Goal: Task Accomplishment & Management: Use online tool/utility

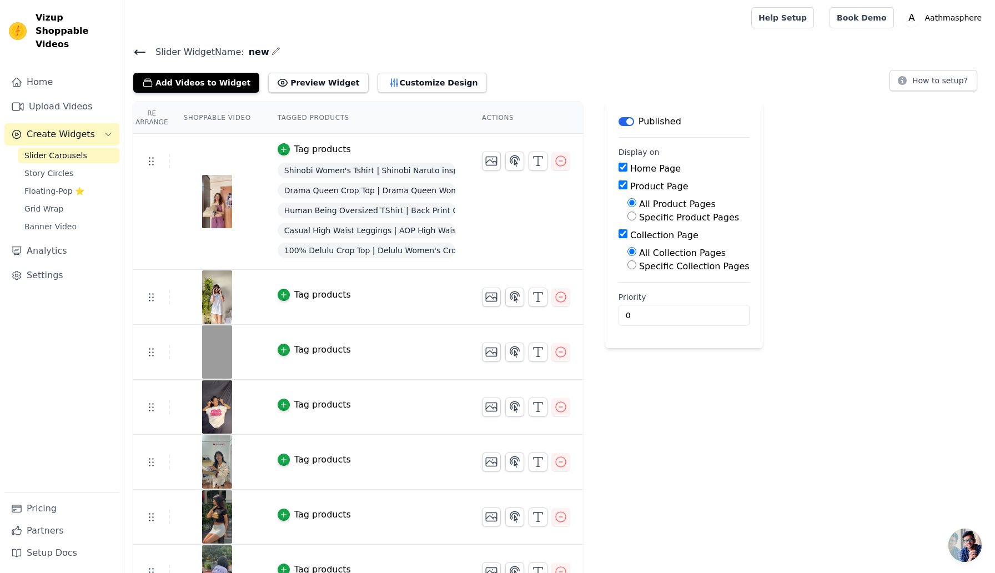
click at [303, 293] on div "Tag products" at bounding box center [322, 294] width 57 height 13
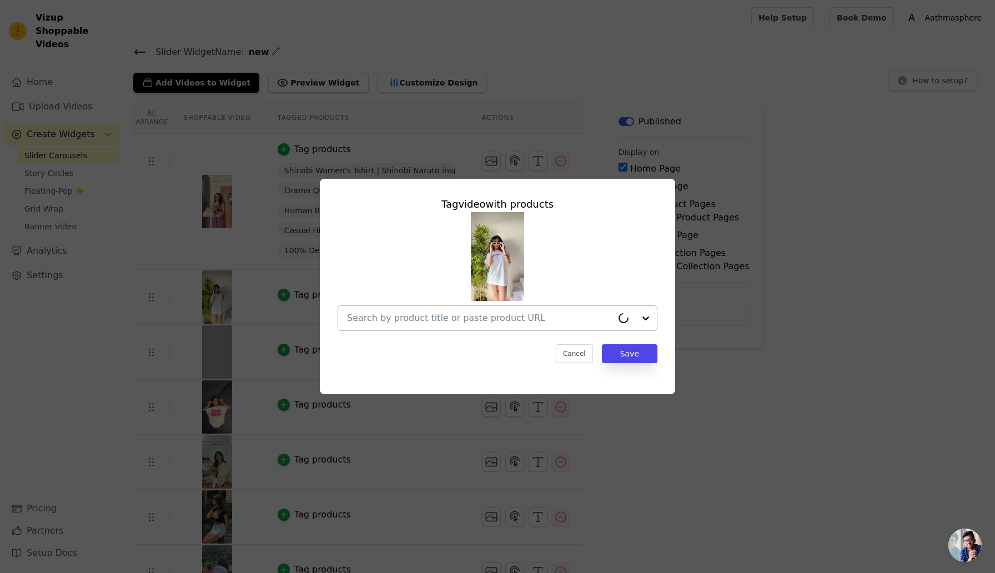
click at [399, 326] on div at bounding box center [479, 318] width 265 height 24
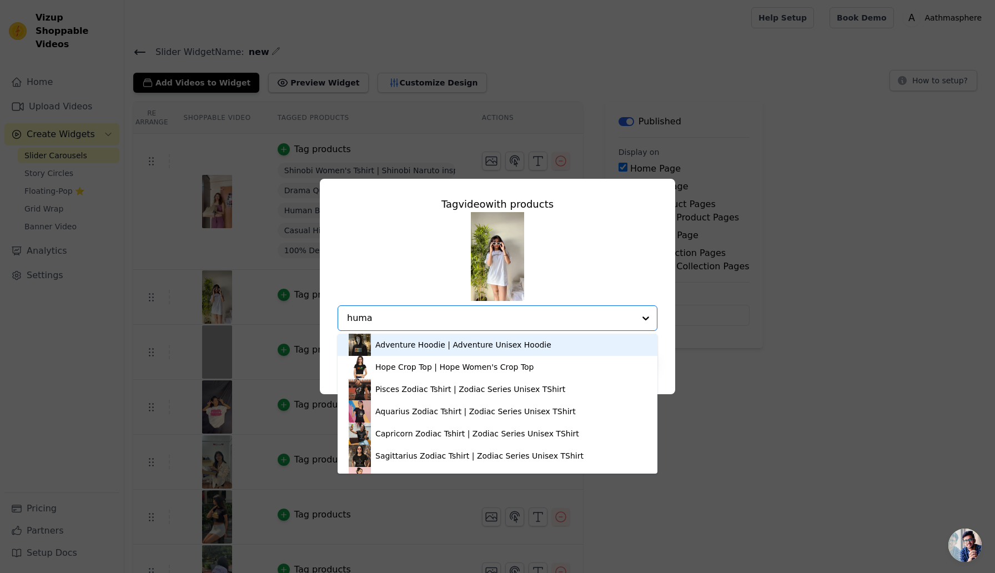
type input "human"
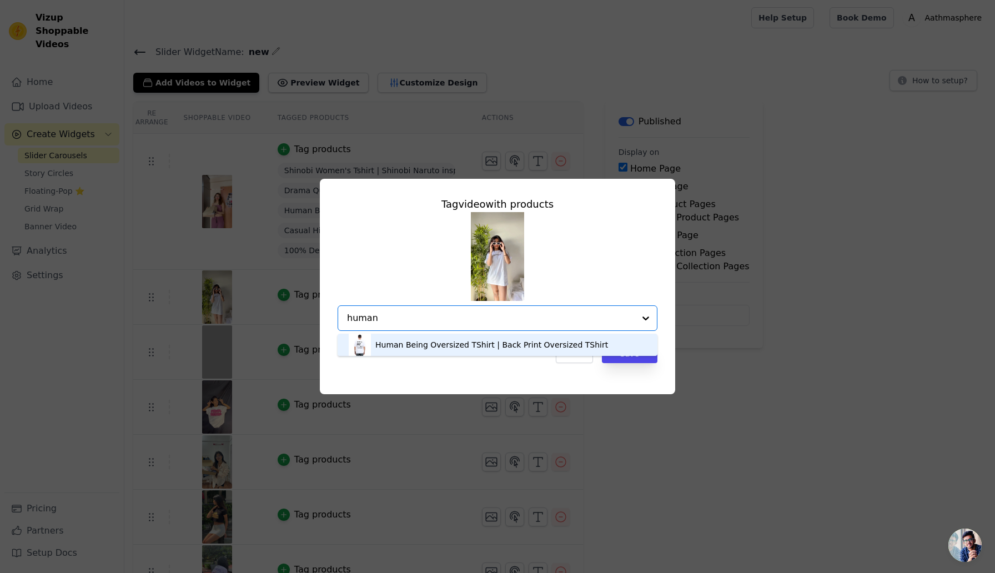
click at [415, 350] on div "Human Being Oversized TShirt | Back Print Oversized TShirt" at bounding box center [498, 345] width 298 height 22
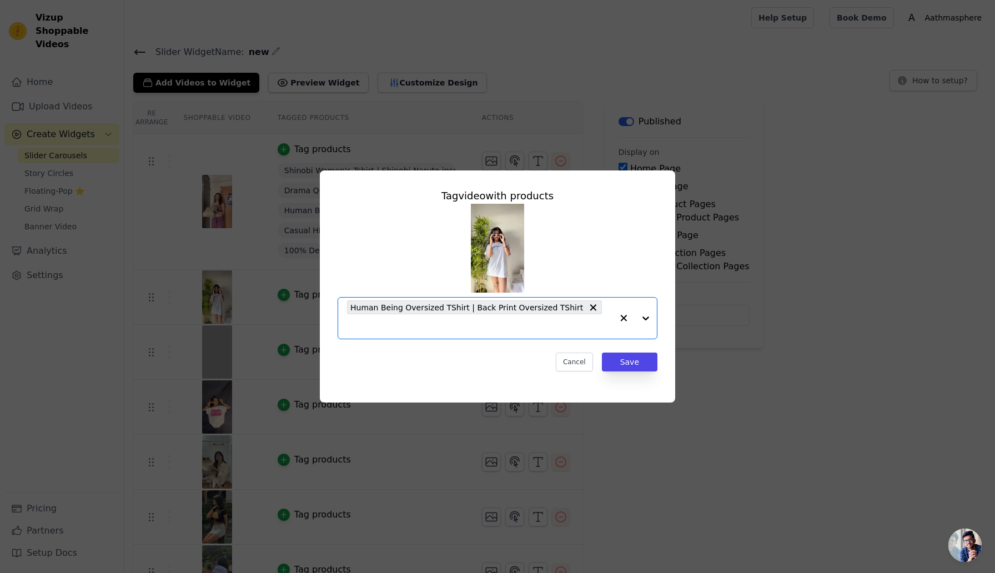
click at [601, 320] on input "text" at bounding box center [479, 326] width 265 height 13
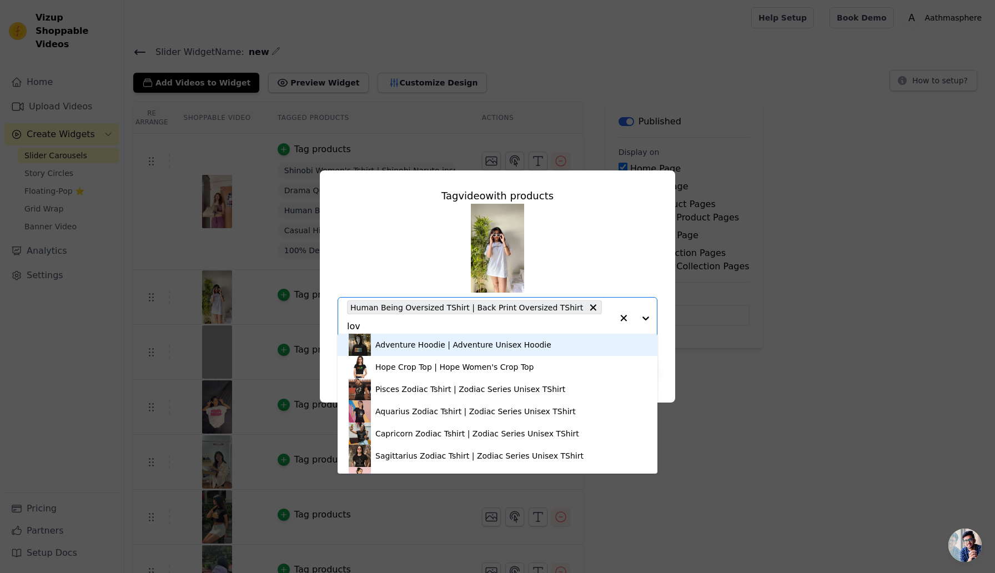
type input "love"
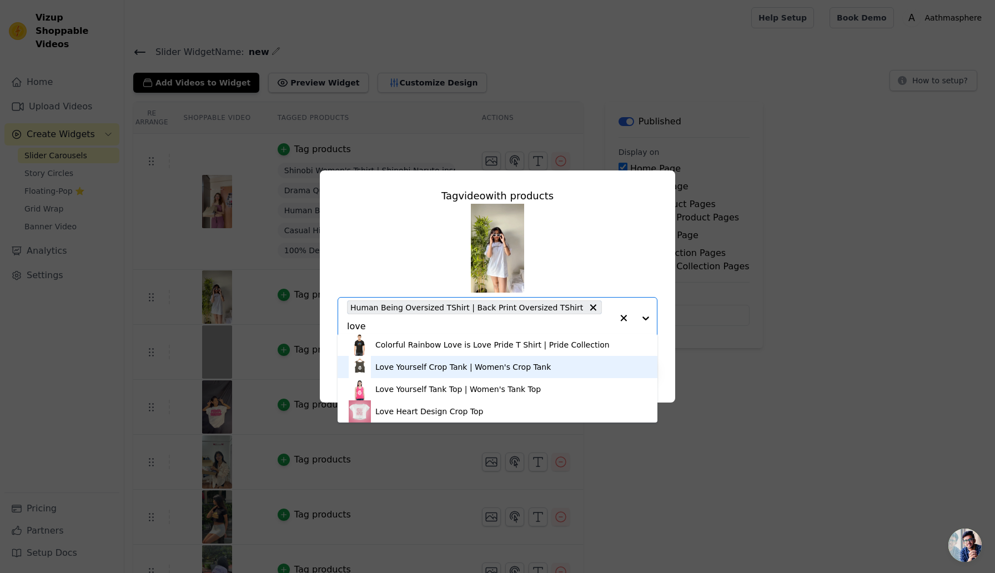
click at [450, 371] on div "Love Yourself Crop Tank | Women's Crop Tank" at bounding box center [462, 366] width 175 height 11
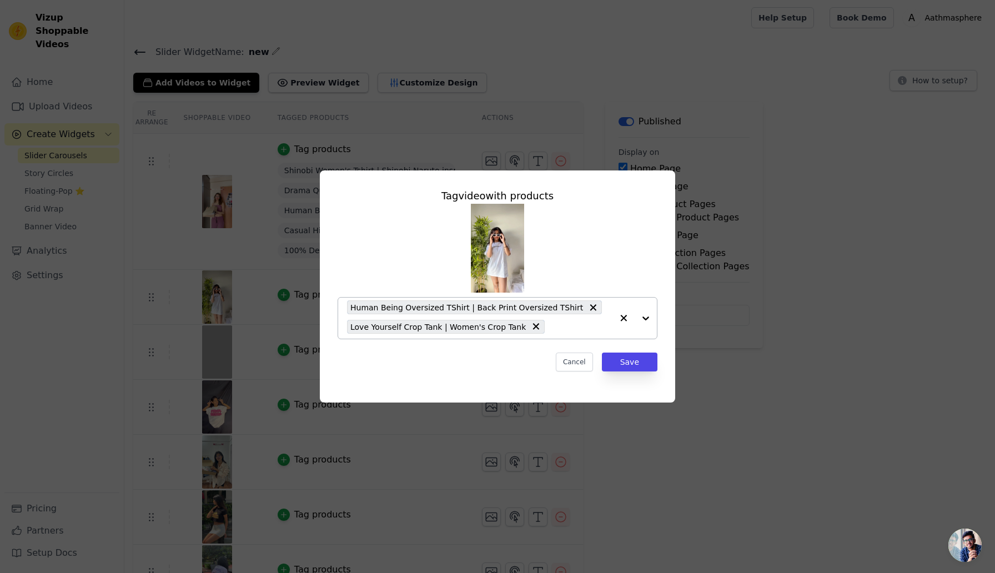
click at [552, 323] on input "text" at bounding box center [581, 326] width 62 height 13
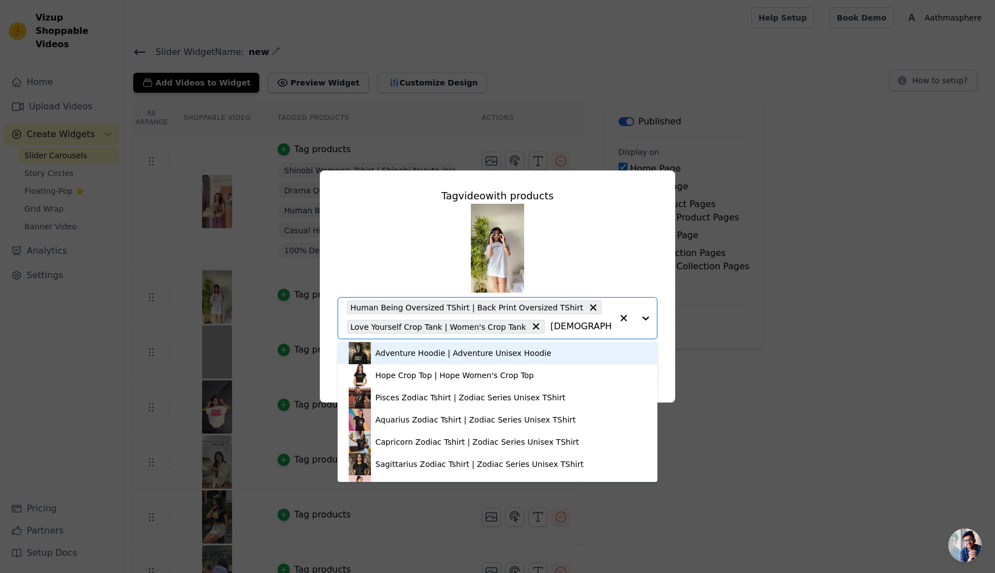
type input "shinobi"
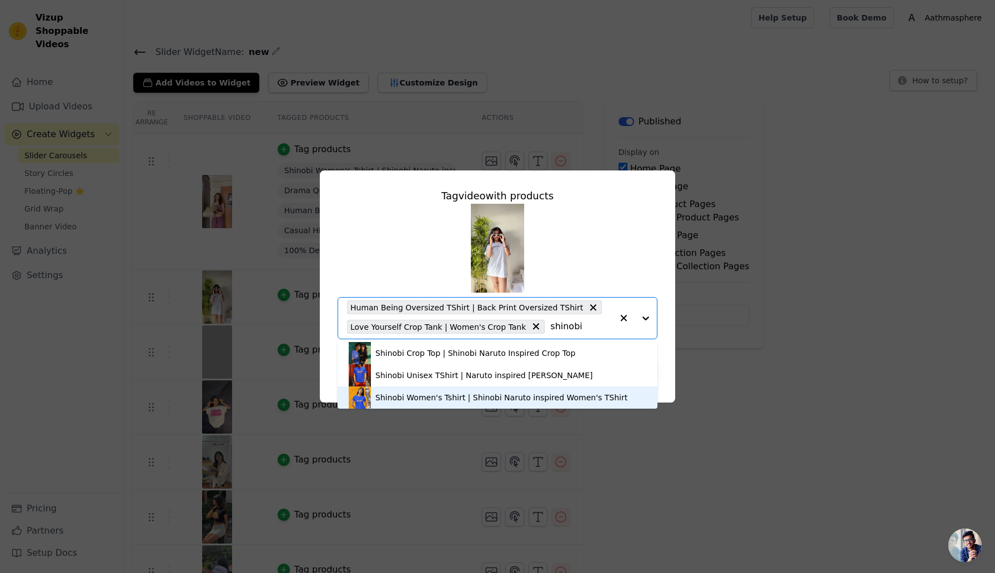
click at [425, 395] on div "Shinobi Women's Tshirt | Shinobi Naruto inspired Women's TShirt" at bounding box center [501, 397] width 252 height 11
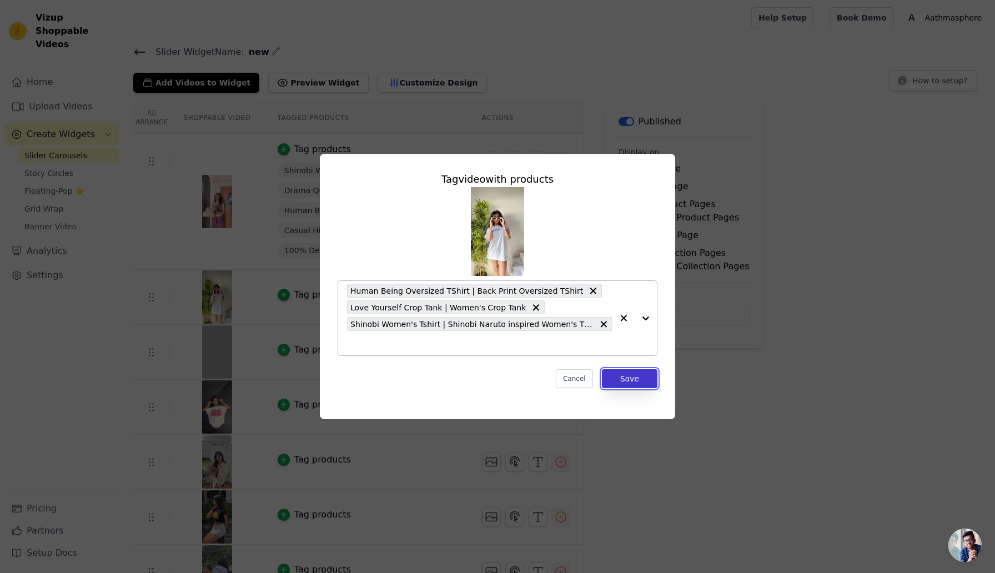
click at [632, 379] on button "Save" at bounding box center [630, 378] width 56 height 19
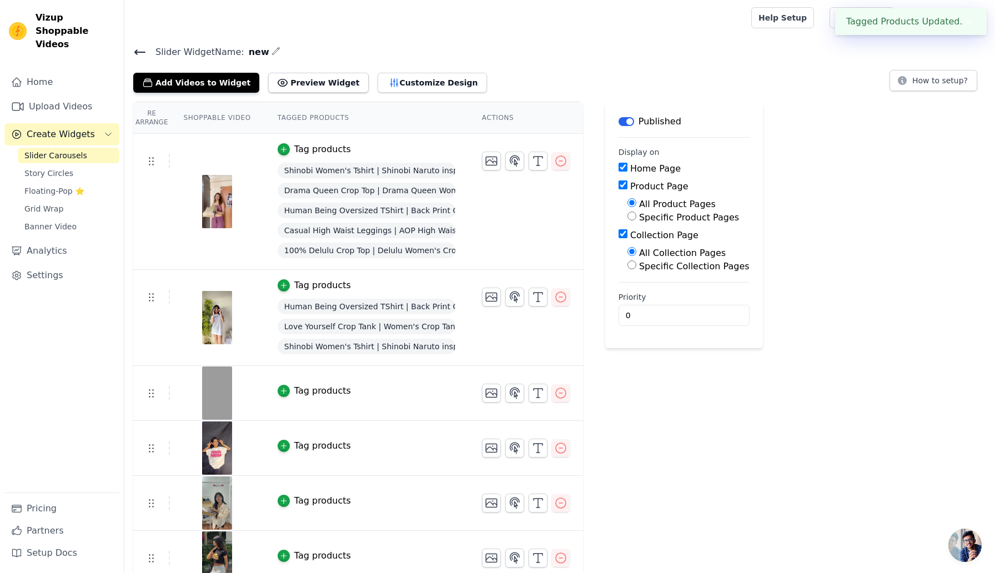
click at [331, 393] on div "Tag products" at bounding box center [322, 390] width 57 height 13
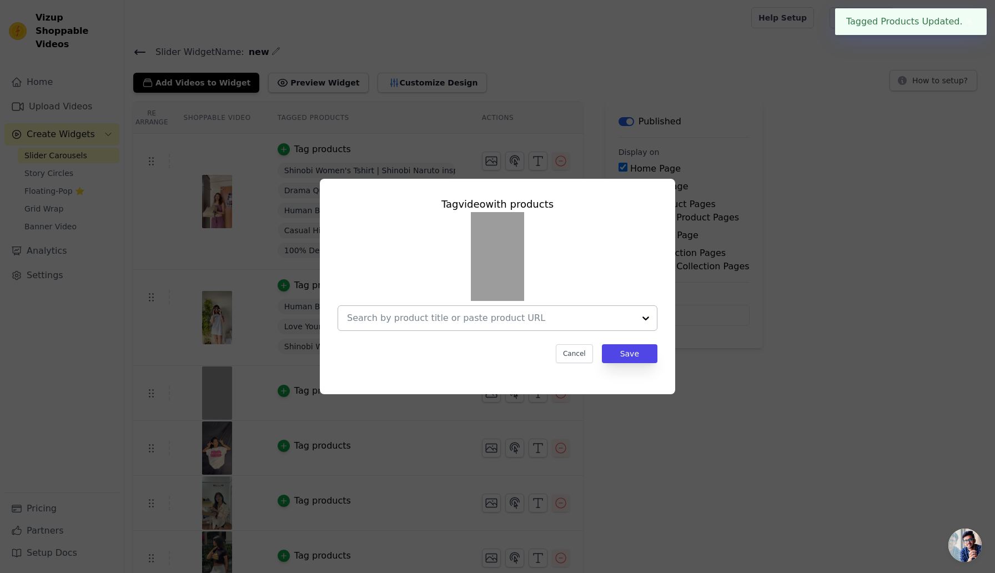
click at [441, 326] on div at bounding box center [491, 318] width 288 height 24
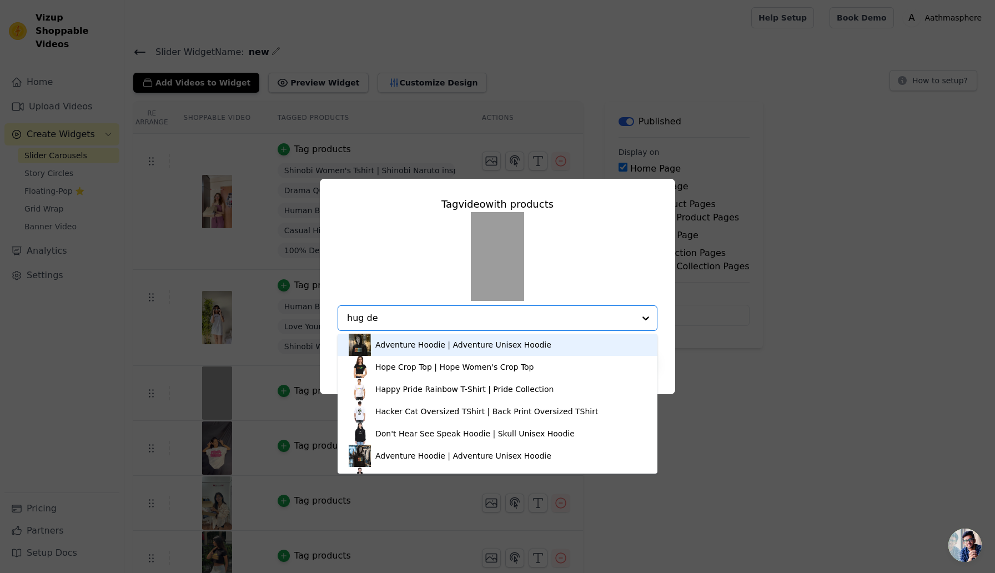
type input "hug dea"
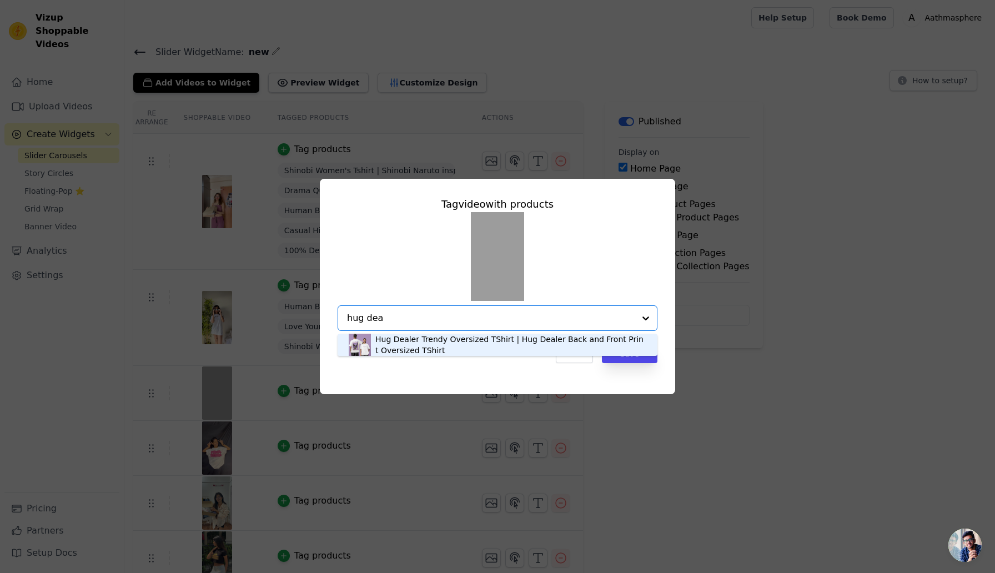
click at [428, 347] on div "Hug Dealer Trendy Oversized TShirt | Hug Dealer Back and Front Print Oversized …" at bounding box center [510, 345] width 271 height 22
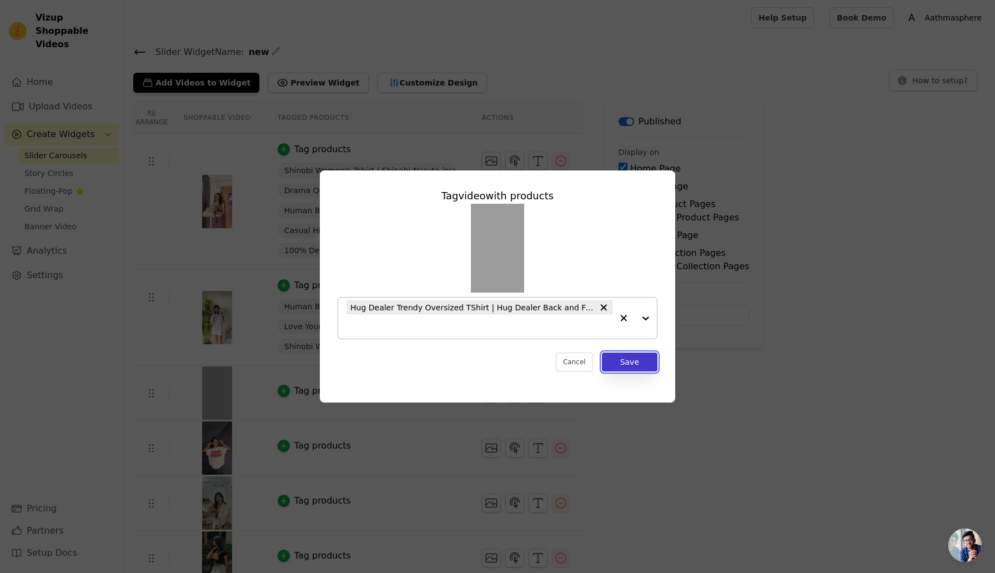
click at [626, 358] on button "Save" at bounding box center [630, 362] width 56 height 19
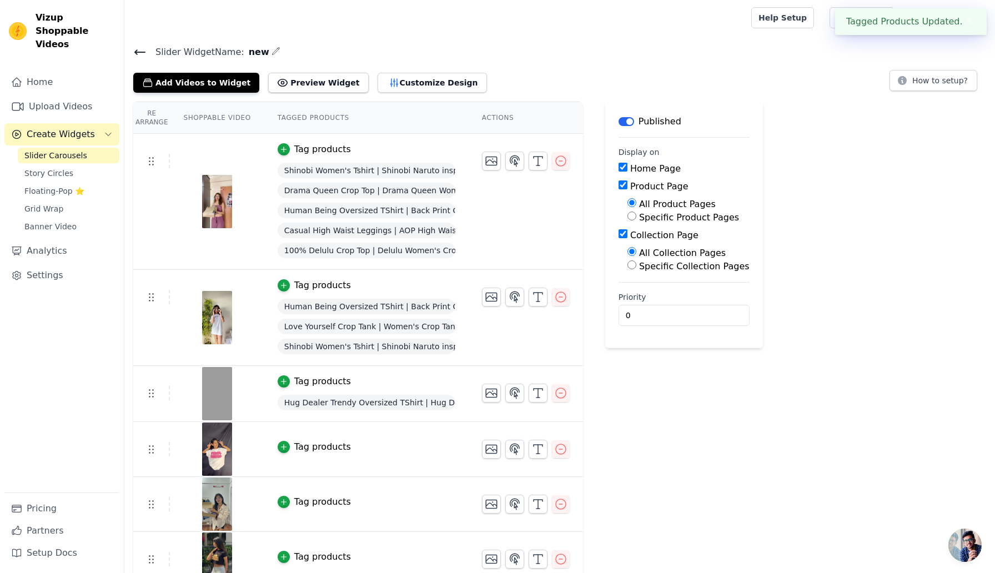
click at [323, 386] on div "Tag products" at bounding box center [322, 381] width 57 height 13
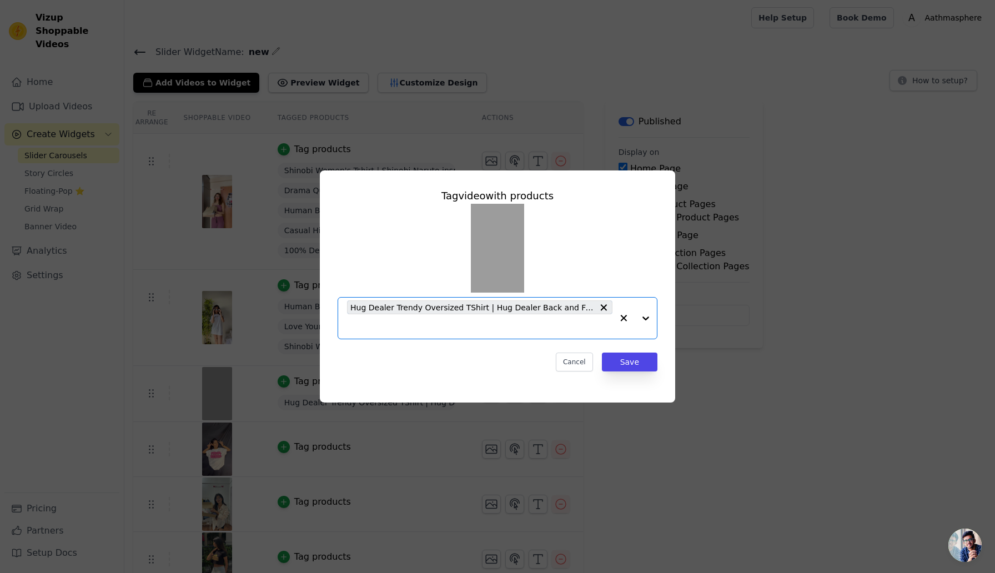
click at [510, 324] on input "text" at bounding box center [479, 326] width 265 height 13
type input "gi"
click at [491, 360] on div "Break Down Walls Oversized TShirt | Girl Power Oversized TShirt" at bounding box center [498, 353] width 298 height 22
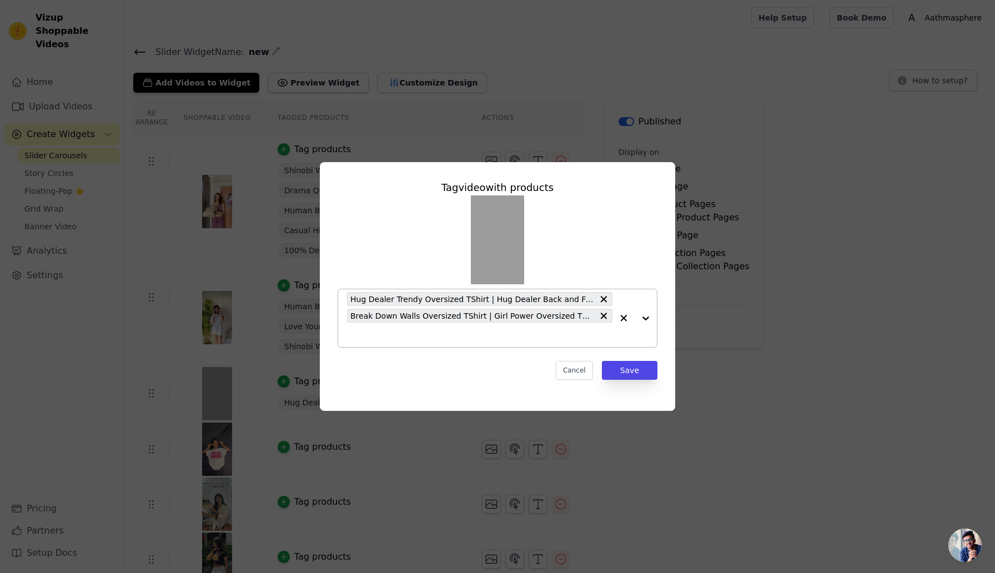
click at [546, 340] on input "text" at bounding box center [479, 334] width 265 height 13
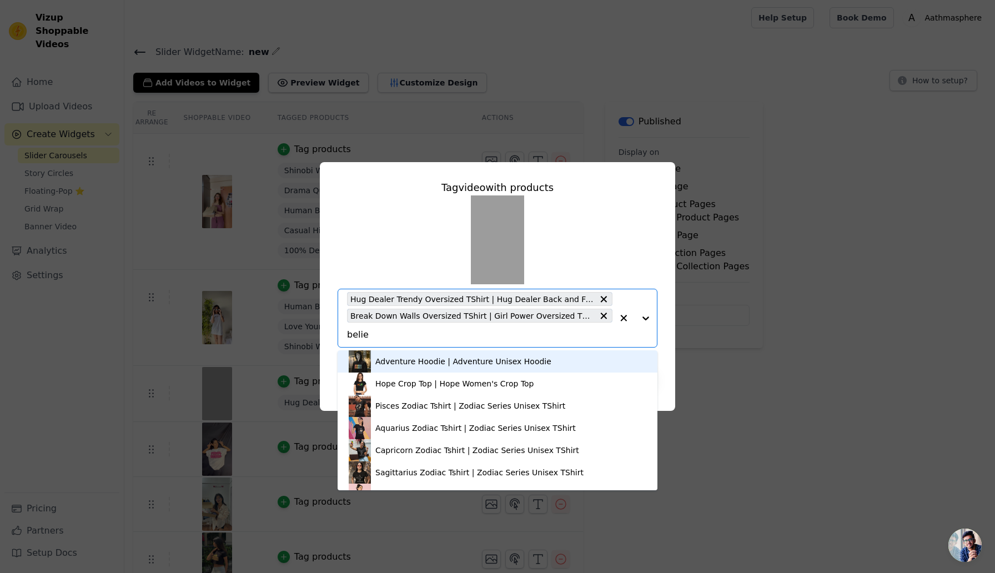
type input "believ"
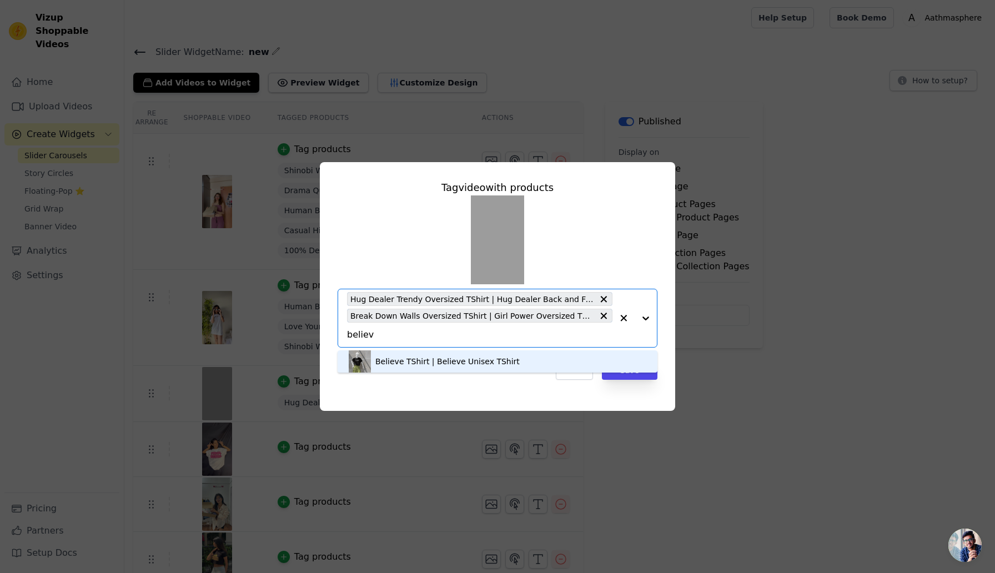
click at [433, 362] on div "Believe TShirt | Believe Unisex TShirt" at bounding box center [447, 361] width 144 height 11
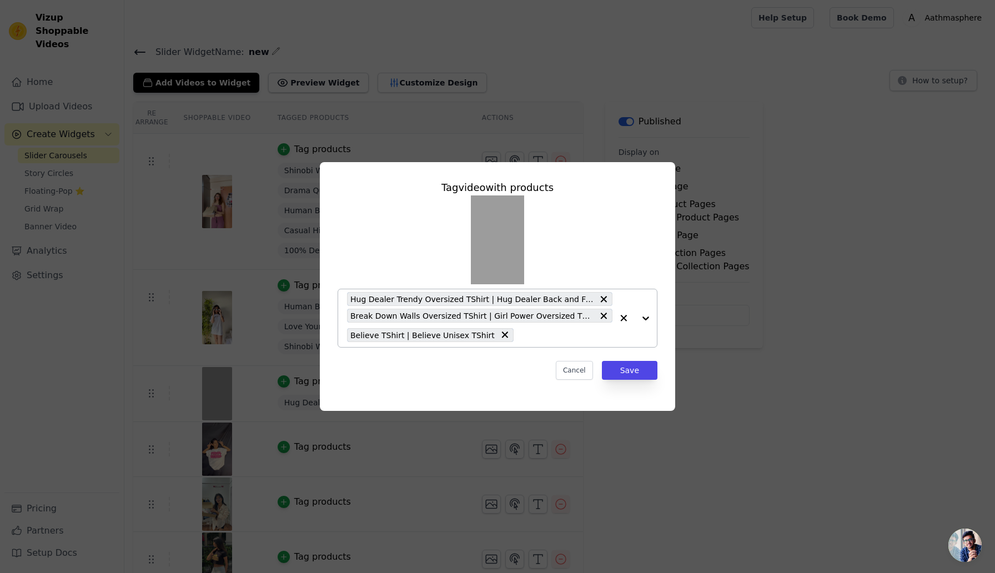
click at [519, 335] on input "text" at bounding box center [565, 334] width 93 height 13
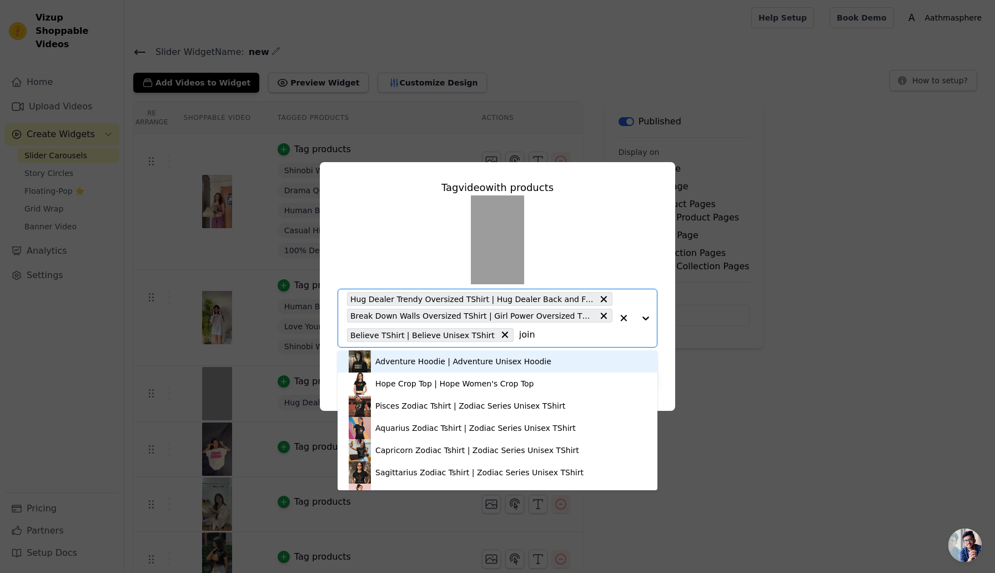
type input "joint"
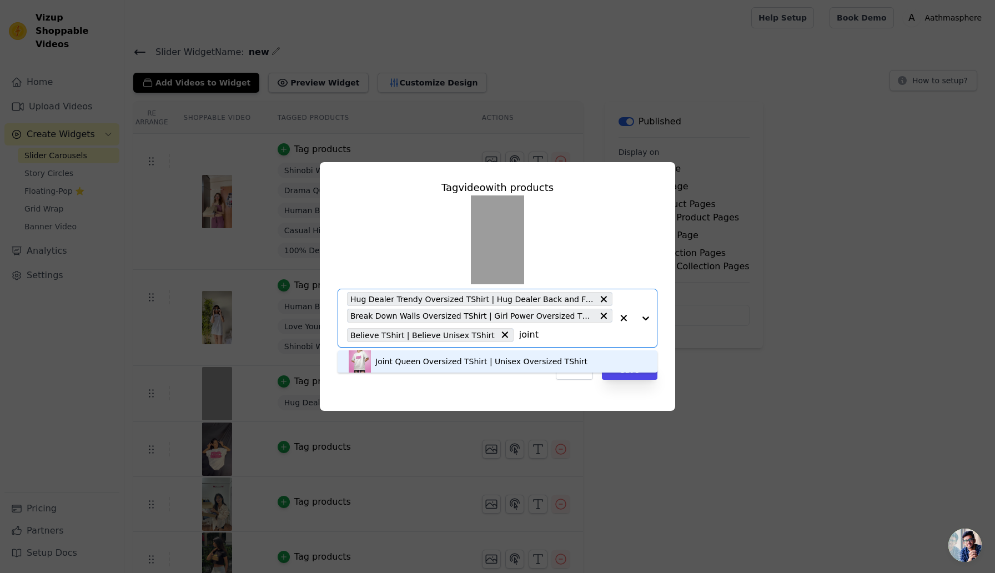
click at [426, 361] on div "Joint Queen Oversized TShirt | Unisex Oversized TShirt" at bounding box center [481, 361] width 212 height 11
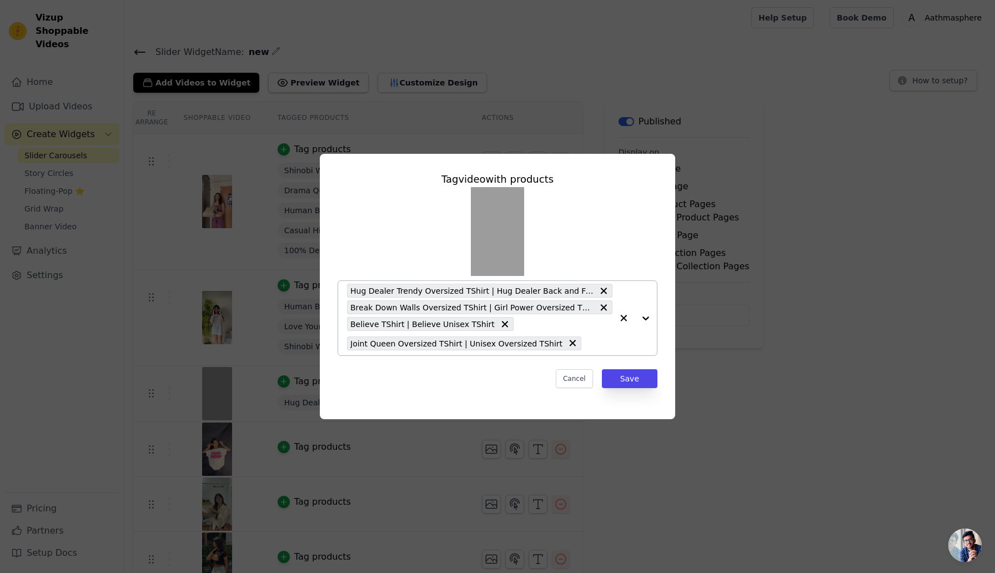
click at [587, 348] on input "text" at bounding box center [600, 342] width 26 height 13
click at [671, 378] on div "Tag video with products Hug Dealer Trendy Oversized TShirt | Hug Dealer Back an…" at bounding box center [497, 286] width 355 height 265
click at [634, 384] on button "Save" at bounding box center [630, 378] width 56 height 19
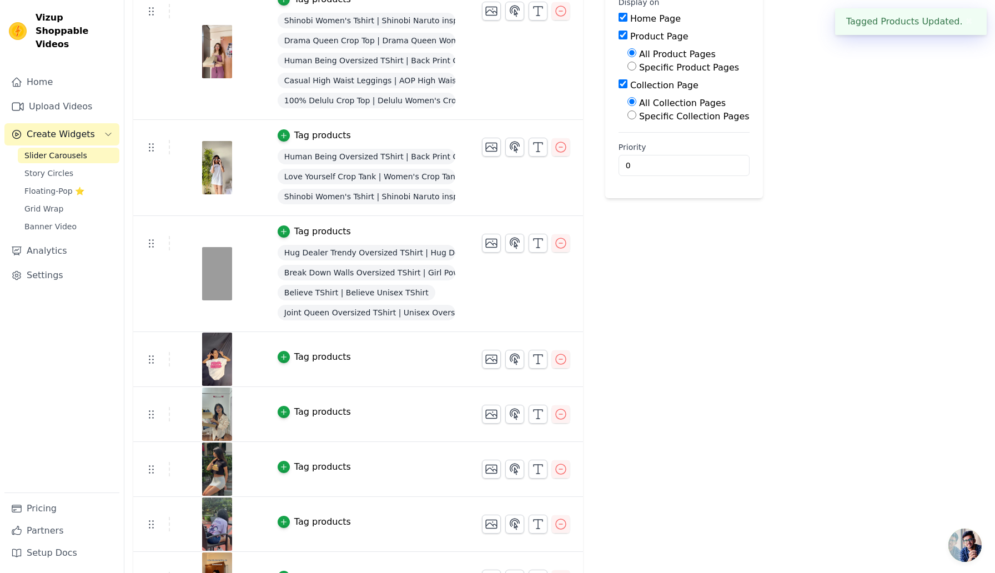
scroll to position [171, 0]
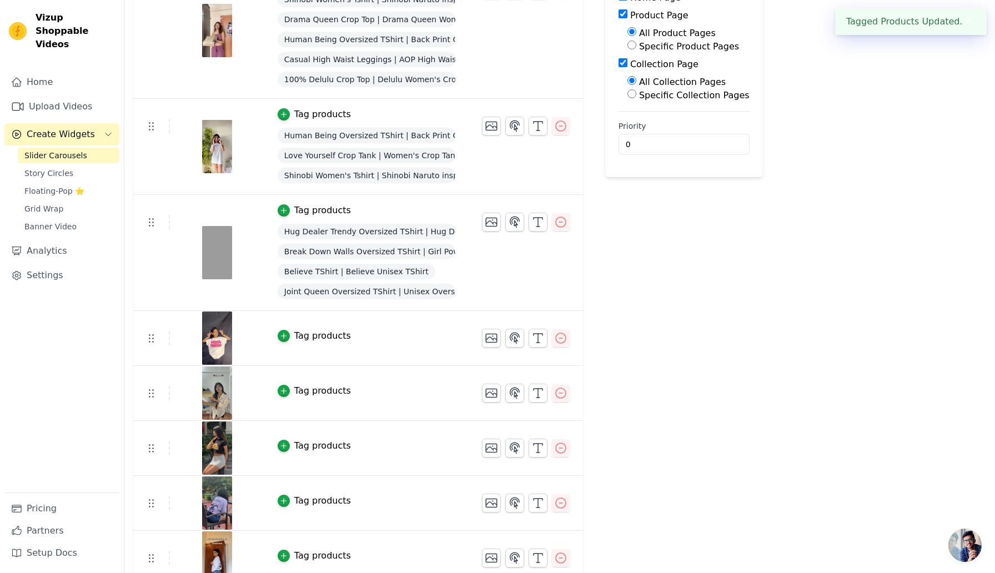
click at [310, 333] on div "Tag products" at bounding box center [322, 335] width 57 height 13
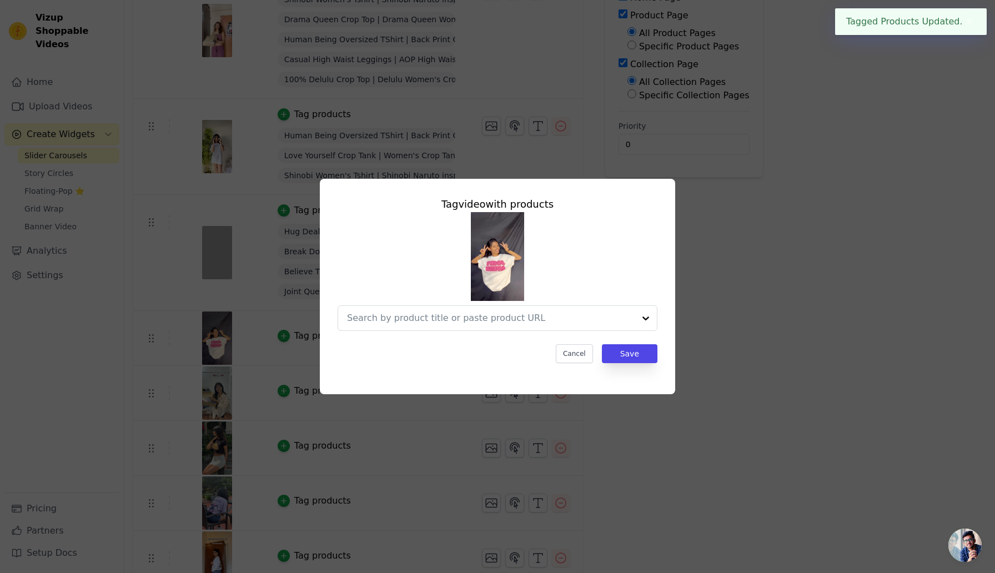
scroll to position [0, 0]
click at [470, 306] on div at bounding box center [479, 318] width 265 height 24
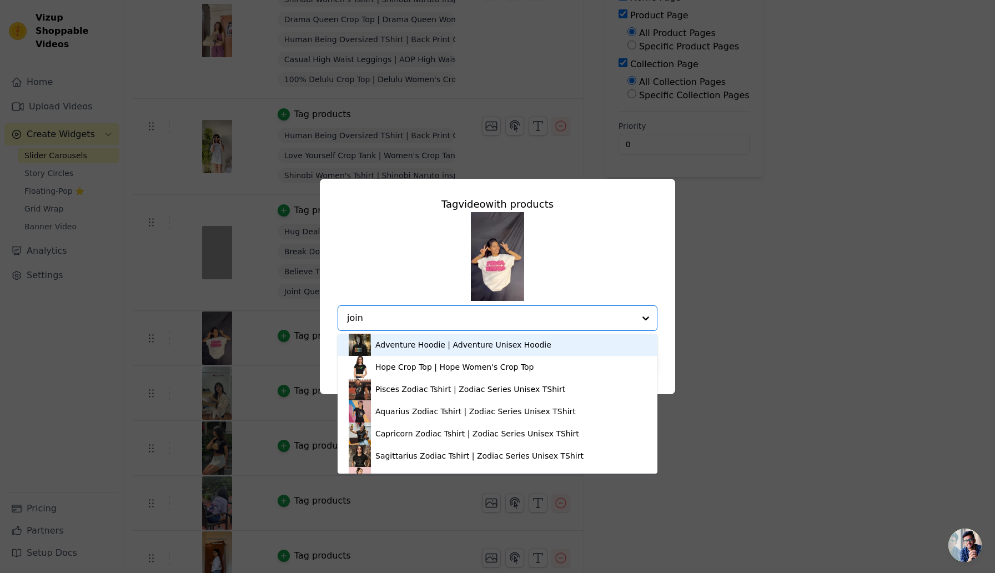
type input "joint"
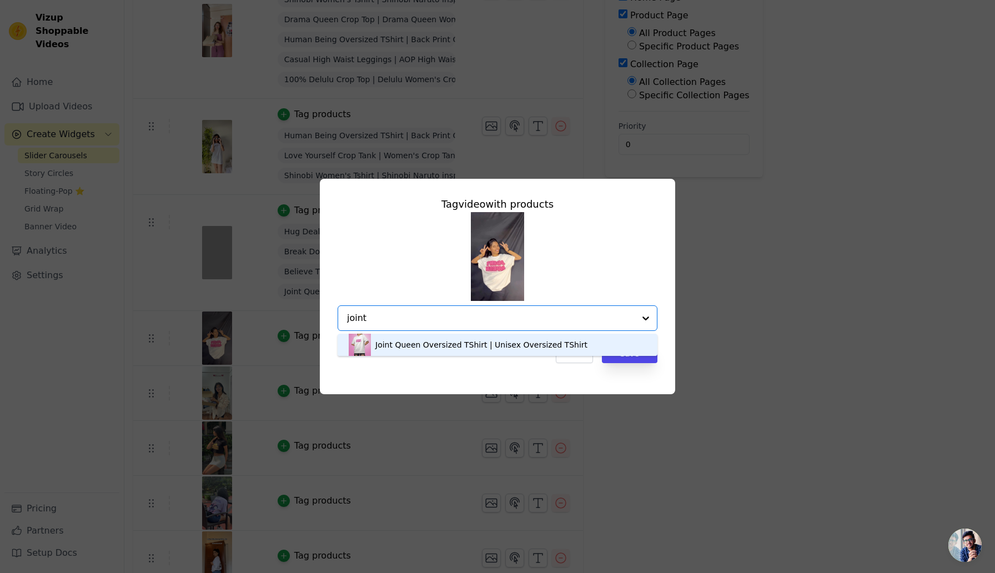
click at [442, 344] on div "Joint Queen Oversized TShirt | Unisex Oversized TShirt" at bounding box center [481, 344] width 212 height 11
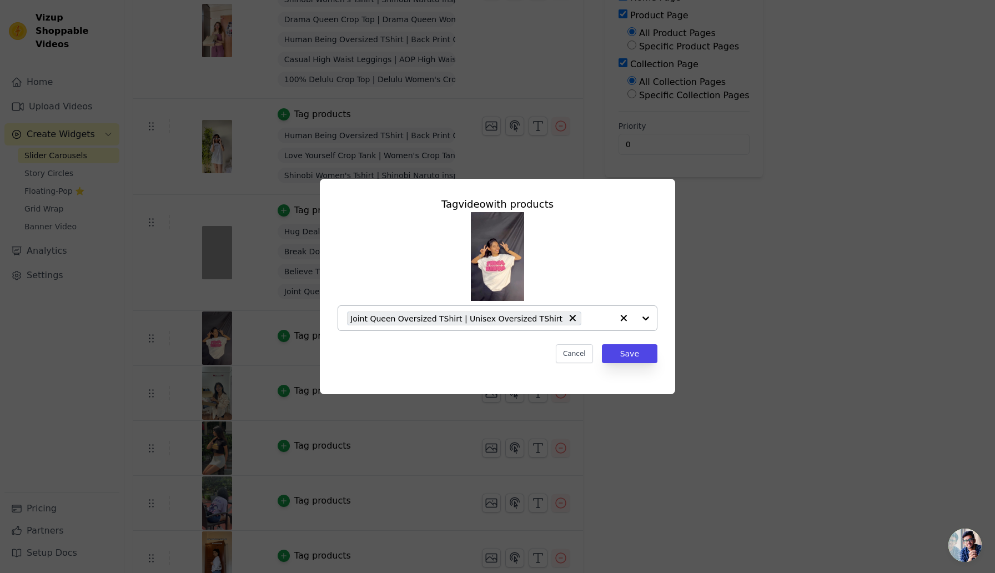
click at [590, 324] on input "text" at bounding box center [600, 317] width 26 height 13
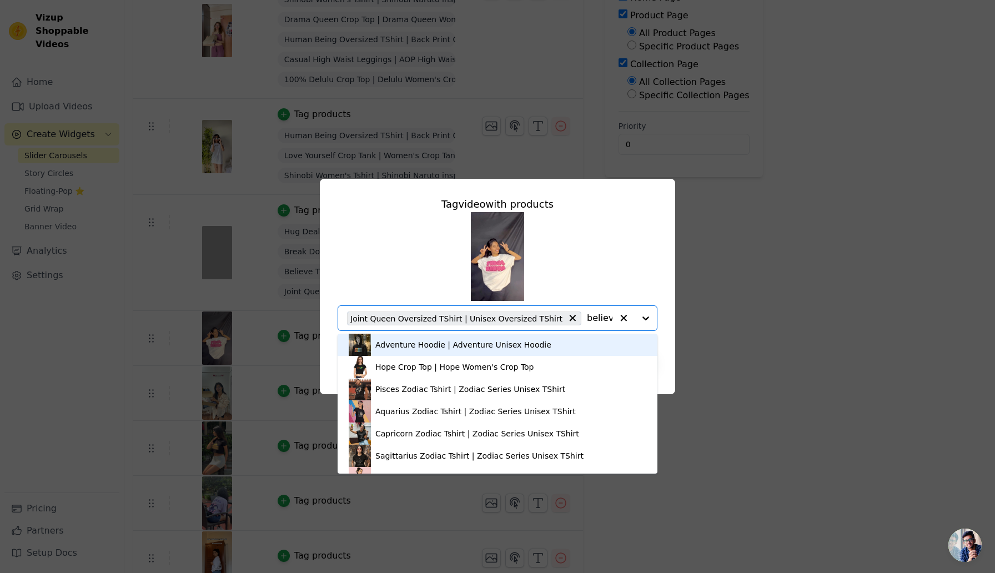
type input "believe"
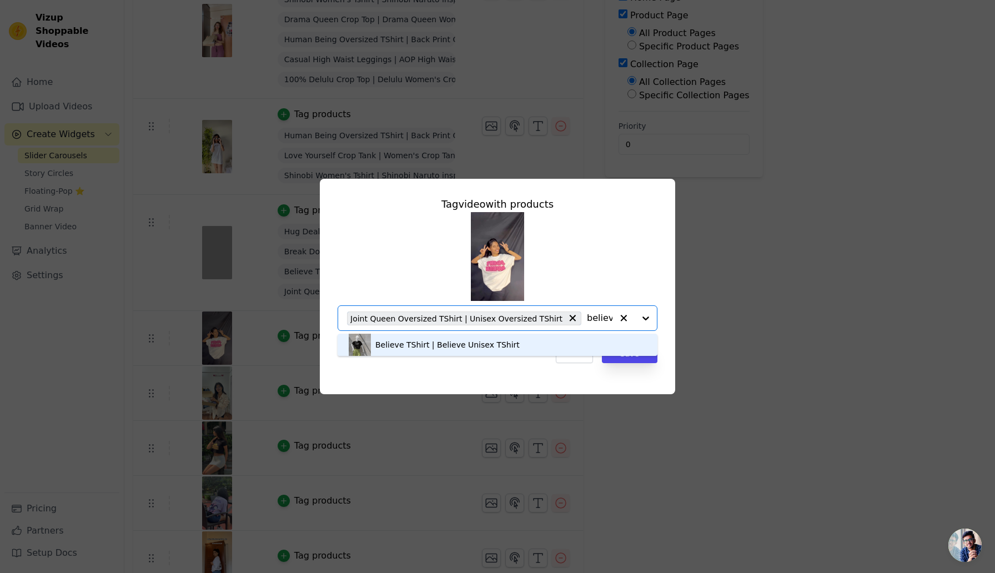
click at [465, 349] on div "Believe TShirt | Believe Unisex TShirt" at bounding box center [447, 344] width 144 height 11
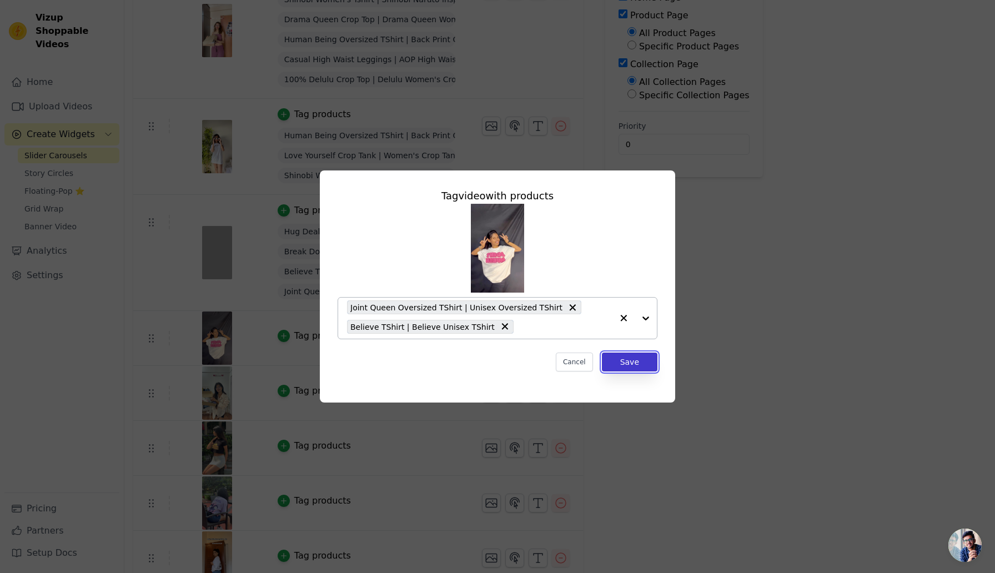
click at [627, 363] on button "Save" at bounding box center [630, 362] width 56 height 19
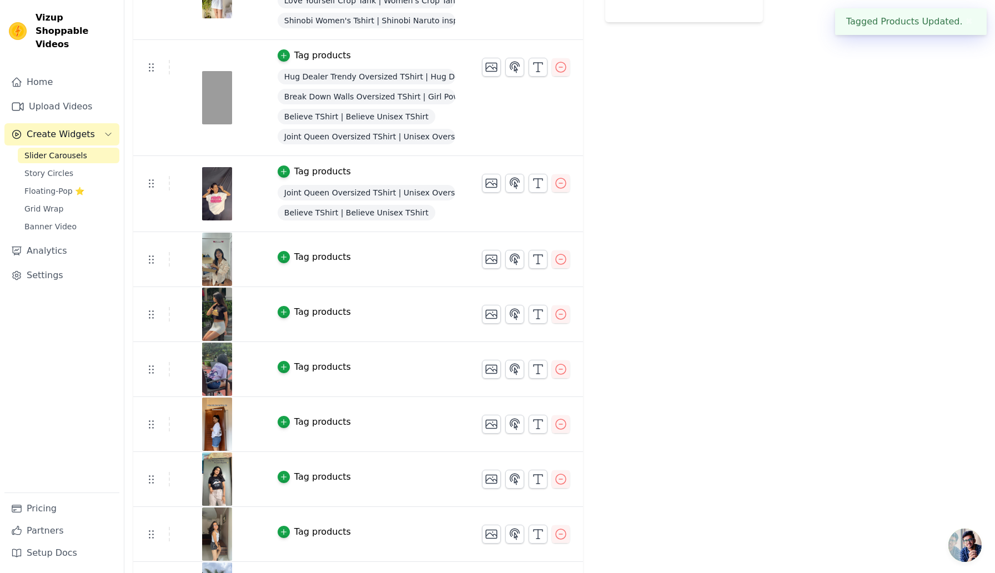
scroll to position [334, 0]
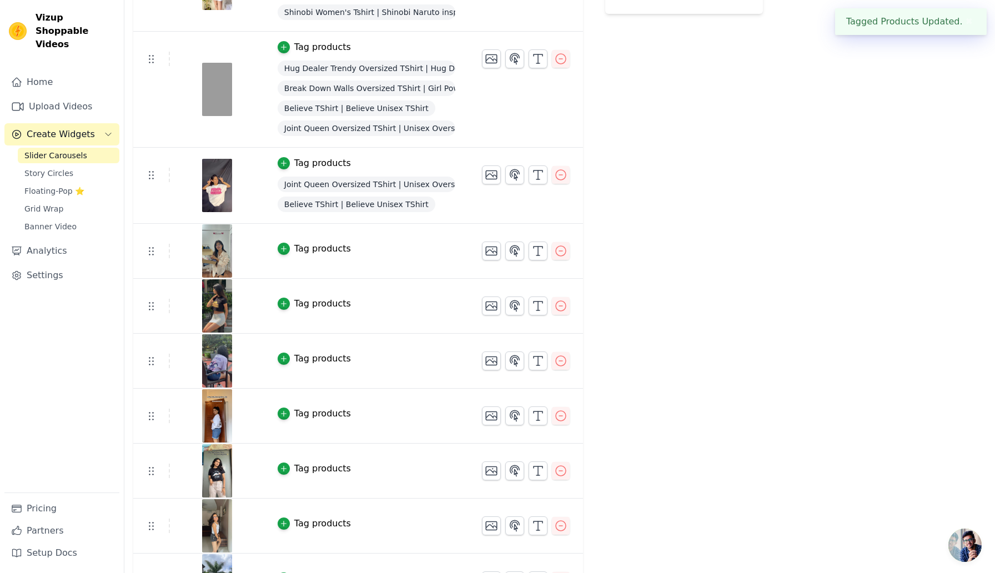
click at [314, 254] on div "Tag products" at bounding box center [322, 248] width 57 height 13
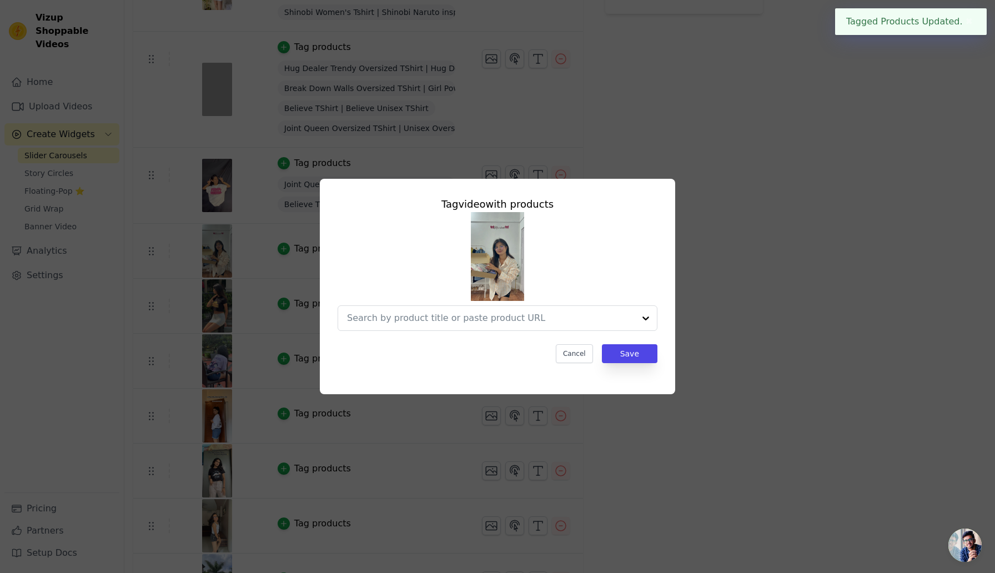
scroll to position [0, 0]
click at [421, 319] on input "text" at bounding box center [479, 317] width 265 height 13
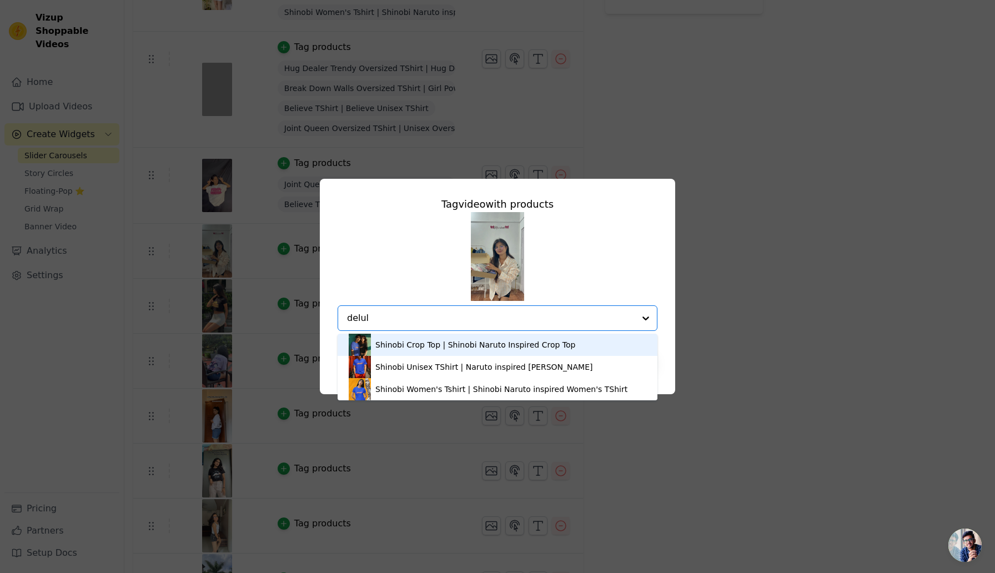
type input "delulu"
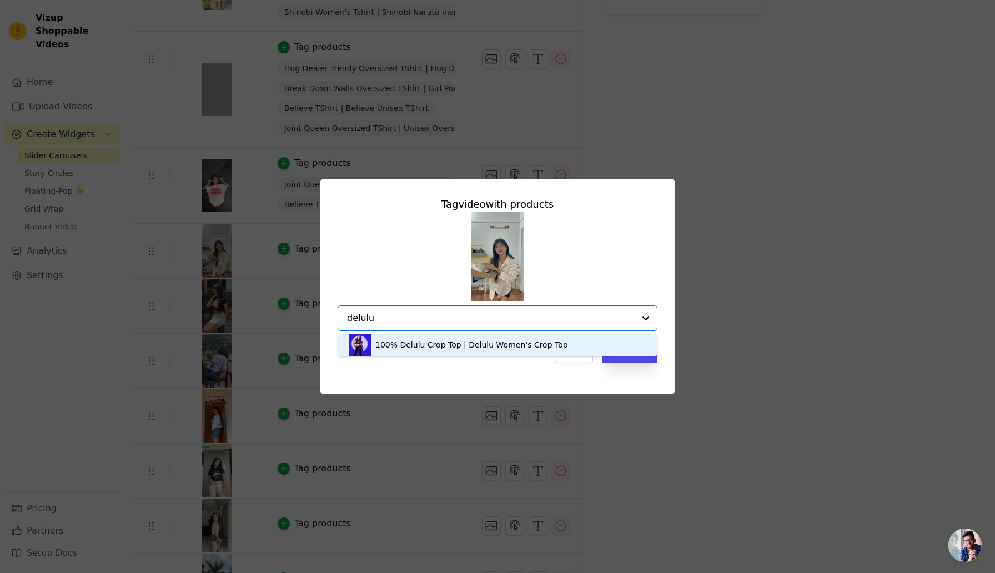
click at [418, 345] on div "100% Delulu Crop Top | Delulu Women's Crop Top" at bounding box center [471, 344] width 193 height 11
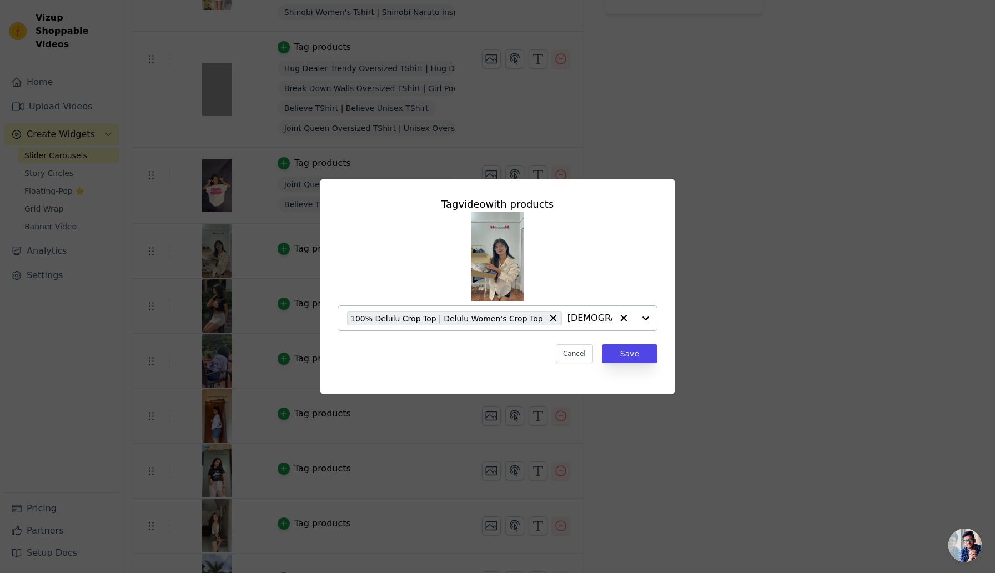
type input "shinobi"
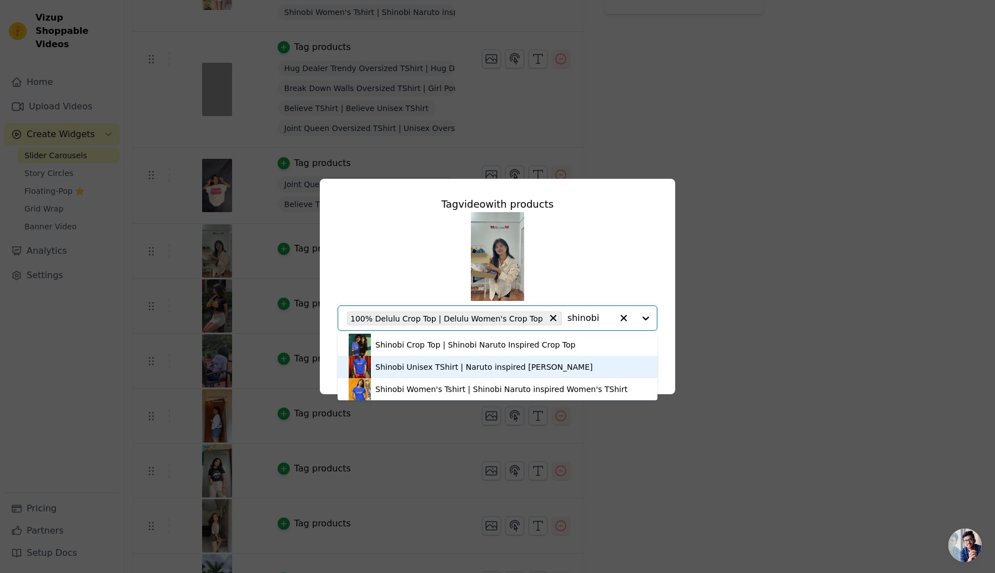
click at [485, 365] on div "Shinobi Unisex TShirt | Naruto inspired Shinobi TShirt" at bounding box center [484, 366] width 218 height 11
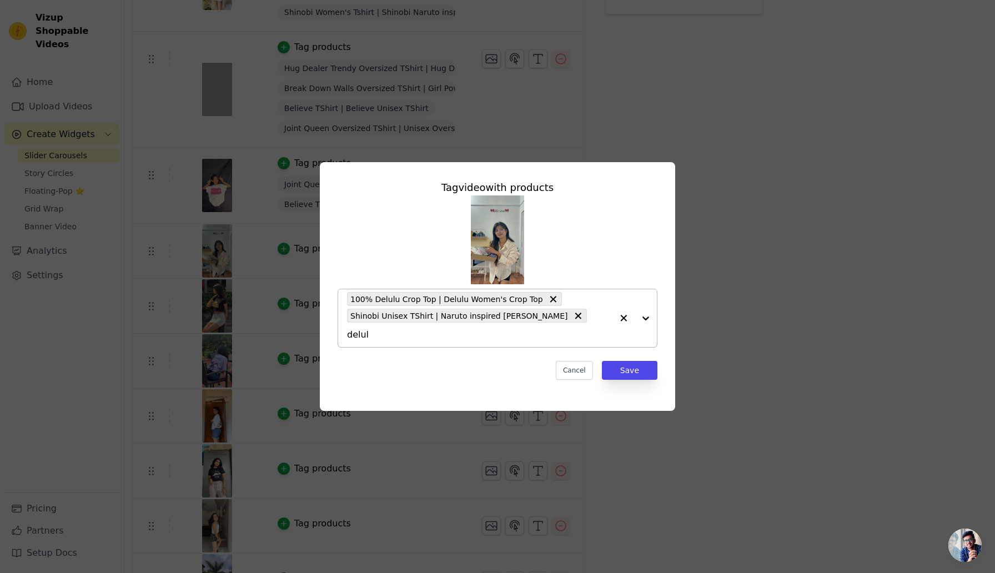
type input "delulu"
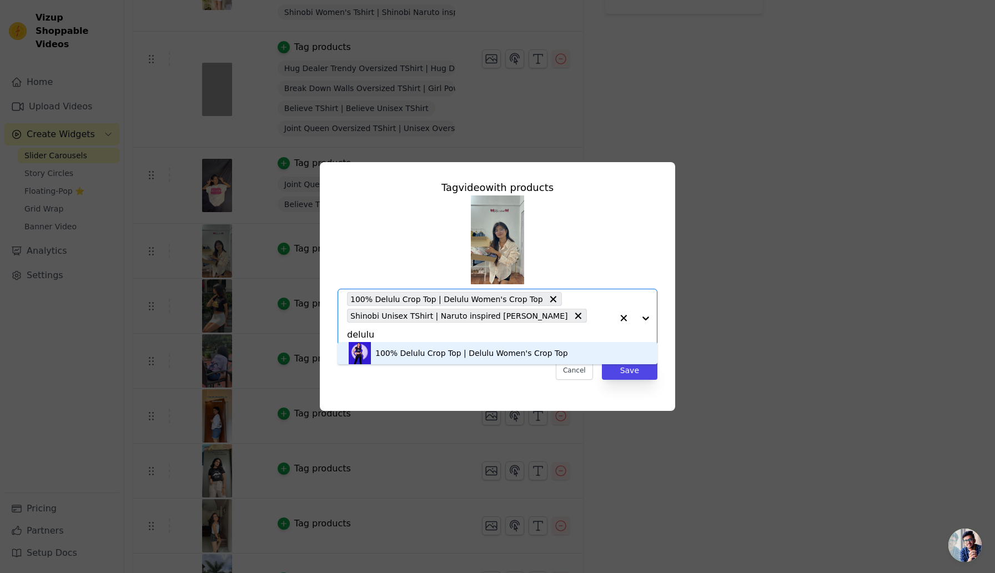
click at [504, 355] on div "100% Delulu Crop Top | Delulu Women's Crop Top" at bounding box center [471, 353] width 193 height 11
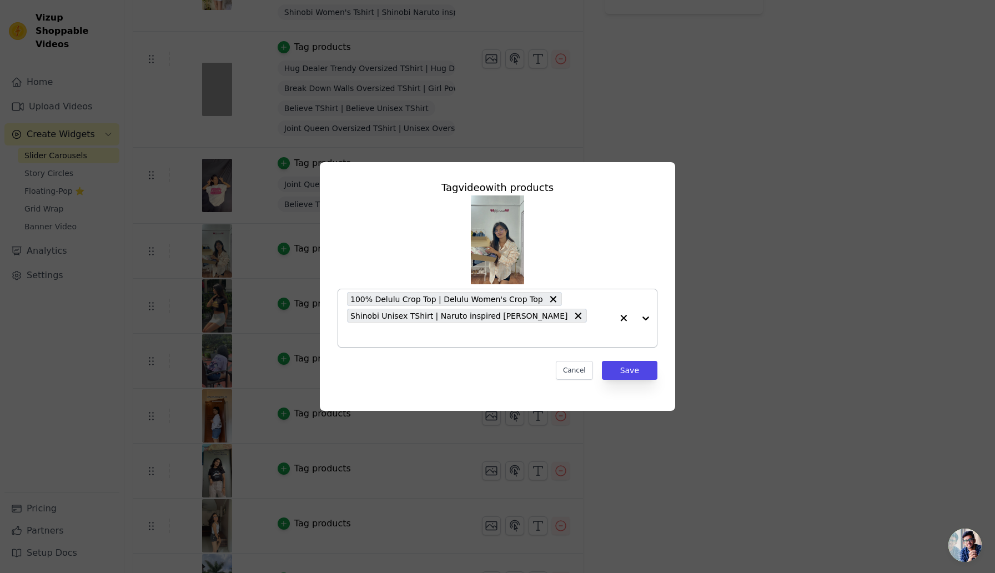
click at [588, 328] on input "text" at bounding box center [479, 334] width 265 height 13
type input "belie"
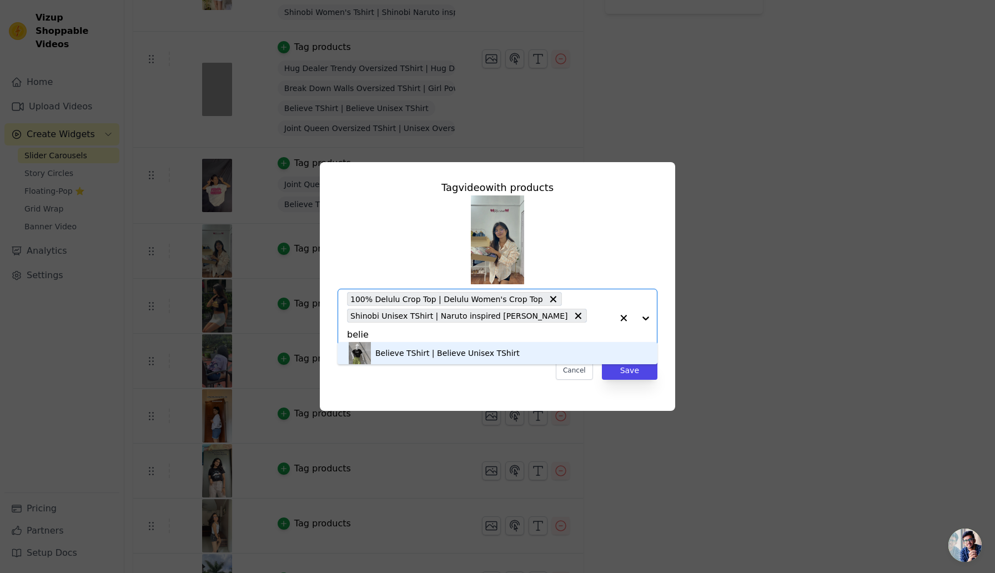
click at [530, 353] on div "Believe TShirt | Believe Unisex TShirt" at bounding box center [498, 353] width 298 height 22
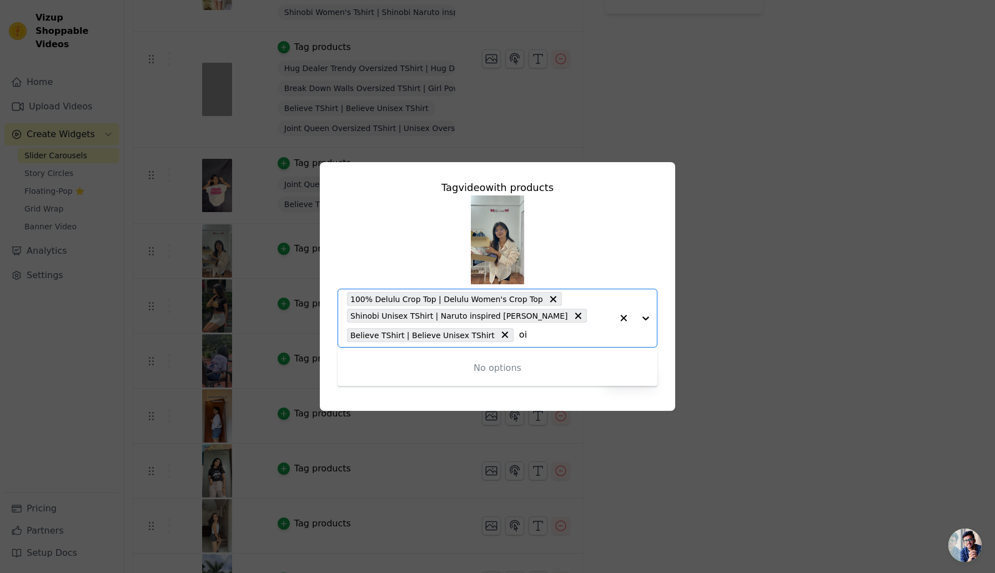
type input "o"
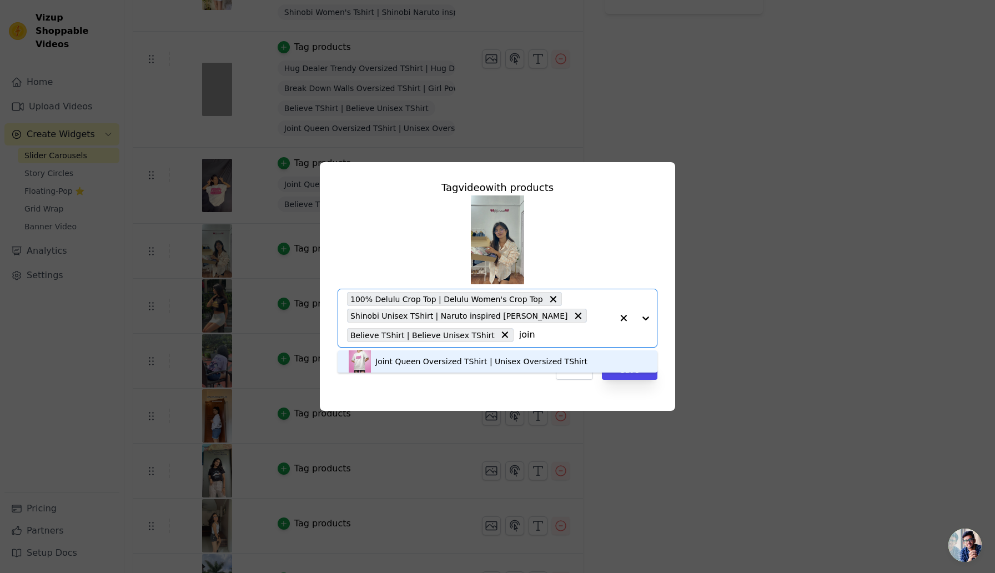
type input "joint"
click at [495, 364] on div "Joint Queen Oversized TShirt | Unisex Oversized TShirt" at bounding box center [481, 361] width 212 height 11
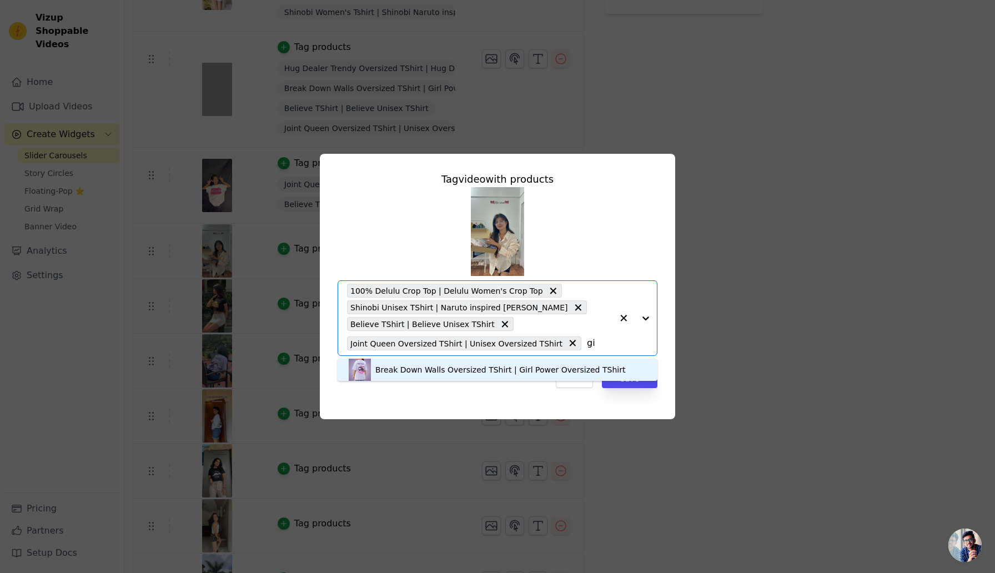
type input "g"
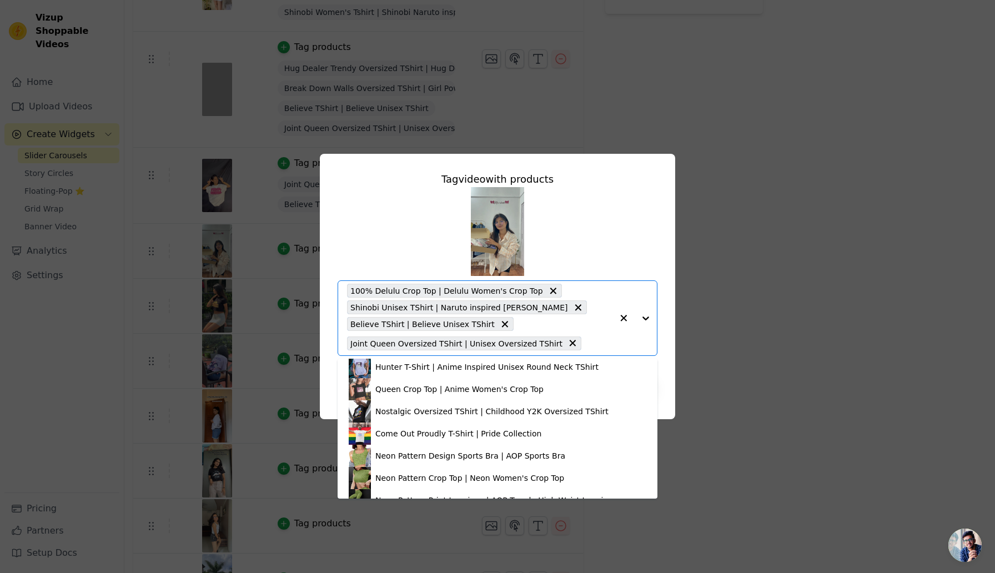
scroll to position [1758, 0]
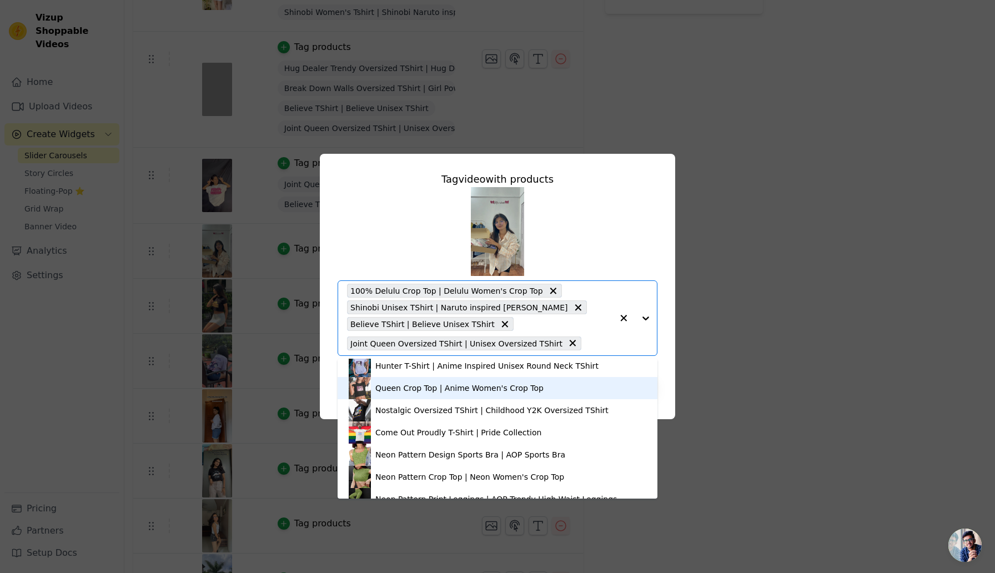
click at [519, 390] on div "Queen Crop Top | Anime Women's Crop Top" at bounding box center [459, 388] width 168 height 11
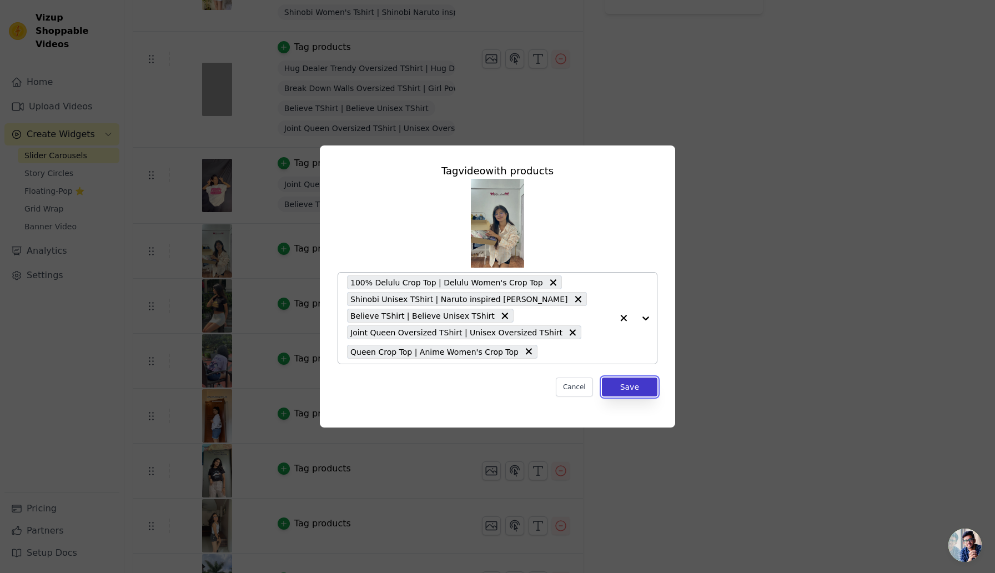
click at [627, 394] on button "Save" at bounding box center [630, 387] width 56 height 19
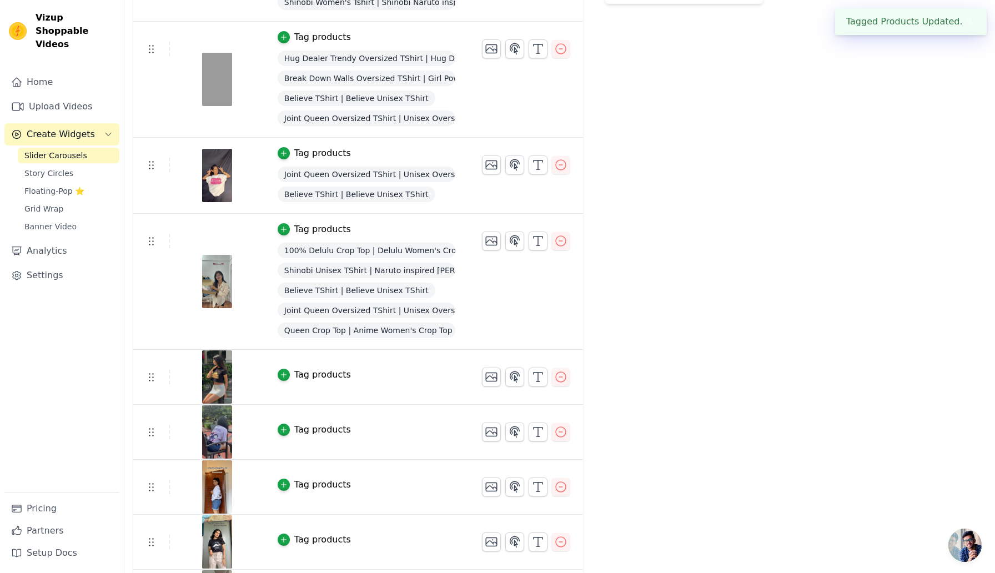
scroll to position [345, 0]
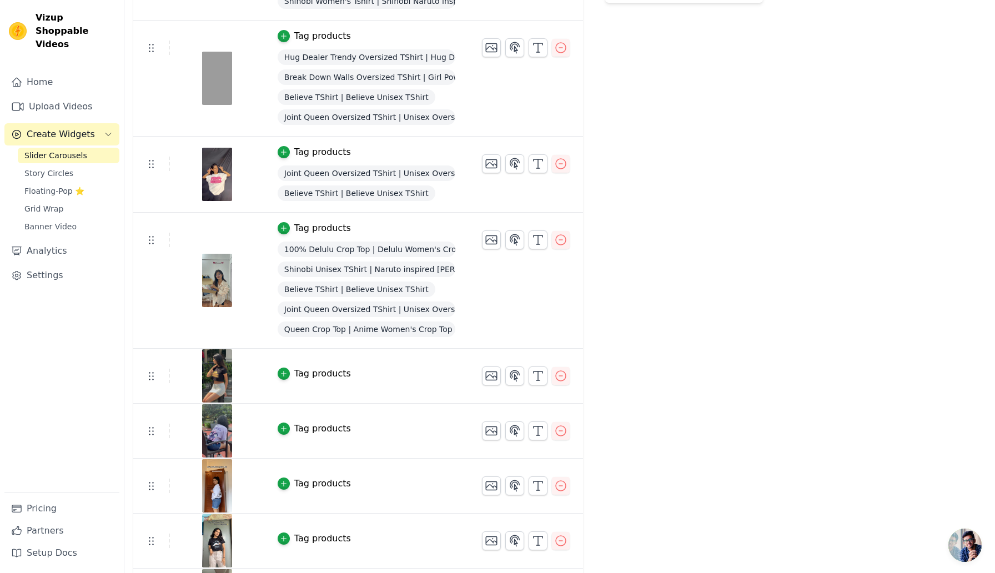
click at [329, 374] on div "Tag products" at bounding box center [322, 373] width 57 height 13
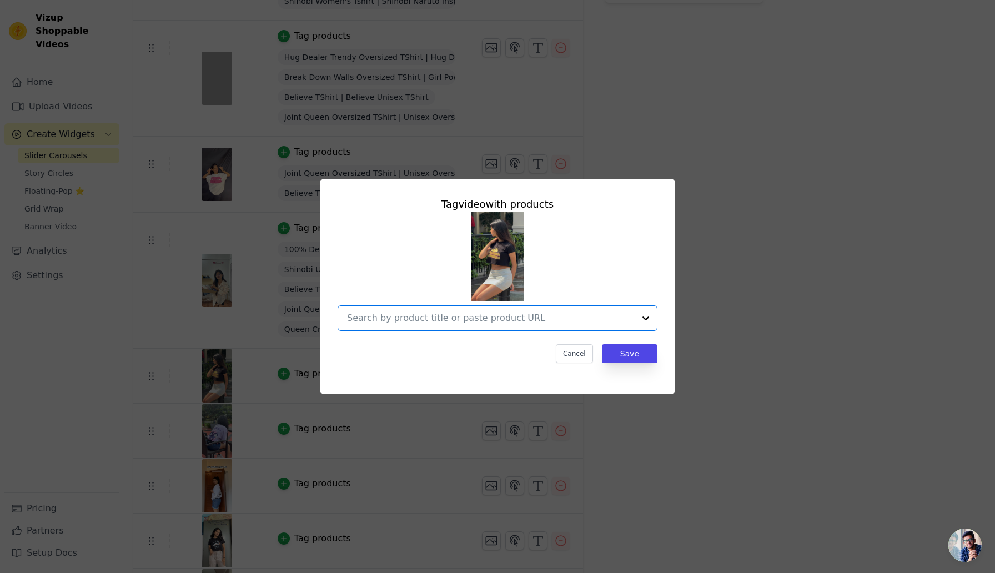
click at [498, 315] on input "text" at bounding box center [491, 317] width 288 height 13
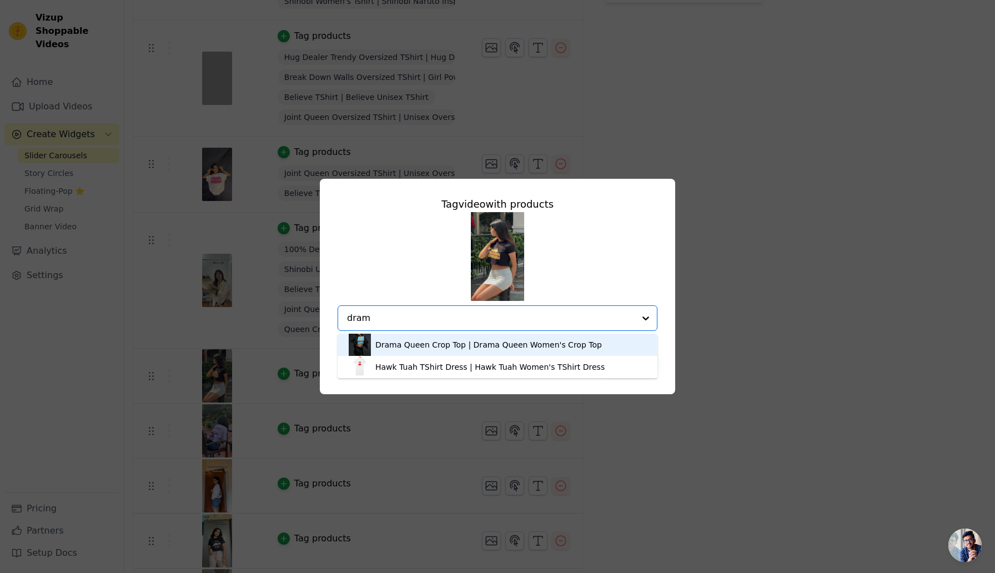
type input "drama"
click at [468, 341] on div "Drama Queen Crop Top | Drama Queen Women's Crop Top" at bounding box center [488, 344] width 227 height 11
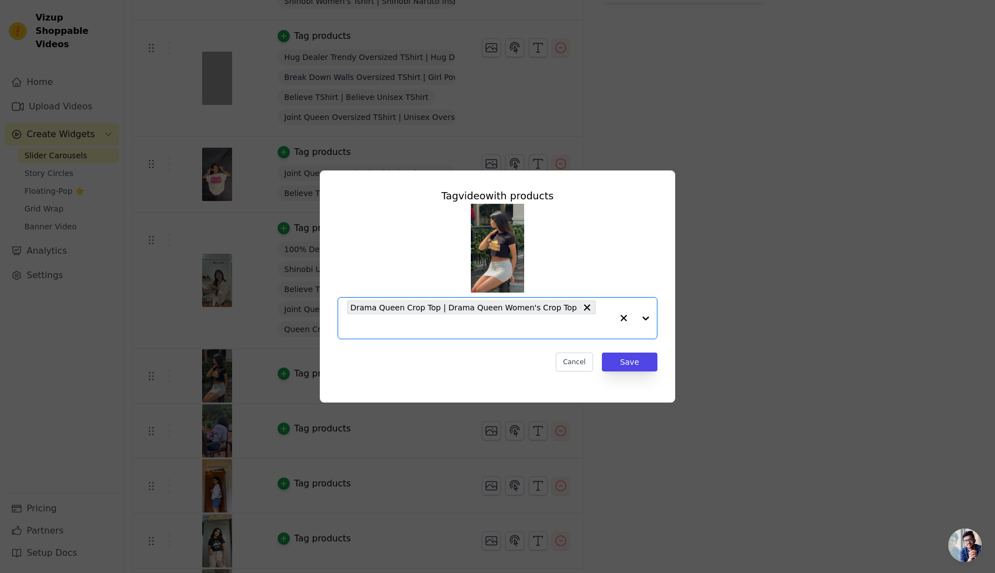
click at [591, 320] on input "text" at bounding box center [479, 326] width 265 height 13
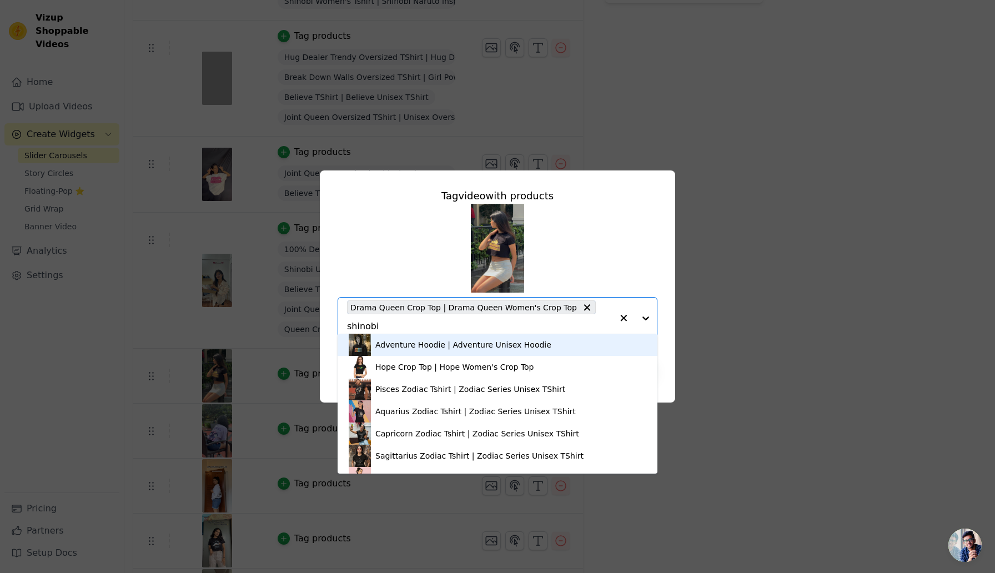
scroll to position [0, 1]
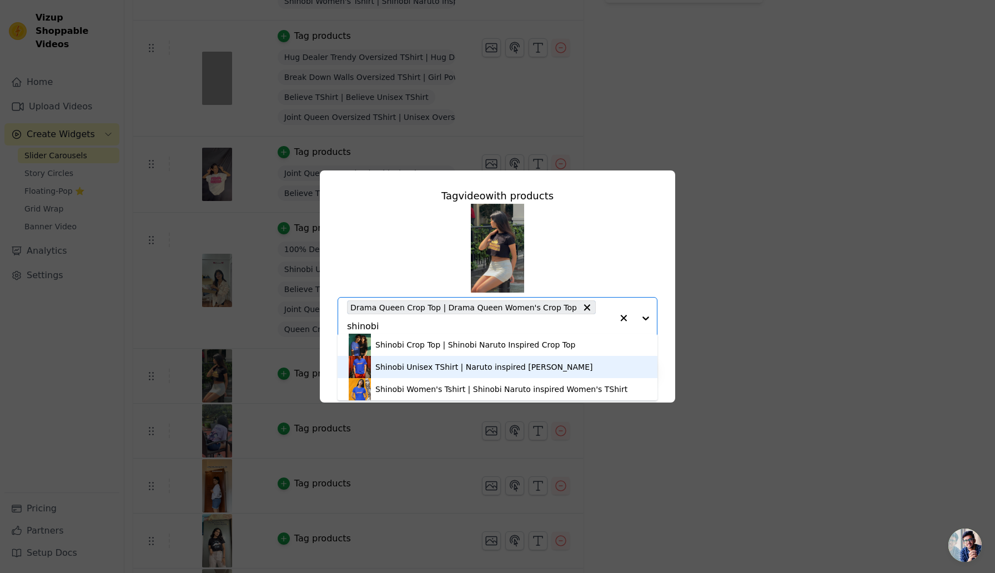
type input "shinobi"
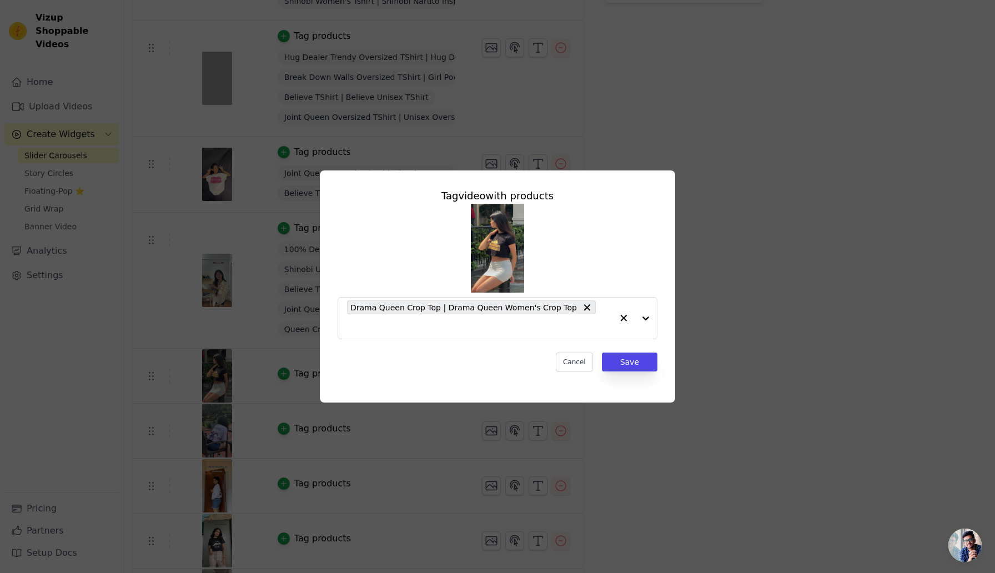
scroll to position [0, 0]
click at [599, 320] on input "text" at bounding box center [479, 326] width 265 height 13
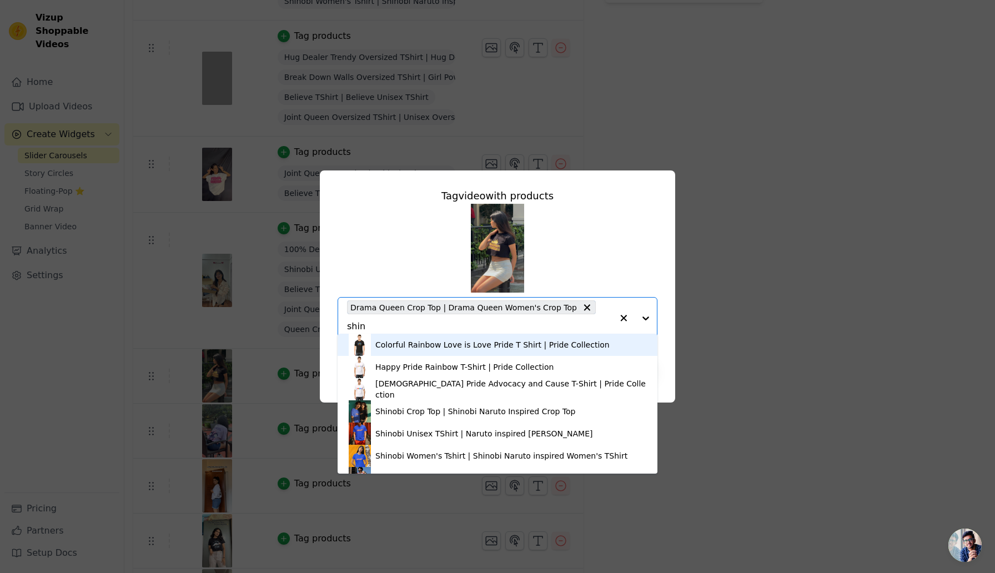
type input "shino"
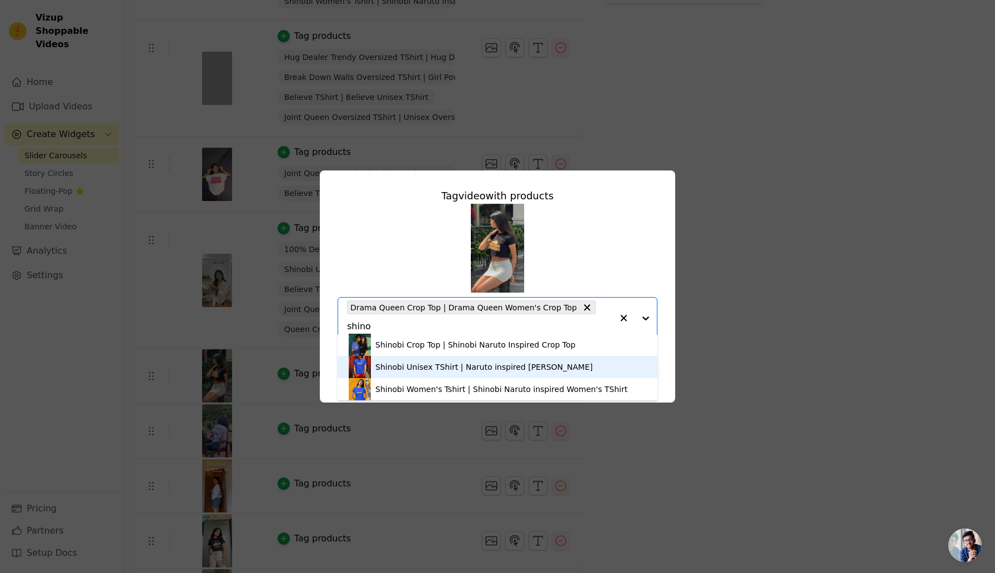
click at [506, 371] on div "Shinobi Unisex TShirt | Naruto inspired Shinobi TShirt" at bounding box center [484, 366] width 218 height 11
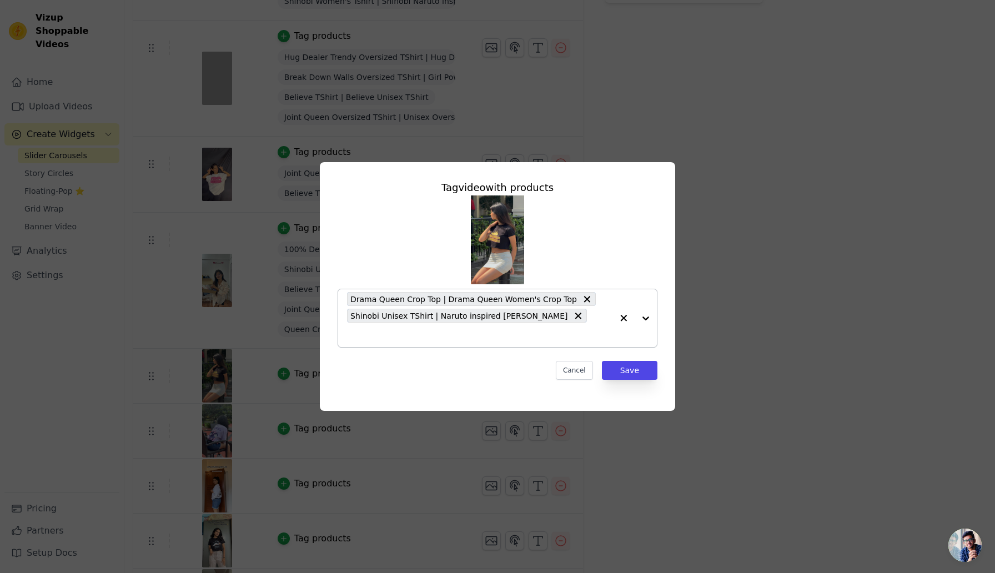
type input "o"
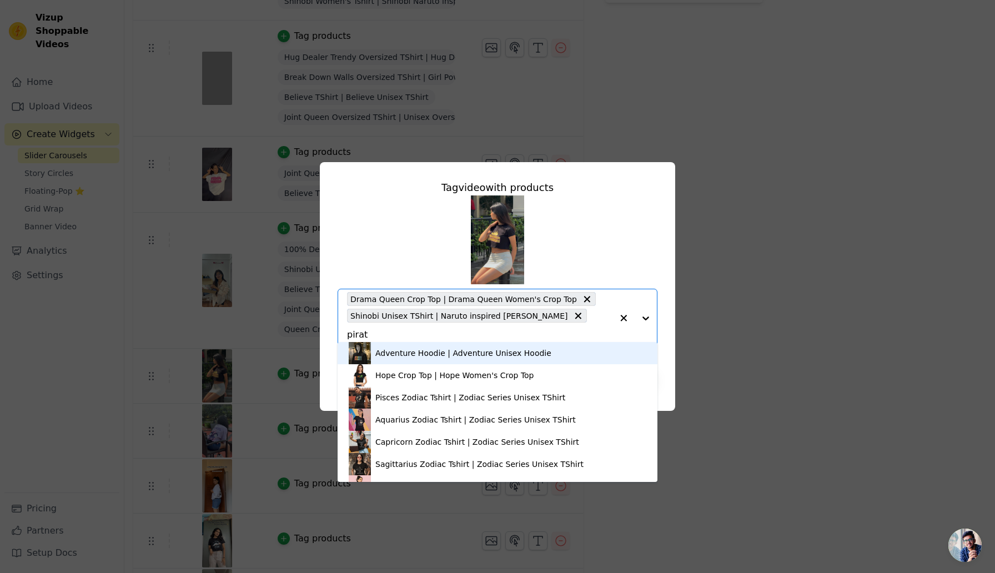
type input "pirate"
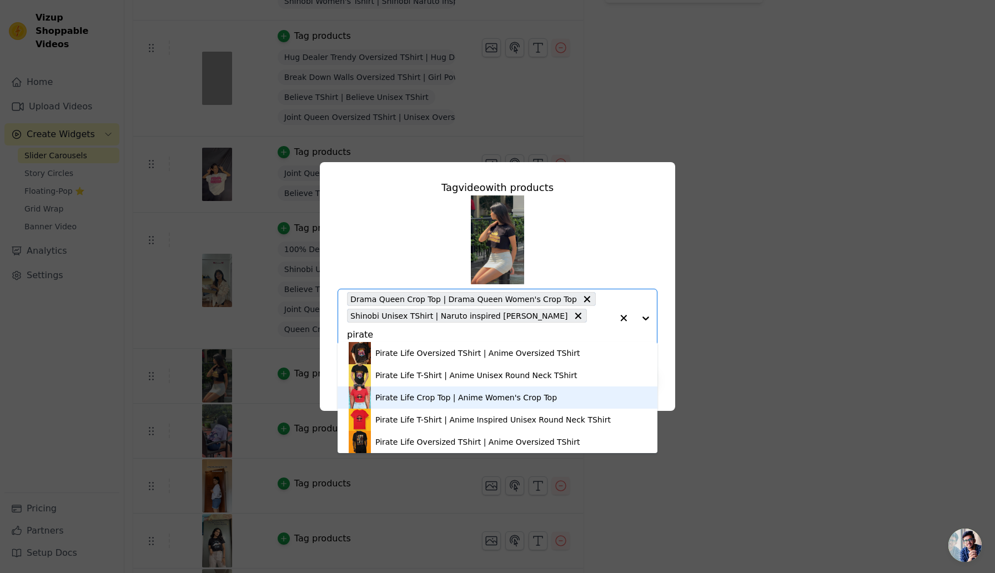
click at [438, 392] on div "Pirate Life Crop Top | Anime Women's Crop Top" at bounding box center [466, 397] width 182 height 11
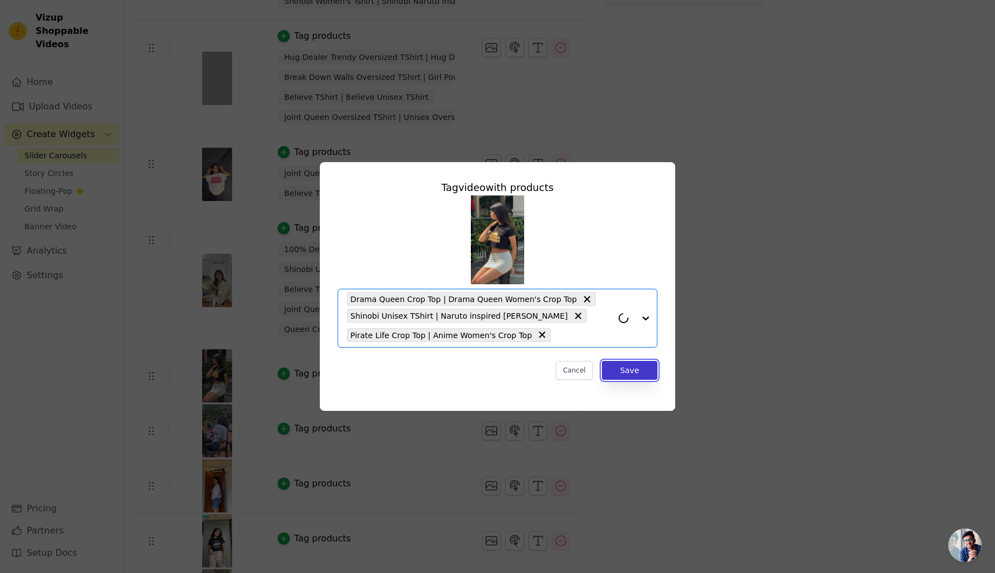
click at [637, 371] on button "Save" at bounding box center [630, 370] width 56 height 19
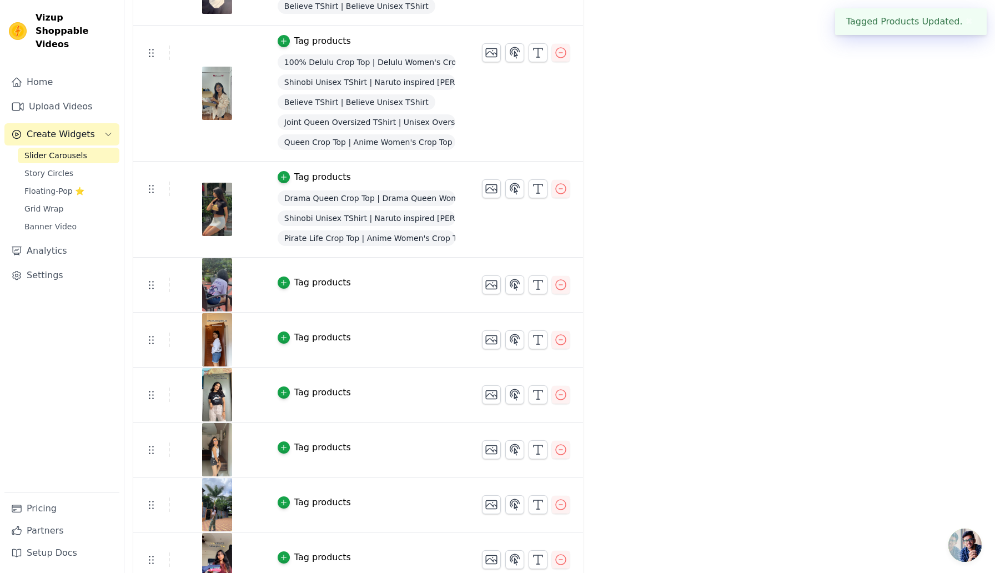
scroll to position [534, 0]
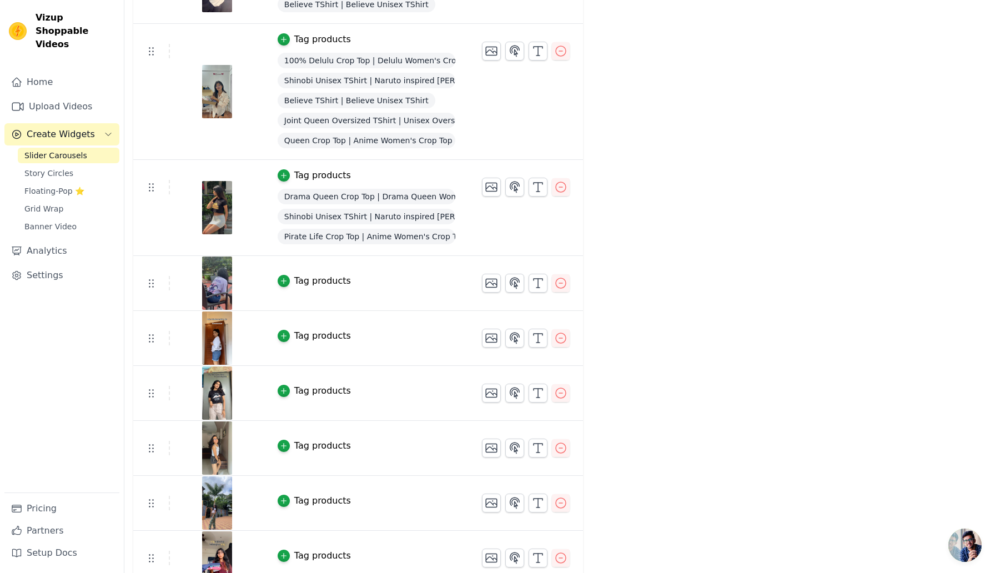
click at [324, 282] on div "Tag products" at bounding box center [322, 280] width 57 height 13
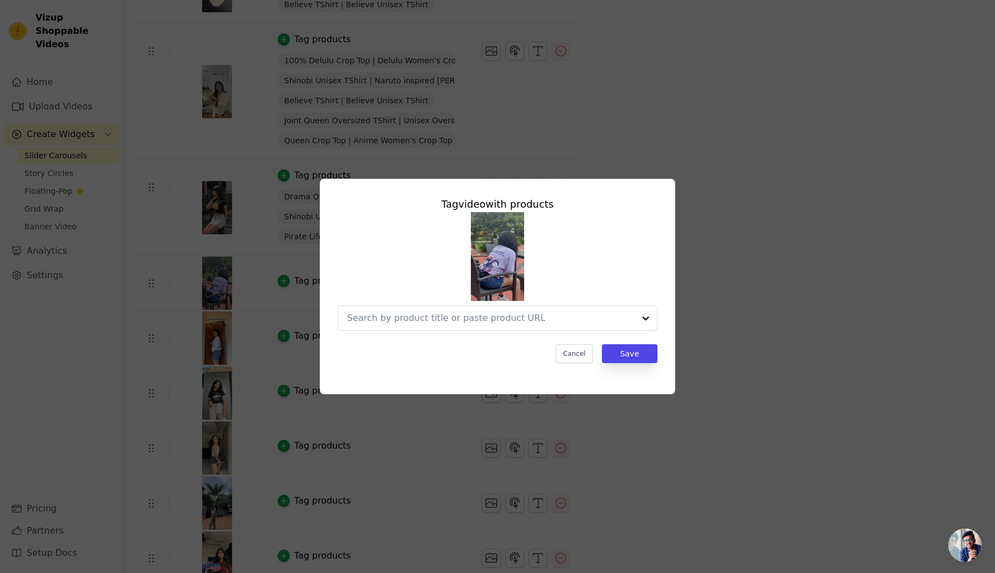
scroll to position [0, 0]
click at [417, 315] on input "text" at bounding box center [479, 317] width 265 height 13
click at [544, 311] on input "text" at bounding box center [491, 317] width 288 height 13
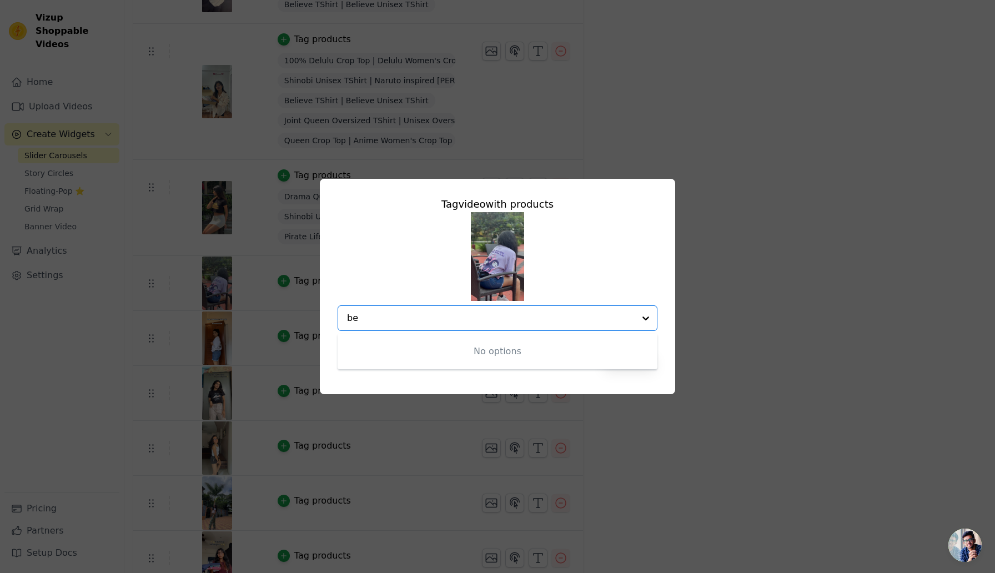
type input "b"
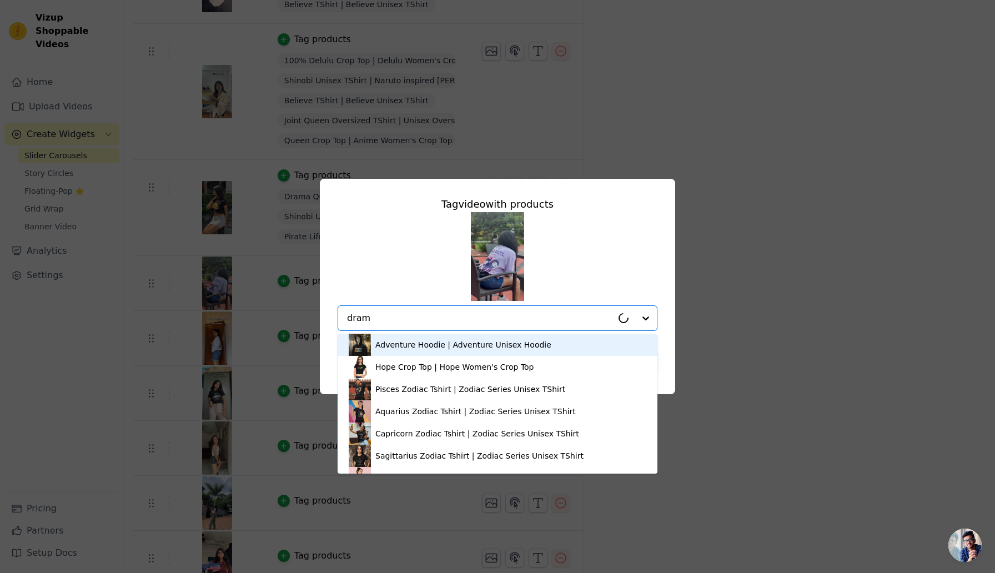
type input "drama"
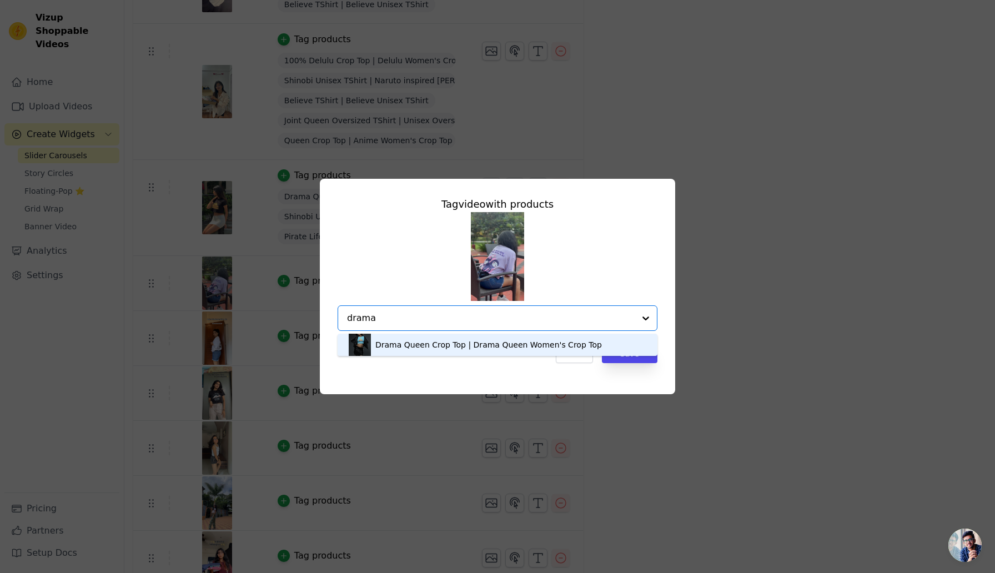
click at [522, 343] on div "Drama Queen Crop Top | Drama Queen Women's Crop Top" at bounding box center [488, 344] width 227 height 11
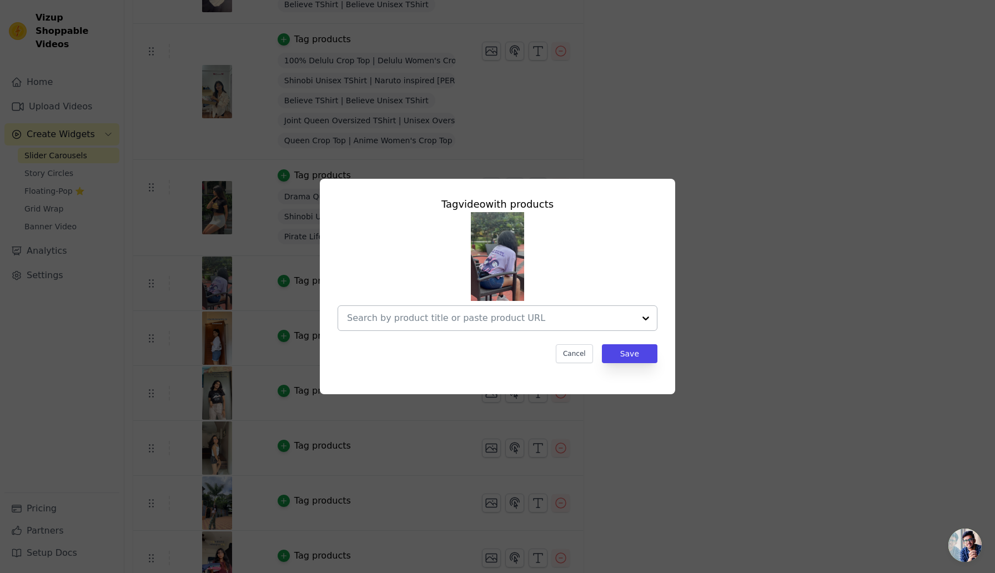
click at [537, 320] on input "text" at bounding box center [491, 317] width 288 height 13
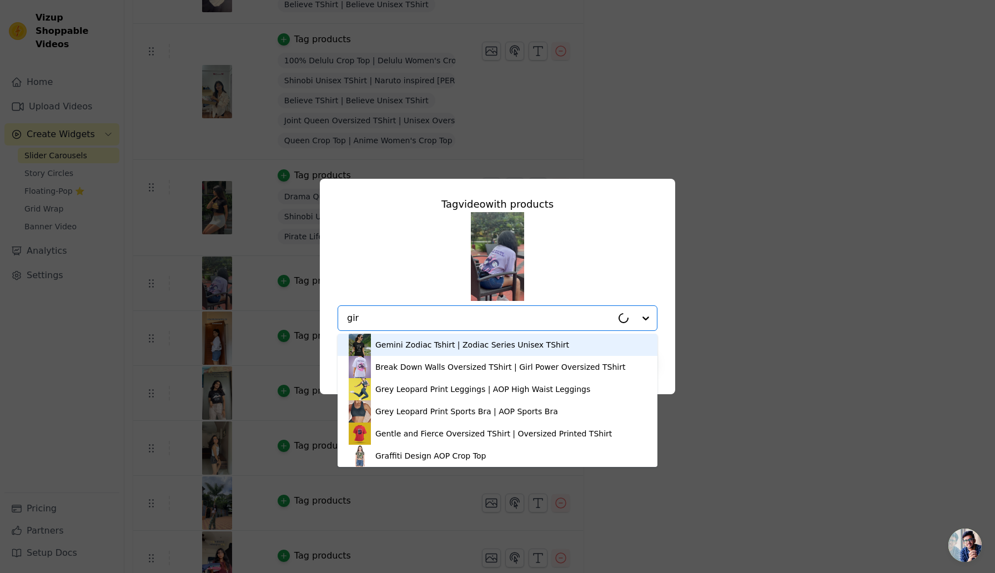
type input "girl"
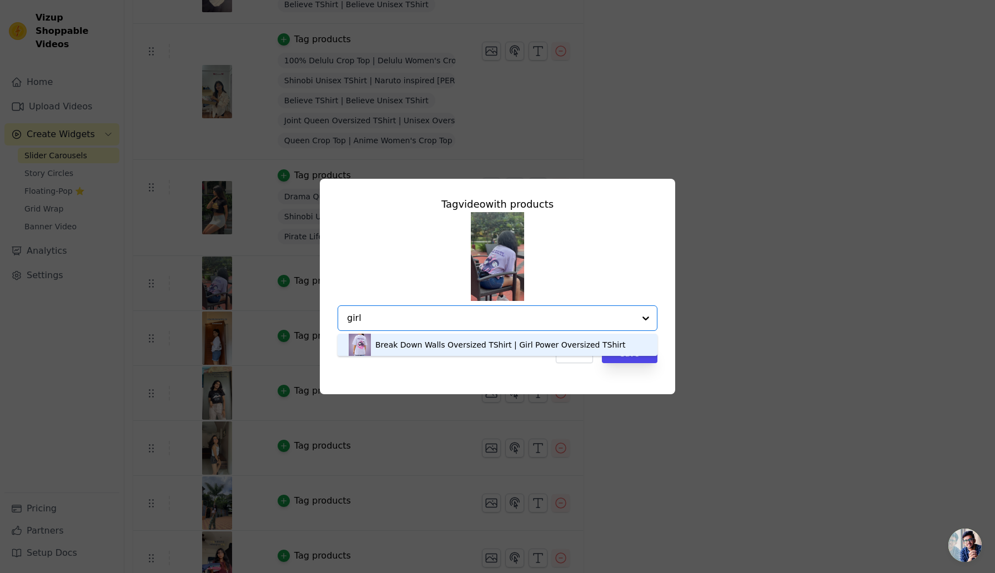
click at [477, 345] on div "Break Down Walls Oversized TShirt | Girl Power Oversized TShirt" at bounding box center [500, 344] width 250 height 11
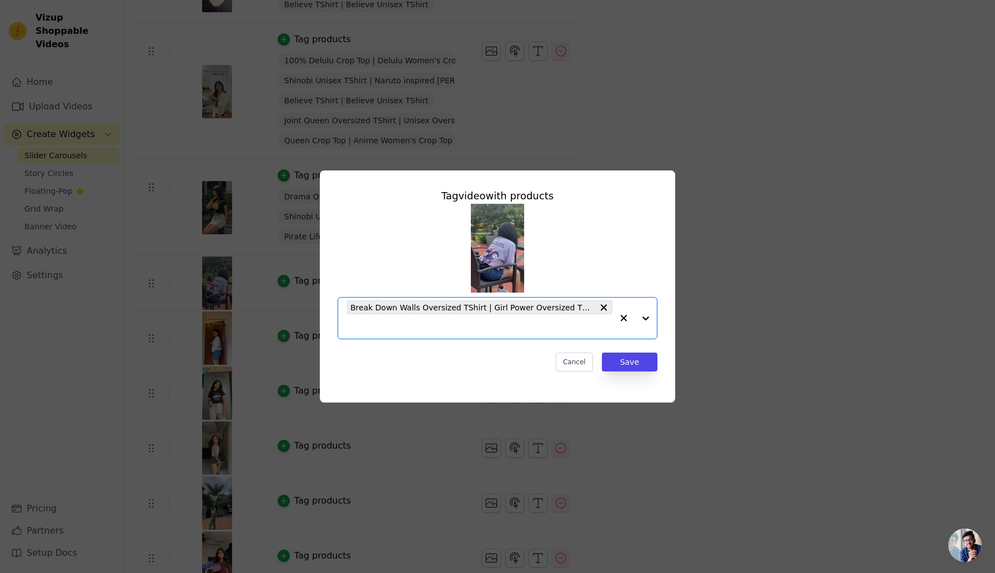
click at [542, 322] on input "text" at bounding box center [479, 326] width 265 height 13
type input "psych"
click at [516, 367] on div "Cancel Save" at bounding box center [498, 362] width 320 height 19
click at [486, 325] on input "text" at bounding box center [479, 326] width 265 height 13
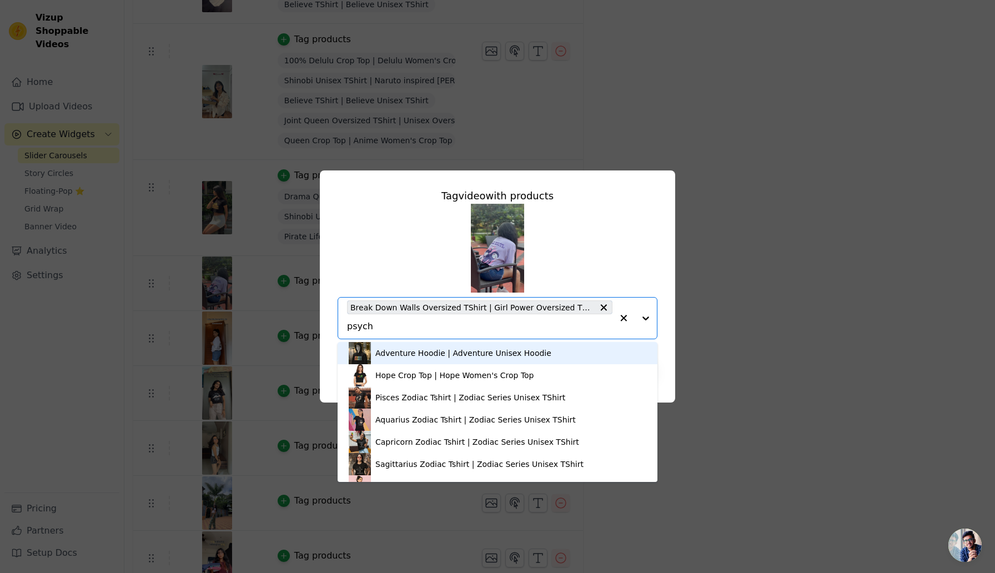
type input "psycho"
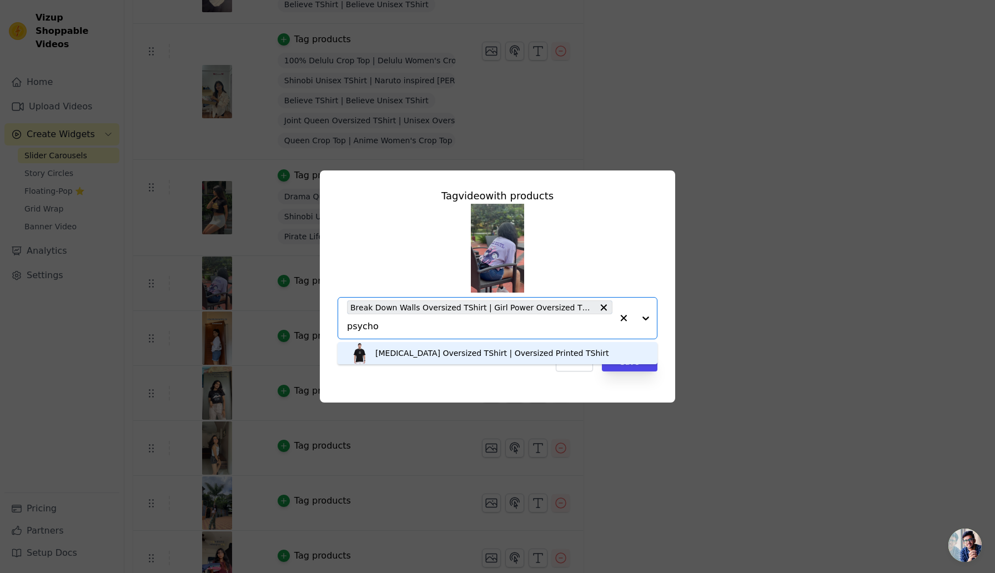
click at [452, 355] on div "Psychologist Oversized TShirt | Oversized Printed TShirt" at bounding box center [491, 353] width 233 height 11
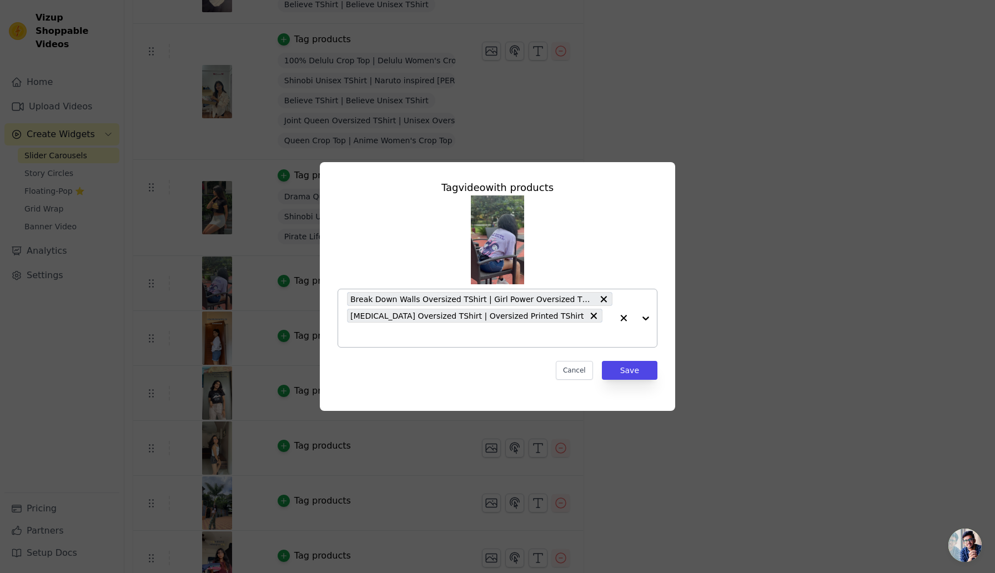
click at [585, 328] on input "text" at bounding box center [479, 334] width 265 height 13
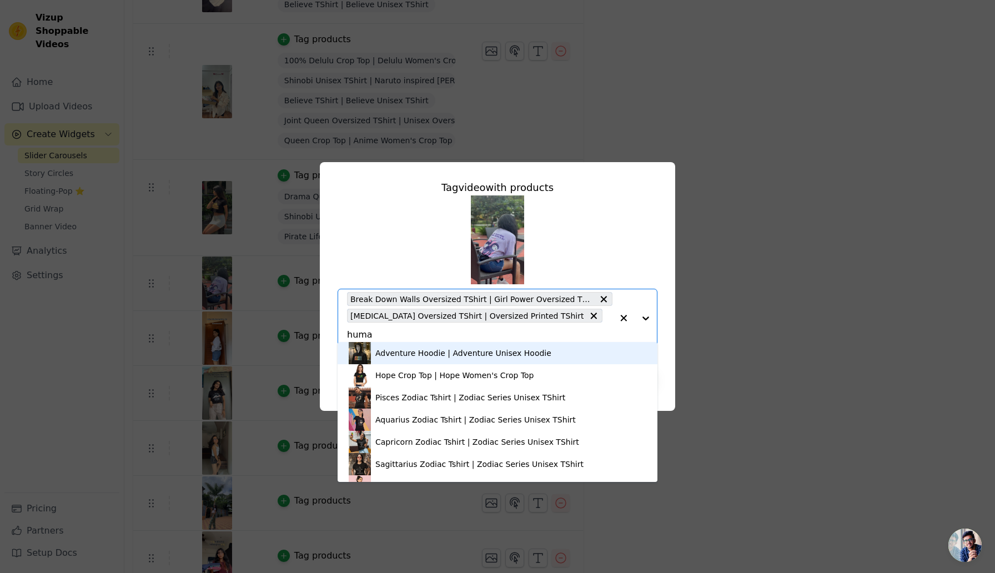
type input "human"
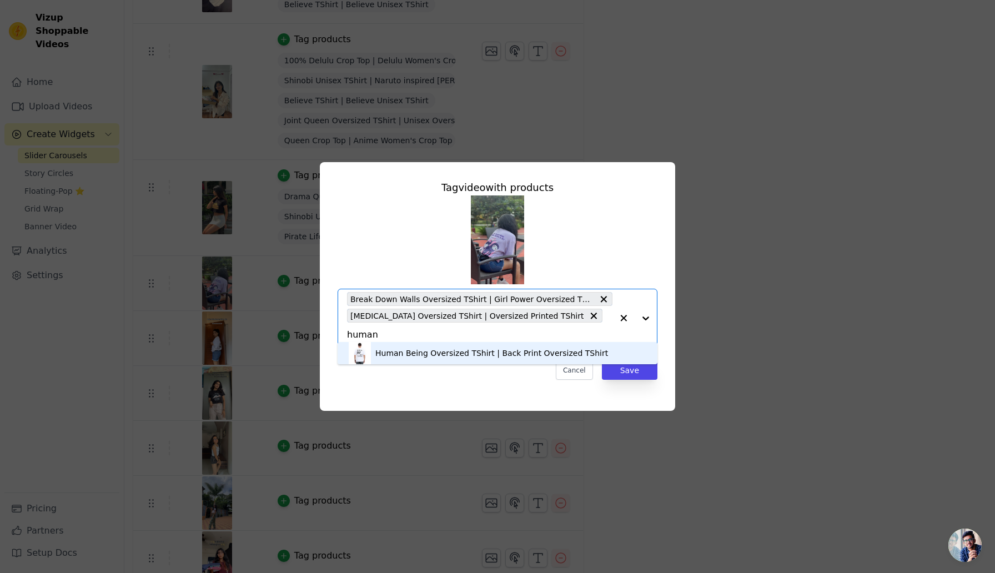
click at [460, 358] on div "Human Being Oversized TShirt | Back Print Oversized TShirt" at bounding box center [491, 353] width 233 height 11
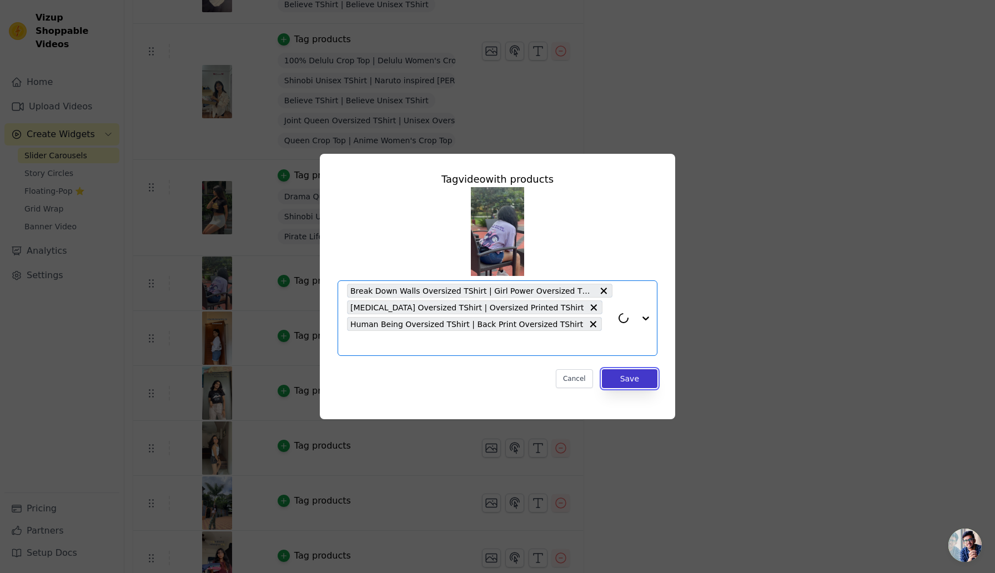
click at [644, 370] on button "Save" at bounding box center [630, 378] width 56 height 19
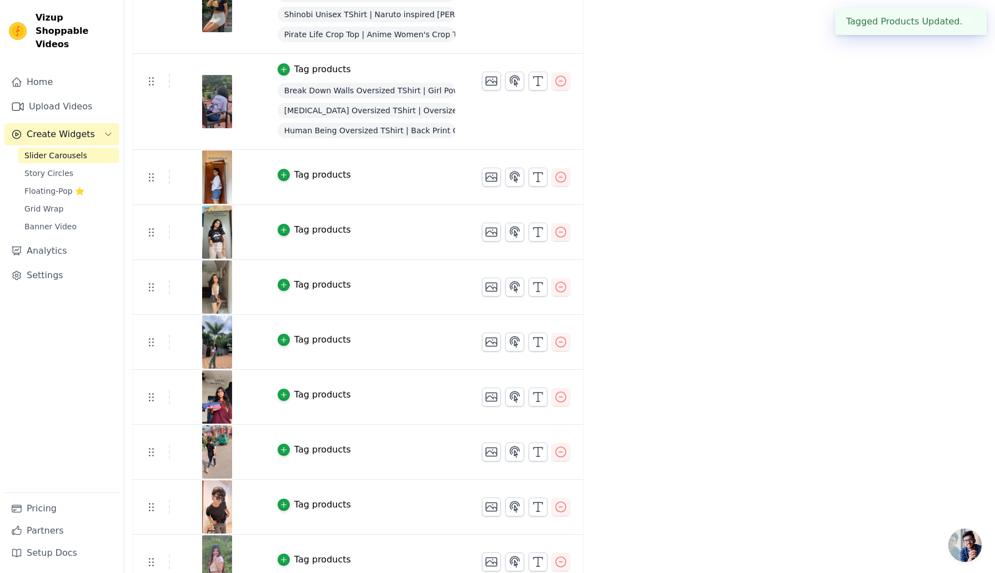
scroll to position [737, 0]
click at [308, 173] on div "Tag products" at bounding box center [322, 174] width 57 height 13
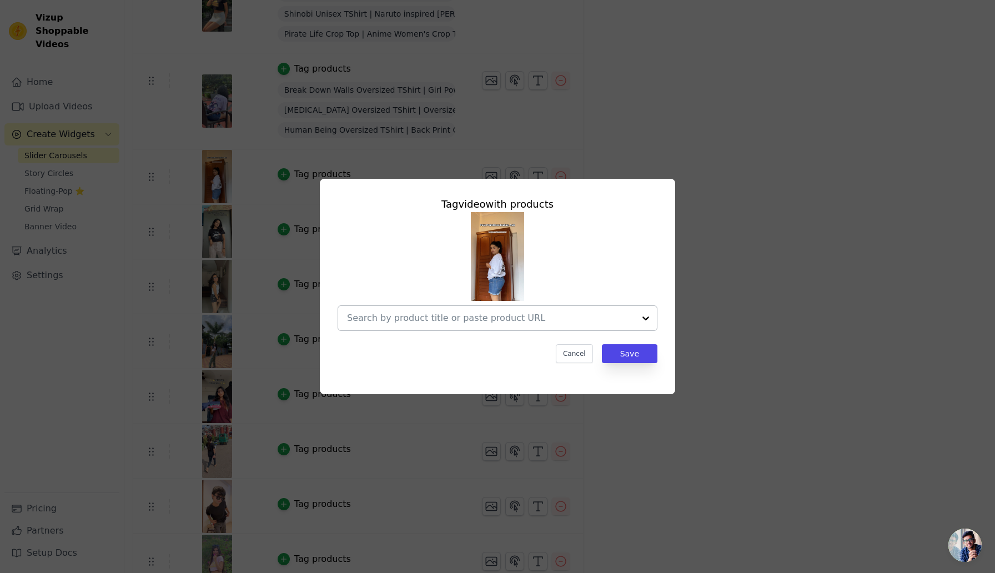
click at [444, 320] on input "text" at bounding box center [491, 317] width 288 height 13
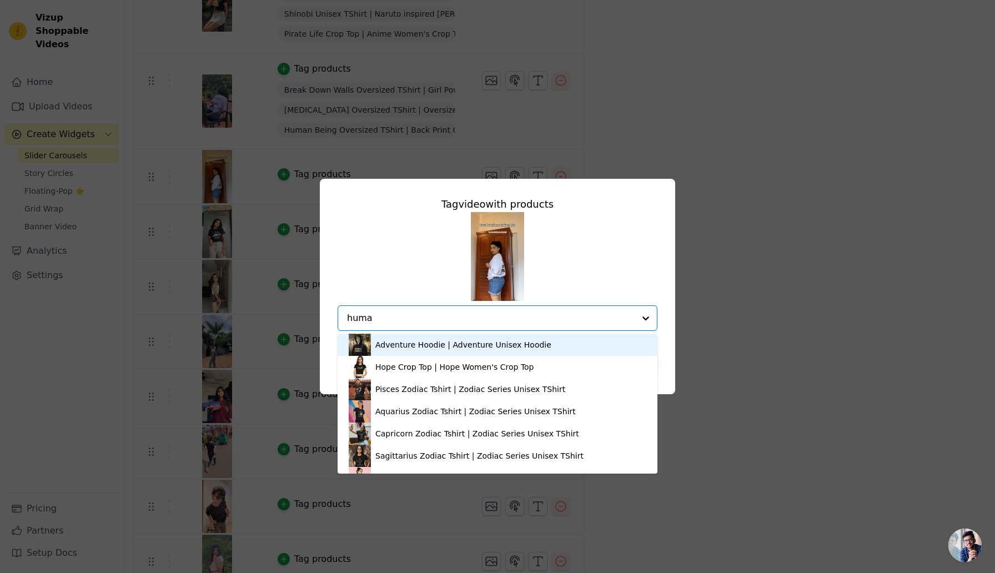
type input "human"
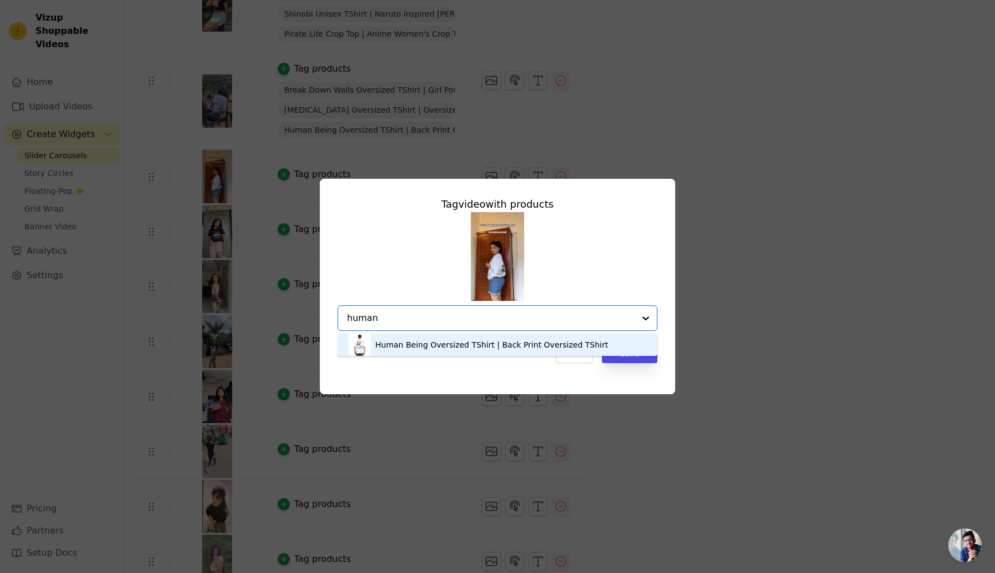
click at [416, 347] on div "Human Being Oversized TShirt | Back Print Oversized TShirt" at bounding box center [491, 344] width 233 height 11
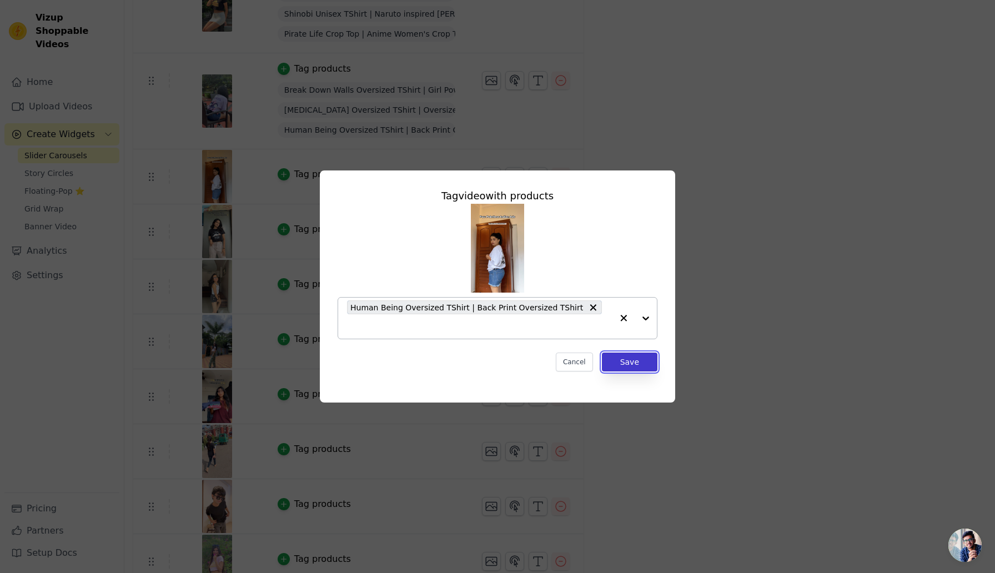
click at [638, 353] on button "Save" at bounding box center [630, 362] width 56 height 19
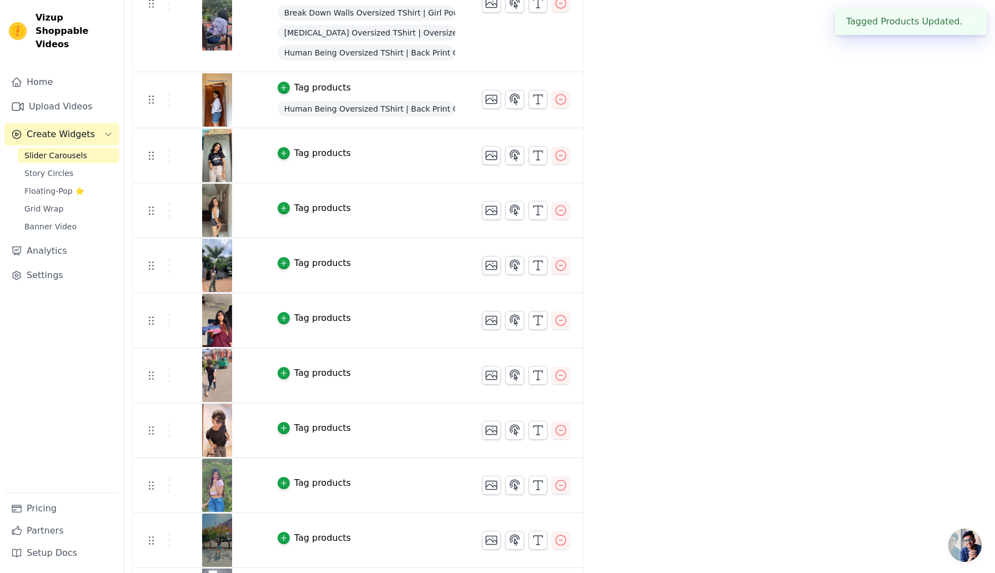
scroll to position [820, 0]
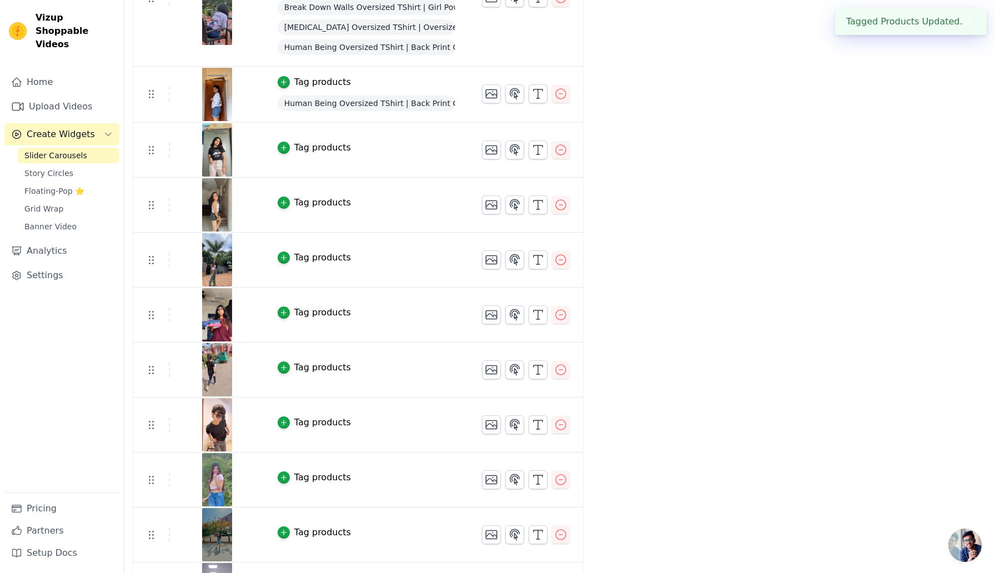
click at [310, 150] on div "Tag products" at bounding box center [322, 147] width 57 height 13
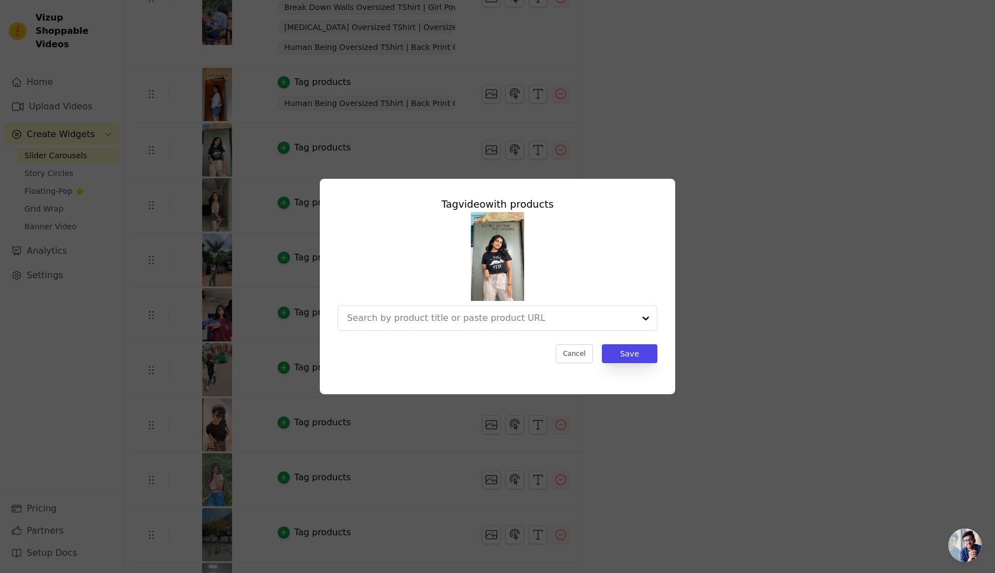
scroll to position [0, 0]
click at [540, 321] on input "text" at bounding box center [491, 317] width 288 height 13
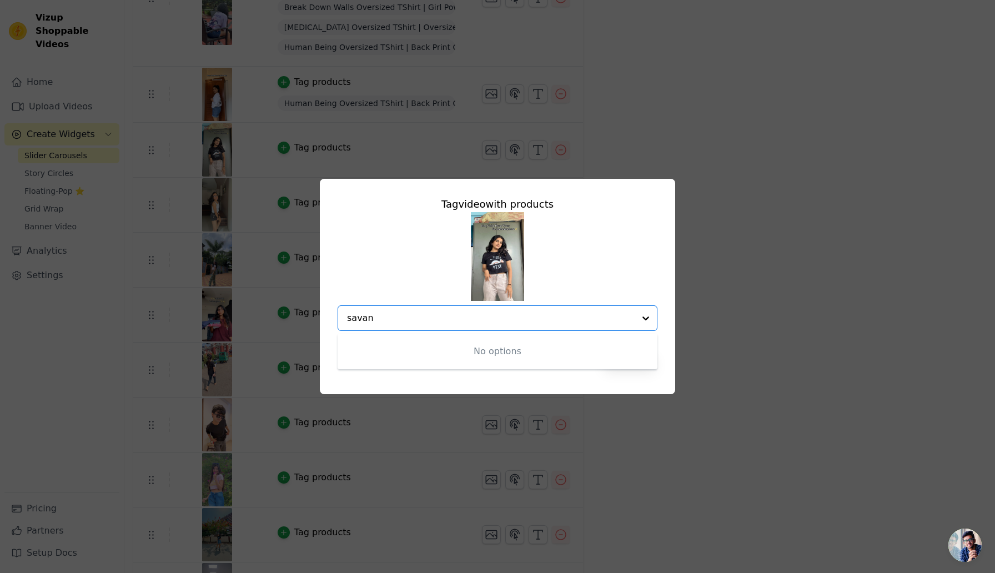
type input "sava"
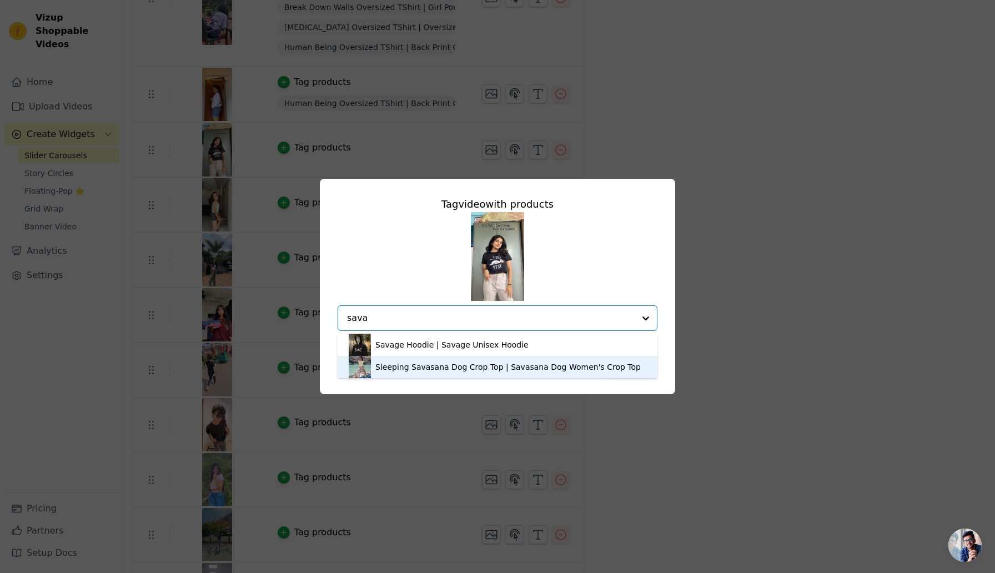
click at [489, 364] on div "Sleeping Savasana Dog Crop Top | Savasana Dog Women's Crop Top" at bounding box center [507, 366] width 265 height 11
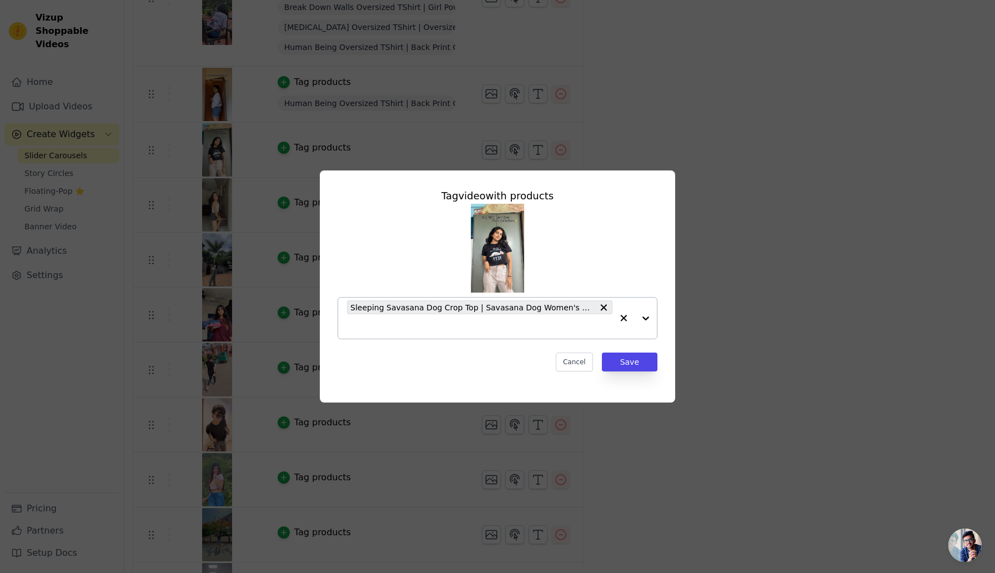
click at [510, 328] on input "text" at bounding box center [479, 326] width 265 height 13
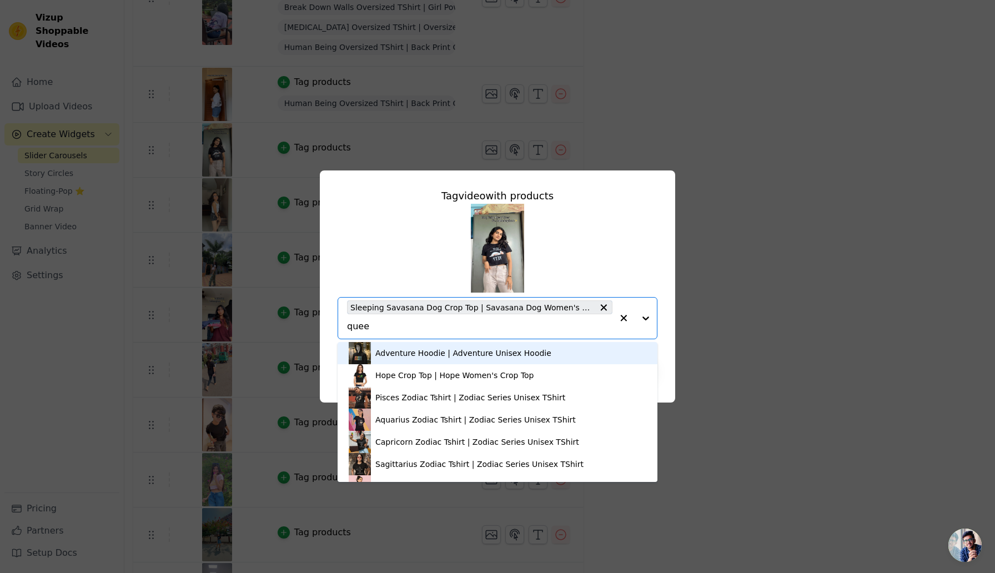
type input "queen"
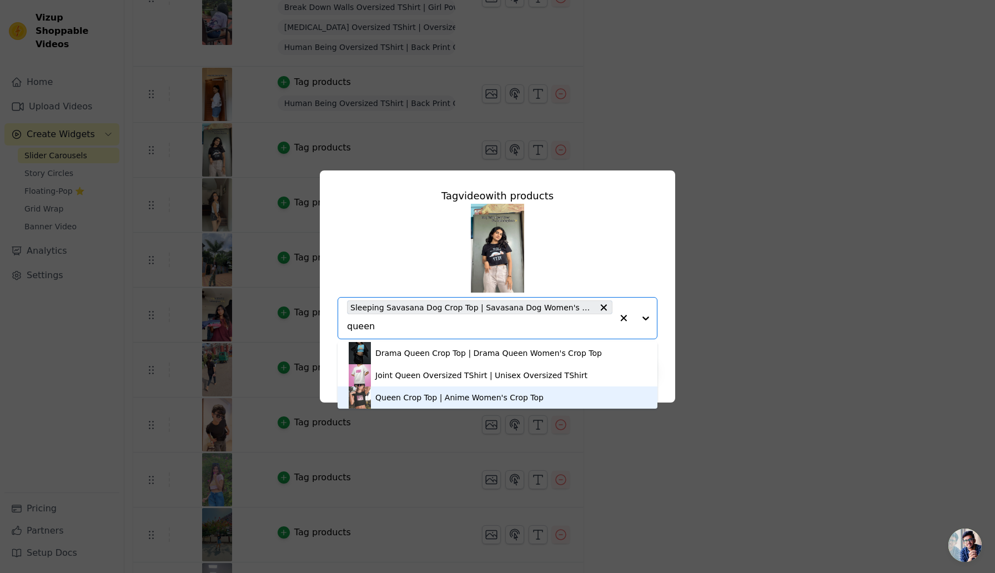
click at [434, 396] on div "Queen Crop Top | Anime Women's Crop Top" at bounding box center [459, 397] width 168 height 11
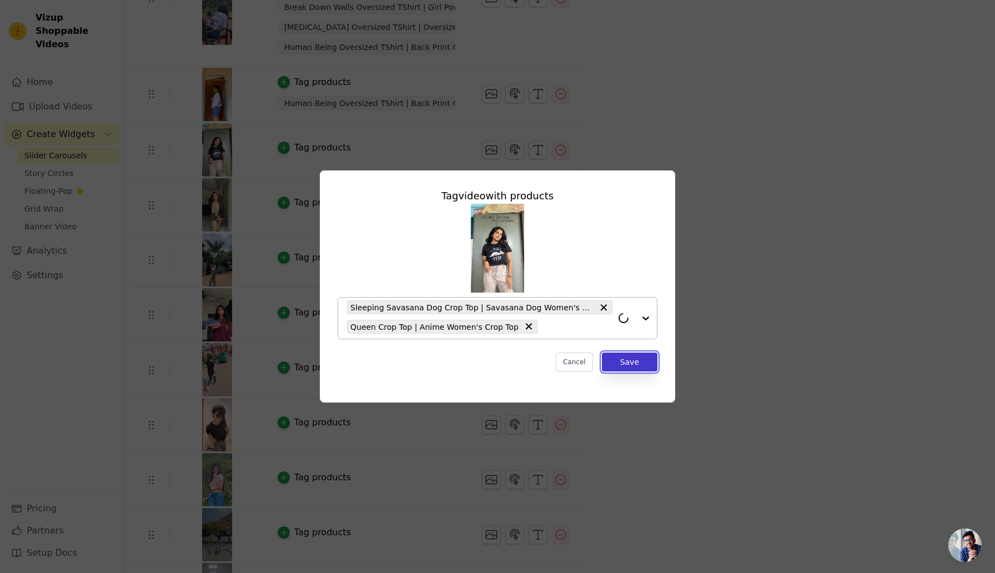
click at [647, 364] on button "Save" at bounding box center [630, 362] width 56 height 19
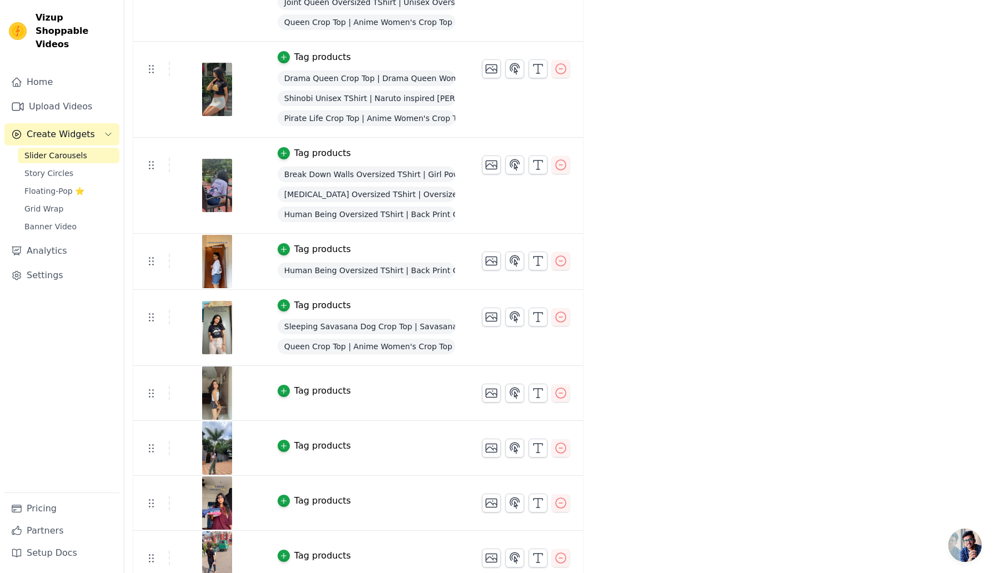
scroll to position [734, 0]
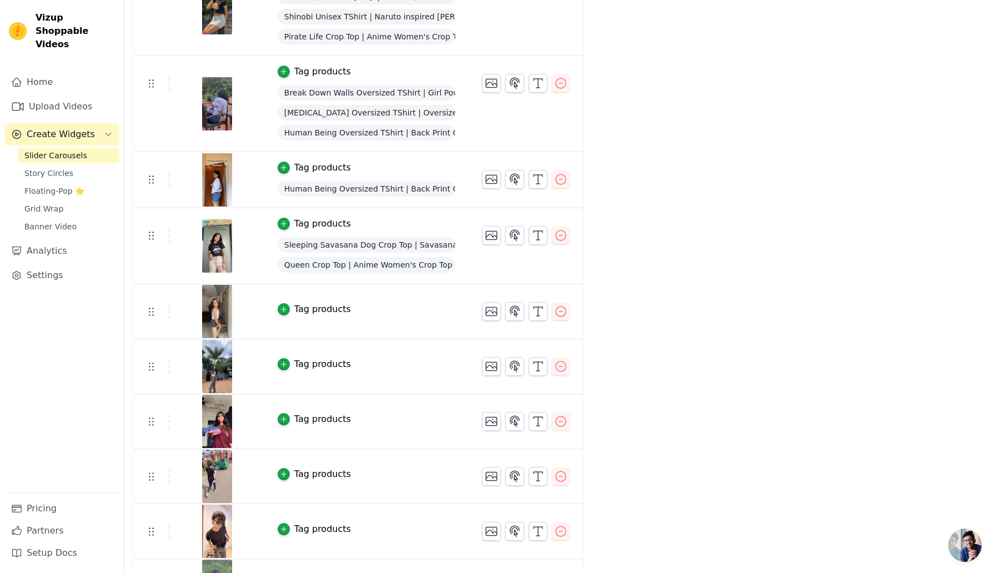
click at [316, 312] on div "Tag products" at bounding box center [322, 309] width 57 height 13
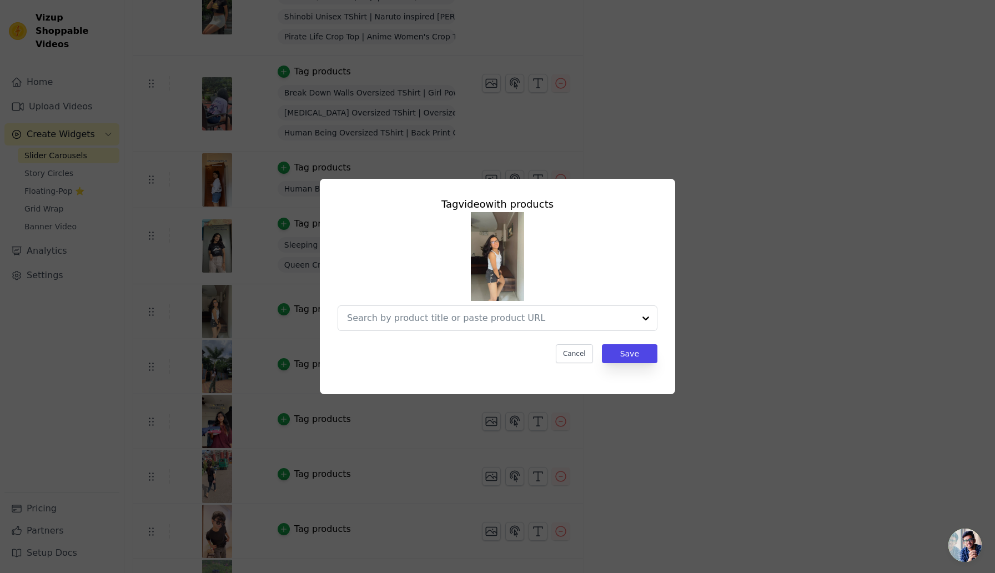
scroll to position [0, 0]
click at [420, 316] on input "text" at bounding box center [479, 317] width 265 height 13
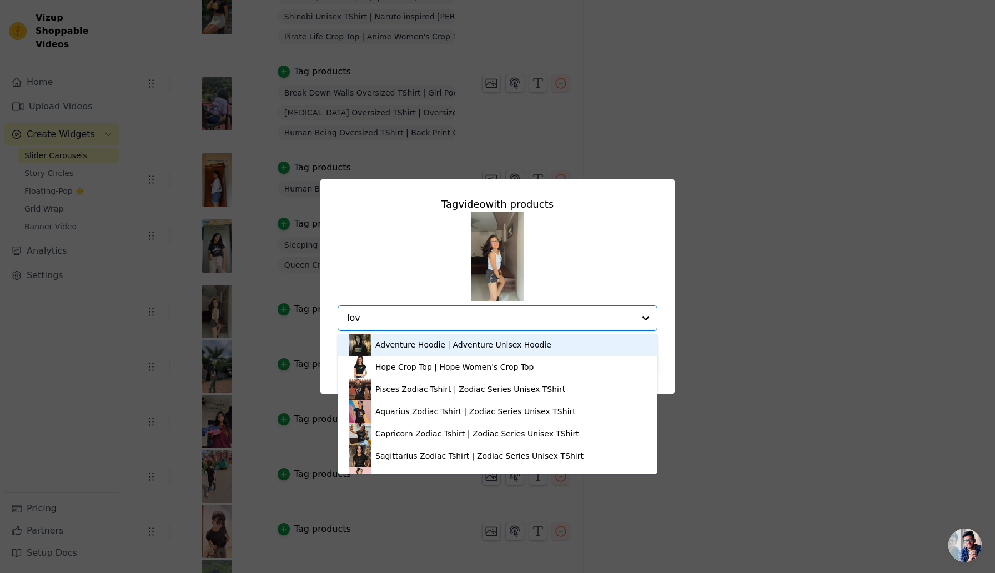
type input "love"
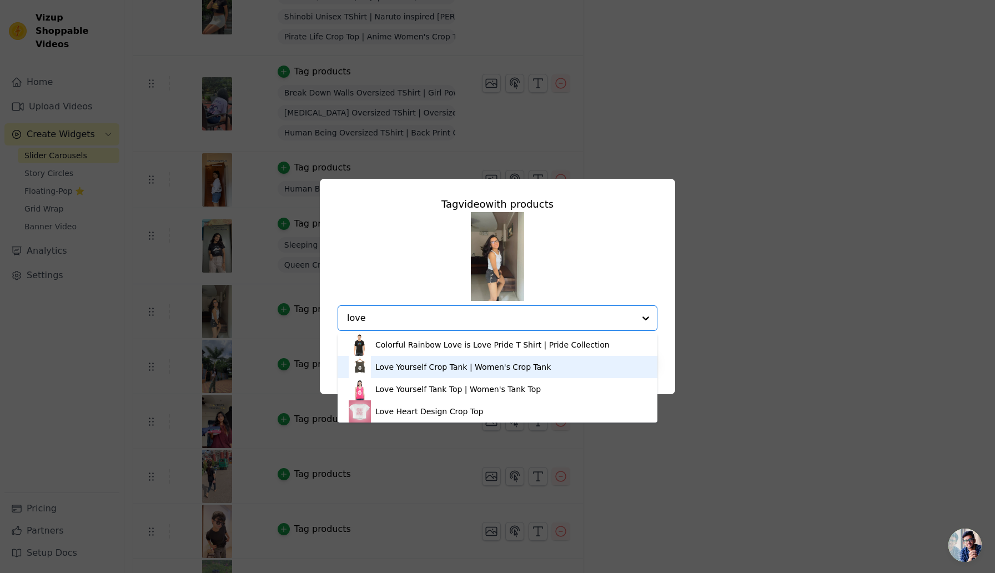
click at [431, 366] on div "Love Yourself Crop Tank | Women's Crop Tank" at bounding box center [462, 366] width 175 height 11
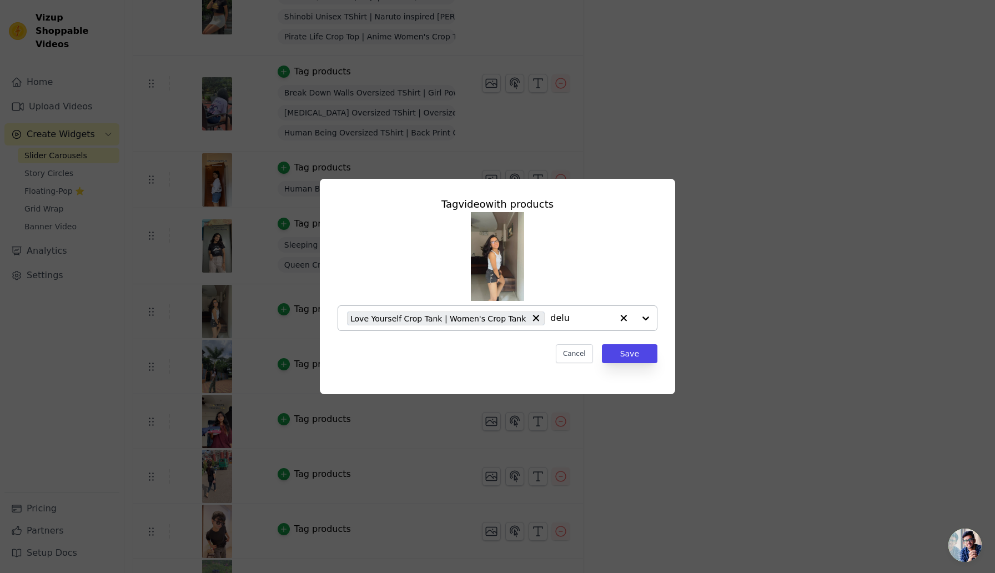
type input "delul"
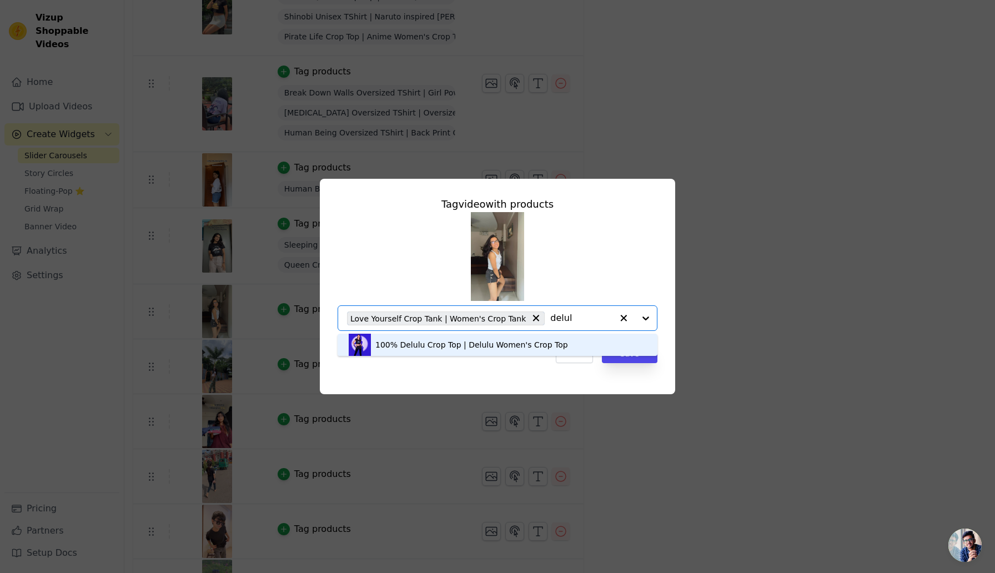
click at [497, 351] on div "100% Delulu Crop Top | Delulu Women's Crop Top" at bounding box center [498, 345] width 298 height 22
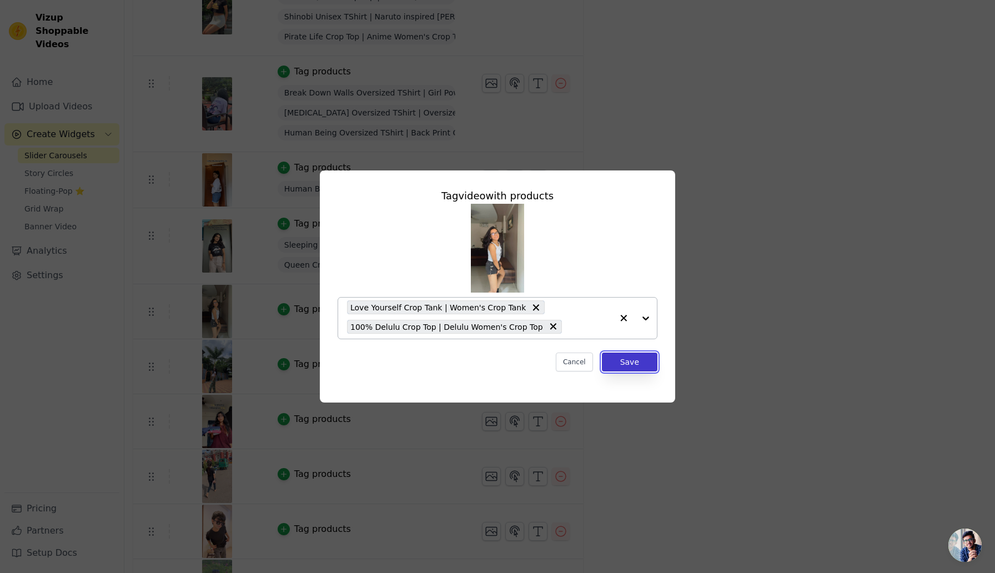
click at [637, 364] on button "Save" at bounding box center [630, 362] width 56 height 19
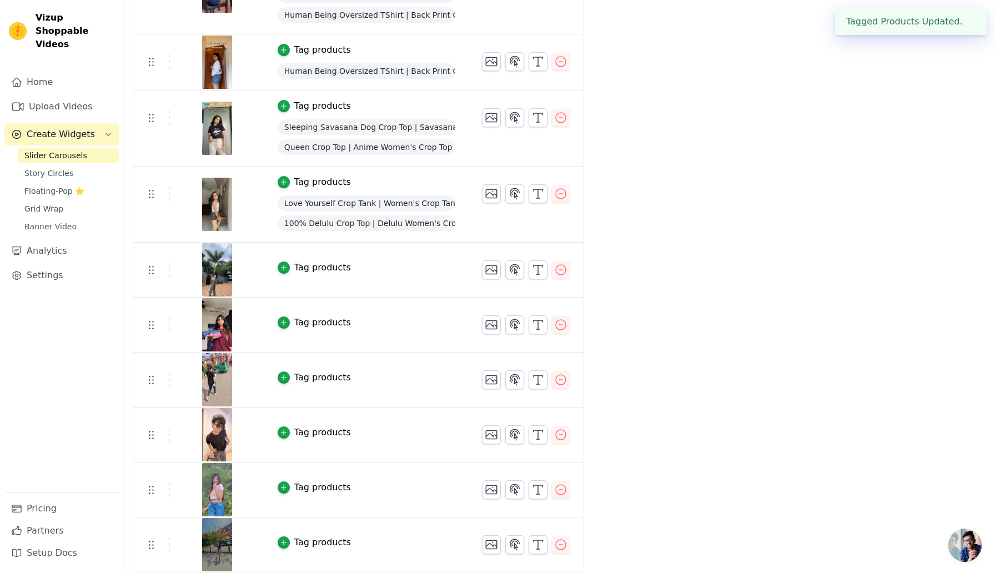
scroll to position [860, 0]
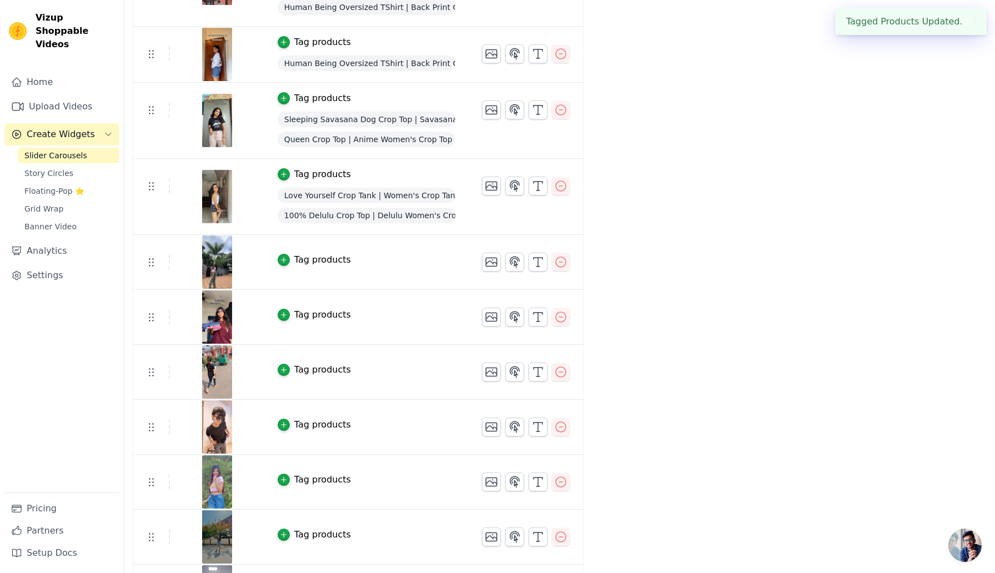
click at [310, 259] on div "Tag products" at bounding box center [322, 259] width 57 height 13
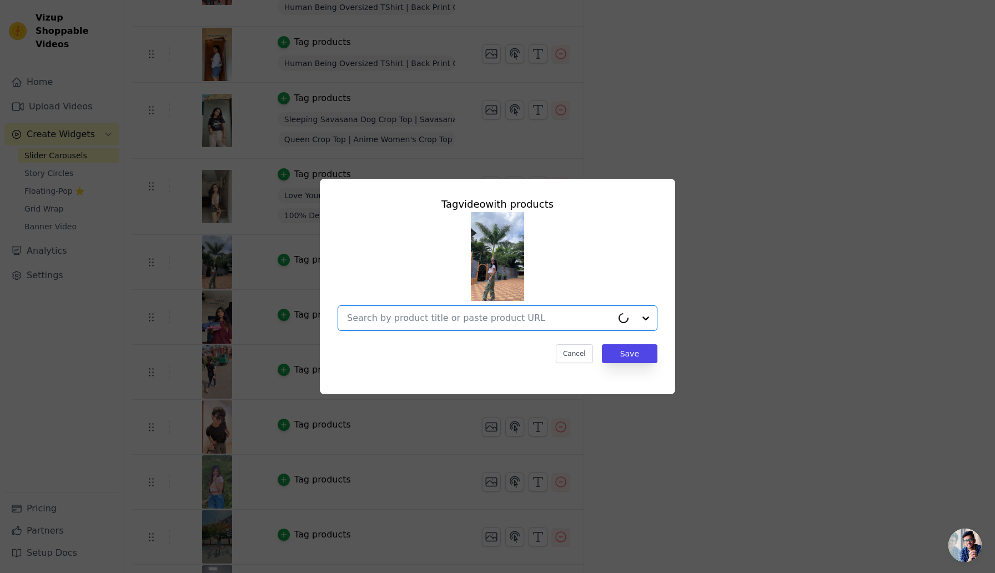
click at [400, 312] on input "text" at bounding box center [479, 317] width 265 height 13
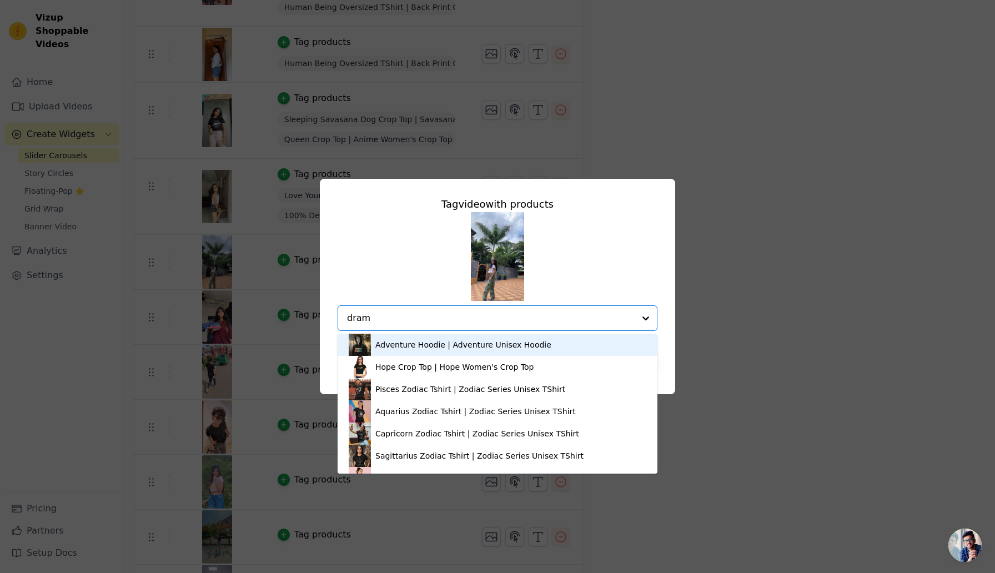
type input "drama"
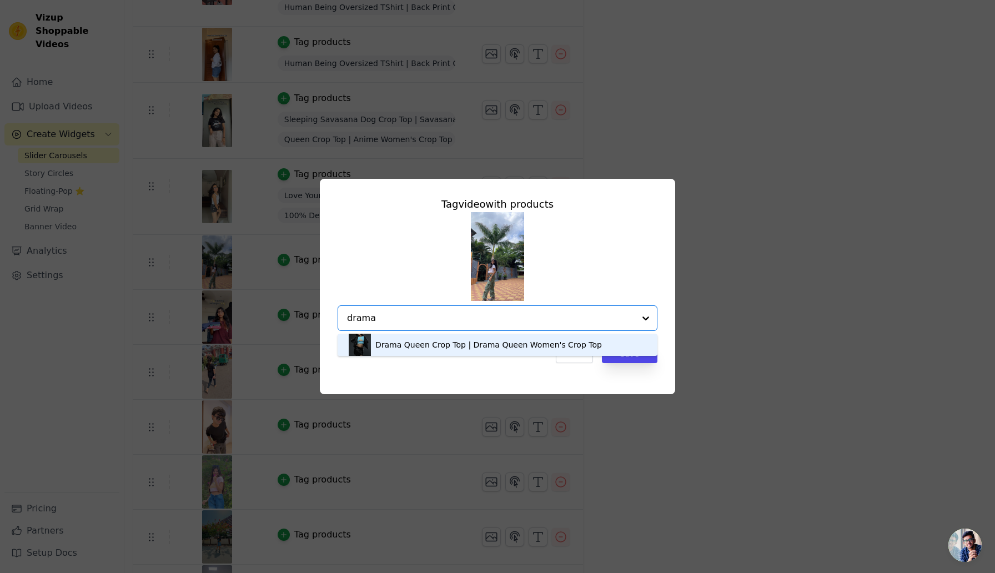
click at [401, 346] on div "Drama Queen Crop Top | Drama Queen Women's Crop Top" at bounding box center [488, 344] width 227 height 11
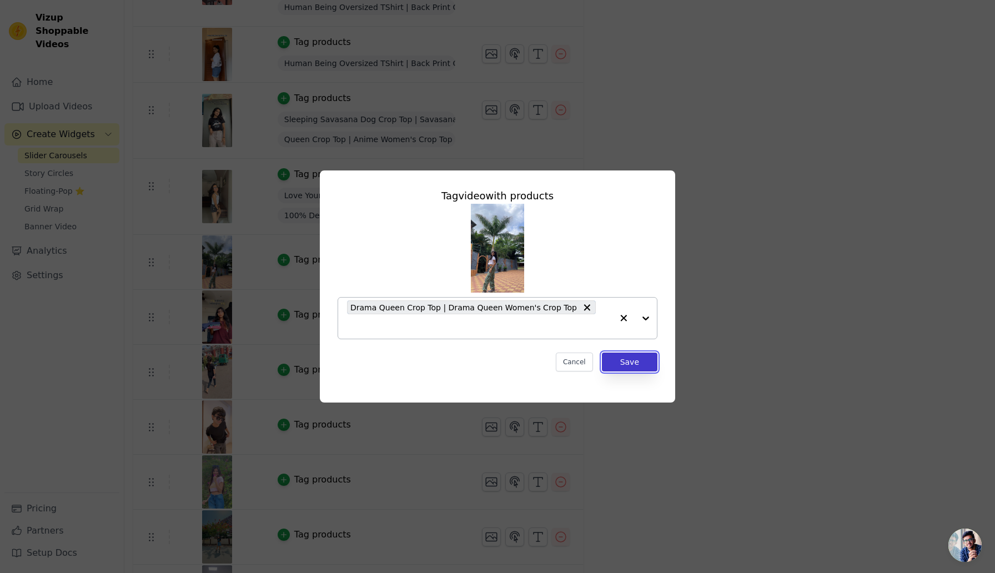
click at [631, 356] on button "Save" at bounding box center [630, 362] width 56 height 19
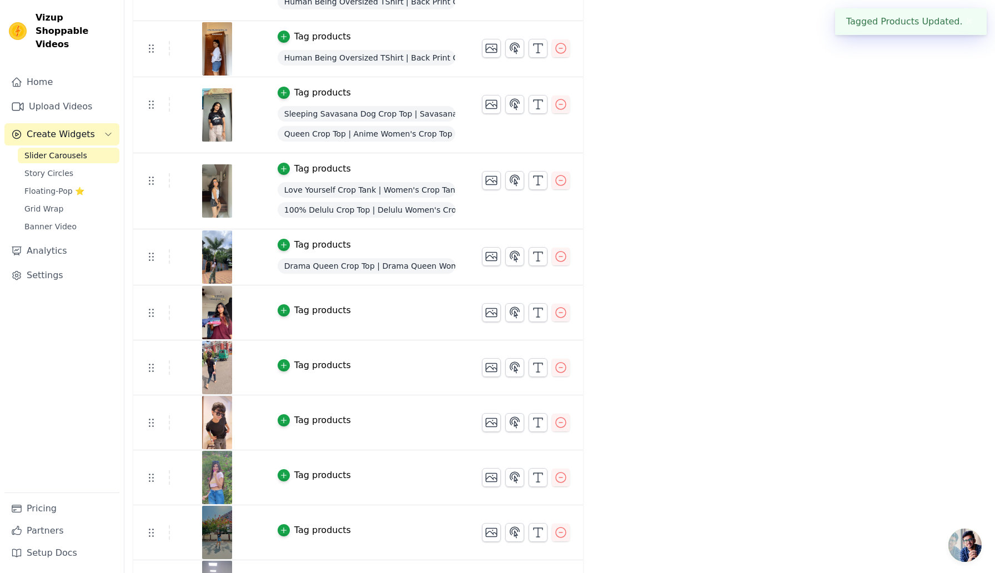
scroll to position [880, 0]
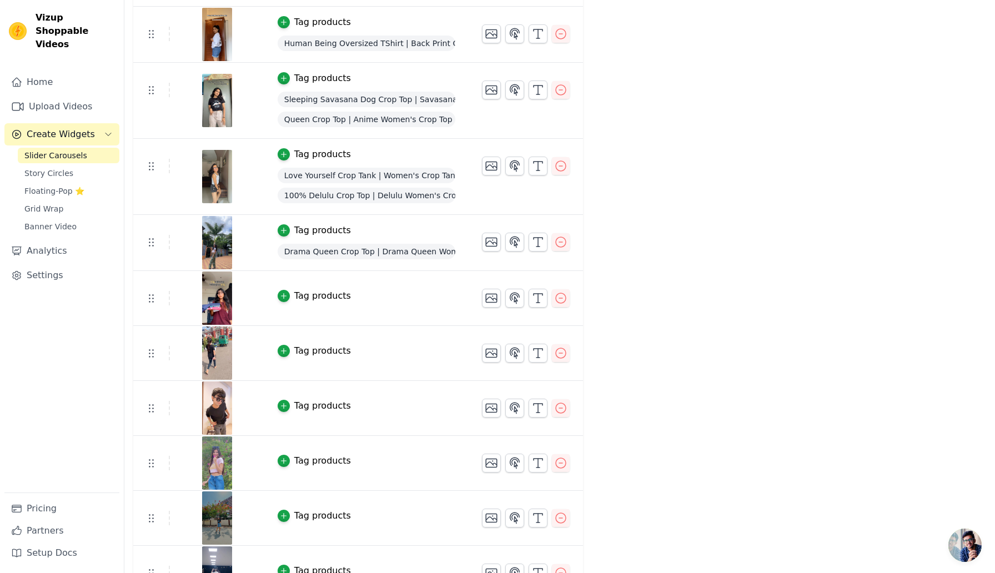
click at [315, 294] on div "Tag products" at bounding box center [322, 295] width 57 height 13
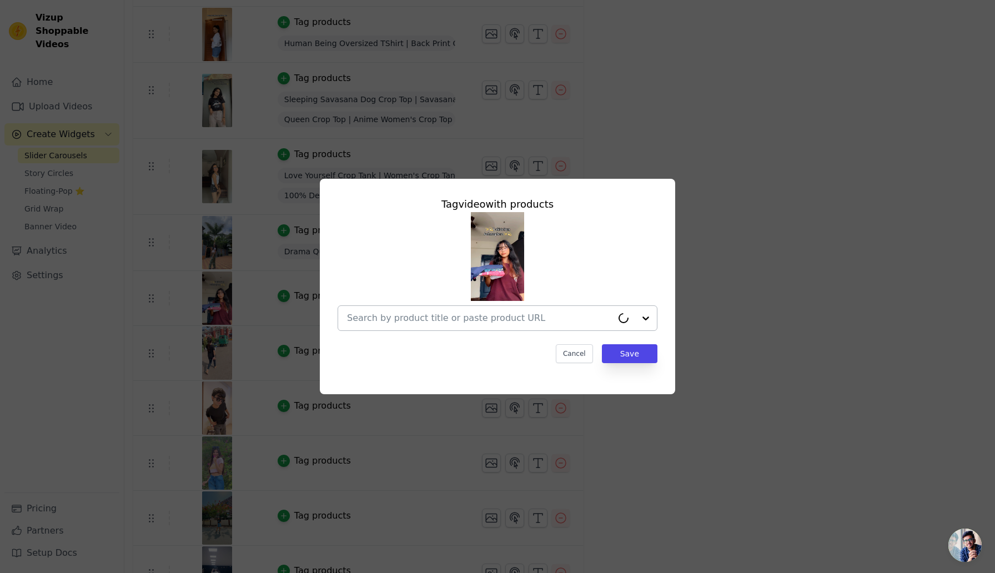
click at [453, 316] on input "text" at bounding box center [479, 317] width 265 height 13
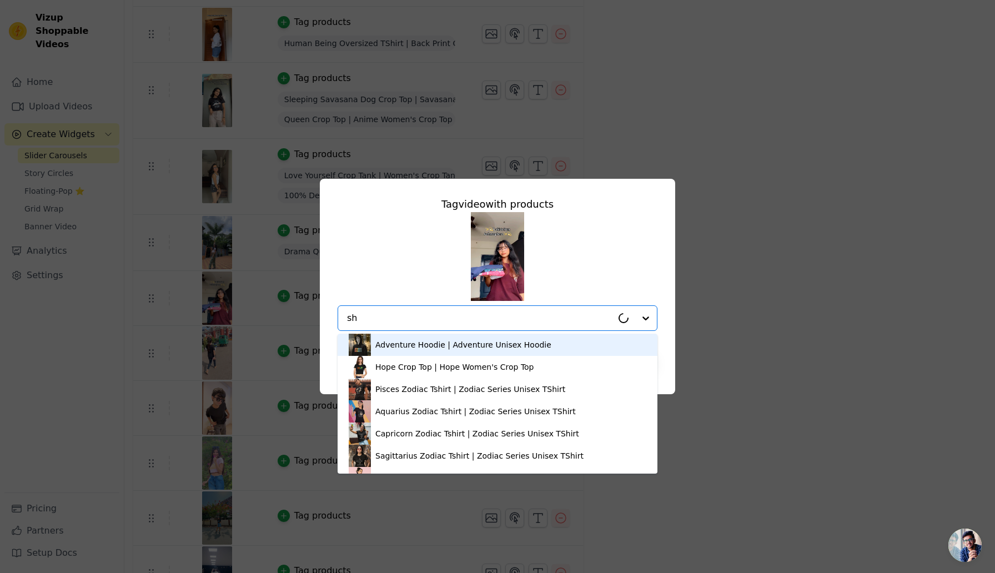
type input "s"
type input "joint"
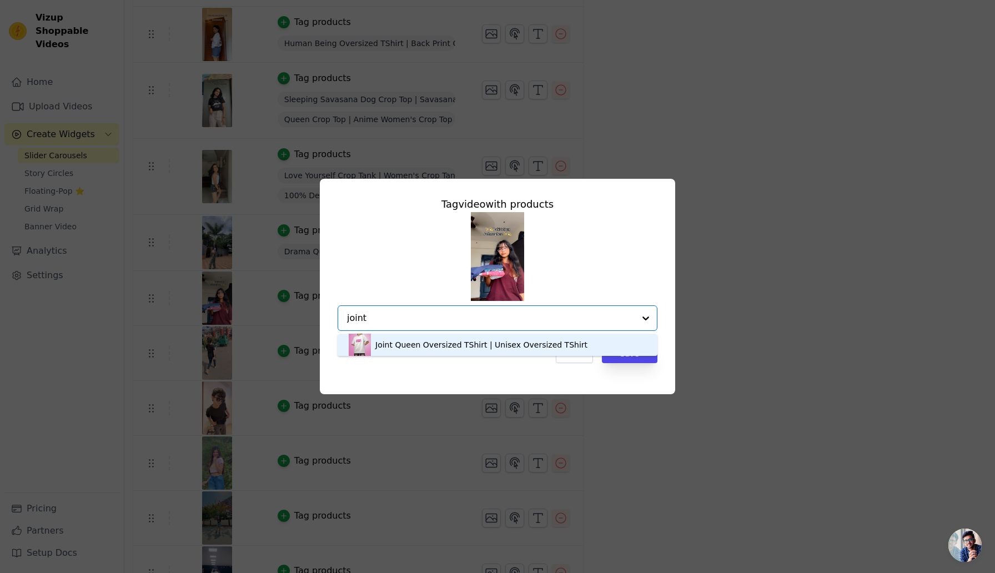
click at [421, 351] on div "Joint Queen Oversized TShirt | Unisex Oversized TShirt" at bounding box center [498, 345] width 298 height 22
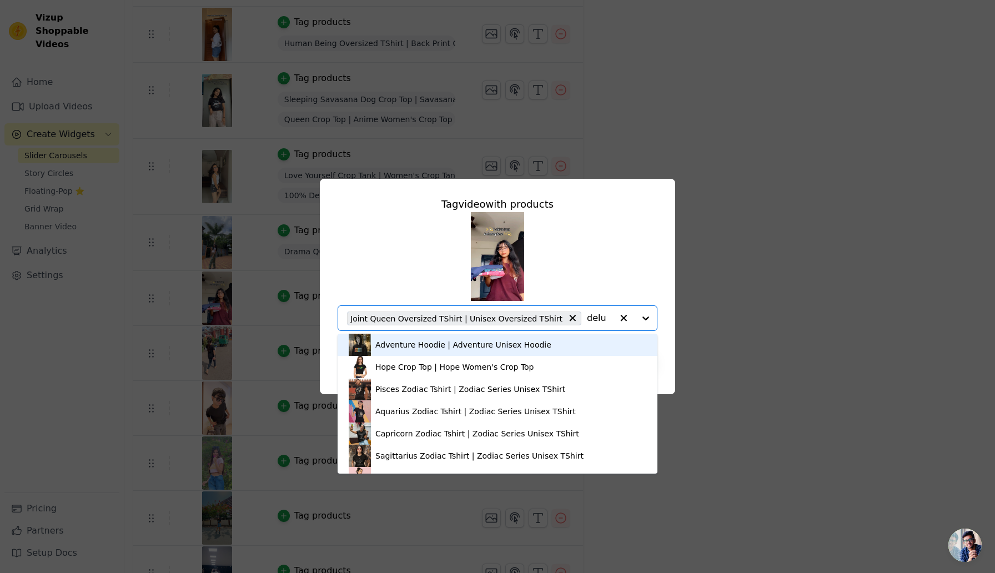
type input "delul"
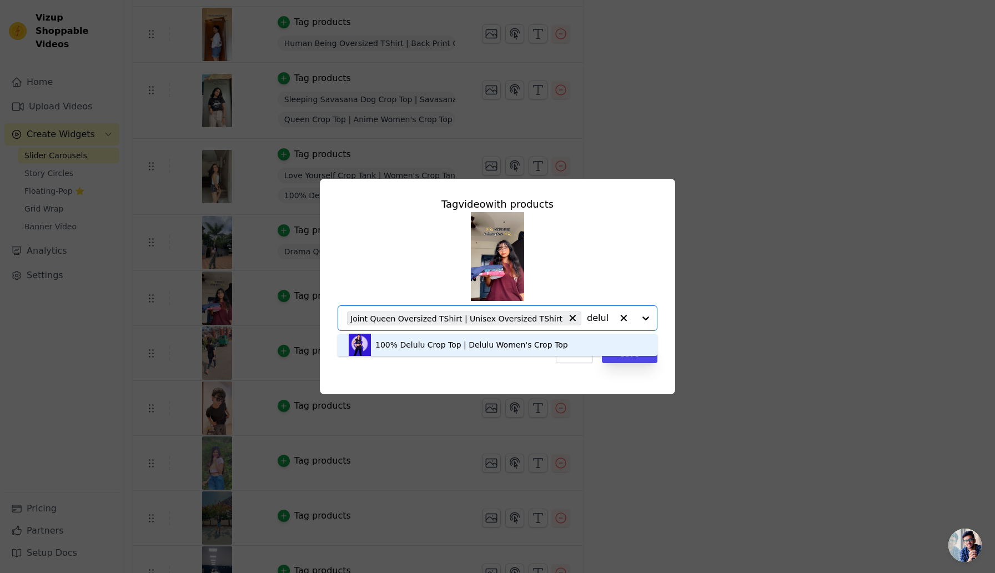
click at [389, 348] on div "100% Delulu Crop Top | Delulu Women's Crop Top" at bounding box center [471, 344] width 193 height 11
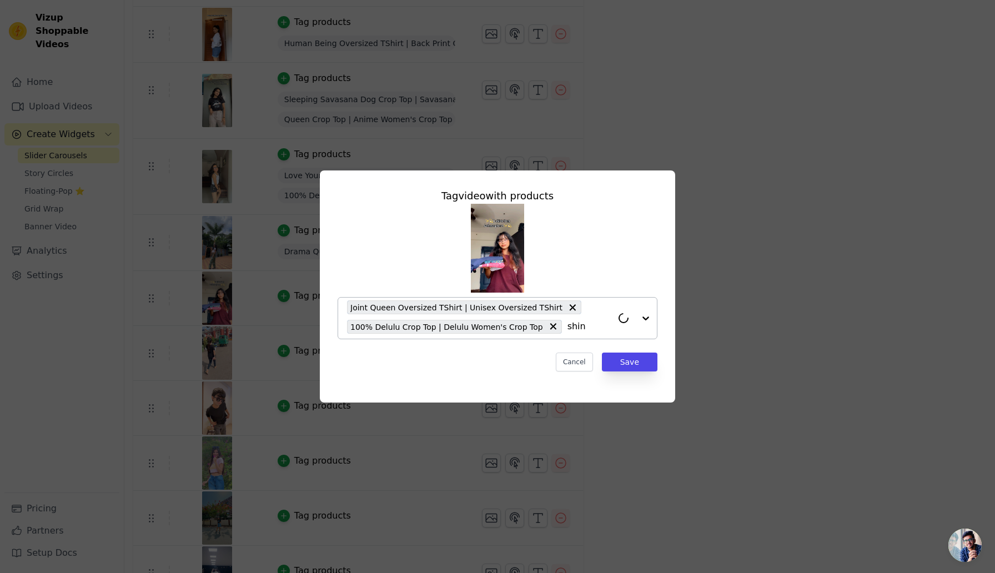
type input "shino"
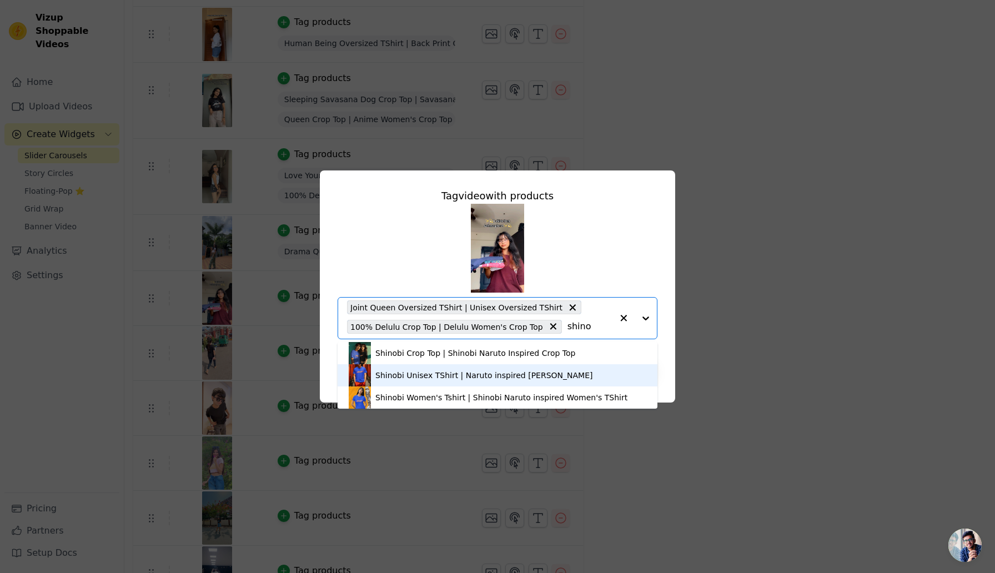
click at [407, 374] on div "Shinobi Unisex TShirt | Naruto inspired Shinobi TShirt" at bounding box center [484, 375] width 218 height 11
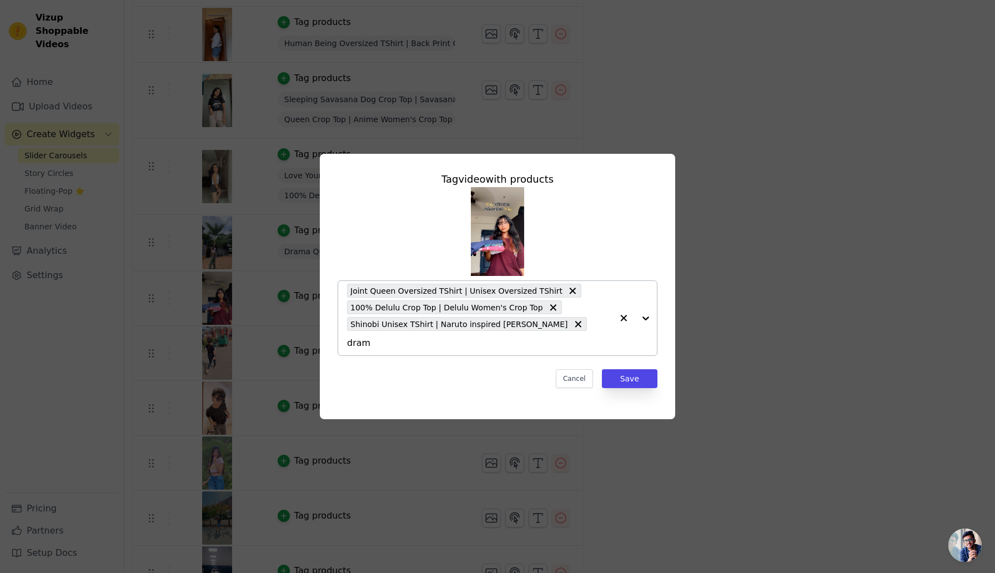
type input "drama"
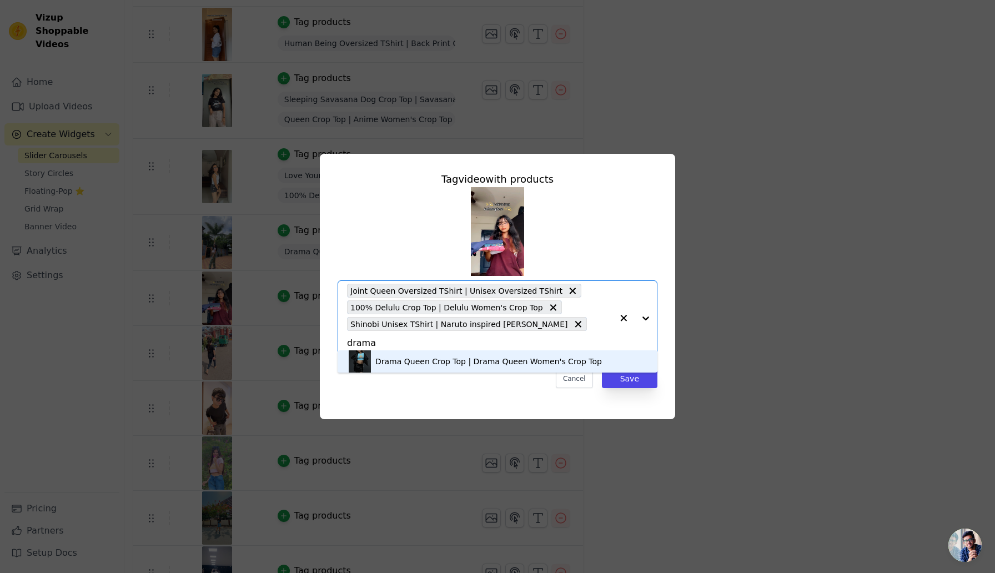
click at [430, 363] on div "Drama Queen Crop Top | Drama Queen Women's Crop Top" at bounding box center [488, 361] width 227 height 11
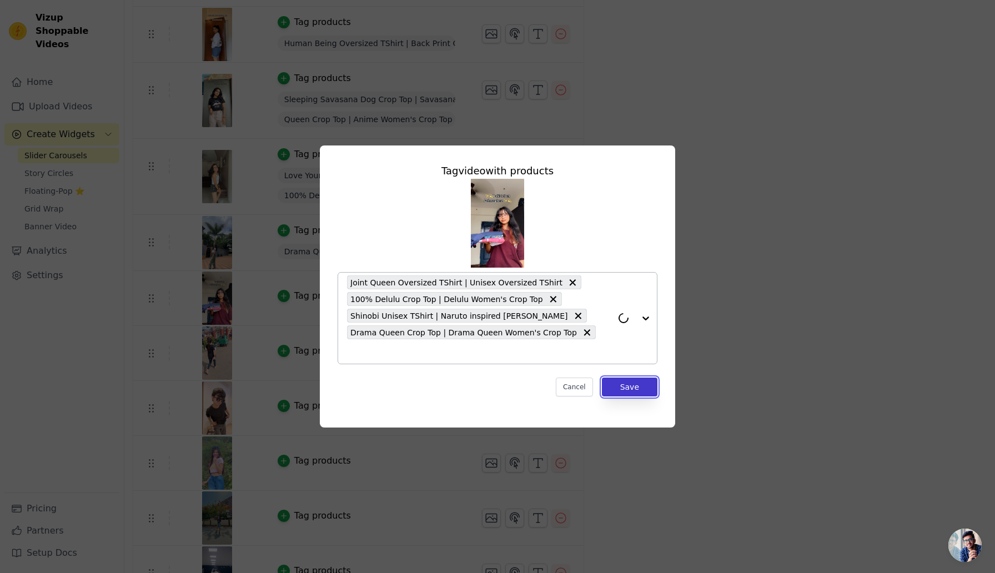
click at [634, 382] on button "Save" at bounding box center [630, 387] width 56 height 19
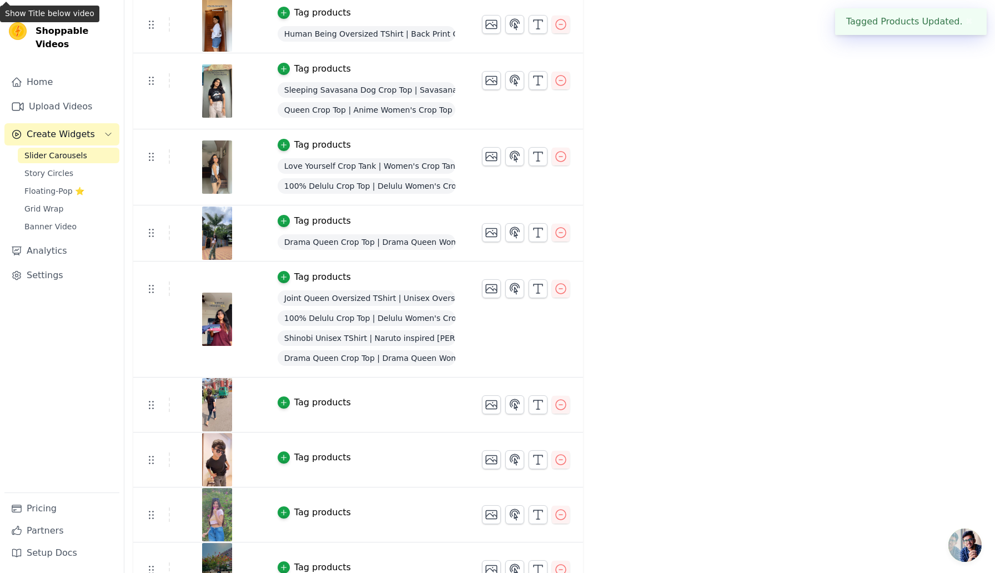
scroll to position [968, 0]
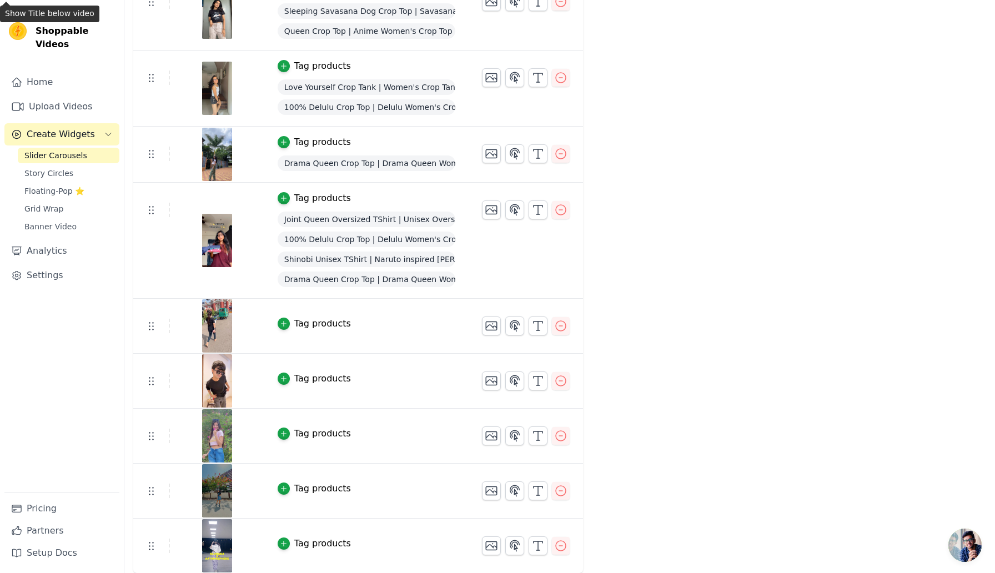
click at [333, 321] on div "Tag products" at bounding box center [322, 323] width 57 height 13
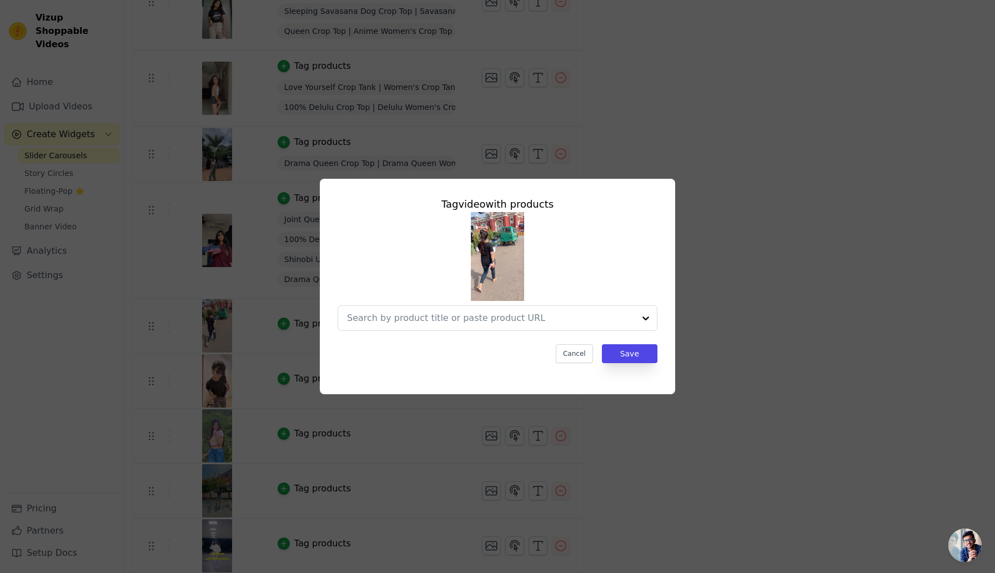
scroll to position [0, 0]
click at [415, 321] on input "text" at bounding box center [479, 317] width 265 height 13
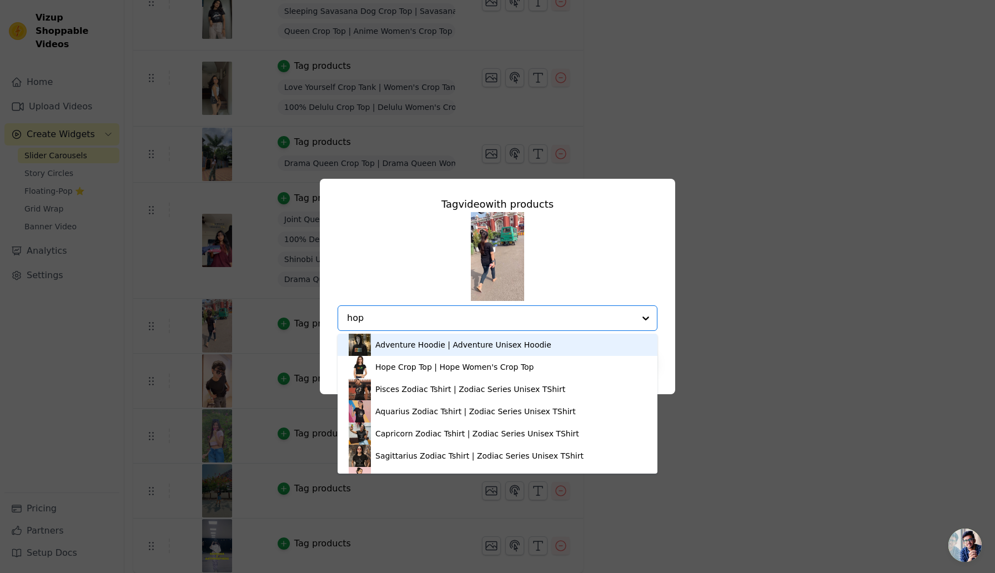
type input "hope"
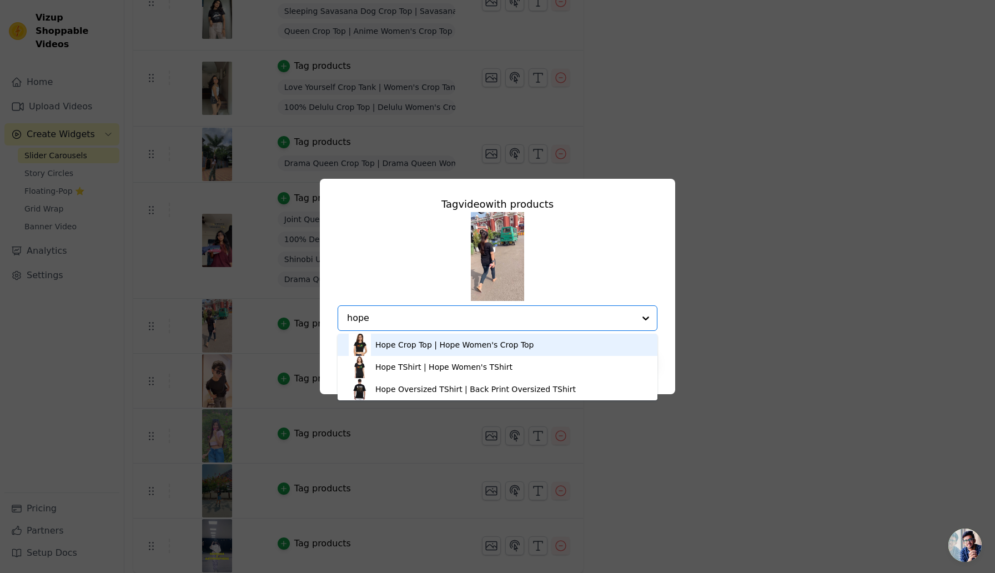
click at [396, 349] on div "Hope Crop Top | Hope Women's Crop Top" at bounding box center [454, 344] width 159 height 11
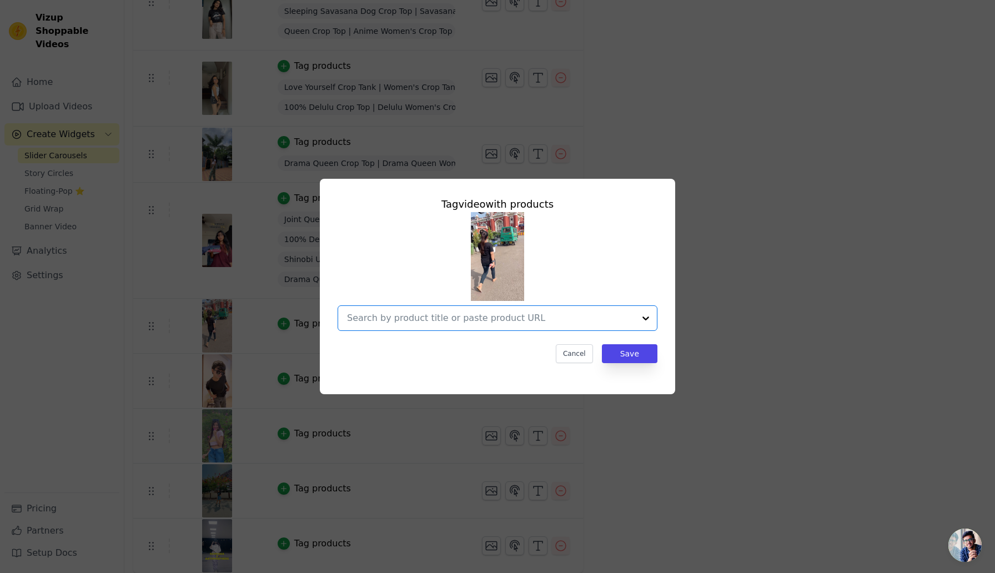
click at [474, 321] on input "text" at bounding box center [491, 317] width 288 height 13
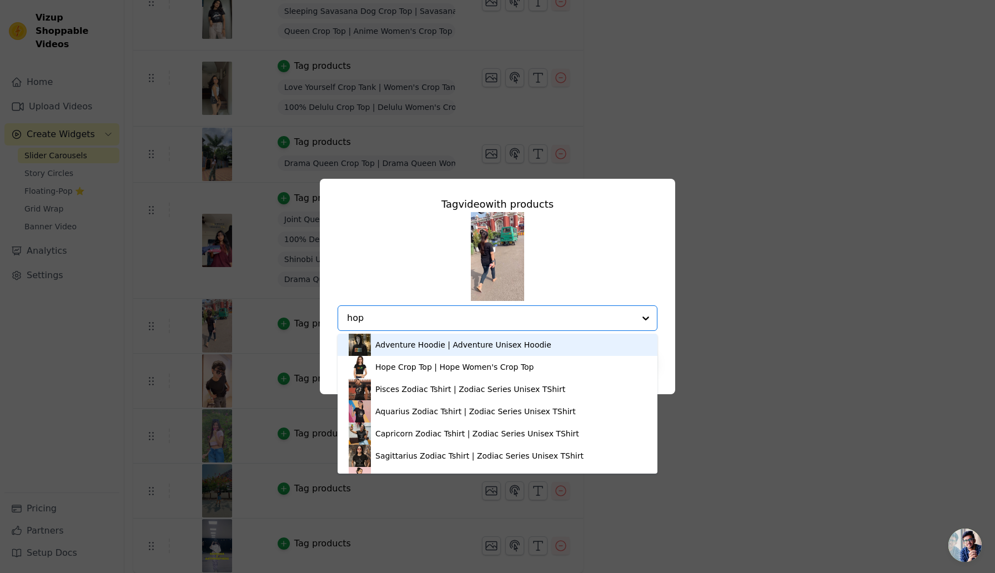
type input "hope"
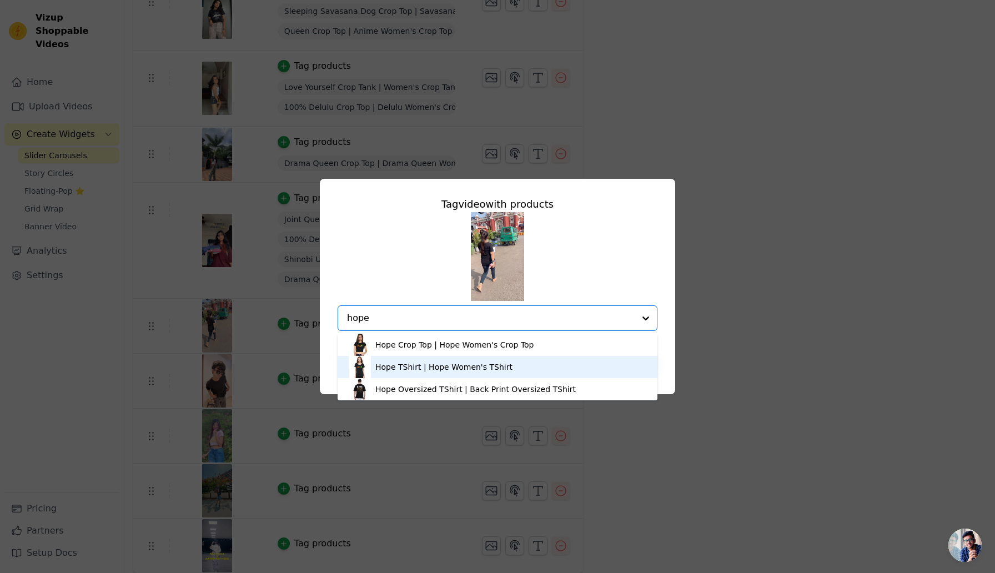
click at [433, 369] on div "Hope TShirt | Hope Women's TShirt" at bounding box center [443, 366] width 137 height 11
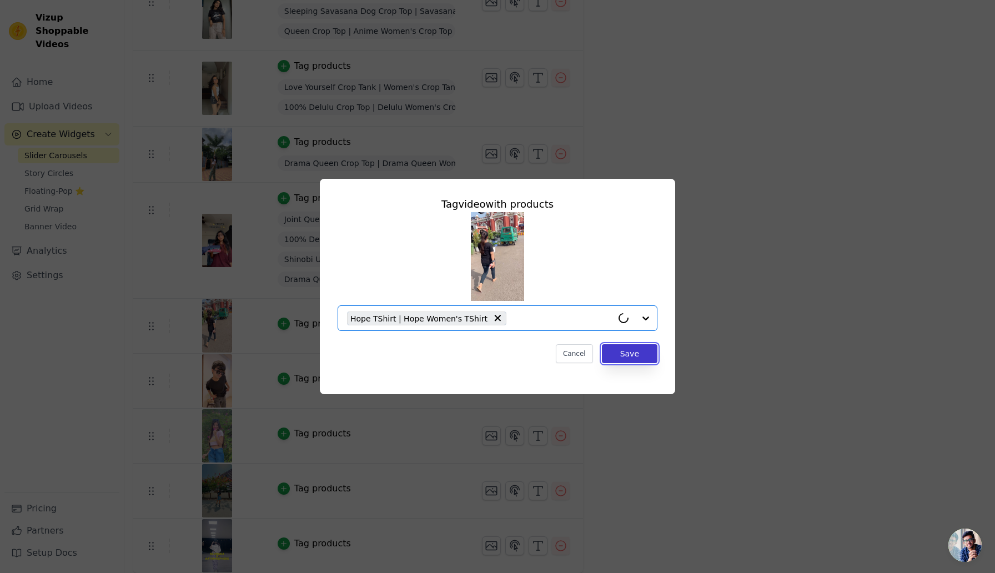
click at [643, 349] on button "Save" at bounding box center [630, 353] width 56 height 19
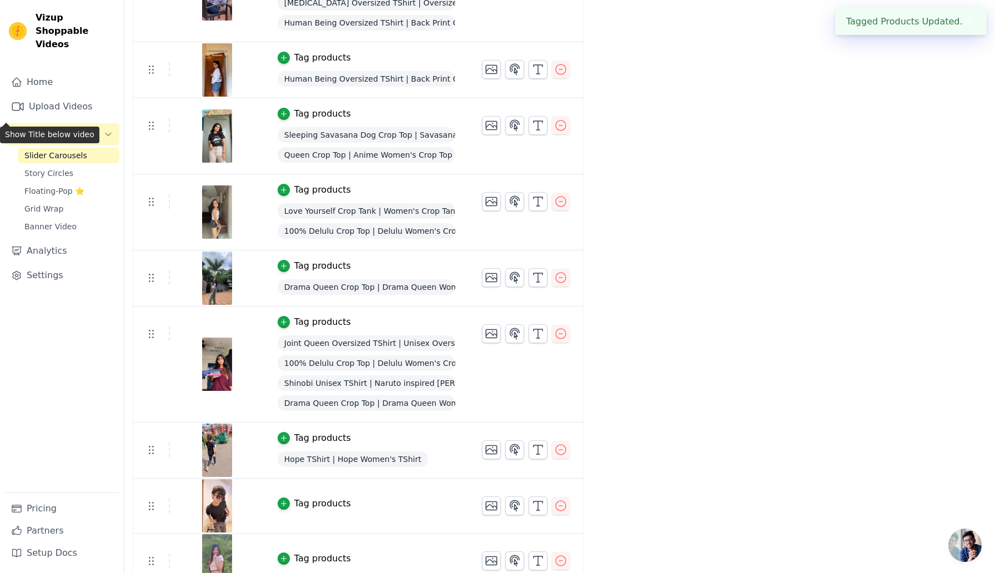
scroll to position [969, 0]
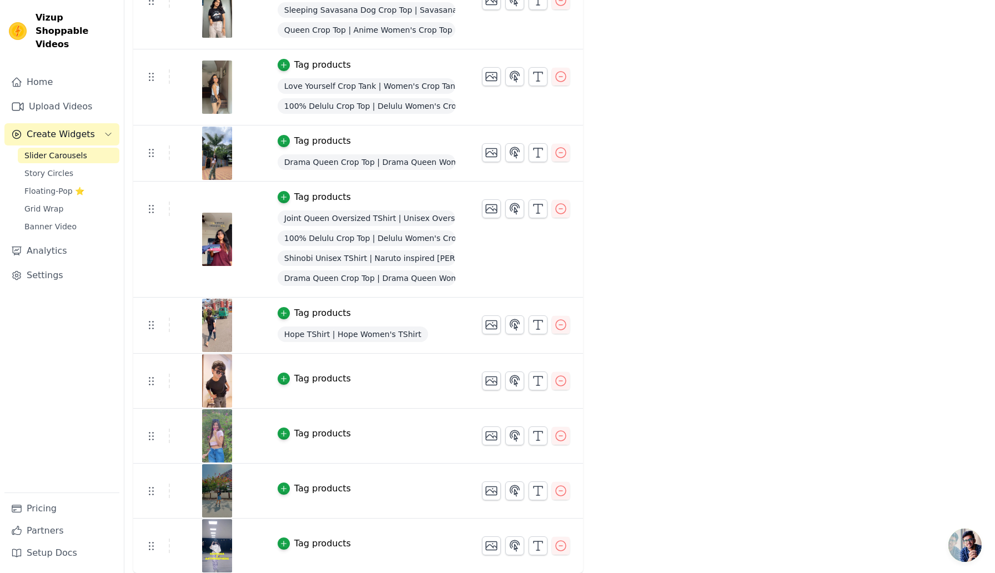
click at [326, 378] on div "Tag products" at bounding box center [322, 378] width 57 height 13
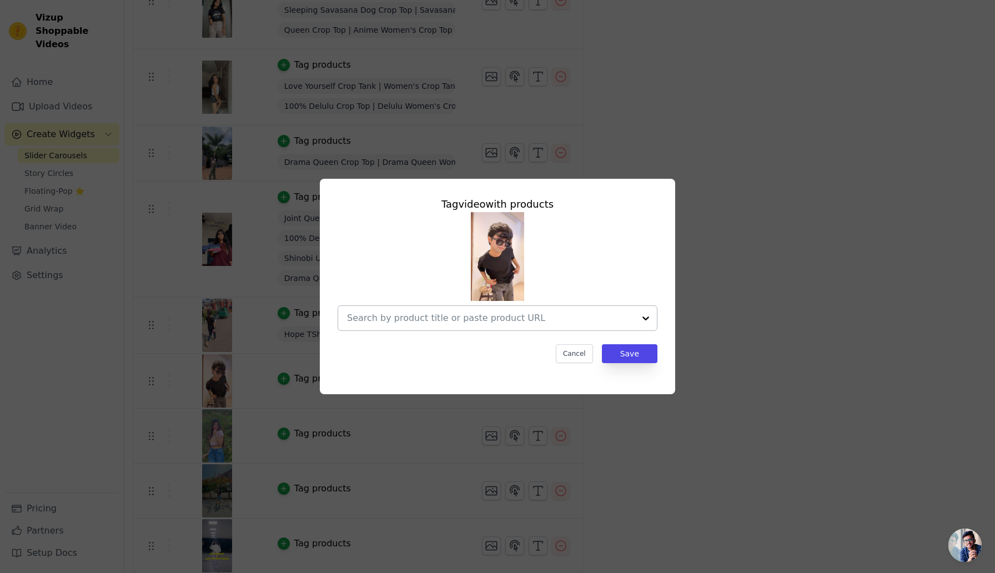
click at [415, 317] on input "text" at bounding box center [491, 317] width 288 height 13
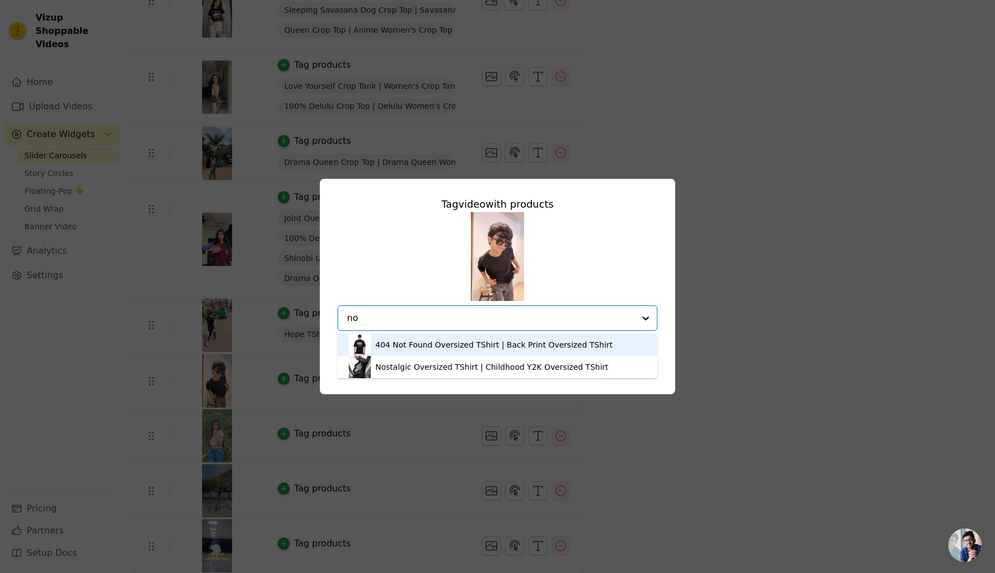
type input "n"
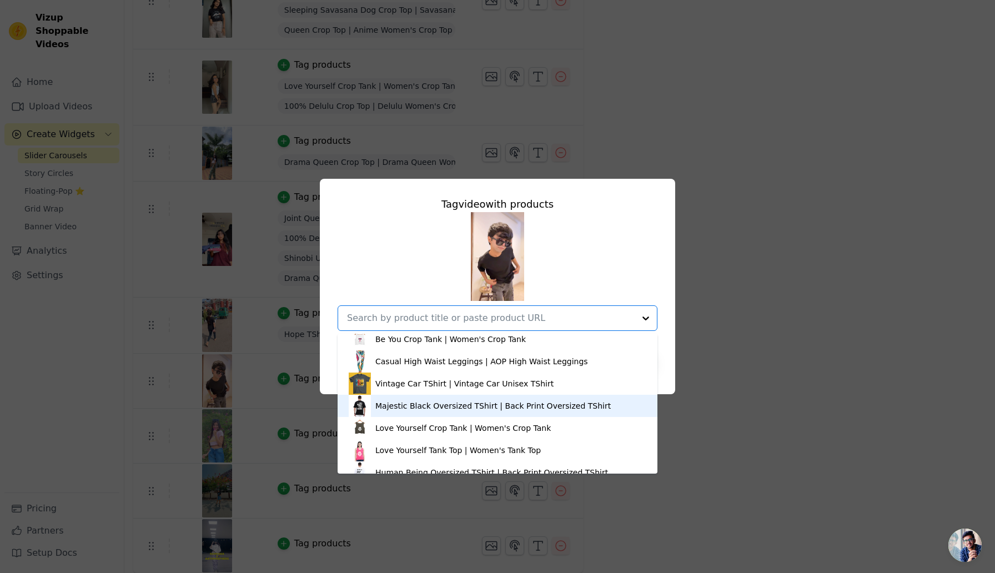
scroll to position [529, 0]
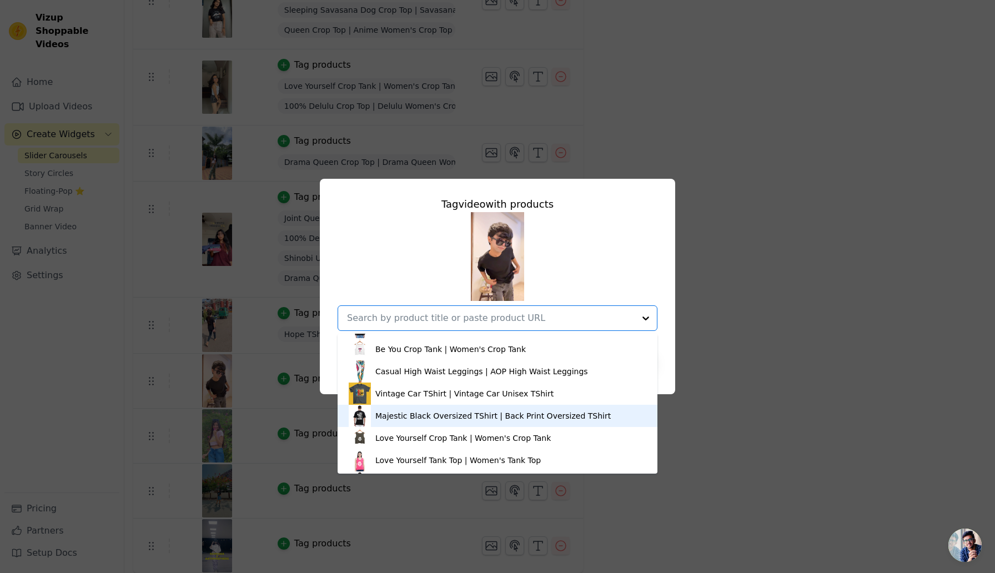
click at [409, 417] on div "Majestic Black Oversized TShirt | Back Print Oversized TShirt" at bounding box center [492, 415] width 235 height 11
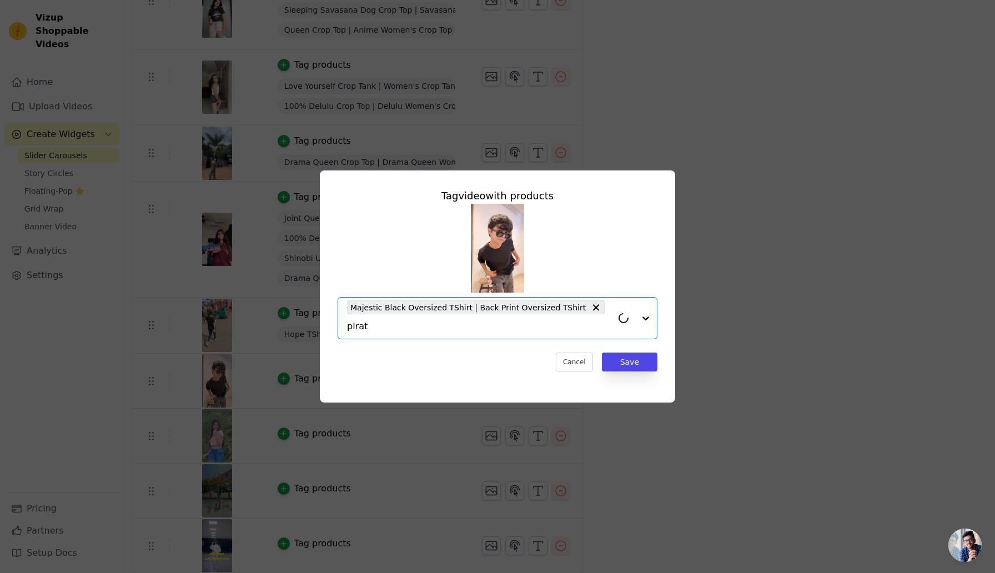
type input "pirate"
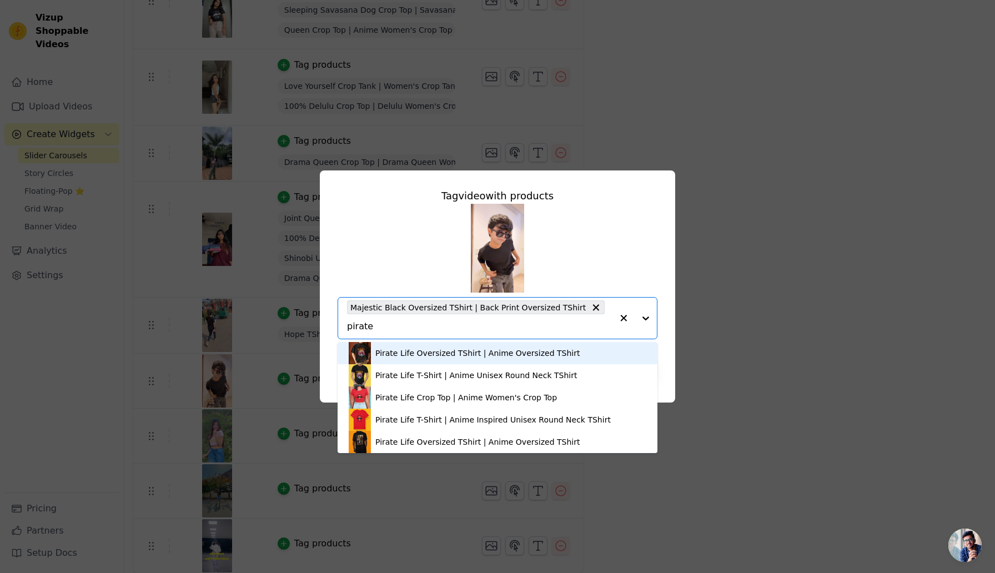
click at [484, 356] on div "Pirate Life Oversized TShirt | Anime Oversized TShirt" at bounding box center [477, 353] width 204 height 11
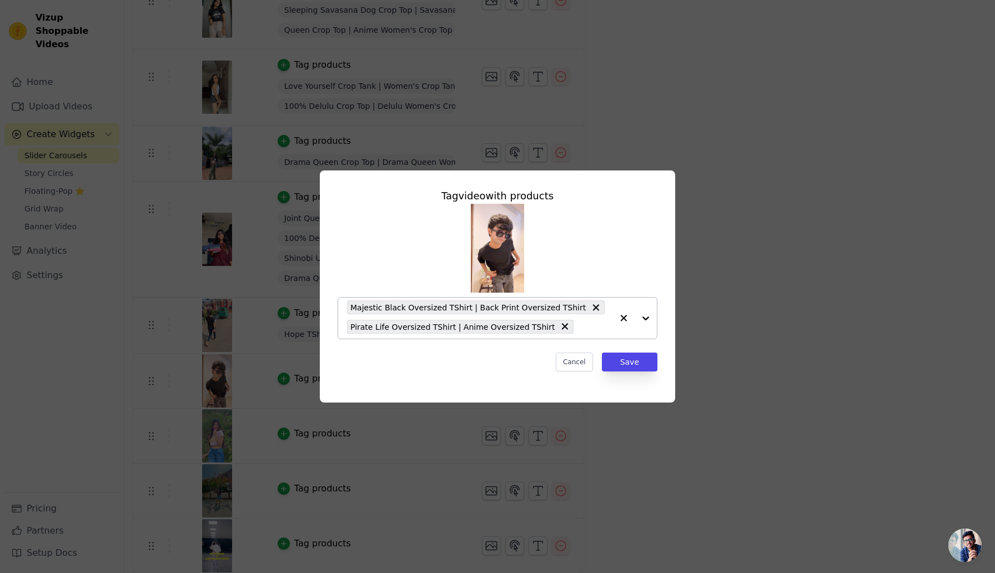
click at [579, 329] on input "text" at bounding box center [595, 326] width 33 height 13
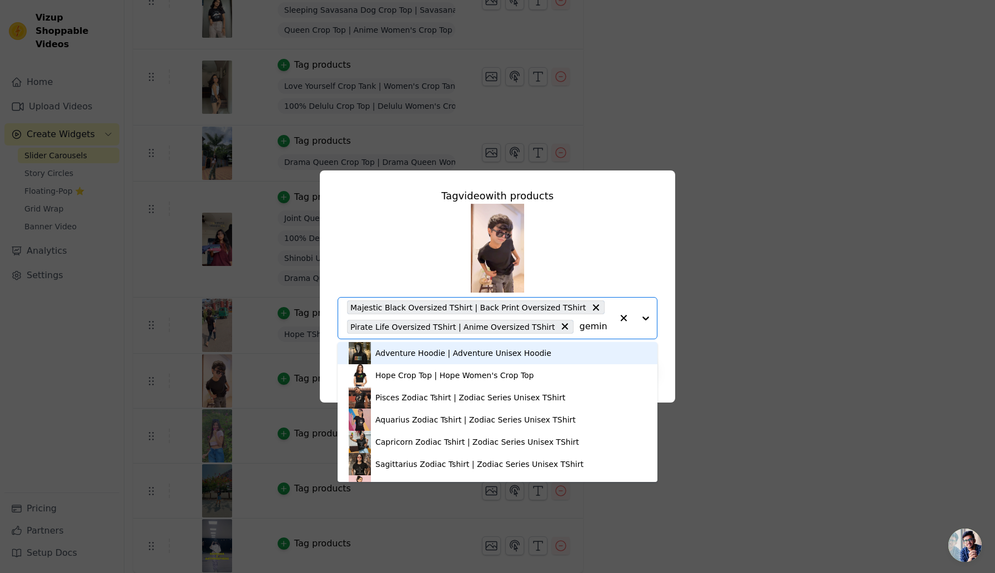
type input "gemini"
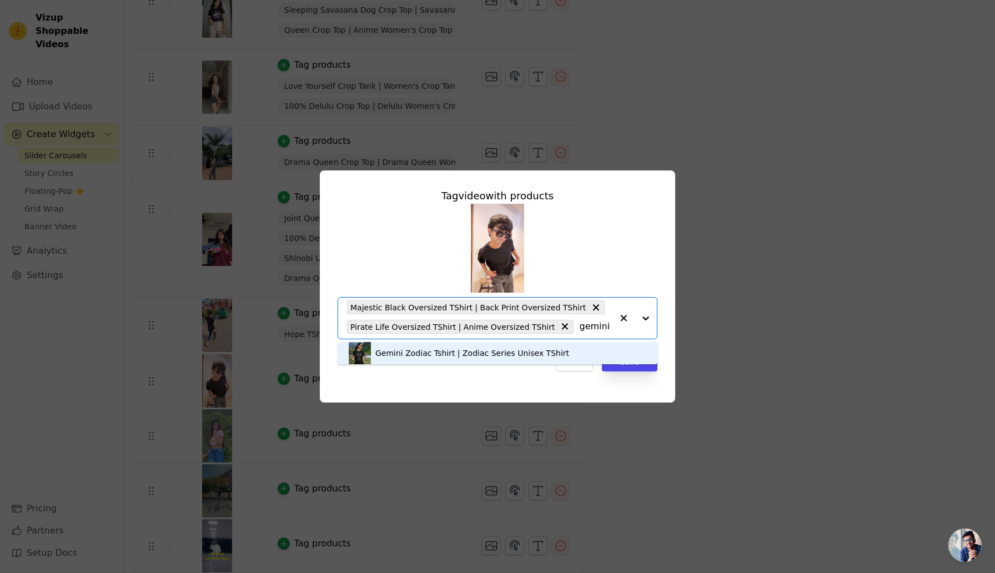
click at [444, 359] on div "Gemini Zodiac Tshirt | Zodiac Series Unisex TShirt" at bounding box center [498, 353] width 298 height 22
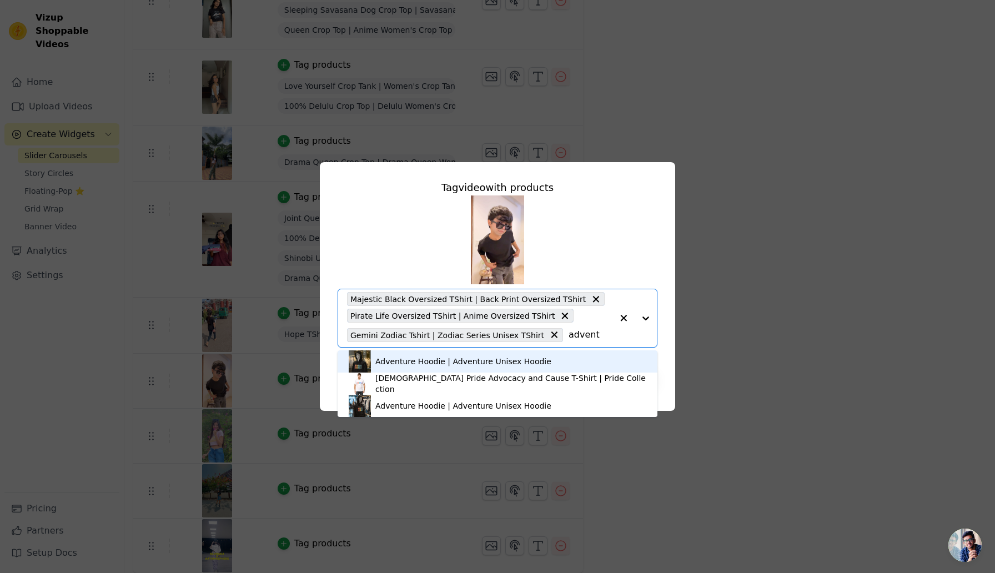
type input "adventu"
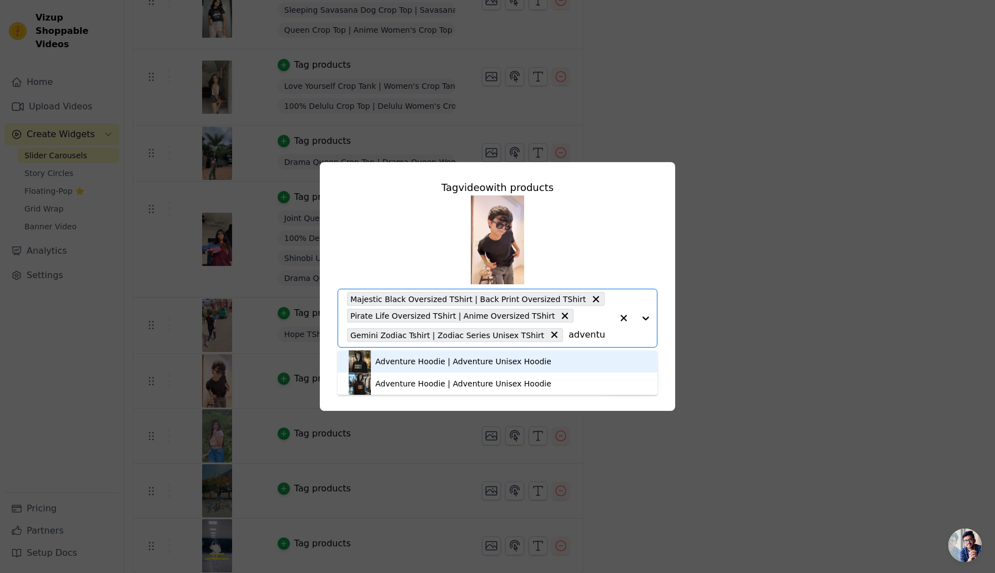
click at [454, 365] on div "Adventure Hoodie | Adventure Unisex Hoodie" at bounding box center [463, 361] width 176 height 11
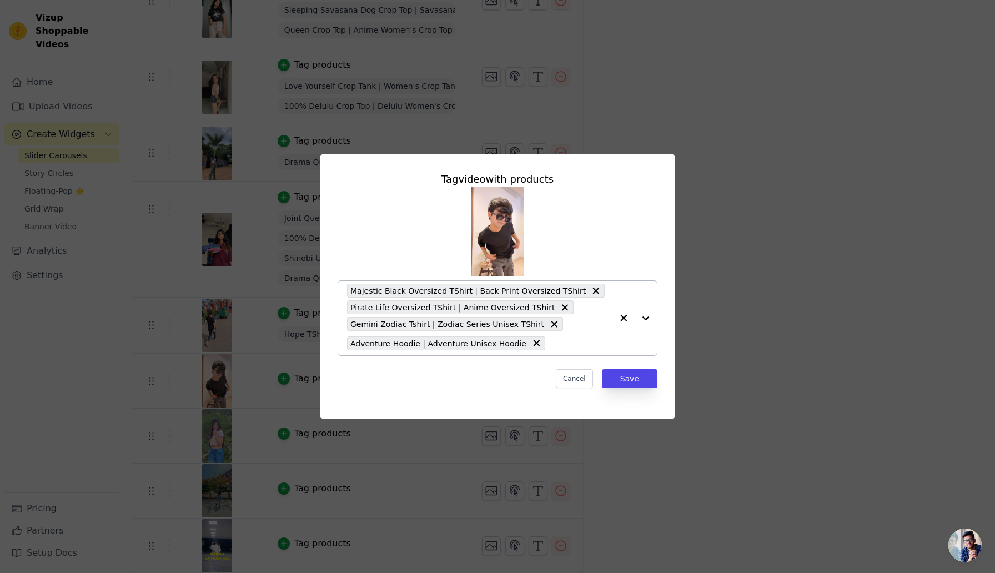
click at [552, 338] on input "text" at bounding box center [582, 342] width 62 height 13
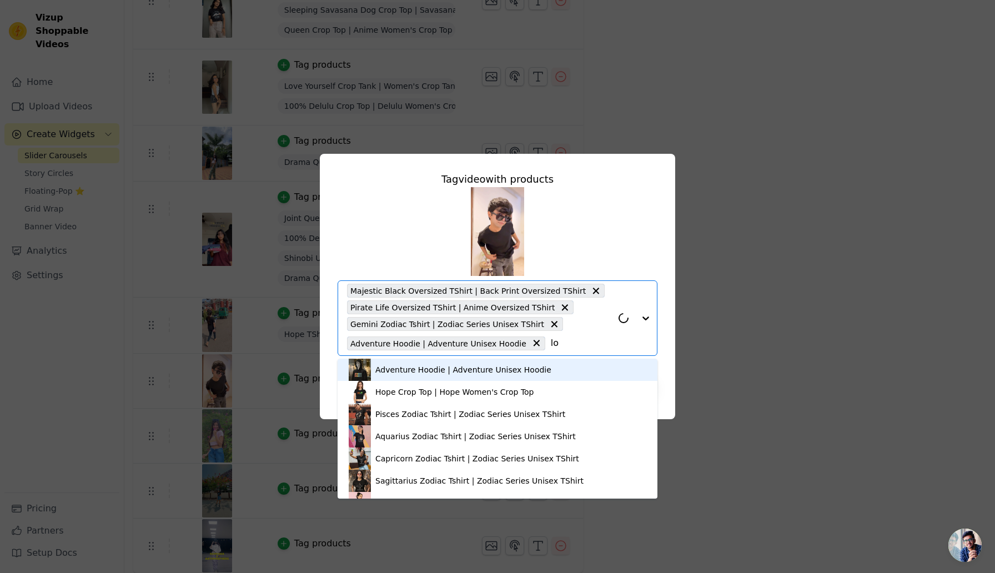
type input "l"
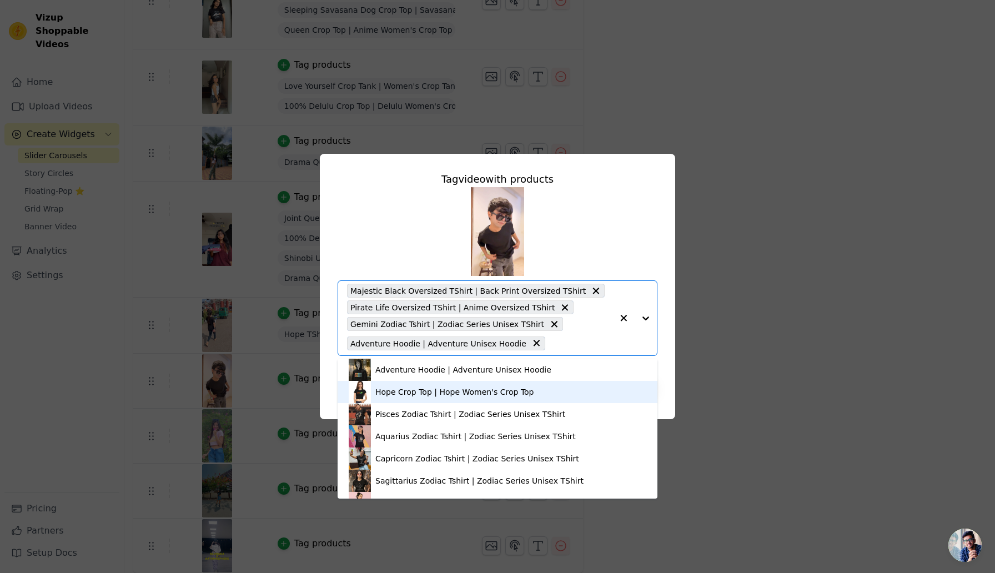
click at [669, 383] on div "Tag video with products Adventure Hoodie | Adventure Unisex Hoodie Hope Crop To…" at bounding box center [497, 286] width 355 height 265
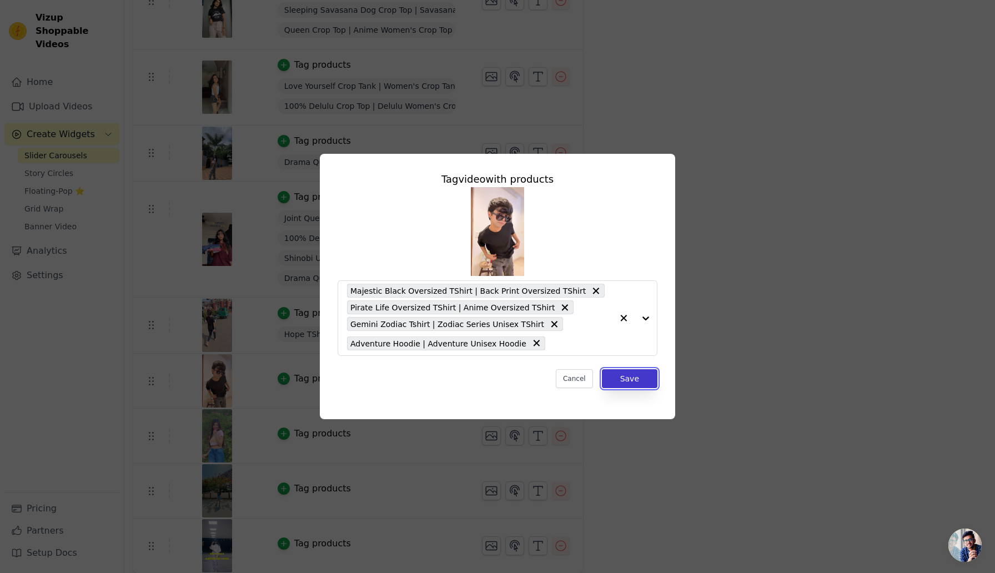
click at [637, 384] on button "Save" at bounding box center [630, 378] width 56 height 19
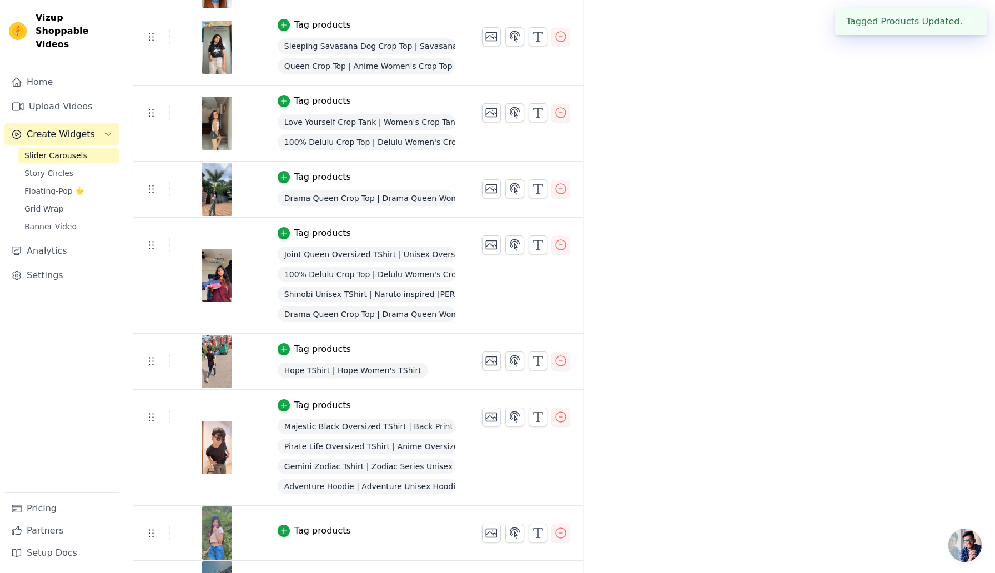
scroll to position [1030, 0]
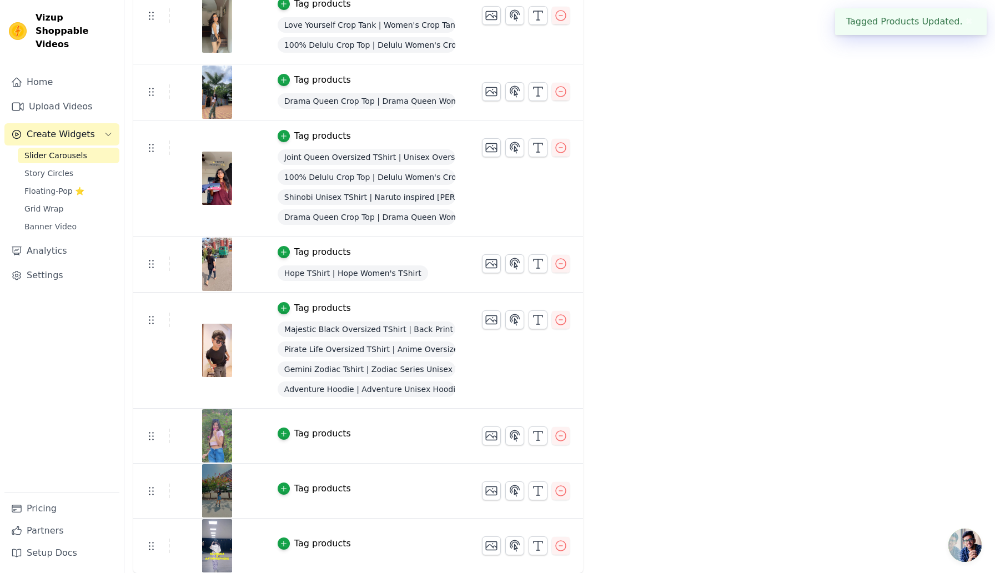
click at [309, 437] on div "Tag products" at bounding box center [322, 433] width 57 height 13
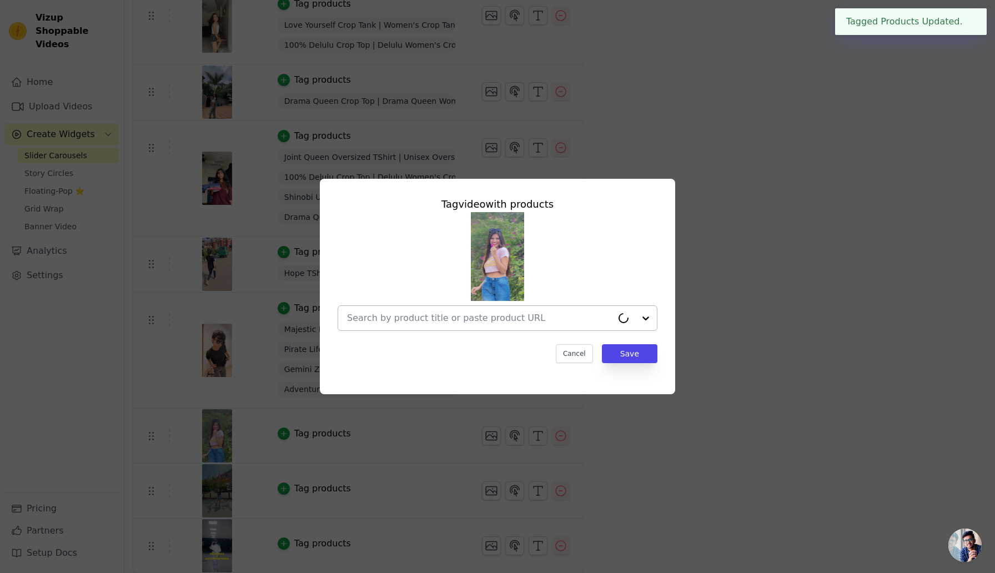
click at [463, 318] on input "text" at bounding box center [479, 317] width 265 height 13
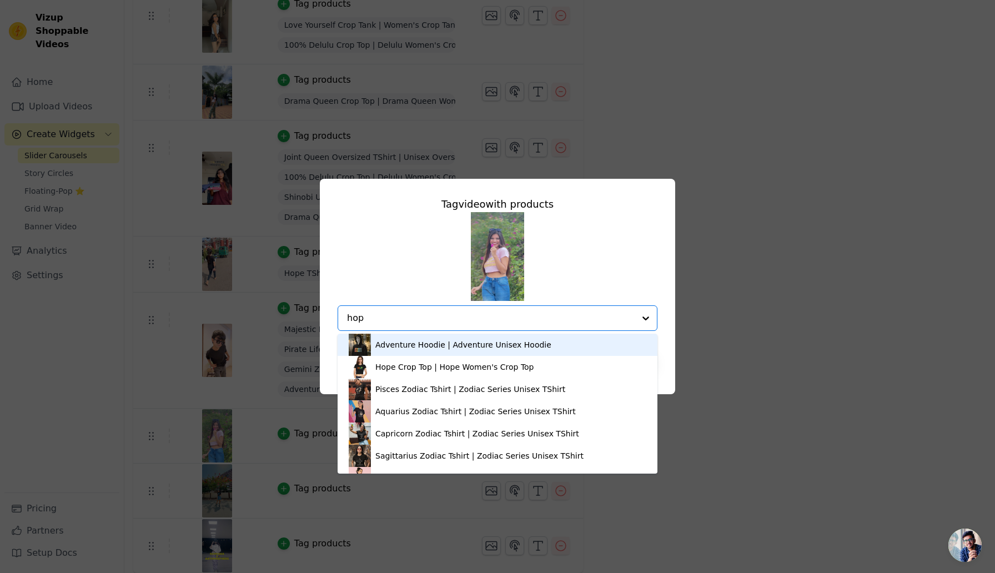
type input "hope"
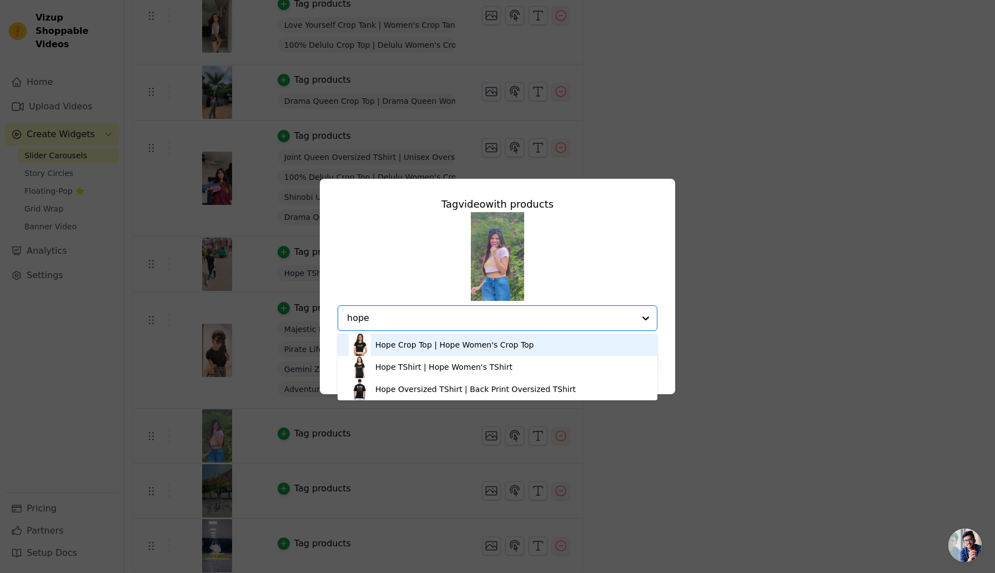
click at [421, 346] on div "Hope Crop Top | Hope Women's Crop Top" at bounding box center [454, 344] width 159 height 11
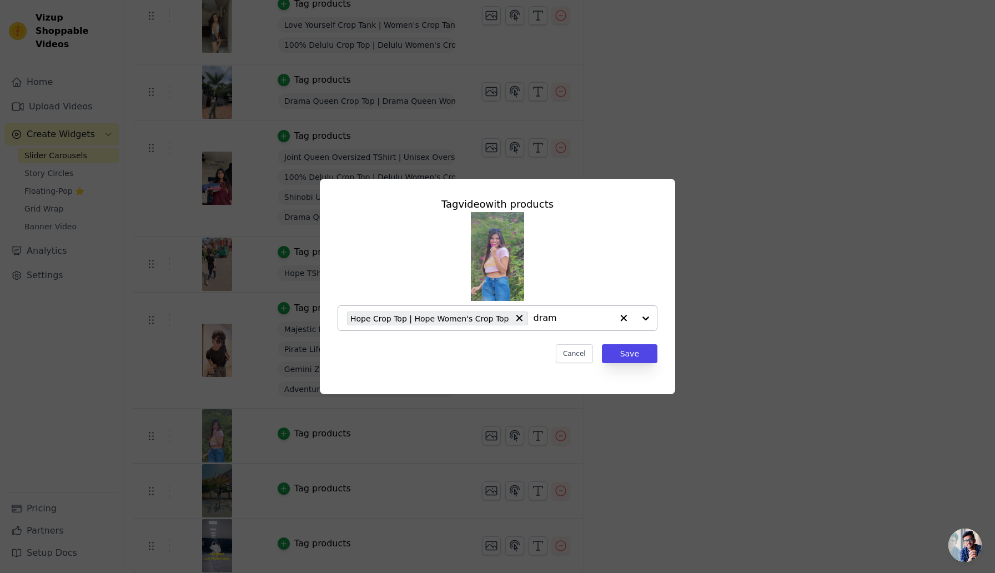
type input "drama"
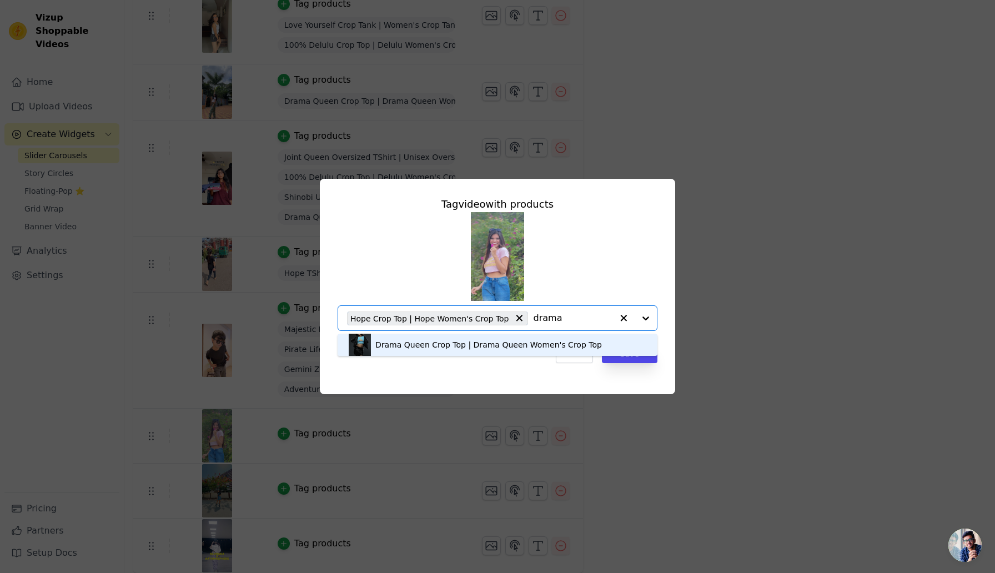
click at [512, 349] on div "Drama Queen Crop Top | Drama Queen Women's Crop Top" at bounding box center [488, 344] width 227 height 11
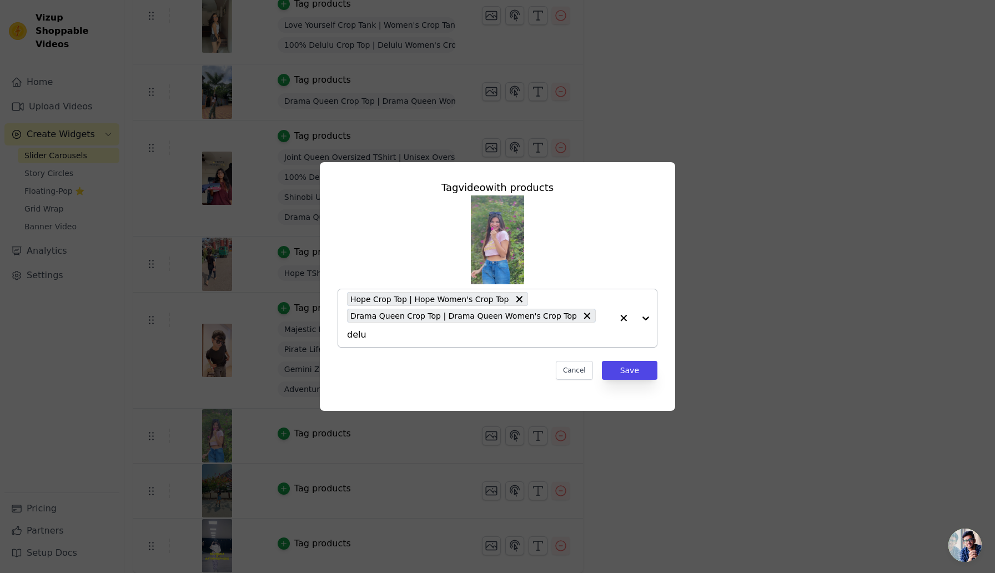
type input "delul"
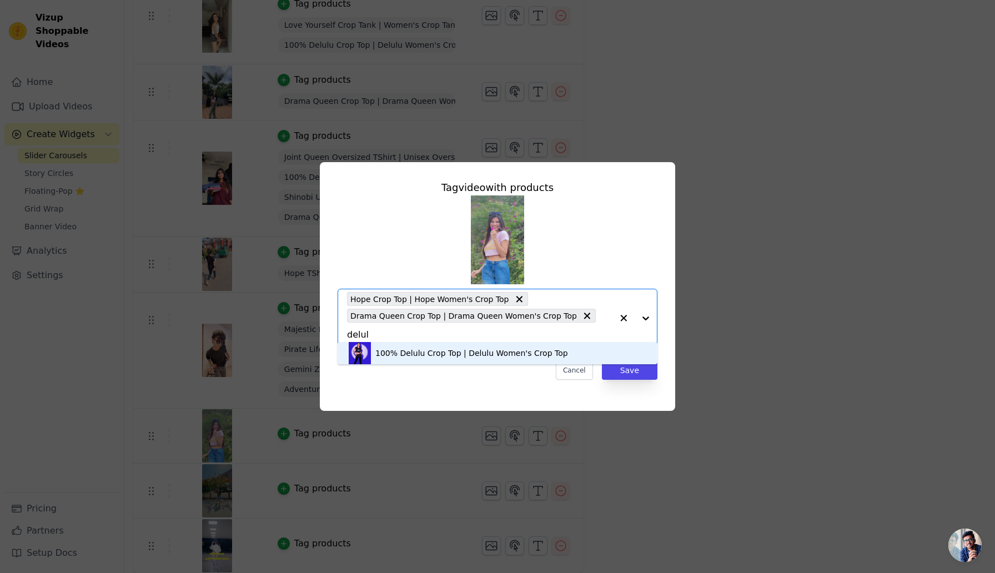
click at [472, 354] on div "100% Delulu Crop Top | Delulu Women's Crop Top" at bounding box center [471, 353] width 193 height 11
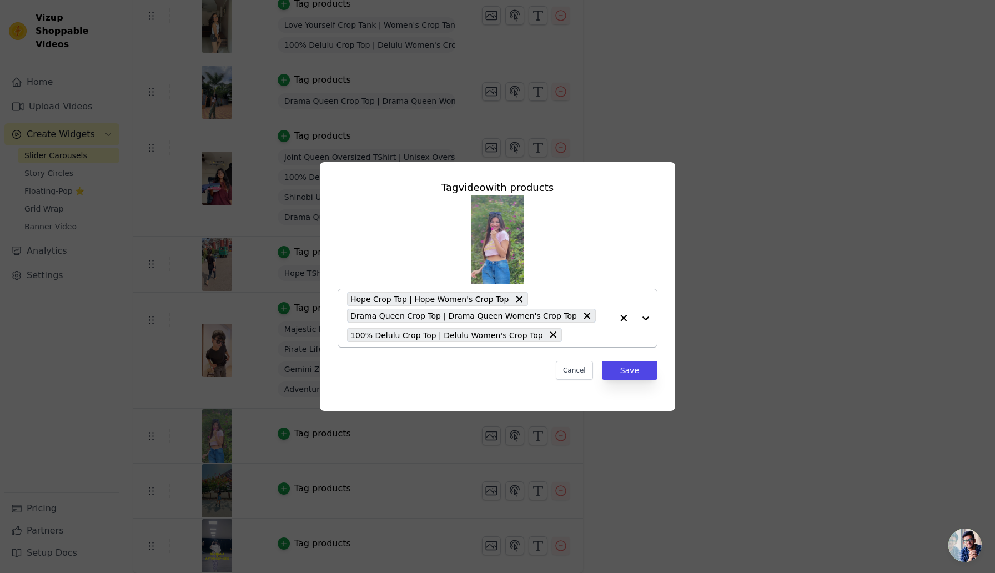
click at [573, 338] on input "text" at bounding box center [589, 334] width 45 height 13
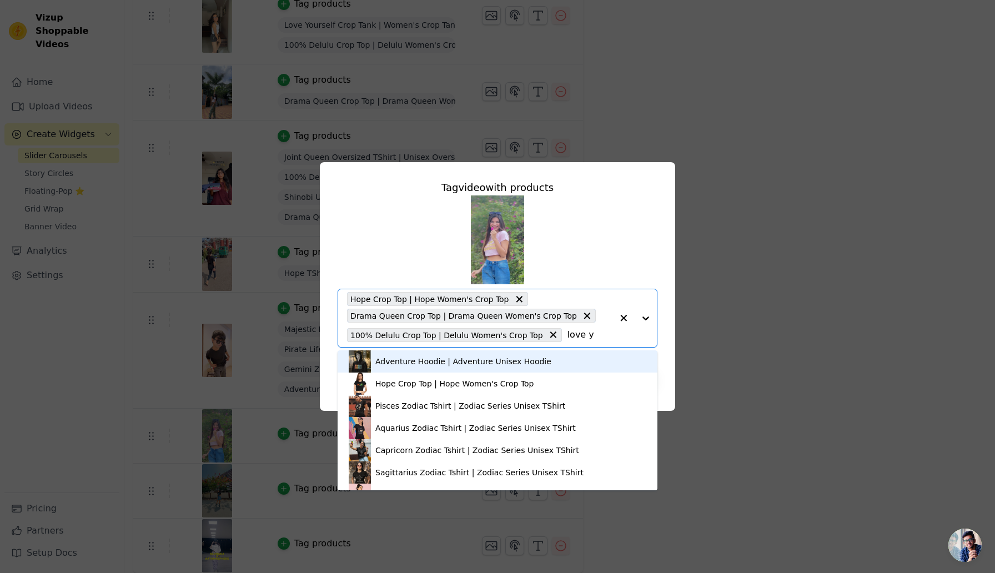
type input "love yo"
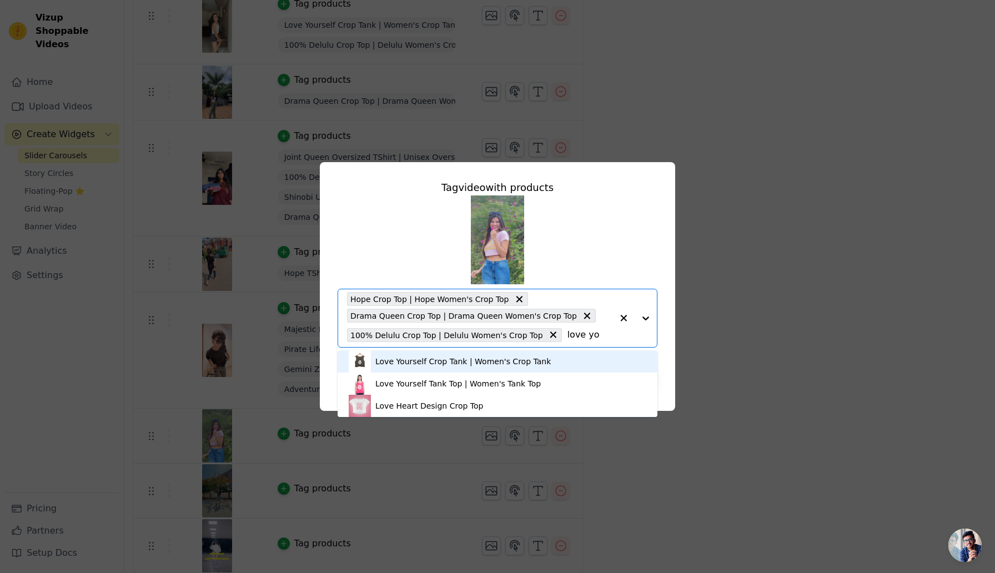
click at [461, 364] on div "Love Yourself Crop Tank | Women's Crop Tank" at bounding box center [462, 361] width 175 height 11
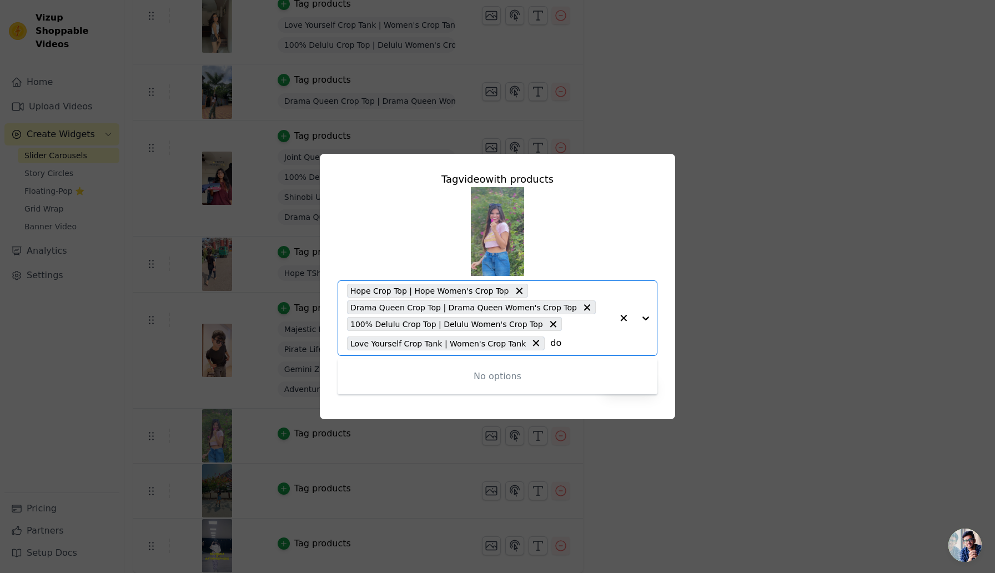
type input "d"
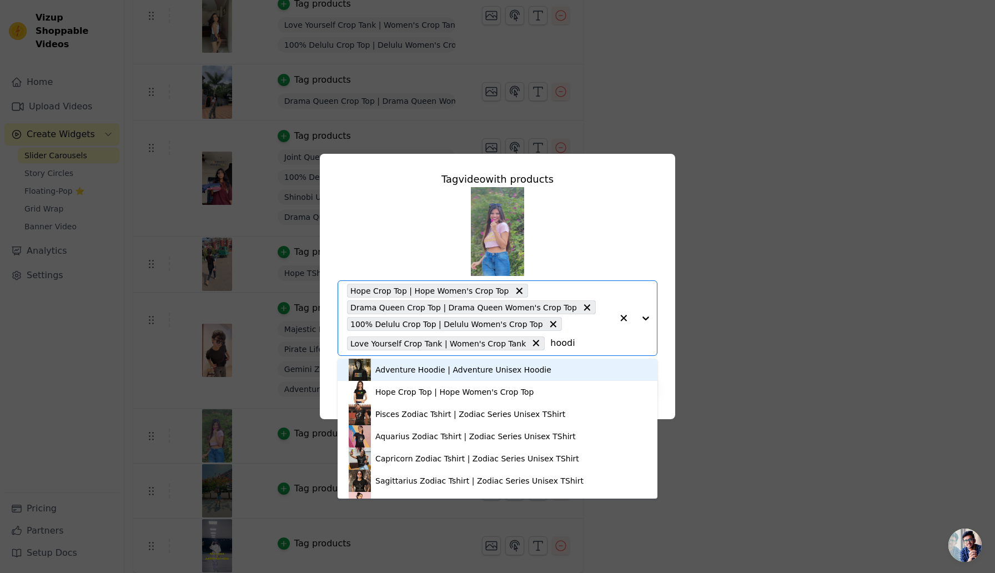
type input "hoodie"
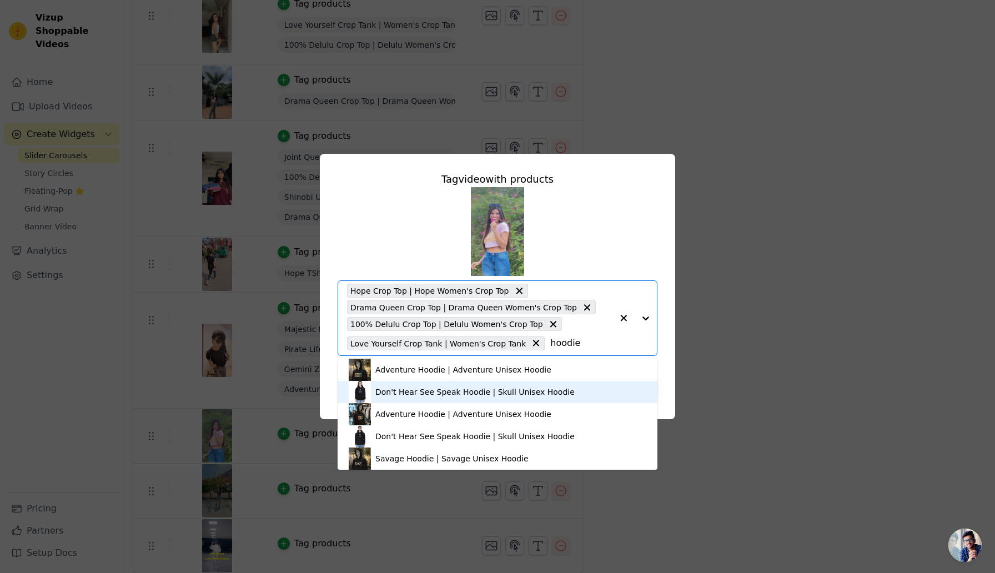
click at [490, 393] on div "Don't Hear See Speak Hoodie | Skull Unisex Hoodie" at bounding box center [474, 391] width 199 height 11
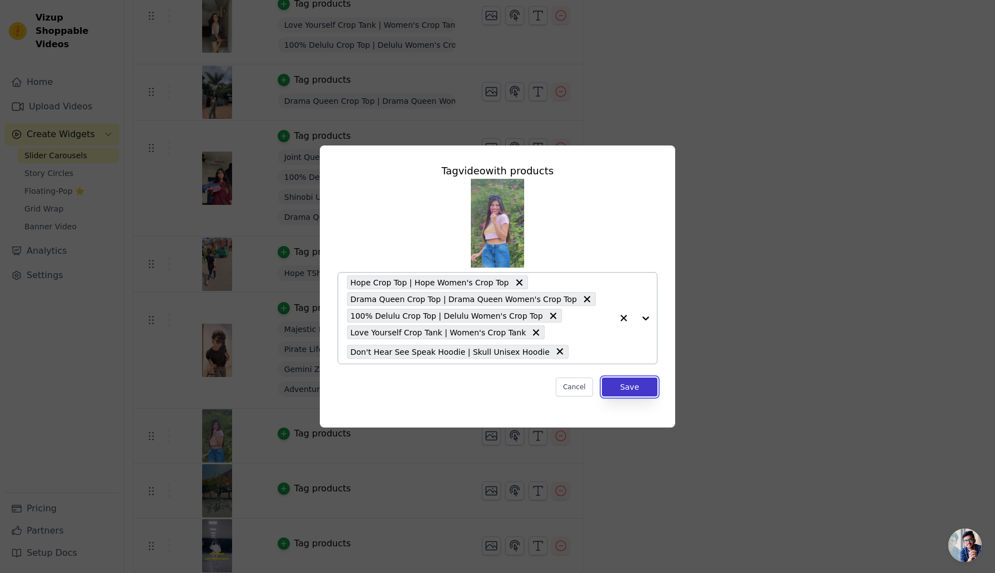
click at [633, 385] on button "Save" at bounding box center [630, 387] width 56 height 19
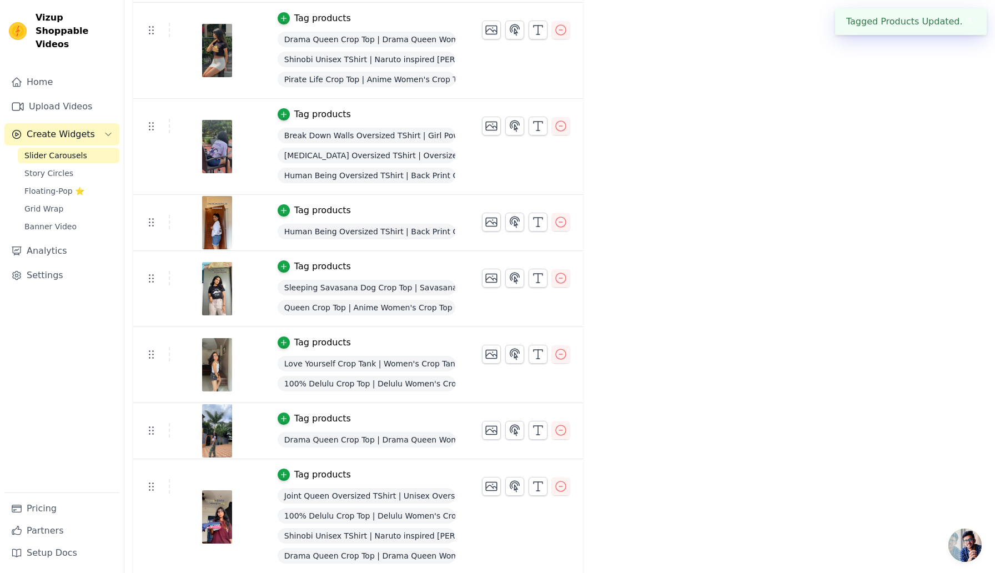
scroll to position [1111, 0]
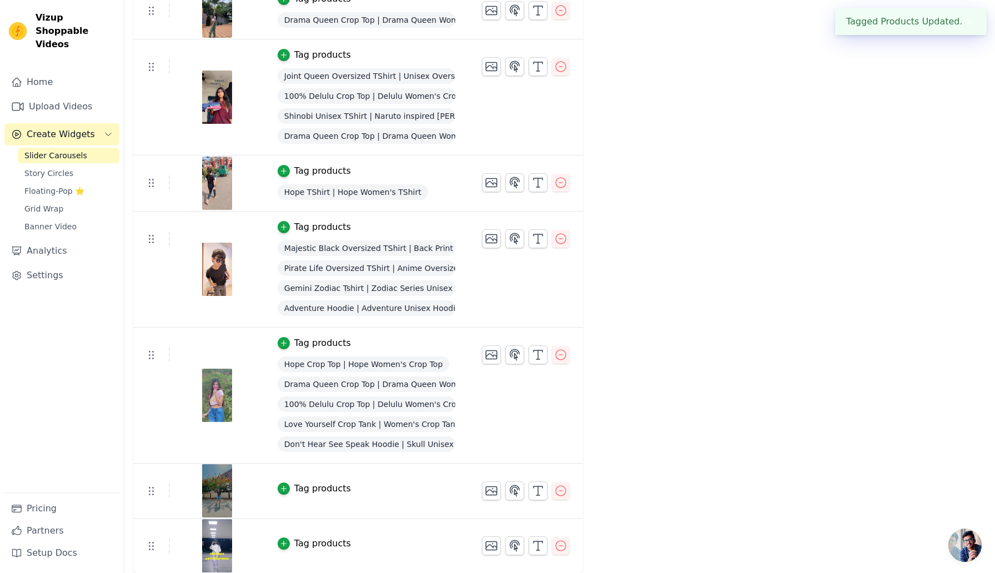
click at [309, 489] on div "Tag products" at bounding box center [322, 488] width 57 height 13
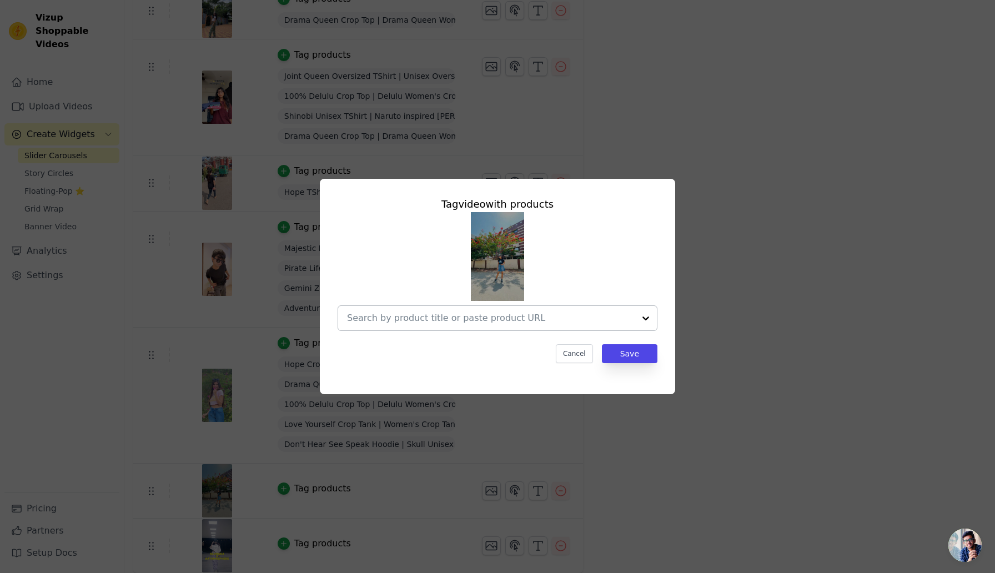
click at [511, 320] on input "text" at bounding box center [491, 317] width 288 height 13
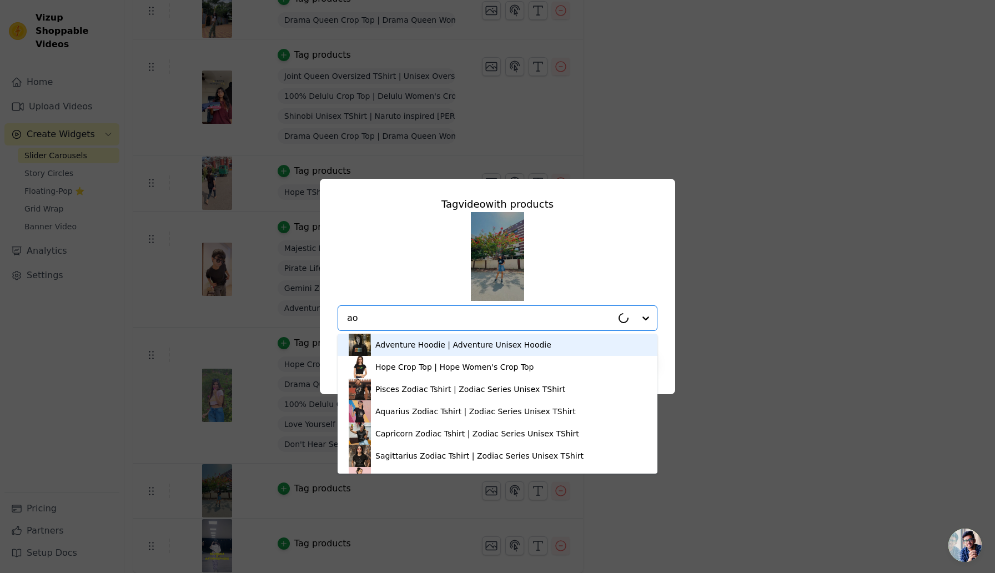
type input "aop"
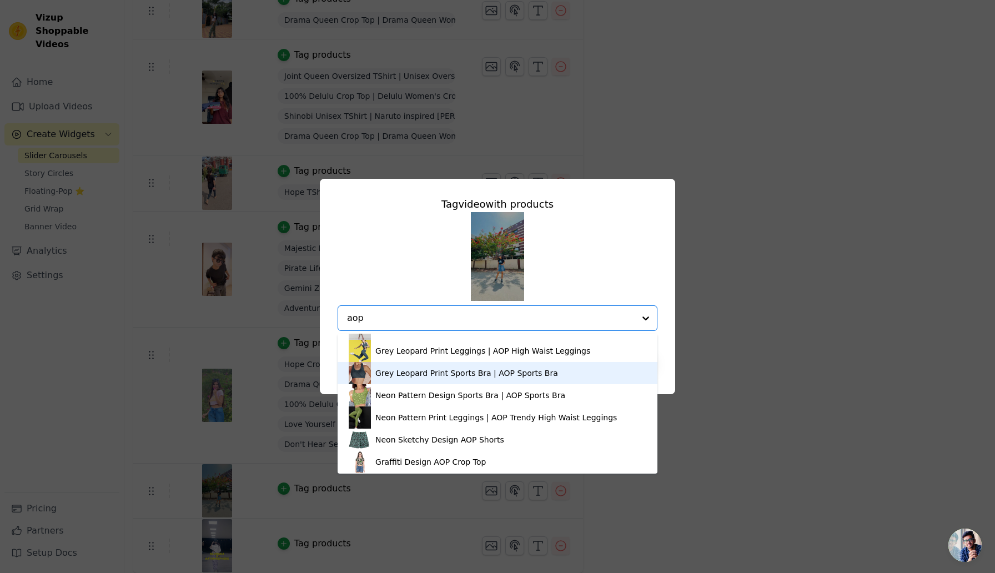
scroll to position [152, 0]
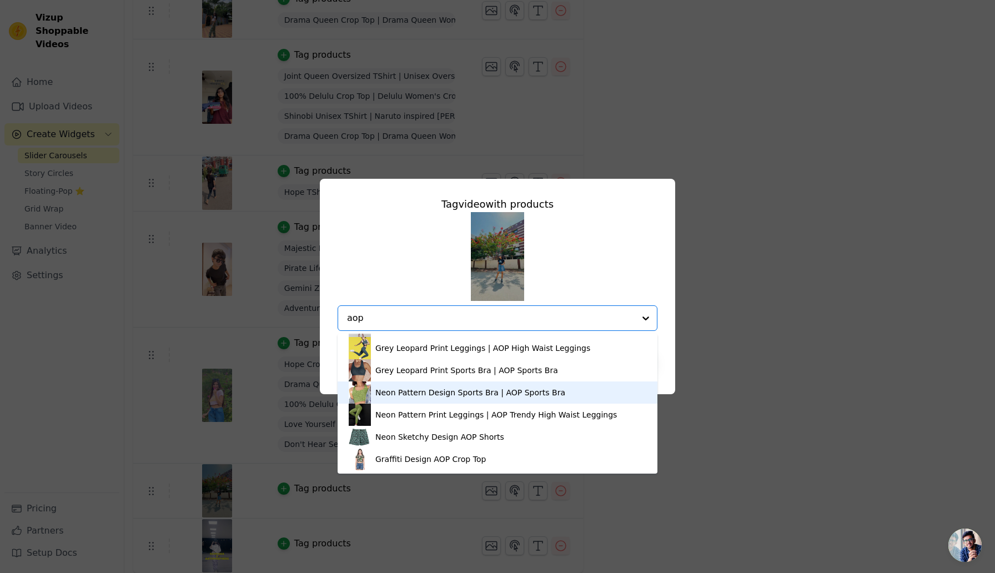
click at [435, 399] on div "Neon Pattern Design Sports Bra | AOP Sports Bra" at bounding box center [498, 392] width 298 height 22
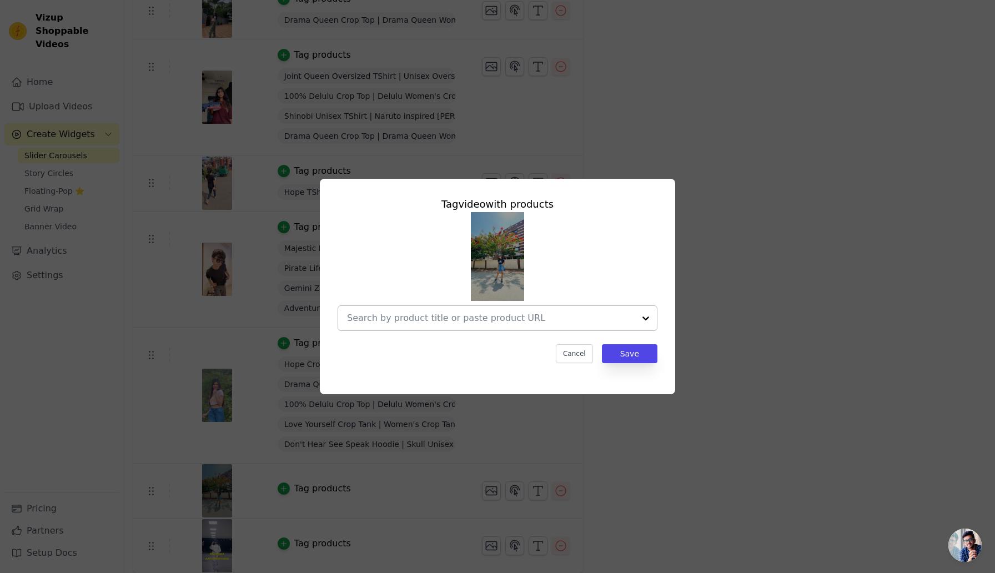
click at [516, 321] on input "text" at bounding box center [491, 317] width 288 height 13
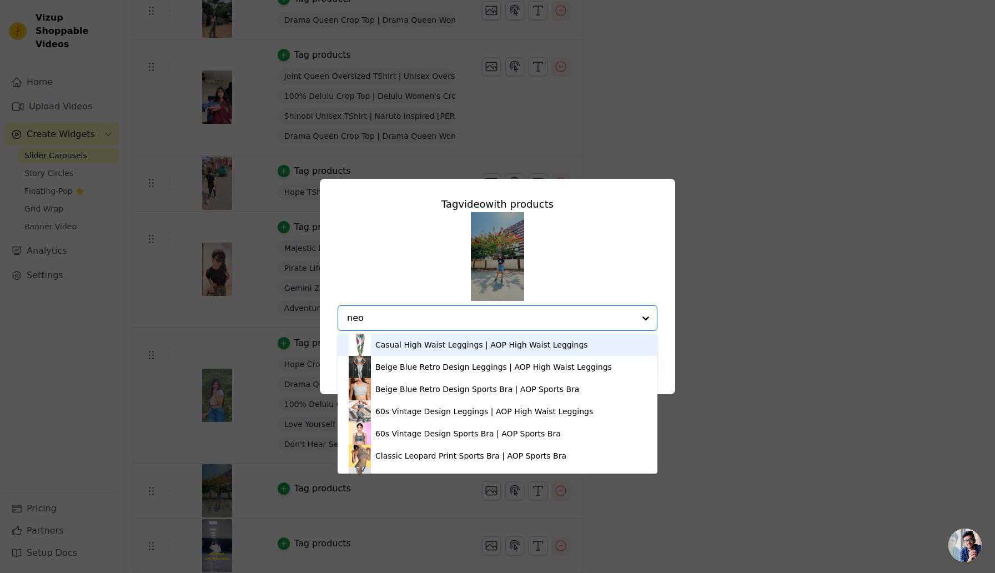
type input "neon"
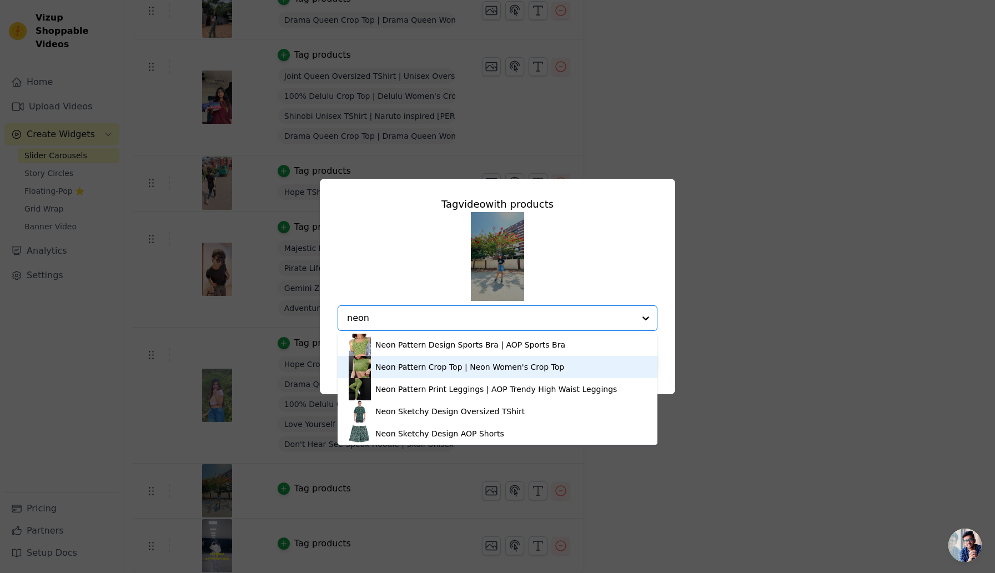
click at [459, 373] on div "Neon Pattern Crop Top | Neon Women's Crop Top" at bounding box center [498, 367] width 298 height 22
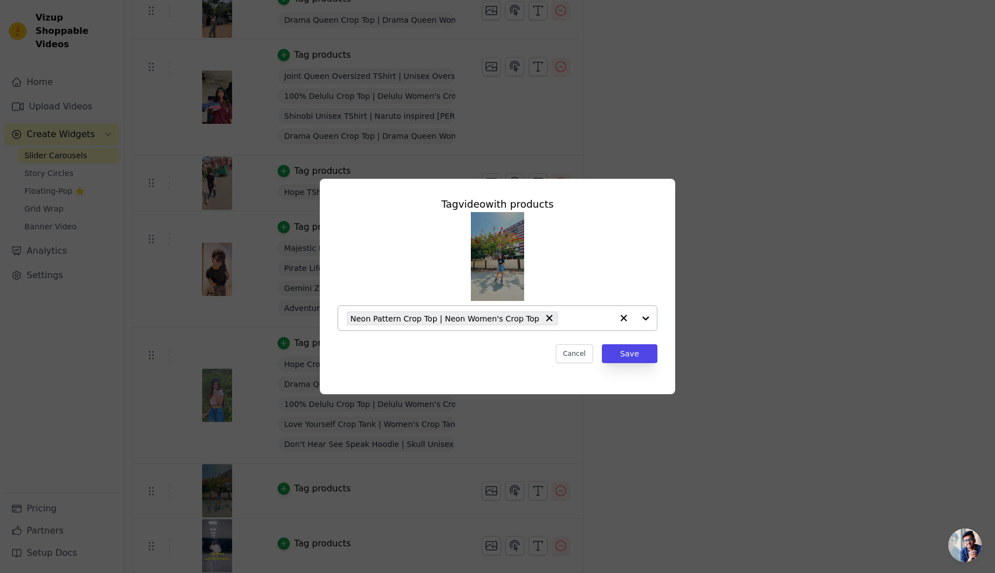
click at [564, 316] on input "text" at bounding box center [588, 317] width 49 height 13
click at [541, 319] on input "text" at bounding box center [491, 317] width 288 height 13
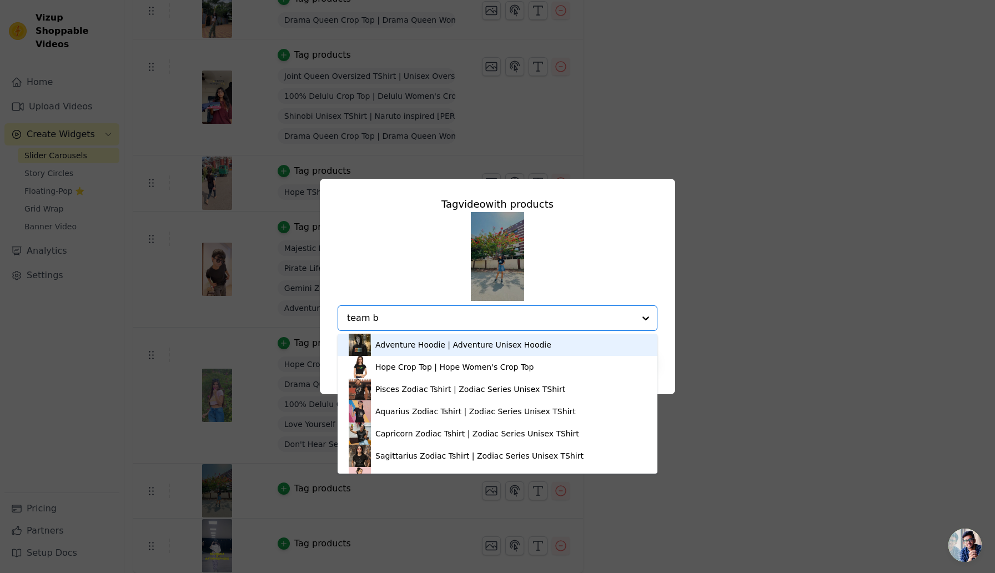
type input "team br"
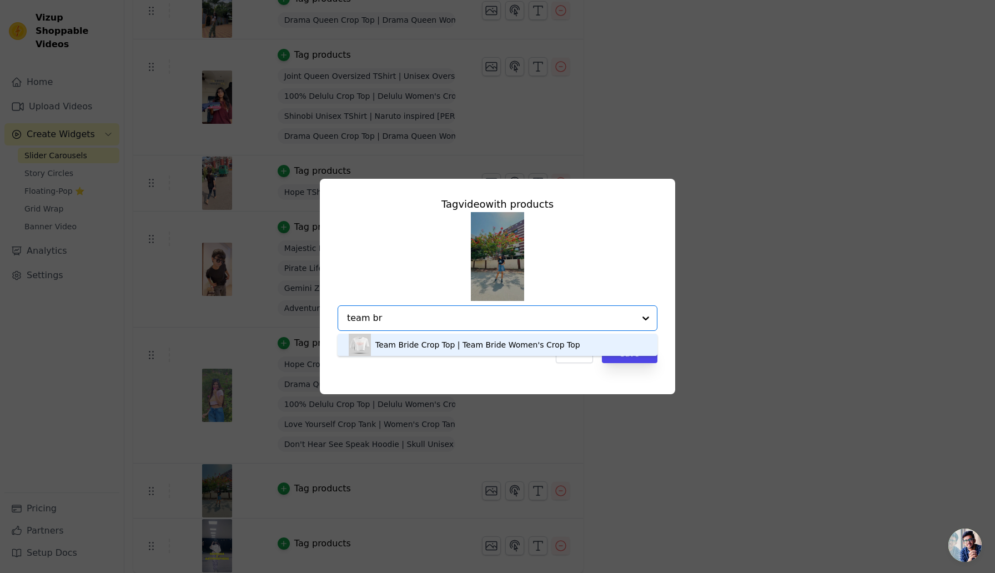
click at [505, 346] on div "Team Bride Crop Top | Team Bride Women's Crop Top" at bounding box center [477, 344] width 205 height 11
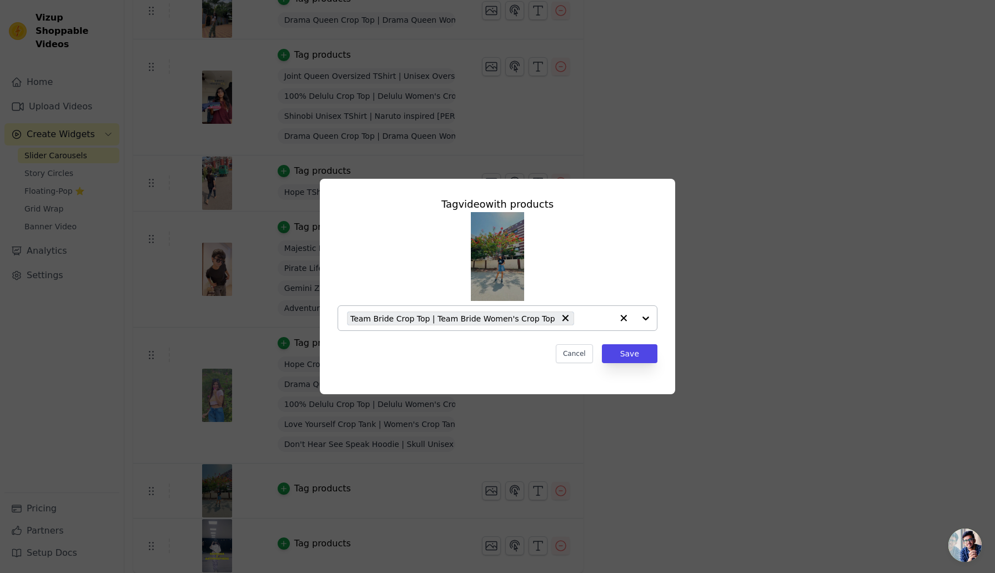
type input "h"
type input "journ"
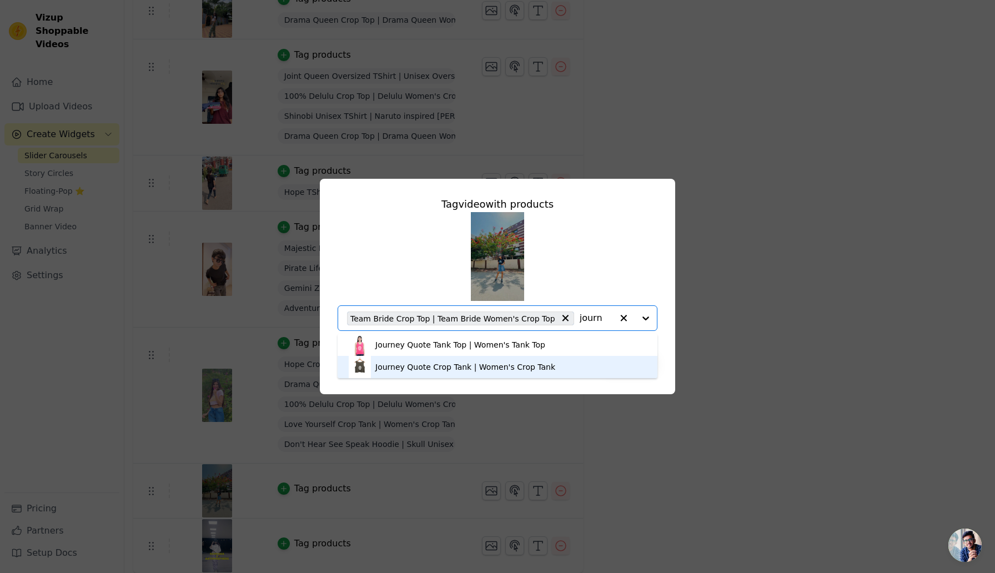
click at [507, 362] on div "Journey Quote Crop Tank | Women's Crop Tank" at bounding box center [465, 366] width 180 height 11
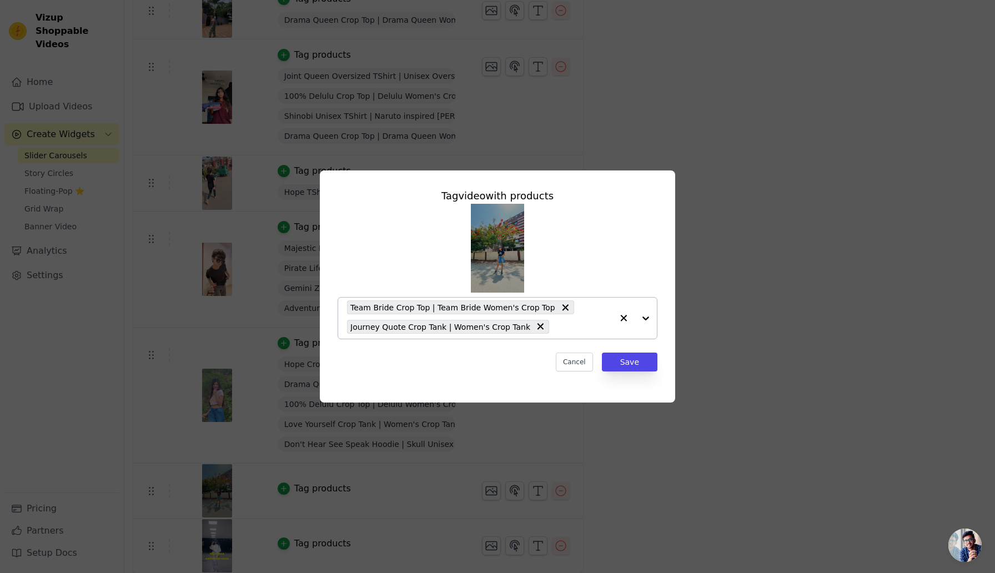
click at [562, 327] on input "text" at bounding box center [584, 326] width 58 height 13
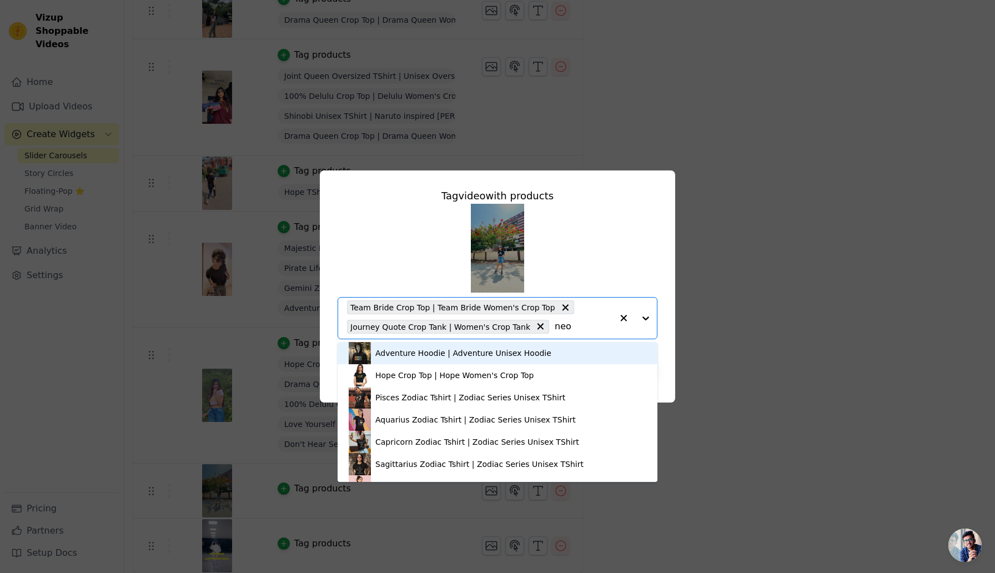
type input "neon"
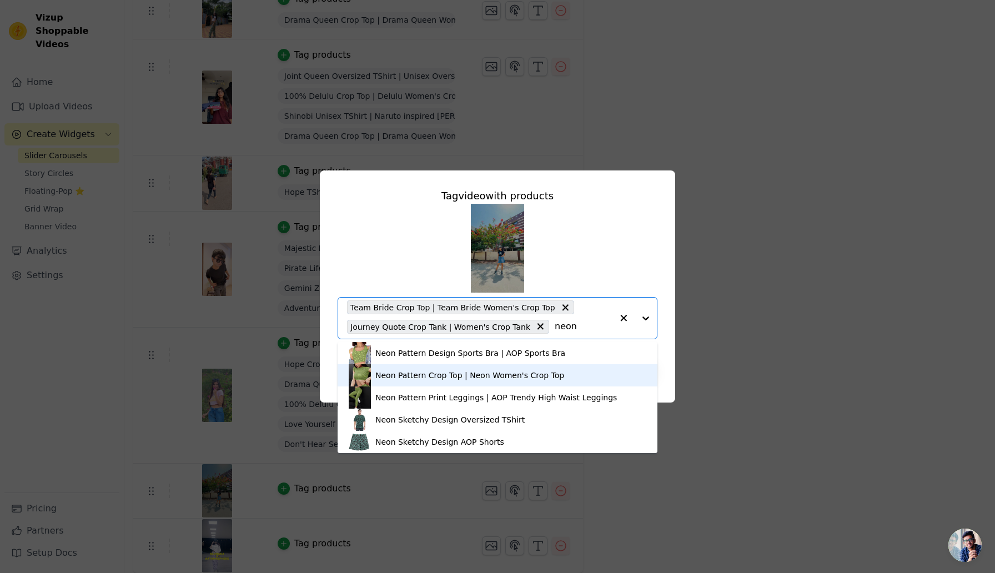
click at [436, 379] on div "Neon Pattern Crop Top | Neon Women's Crop Top" at bounding box center [469, 375] width 189 height 11
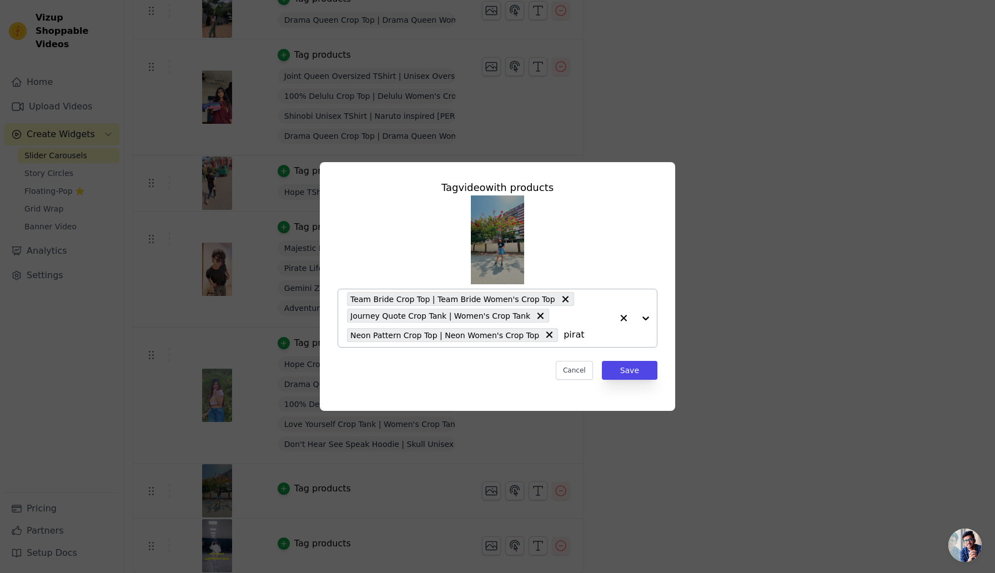
type input "pirate"
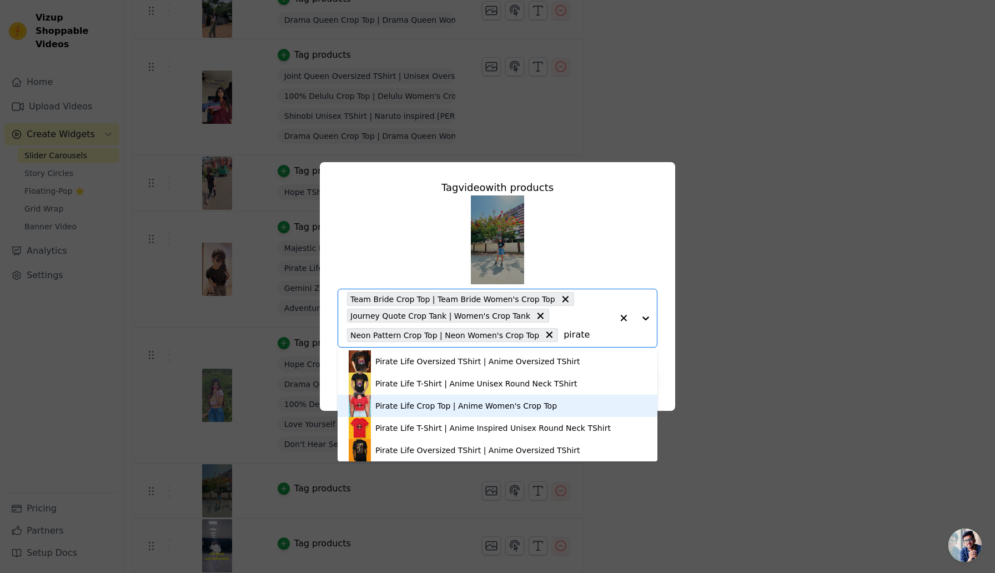
click at [446, 411] on div "Pirate Life Crop Top | Anime Women's Crop Top" at bounding box center [498, 406] width 298 height 22
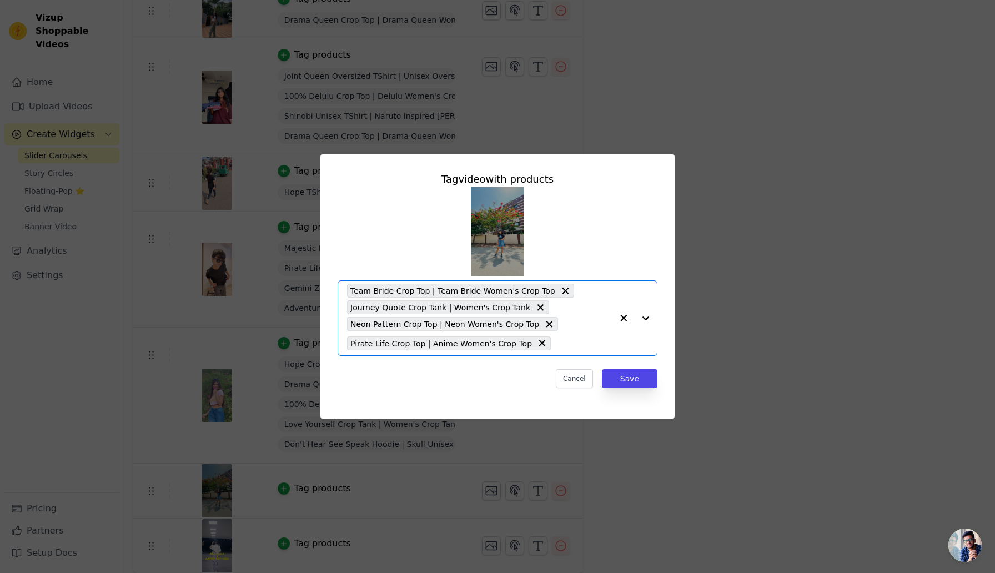
click at [564, 345] on input "text" at bounding box center [584, 342] width 56 height 13
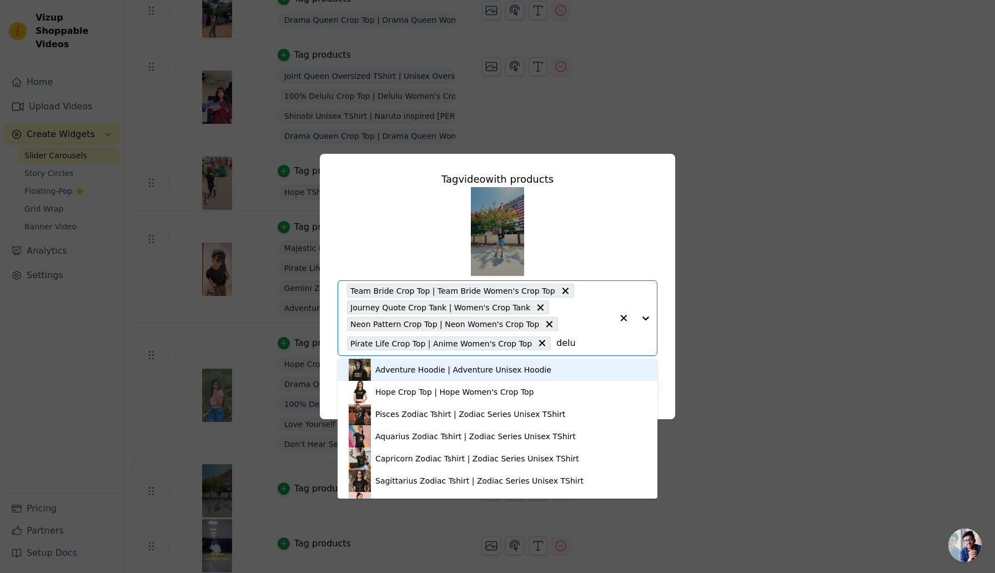
type input "delul"
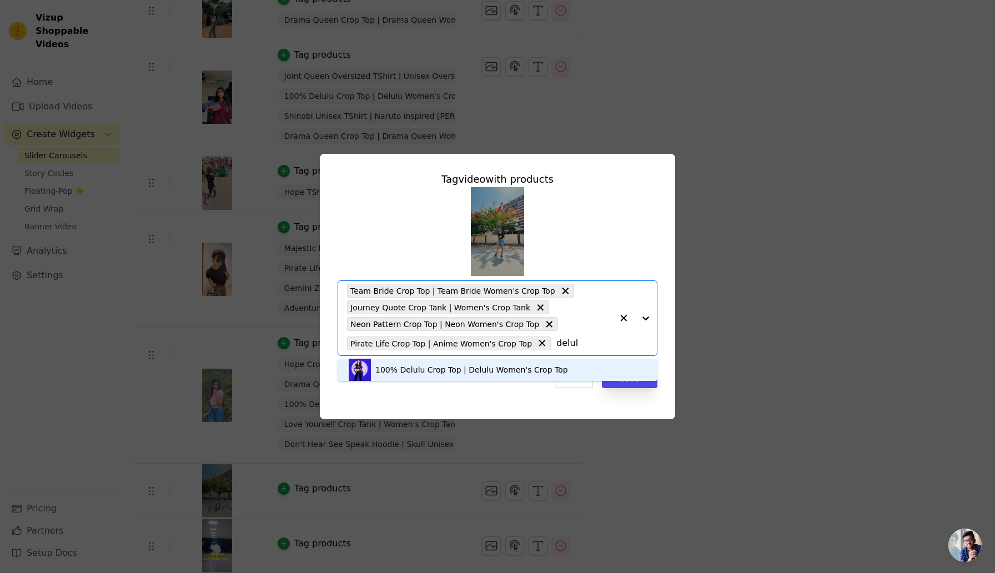
click at [467, 369] on div "100% Delulu Crop Top | Delulu Women's Crop Top" at bounding box center [471, 369] width 193 height 11
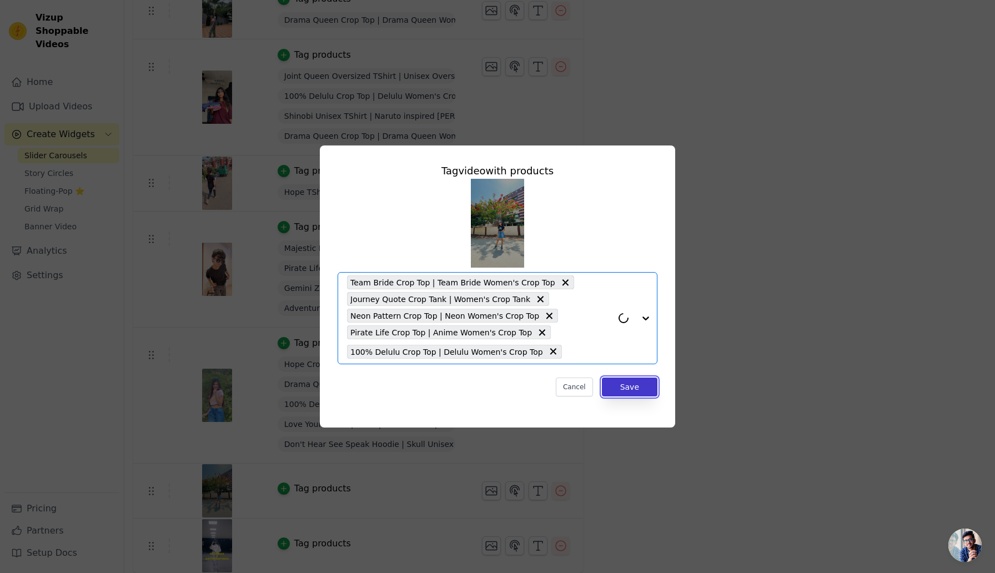
click at [639, 380] on button "Save" at bounding box center [630, 387] width 56 height 19
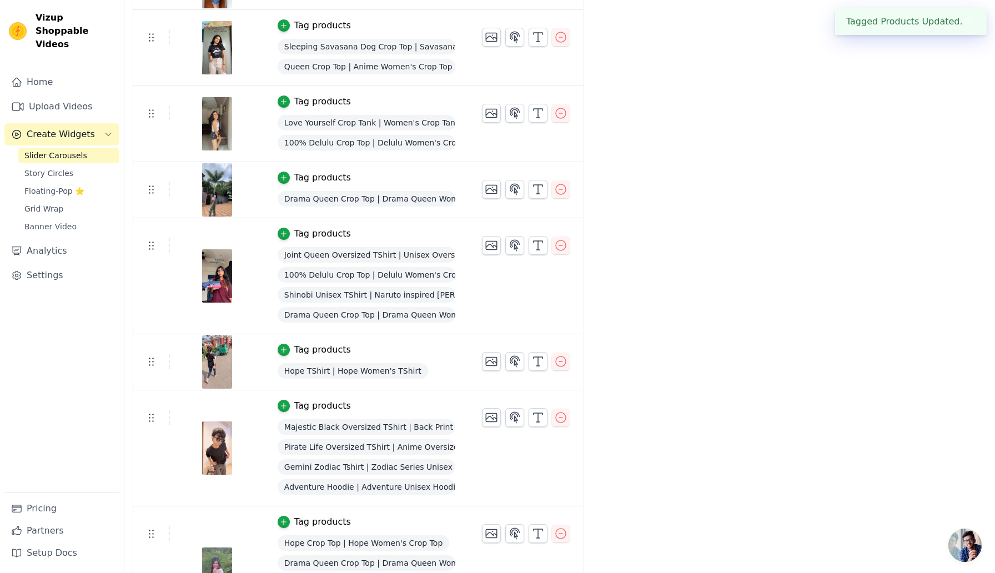
scroll to position [1192, 0]
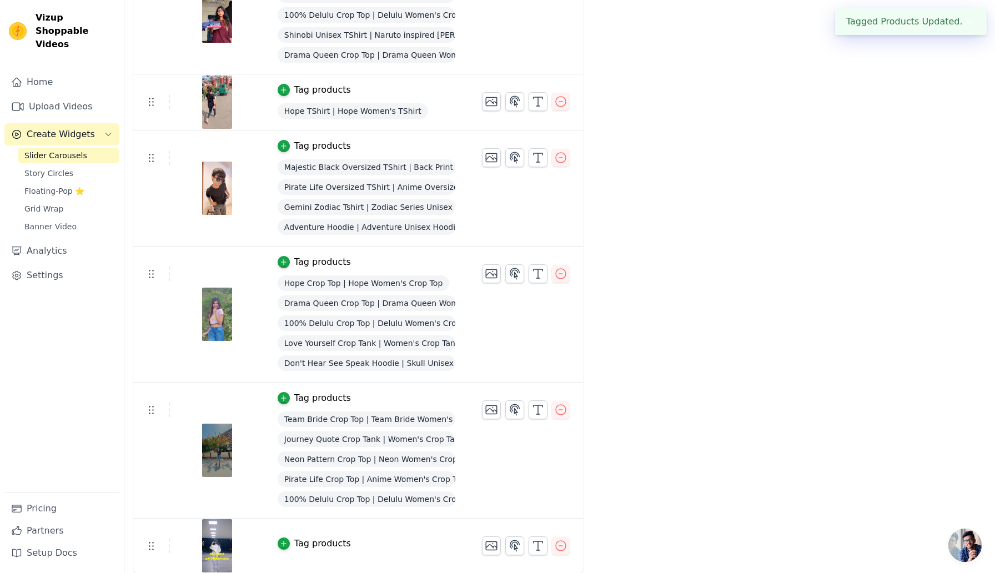
click at [312, 549] on div "Tag products" at bounding box center [322, 543] width 57 height 13
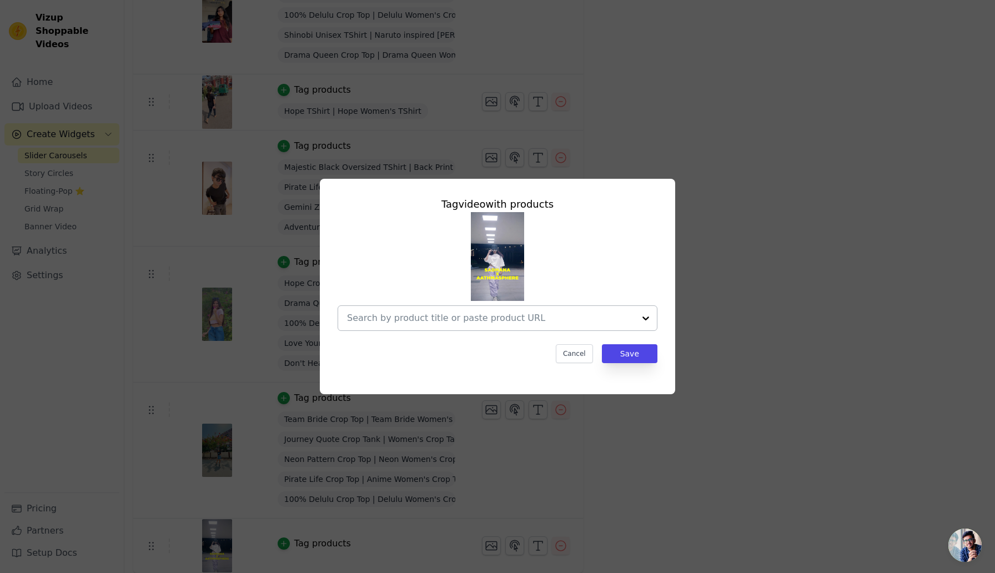
click at [538, 306] on div at bounding box center [491, 318] width 288 height 24
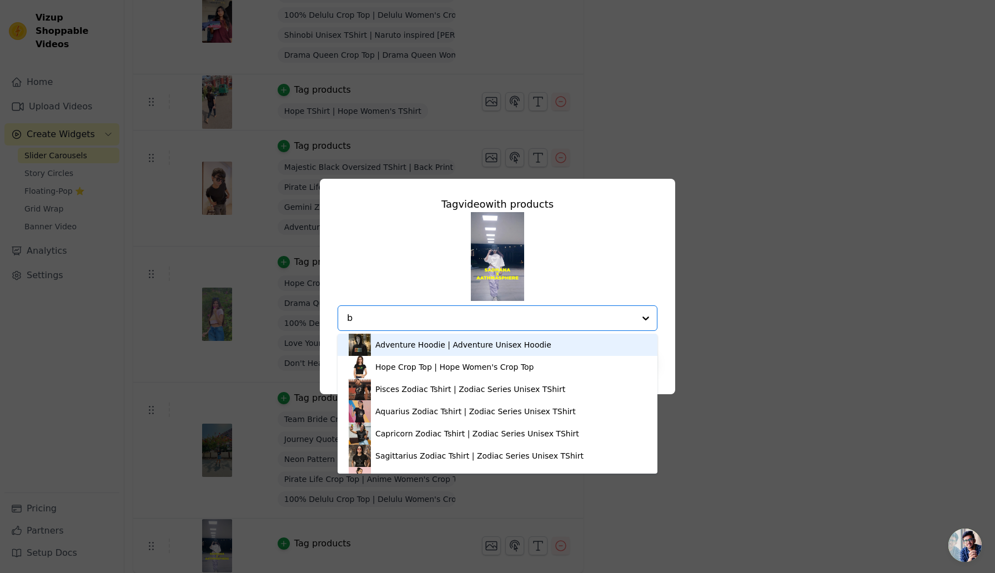
type input "be"
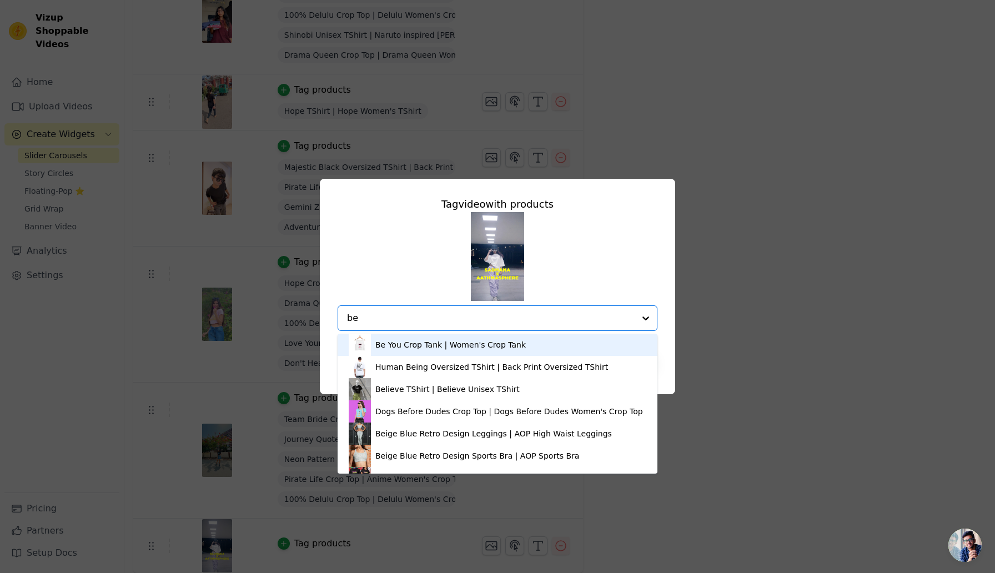
click at [500, 346] on div "Be You Crop Tank | Women's Crop Tank" at bounding box center [450, 344] width 150 height 11
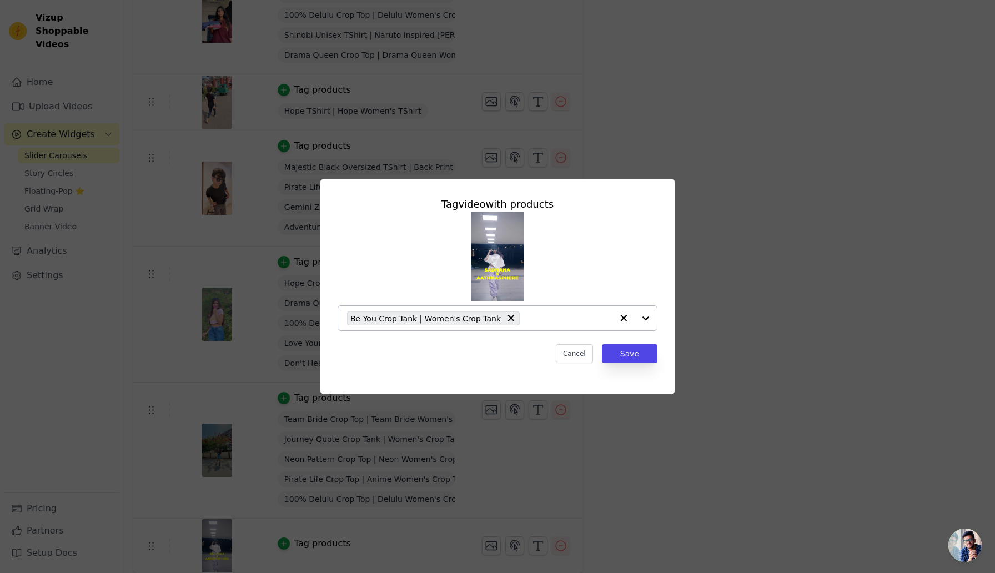
type input "h"
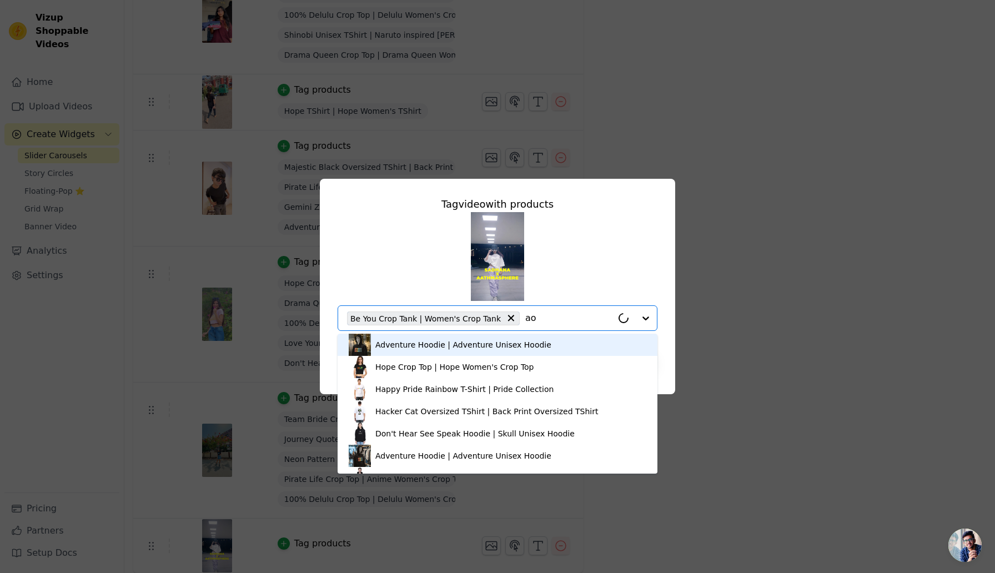
type input "aop"
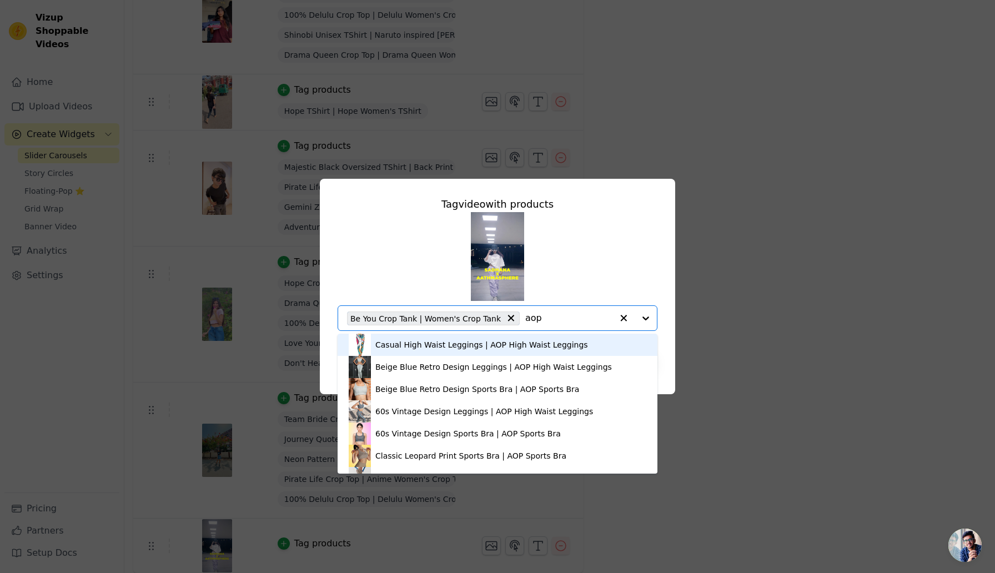
click at [464, 344] on div "Casual High Waist Leggings | AOP High Waist Leggings" at bounding box center [481, 344] width 213 height 11
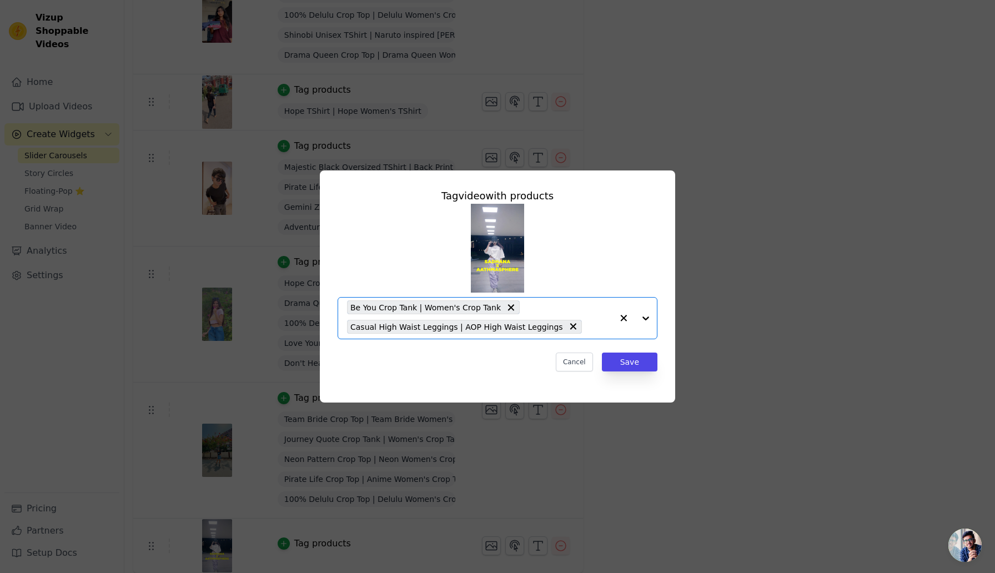
click at [588, 325] on input "text" at bounding box center [599, 326] width 25 height 13
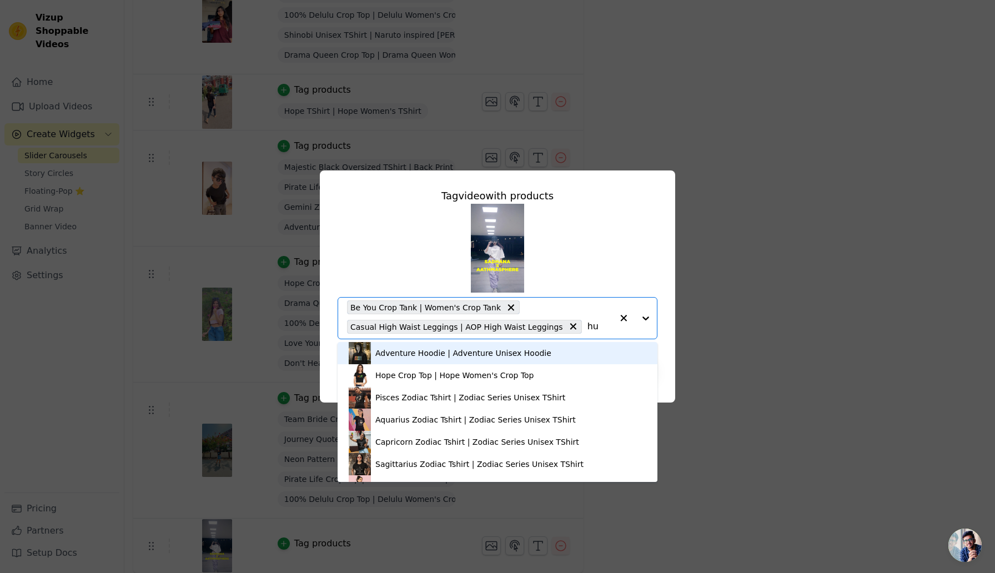
type input "hug"
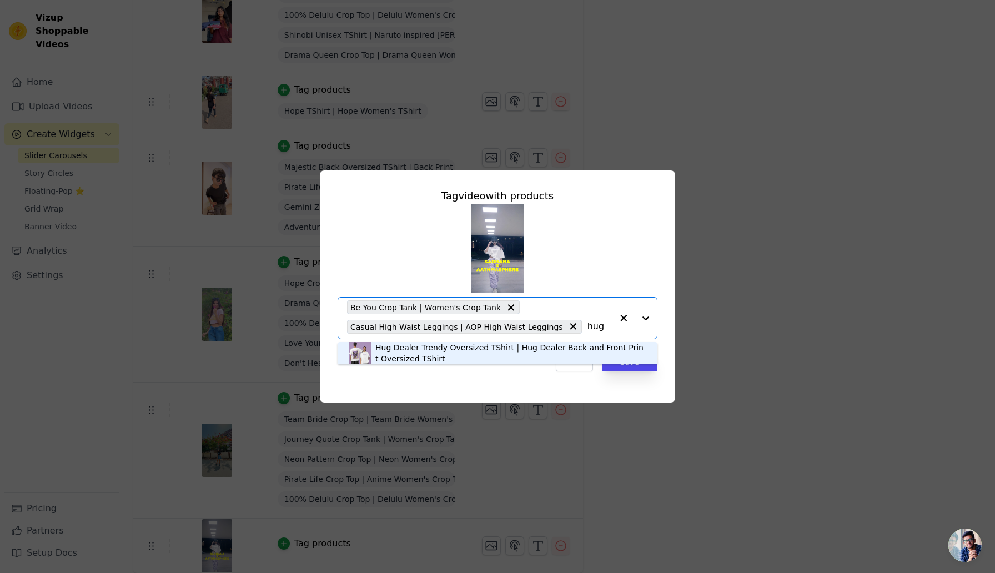
click at [483, 354] on div "Hug Dealer Trendy Oversized TShirt | Hug Dealer Back and Front Print Oversized …" at bounding box center [510, 353] width 271 height 22
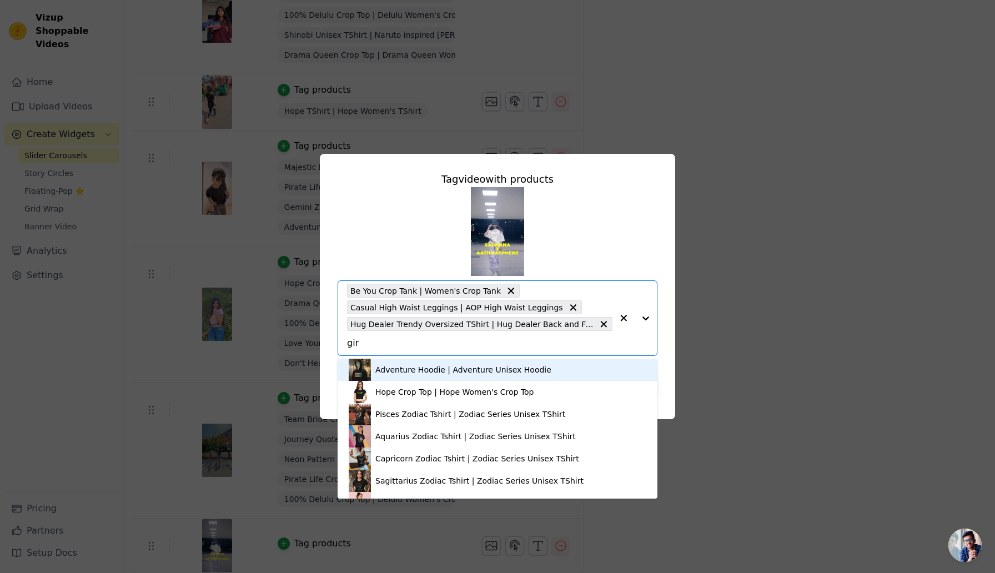
type input "girl"
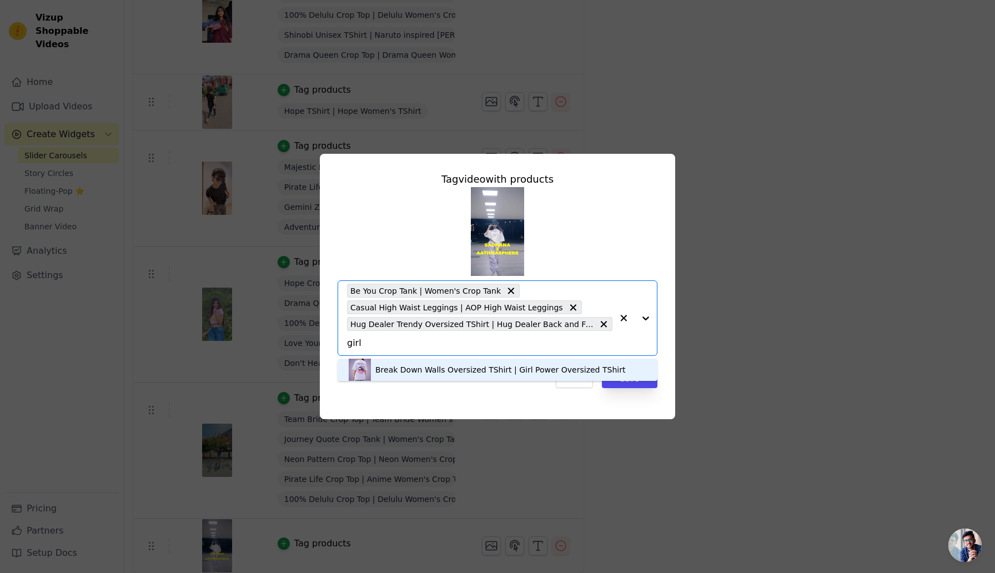
click at [416, 374] on div "Break Down Walls Oversized TShirt | Girl Power Oversized TShirt" at bounding box center [500, 369] width 250 height 11
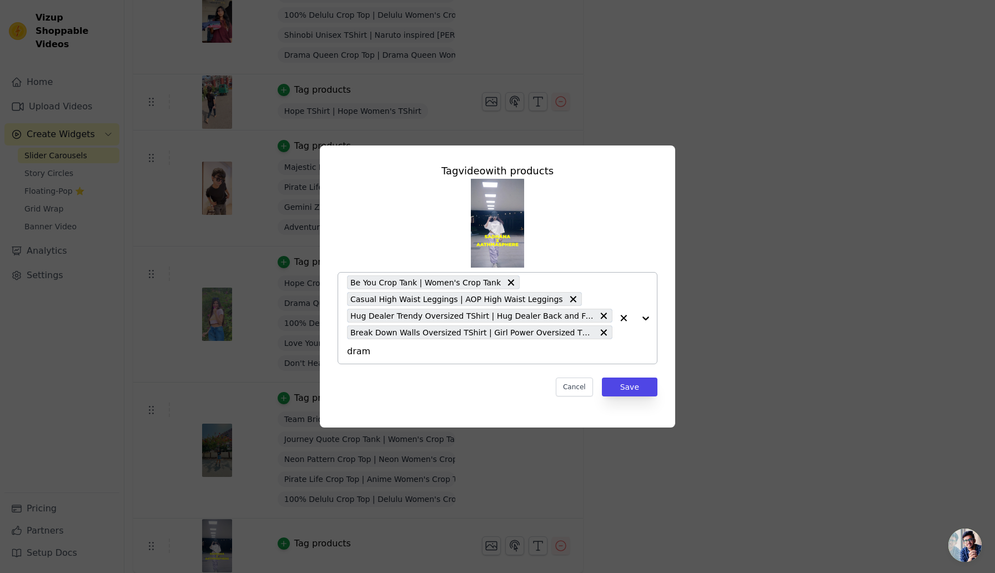
type input "drama"
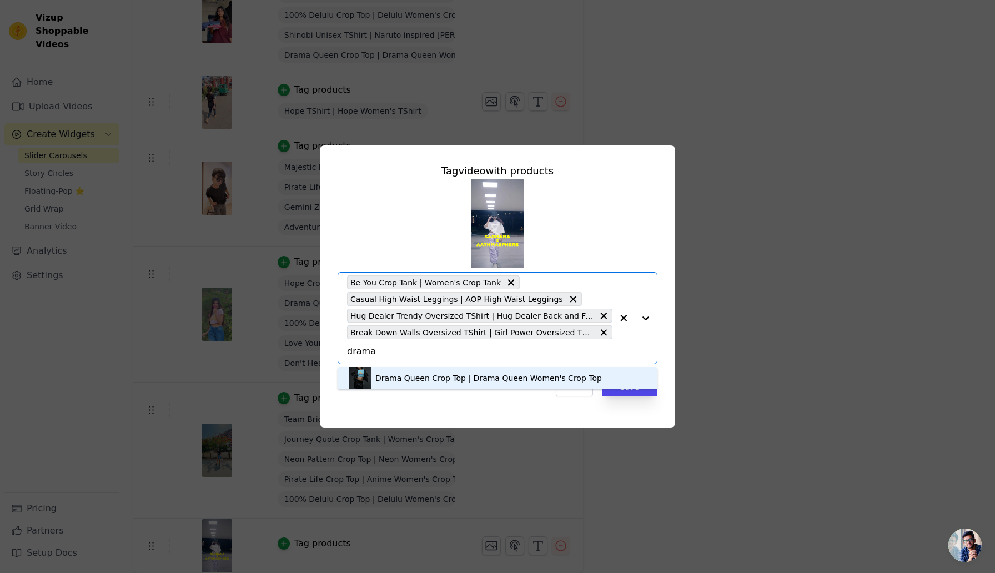
click at [405, 380] on div "Drama Queen Crop Top | Drama Queen Women's Crop Top" at bounding box center [488, 378] width 227 height 11
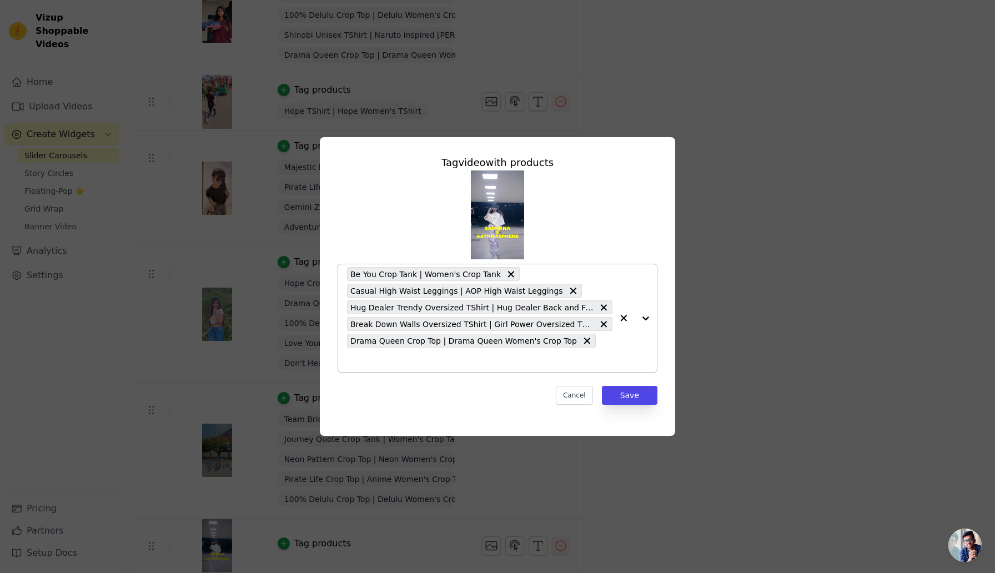
click at [589, 353] on input "text" at bounding box center [479, 359] width 265 height 13
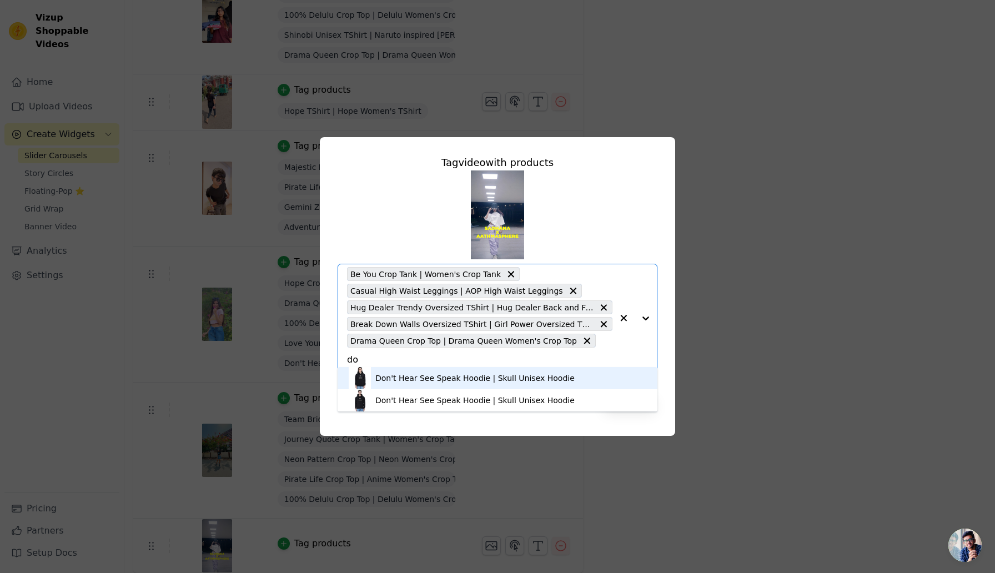
type input "d"
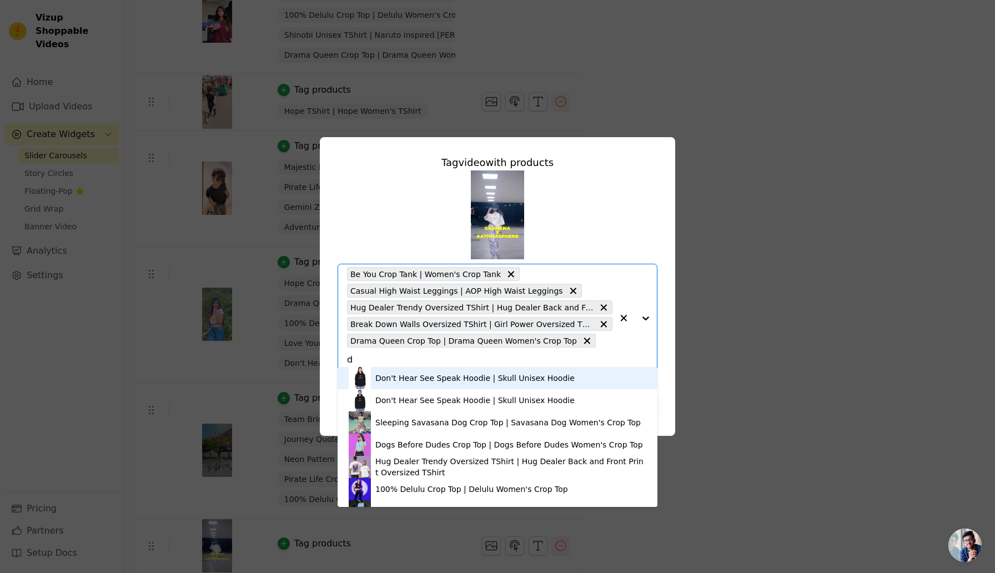
click at [405, 379] on div "Don't Hear See Speak Hoodie | Skull Unisex Hoodie" at bounding box center [474, 378] width 199 height 11
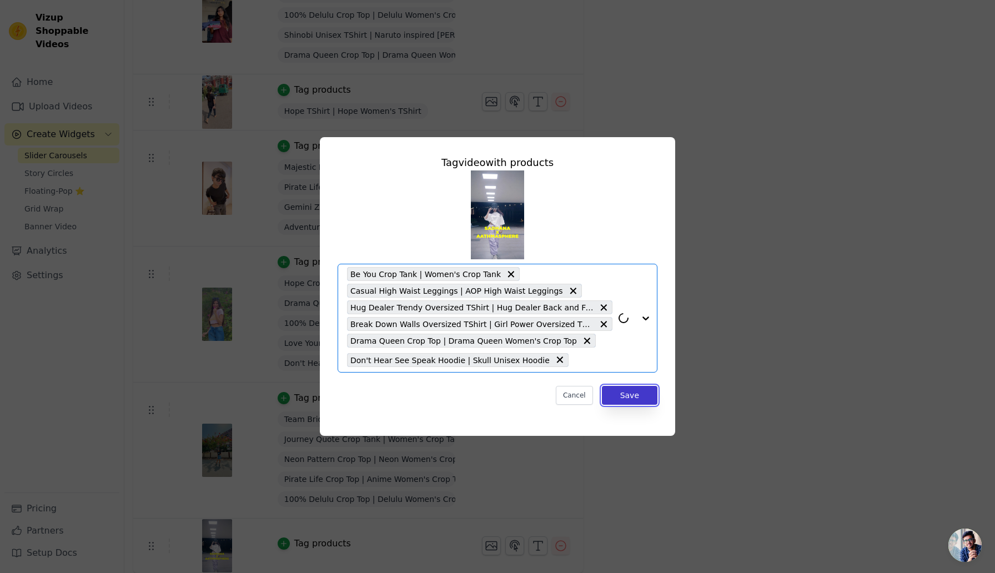
click at [638, 393] on button "Save" at bounding box center [630, 395] width 56 height 19
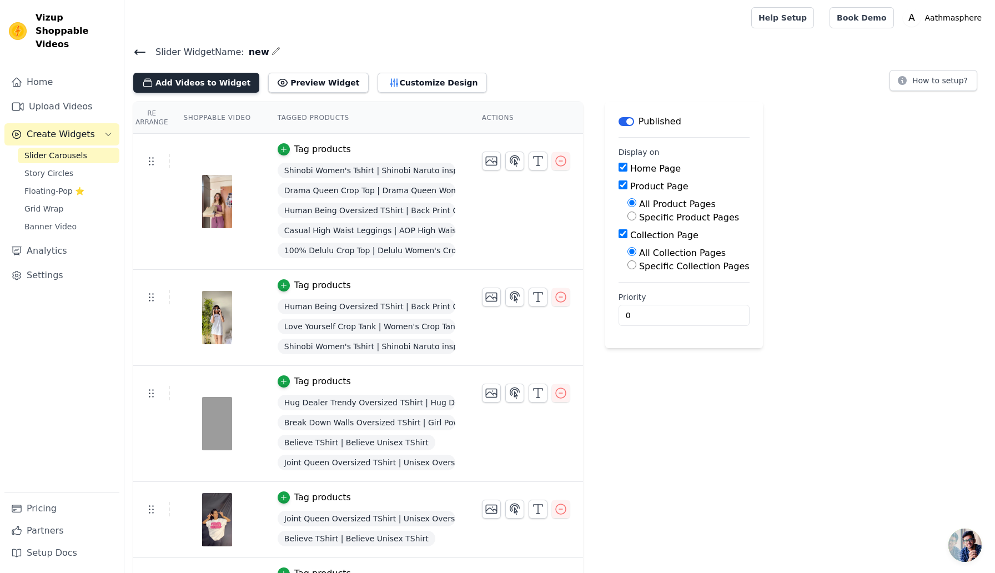
click at [185, 88] on button "Add Videos to Widget" at bounding box center [196, 83] width 126 height 20
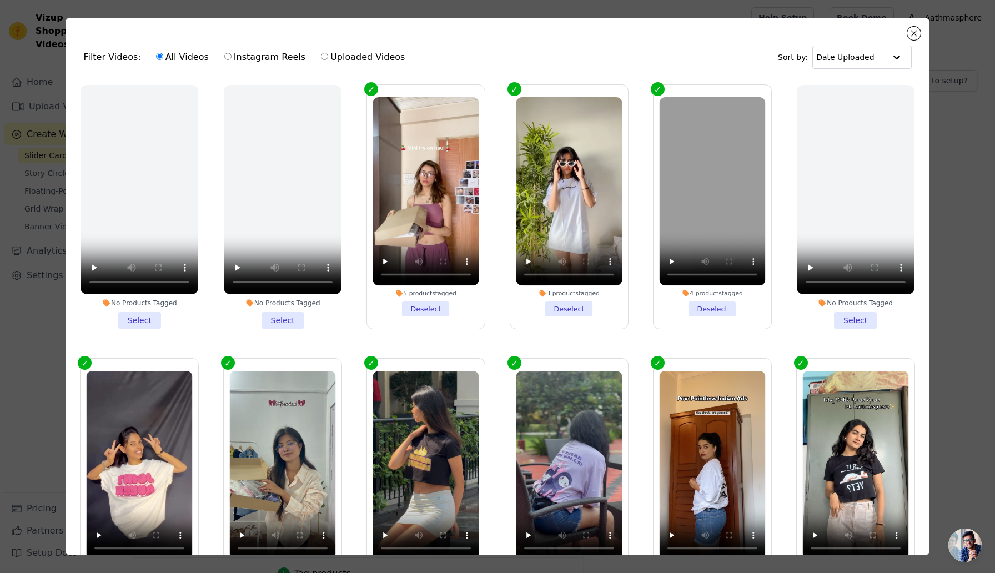
click at [368, 57] on label "Uploaded Videos" at bounding box center [362, 57] width 85 height 14
click at [328, 57] on input "Uploaded Videos" at bounding box center [324, 56] width 7 height 7
radio input "true"
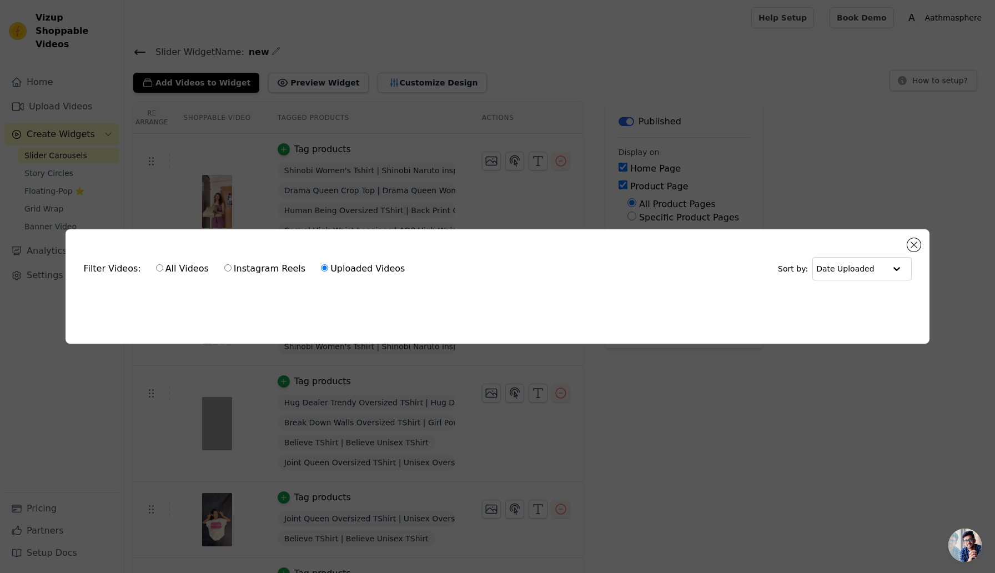
click at [926, 244] on div "Filter Videos: All Videos Instagram Reels Uploaded Videos Sort by: Date Uploade…" at bounding box center [497, 286] width 863 height 114
click at [915, 238] on div "Filter Videos: All Videos Instagram Reels Uploaded Videos Sort by: Date Uploade…" at bounding box center [497, 286] width 863 height 114
click at [916, 243] on button "Close modal" at bounding box center [913, 244] width 13 height 13
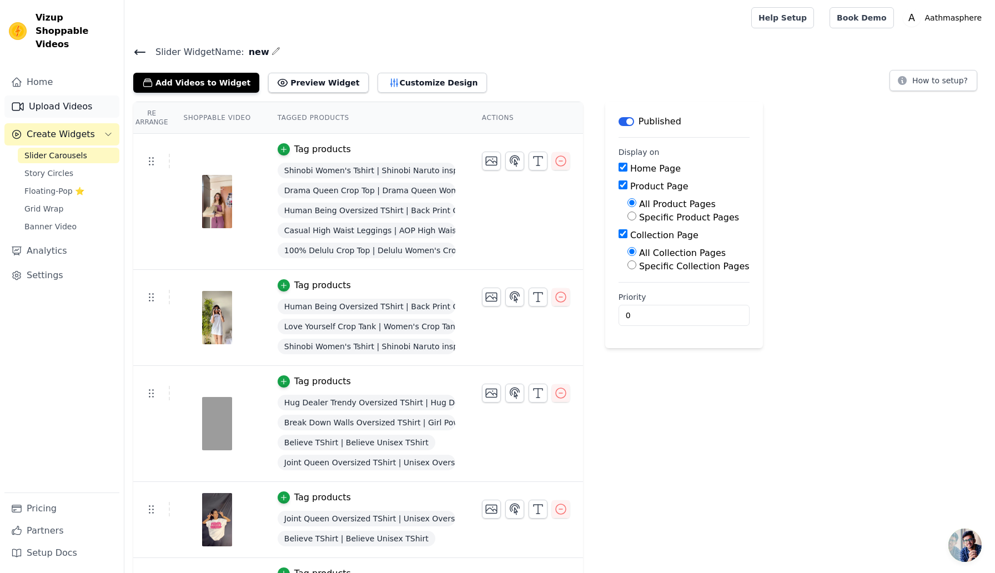
click at [71, 96] on link "Upload Videos" at bounding box center [61, 107] width 115 height 22
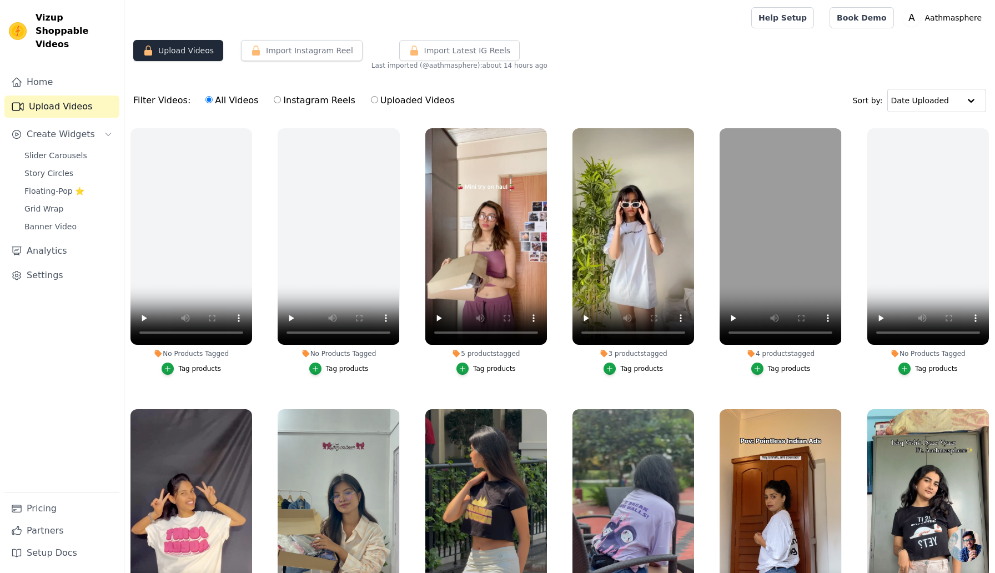
click at [165, 49] on button "Upload Videos" at bounding box center [178, 50] width 90 height 21
click at [175, 46] on button "Upload Videos" at bounding box center [178, 50] width 90 height 21
click at [190, 48] on button "Upload Videos" at bounding box center [178, 50] width 90 height 21
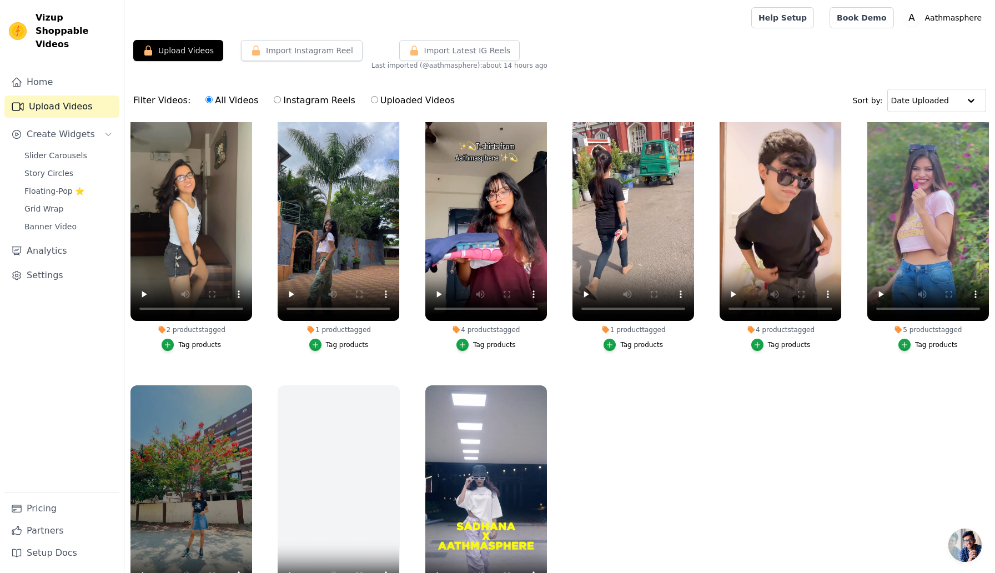
scroll to position [113, 0]
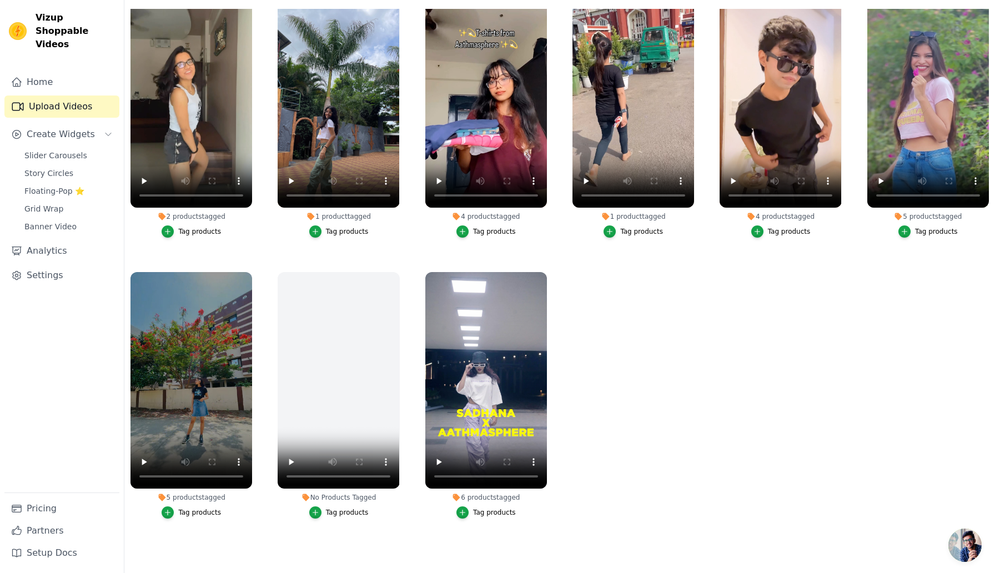
click at [976, 541] on span "Open chat" at bounding box center [964, 545] width 33 height 33
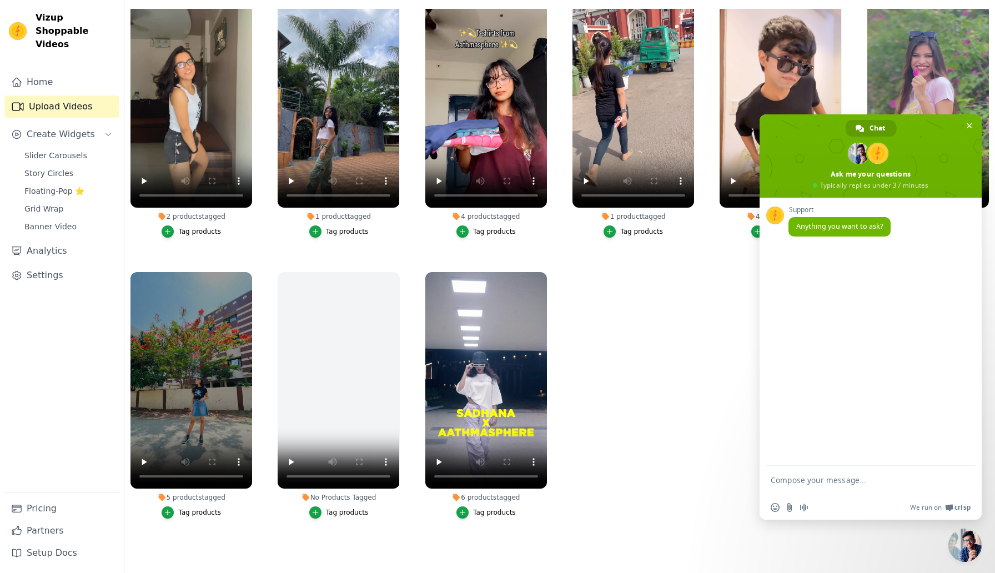
click at [966, 544] on span "Close chat" at bounding box center [964, 545] width 33 height 33
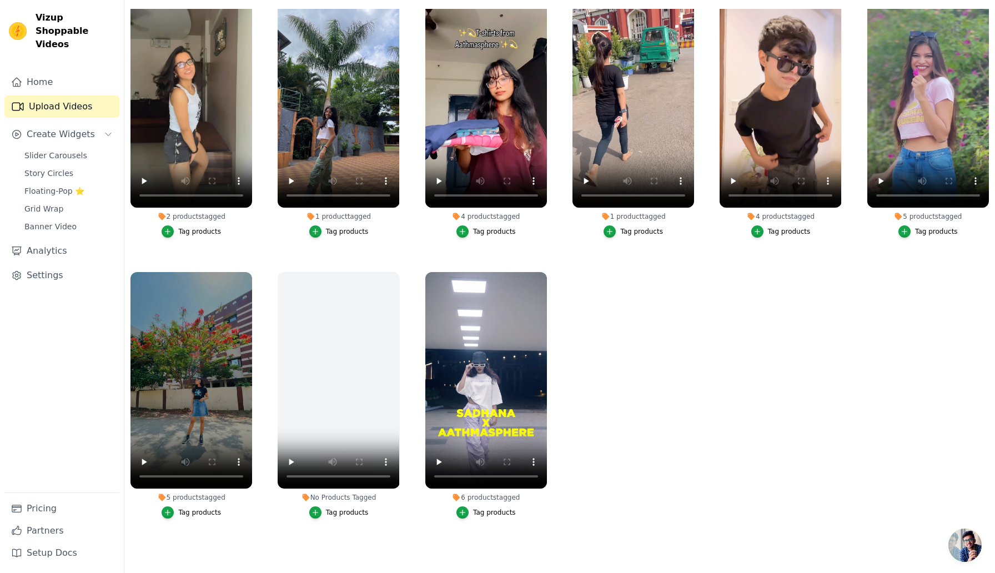
click at [966, 544] on span "Close chat" at bounding box center [964, 545] width 33 height 33
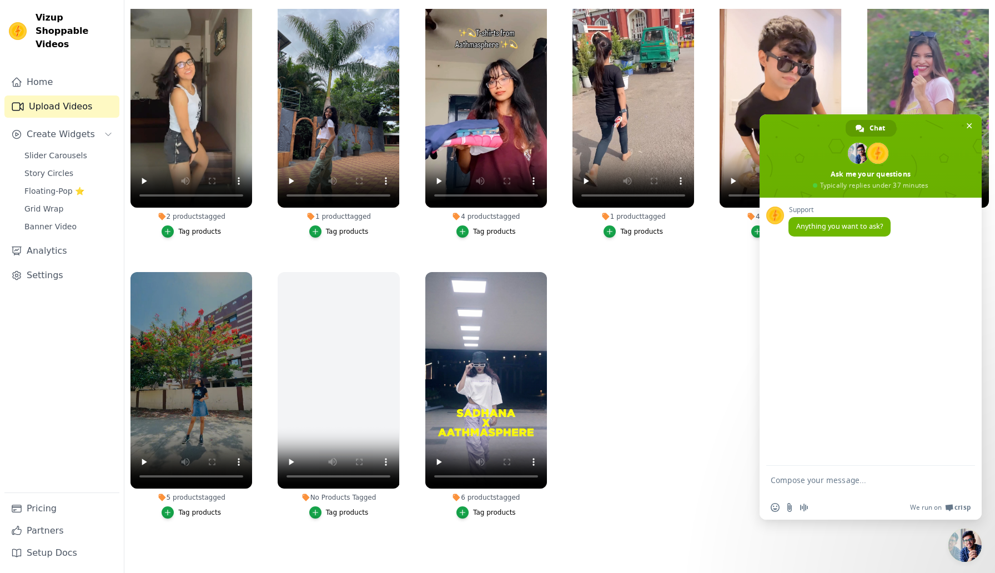
click at [966, 544] on span "Close chat" at bounding box center [964, 545] width 33 height 33
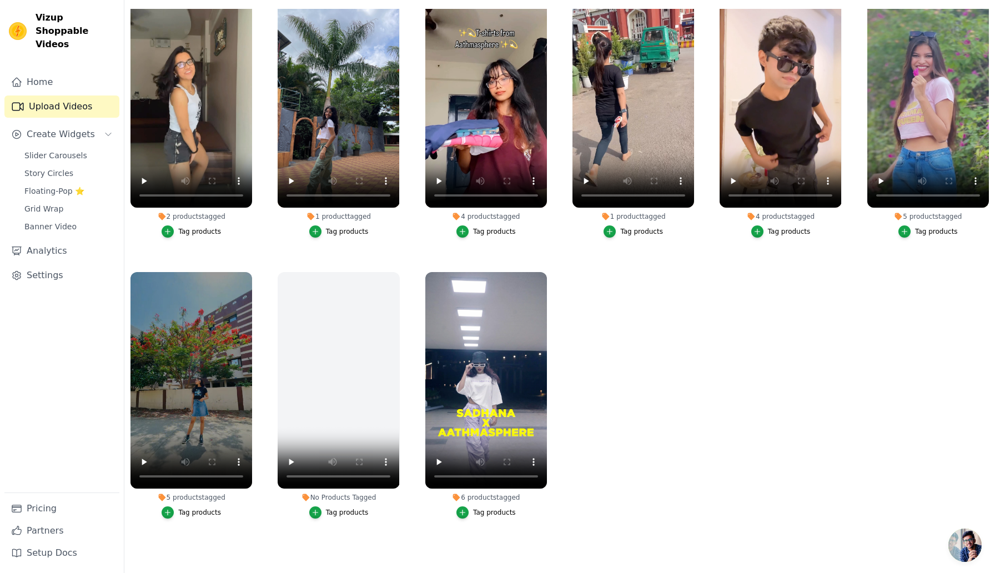
click at [966, 544] on span "Open chat" at bounding box center [964, 545] width 33 height 33
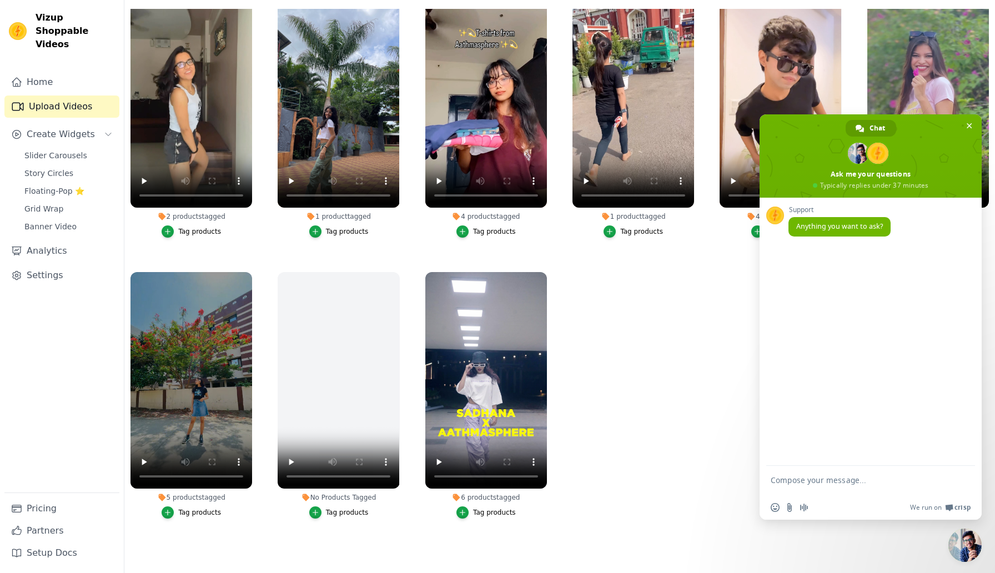
click at [966, 542] on span "Close chat" at bounding box center [964, 545] width 33 height 33
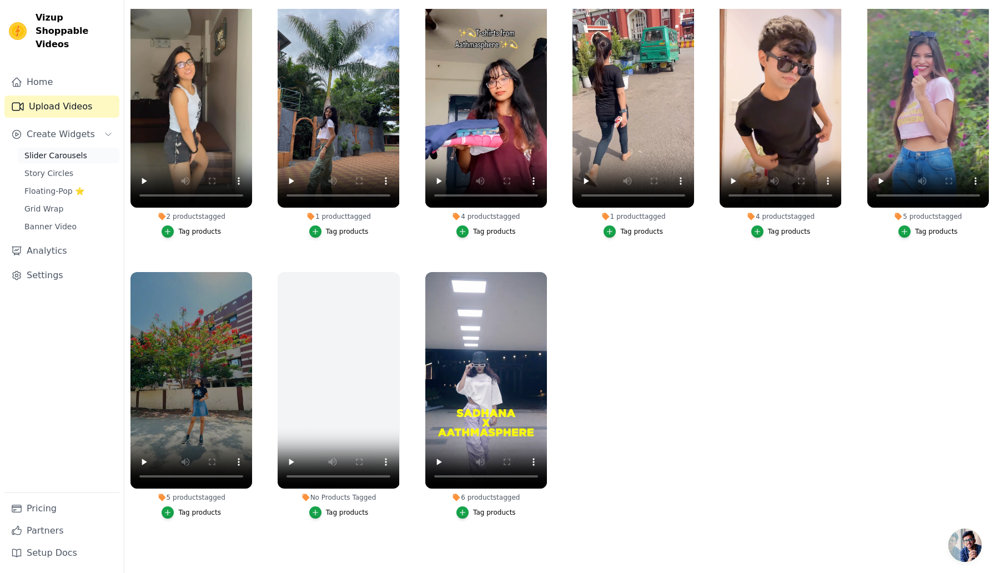
click at [70, 150] on span "Slider Carousels" at bounding box center [55, 155] width 63 height 11
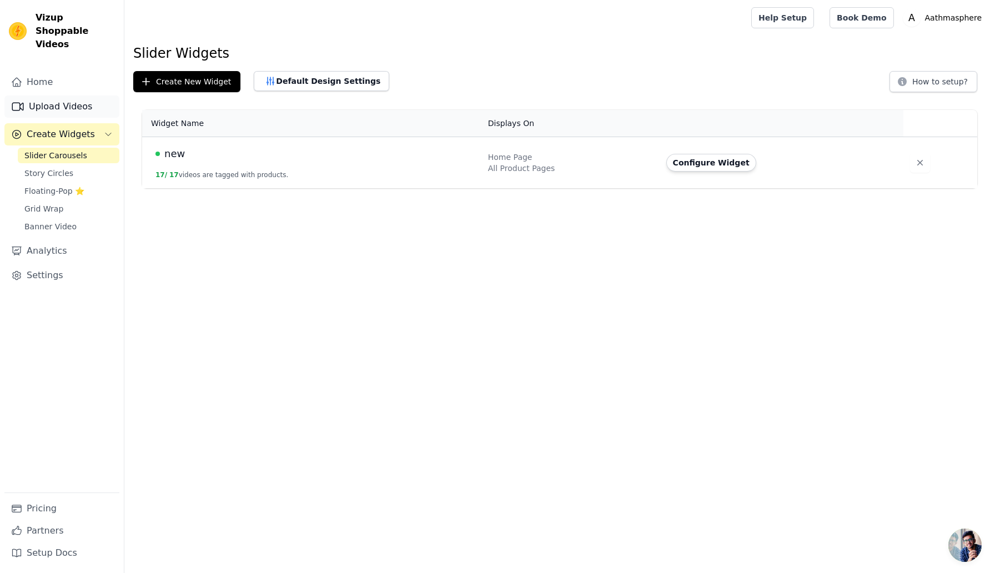
click at [71, 96] on link "Upload Videos" at bounding box center [61, 107] width 115 height 22
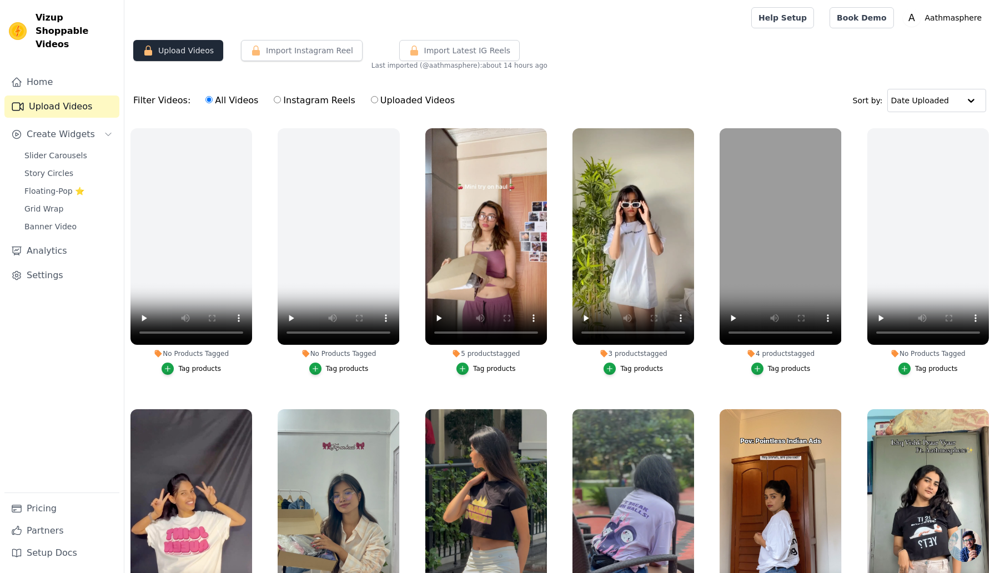
click at [196, 51] on button "Upload Videos" at bounding box center [178, 50] width 90 height 21
click at [333, 54] on button "Import Instagram Reel" at bounding box center [302, 50] width 122 height 21
click at [453, 56] on span "Import Latest IG Reels" at bounding box center [467, 50] width 87 height 11
click at [41, 240] on link "Analytics" at bounding box center [61, 251] width 115 height 22
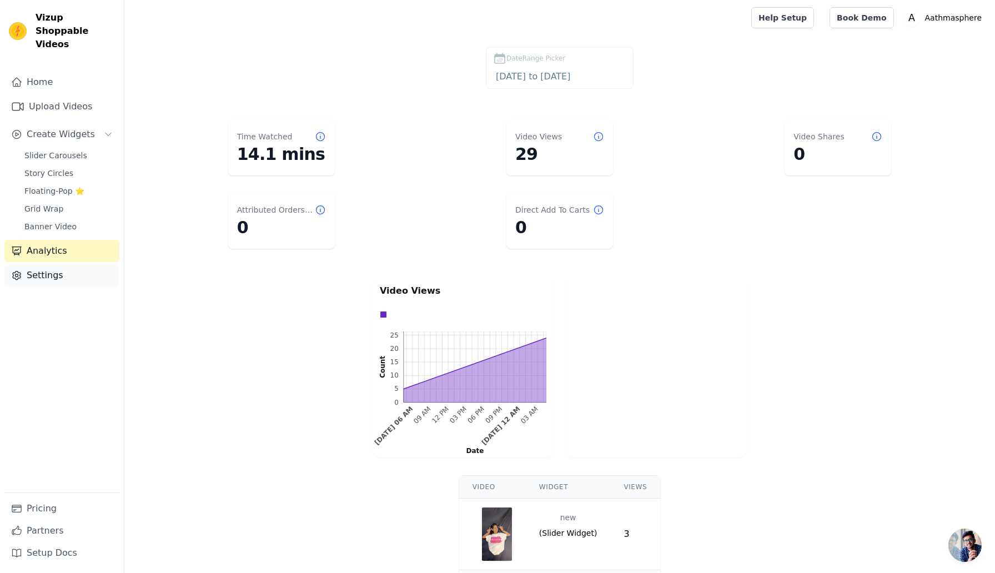
click at [51, 264] on link "Settings" at bounding box center [61, 275] width 115 height 22
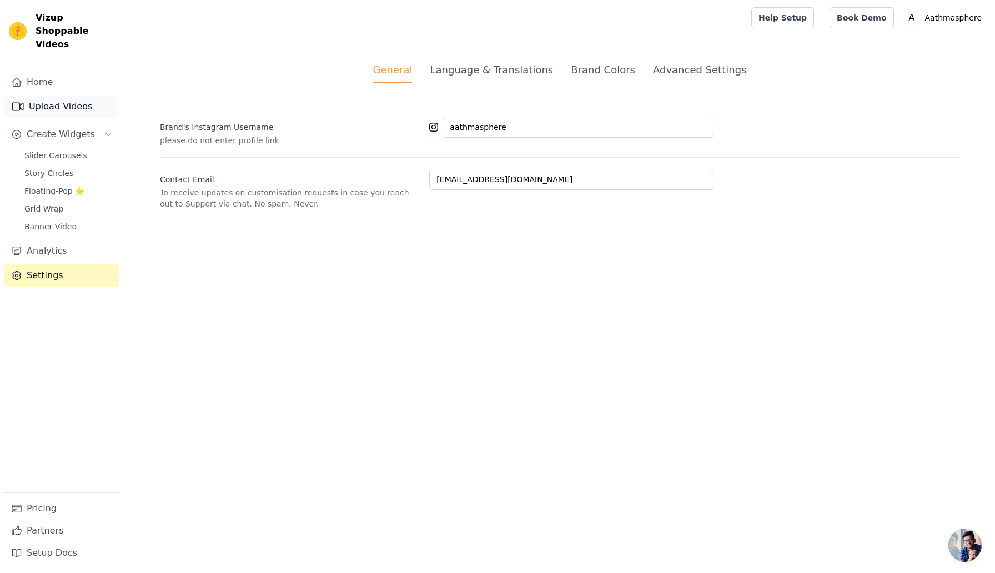
click at [67, 99] on link "Upload Videos" at bounding box center [61, 107] width 115 height 22
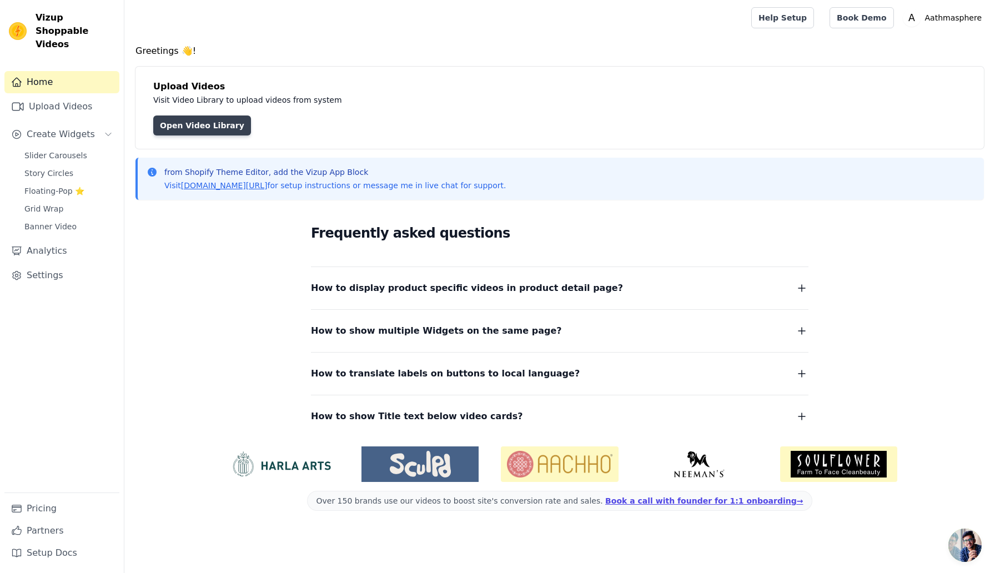
click at [188, 123] on link "Open Video Library" at bounding box center [202, 125] width 98 height 20
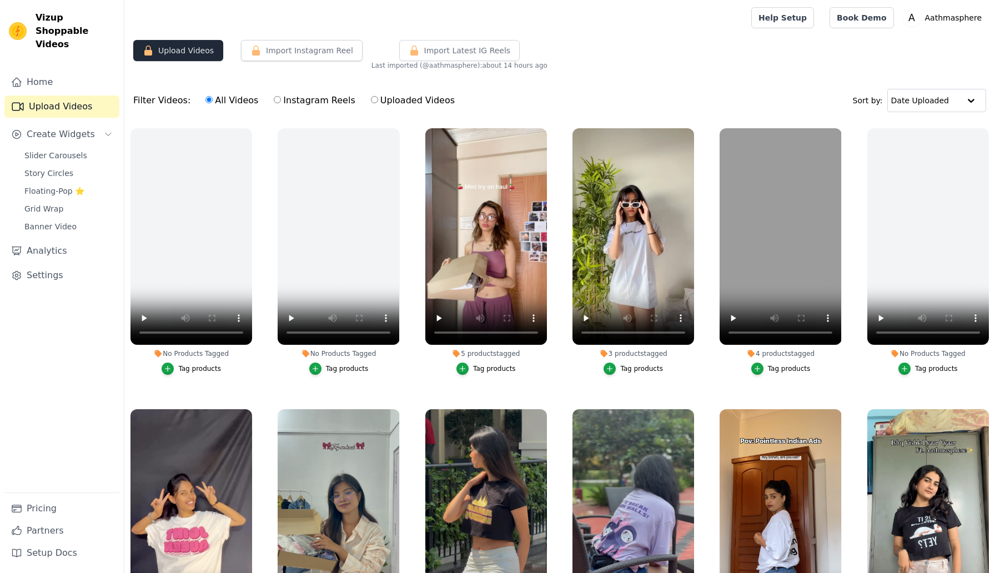
click at [202, 49] on button "Upload Videos" at bounding box center [178, 50] width 90 height 21
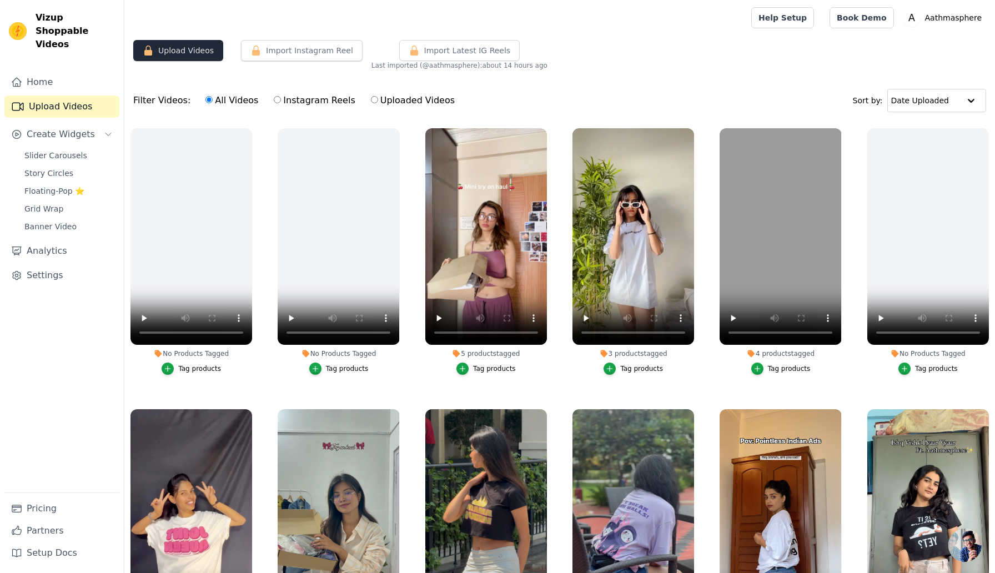
click at [202, 49] on button "Upload Videos" at bounding box center [178, 50] width 90 height 21
click at [971, 544] on span "Open chat" at bounding box center [964, 545] width 33 height 33
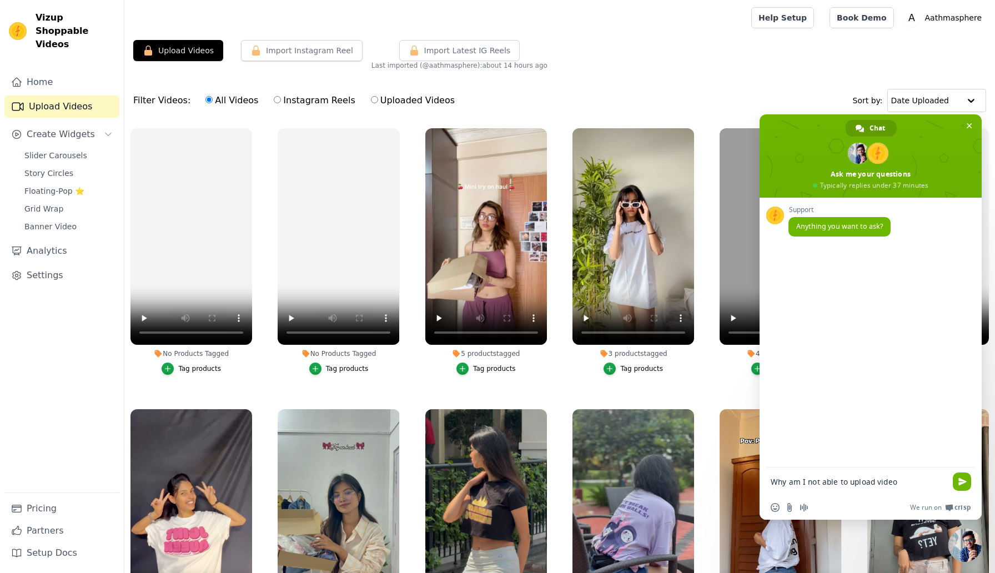
type textarea "Why am I not able to upload videos"
click at [192, 46] on button "Upload Videos" at bounding box center [178, 50] width 90 height 21
click at [65, 150] on span "Slider Carousels" at bounding box center [55, 155] width 63 height 11
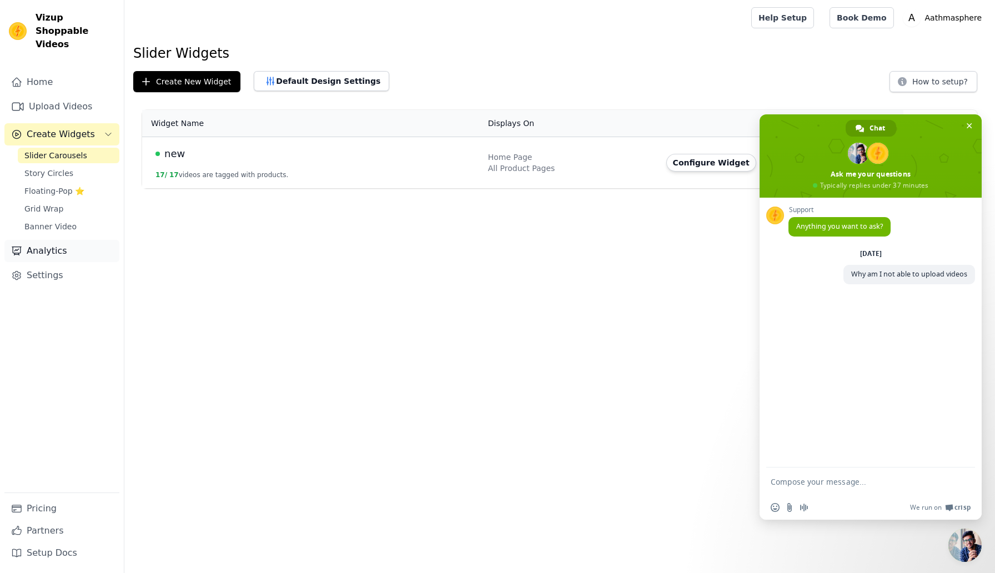
click at [51, 240] on link "Analytics" at bounding box center [61, 251] width 115 height 22
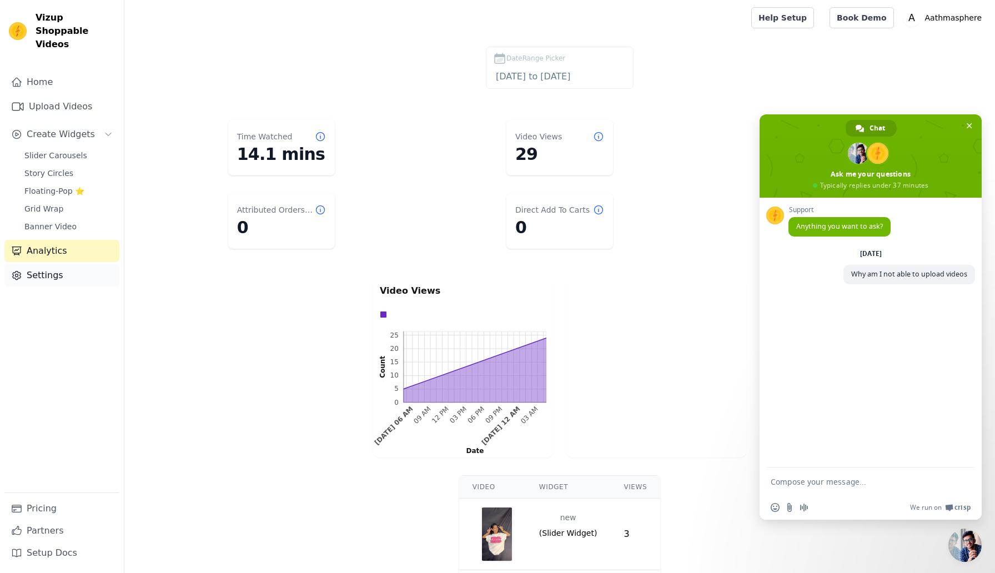
click at [51, 264] on link "Settings" at bounding box center [61, 275] width 115 height 22
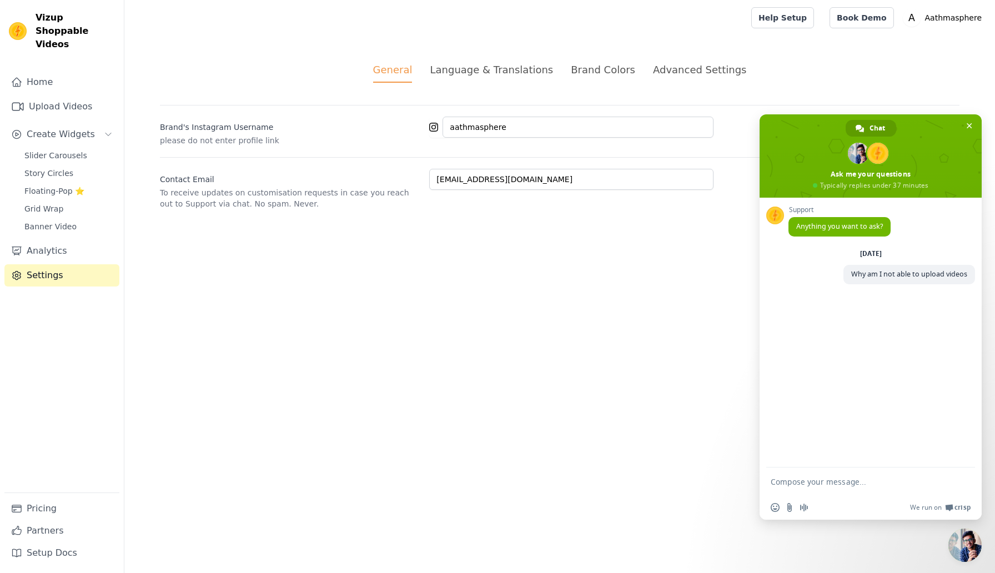
click at [481, 70] on div "Language & Translations" at bounding box center [491, 69] width 123 height 15
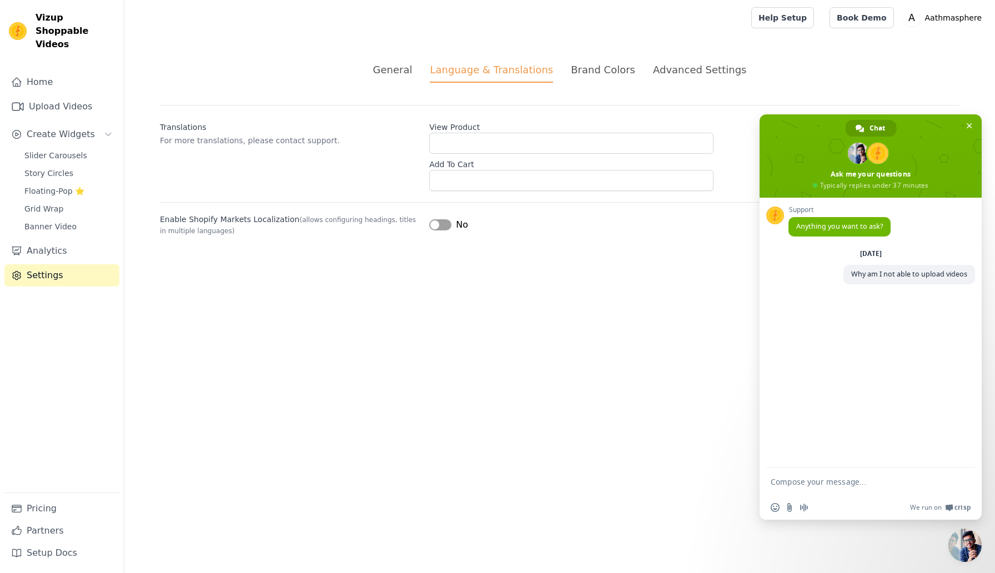
click at [585, 69] on div "Brand Colors" at bounding box center [603, 69] width 64 height 15
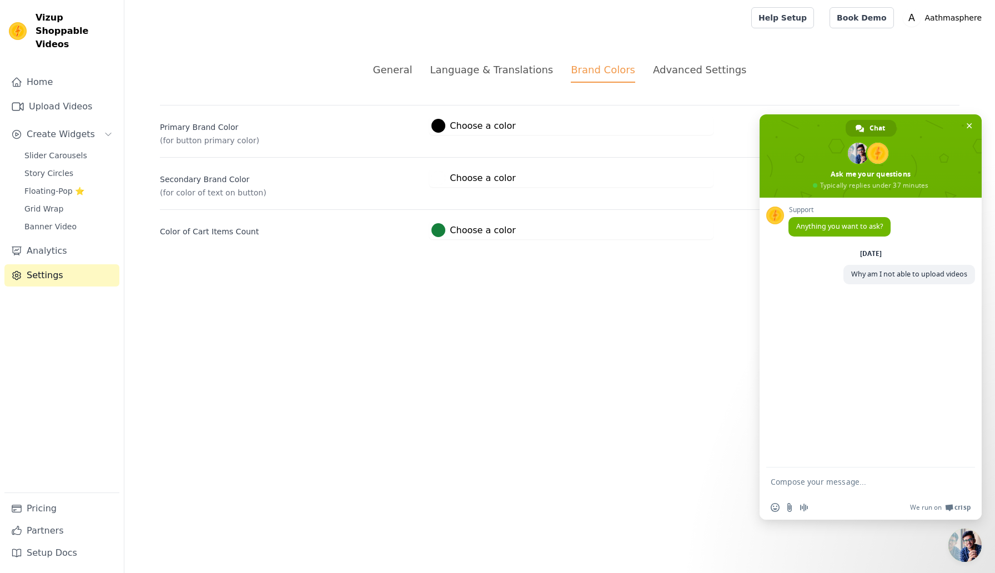
click at [645, 71] on ul "General Language & Translations Brand Colors Advanced Settings" at bounding box center [560, 72] width 800 height 21
click at [669, 75] on div "Advanced Settings" at bounding box center [699, 69] width 93 height 15
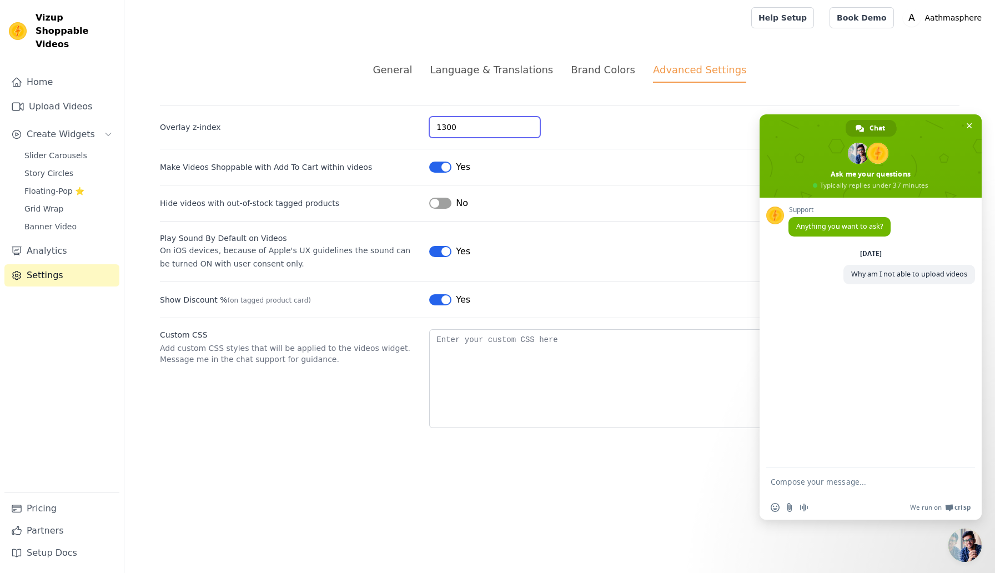
click at [492, 124] on input "1300" at bounding box center [484, 127] width 111 height 21
click at [599, 145] on div "Overlay z-index 1300 Make Videos Shoppable with Add To Cart within videos Label…" at bounding box center [560, 266] width 800 height 323
click at [64, 71] on link "Home" at bounding box center [61, 82] width 115 height 22
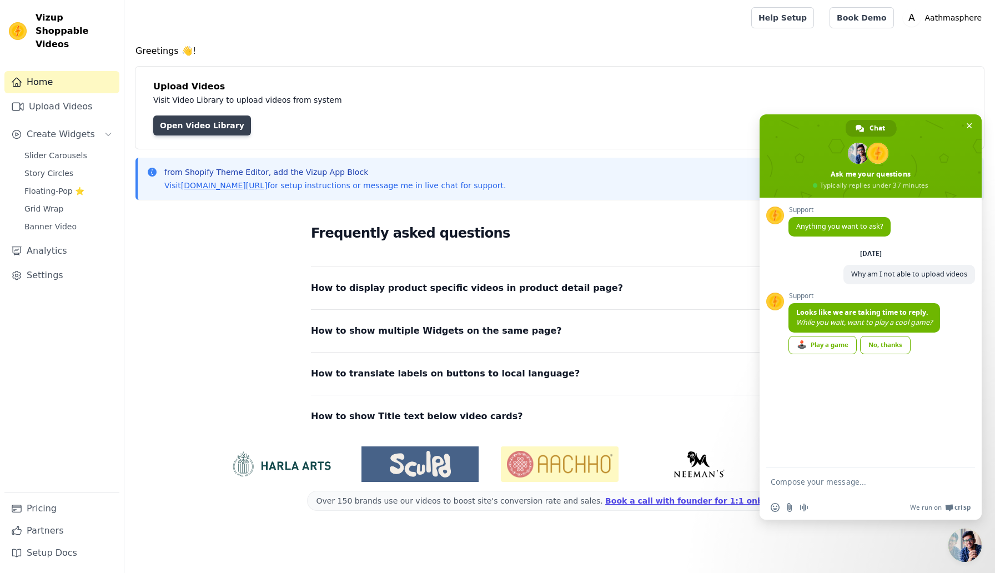
click at [208, 123] on link "Open Video Library" at bounding box center [202, 125] width 98 height 20
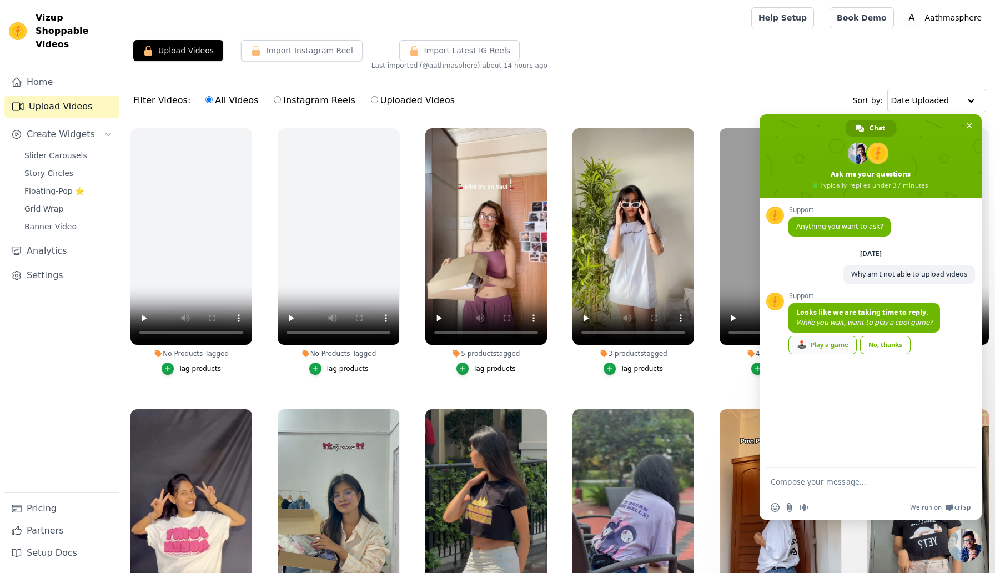
click at [833, 350] on div "🕹️ Play a game" at bounding box center [822, 345] width 68 height 18
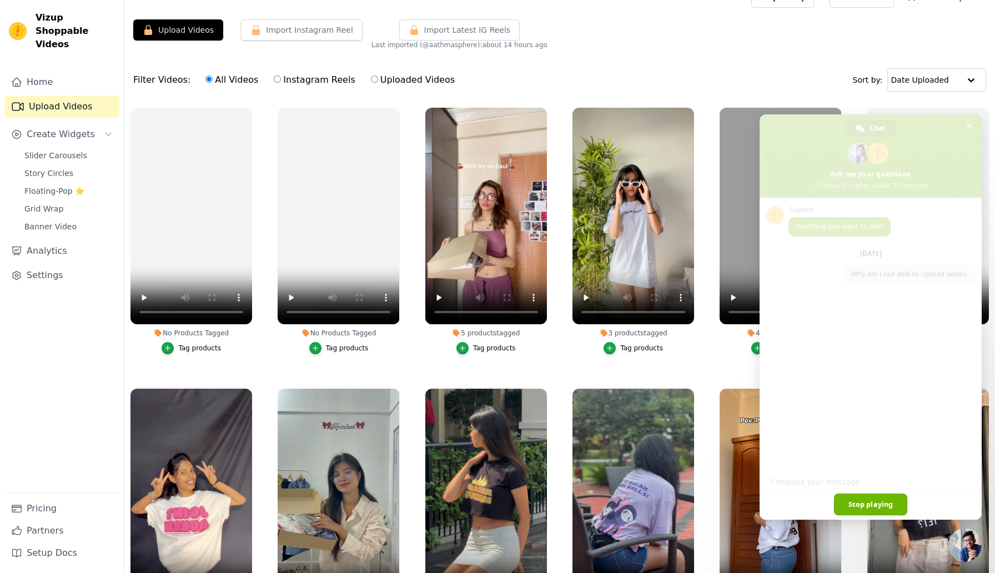
scroll to position [22, 0]
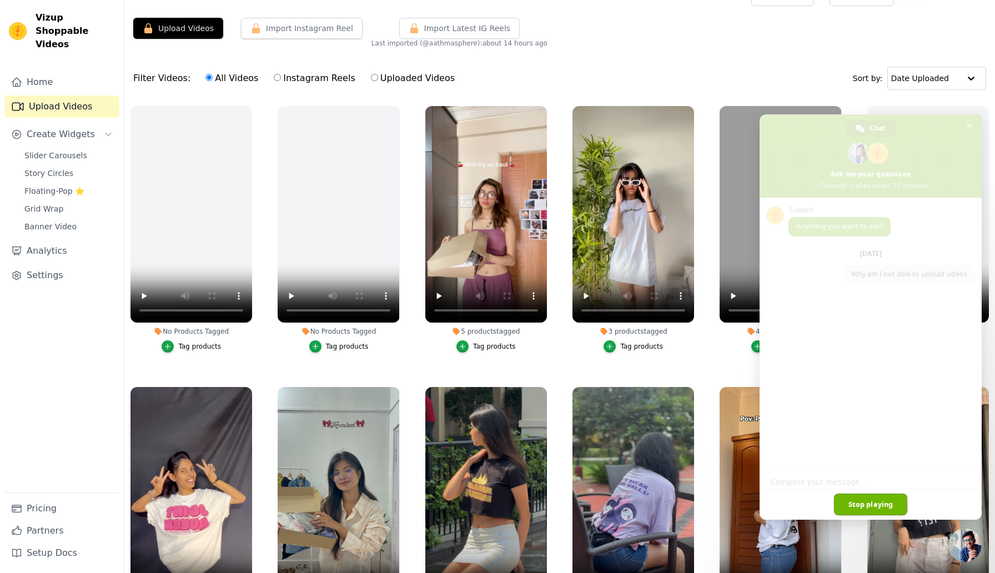
click at [886, 505] on span "Stop playing" at bounding box center [871, 505] width 74 height 22
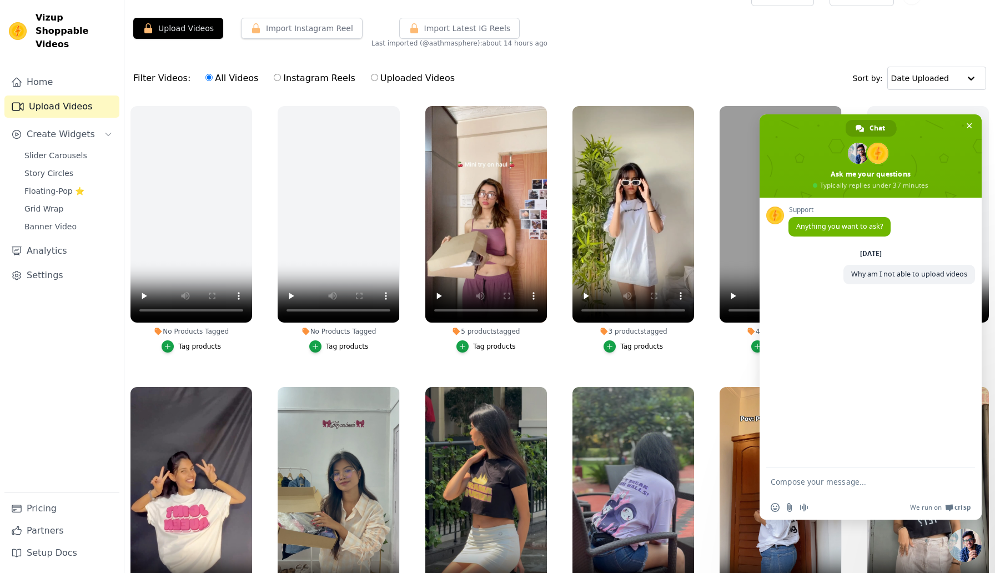
scroll to position [0, 0]
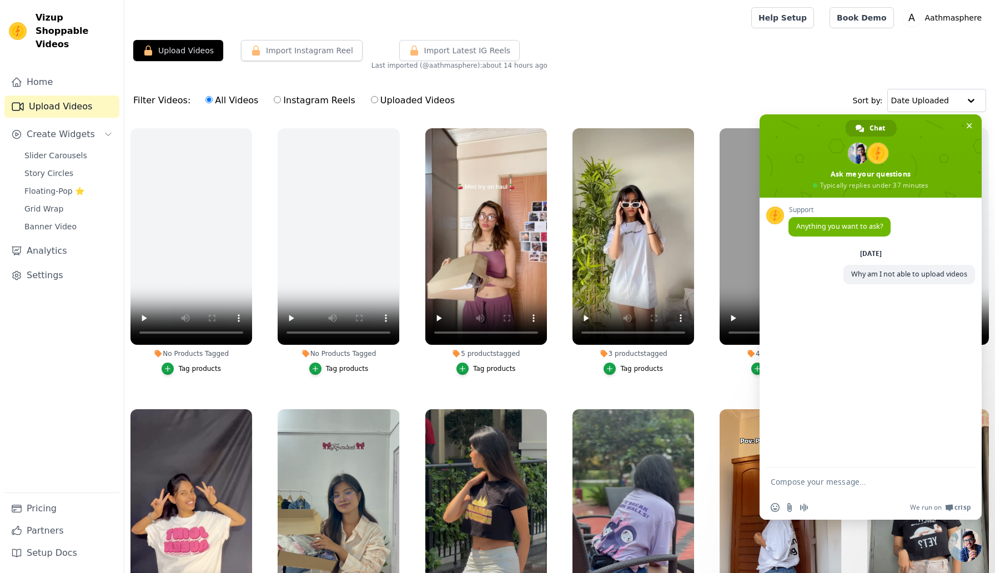
click at [901, 25] on div "Book Demo Open user menu A Aathmasphere Settings Help Docs Sign out" at bounding box center [908, 17] width 157 height 21
